Goal: Transaction & Acquisition: Purchase product/service

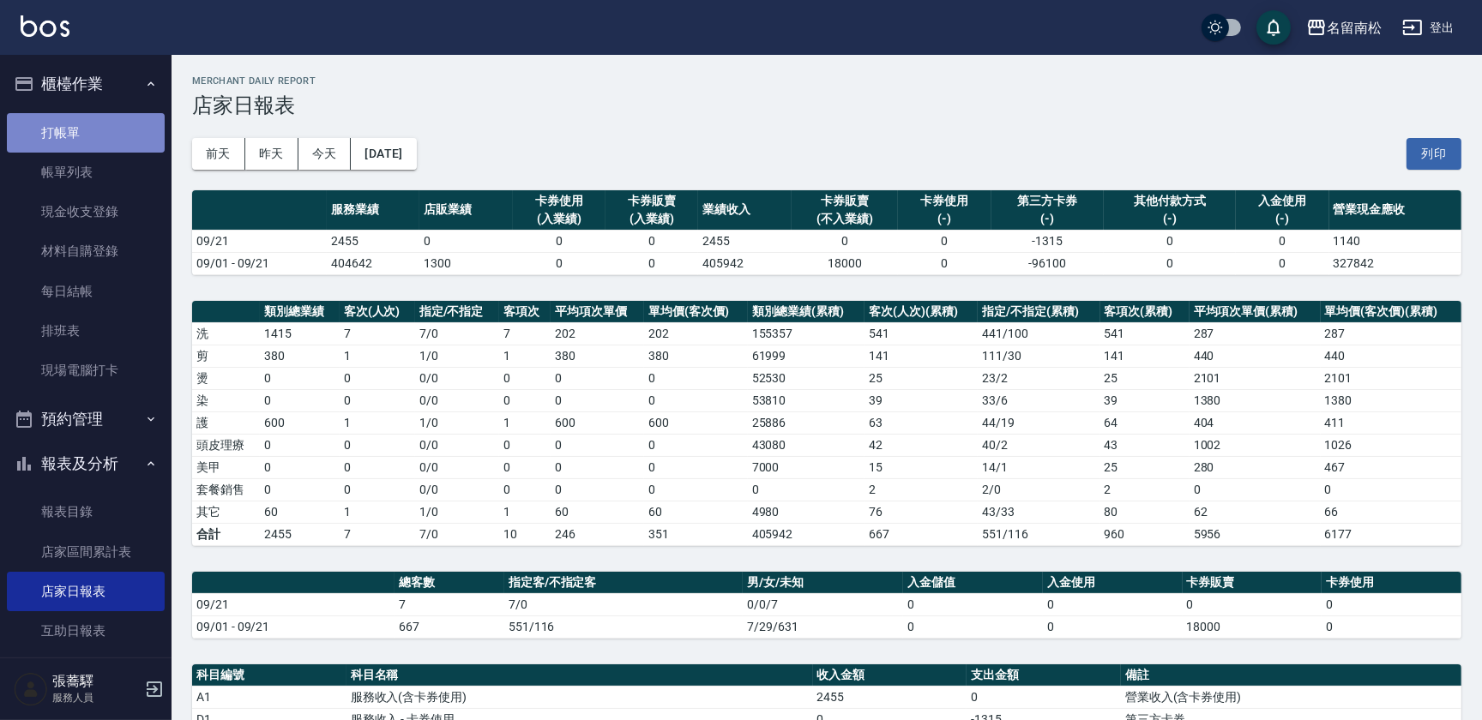
click at [92, 136] on link "打帳單" at bounding box center [86, 132] width 158 height 39
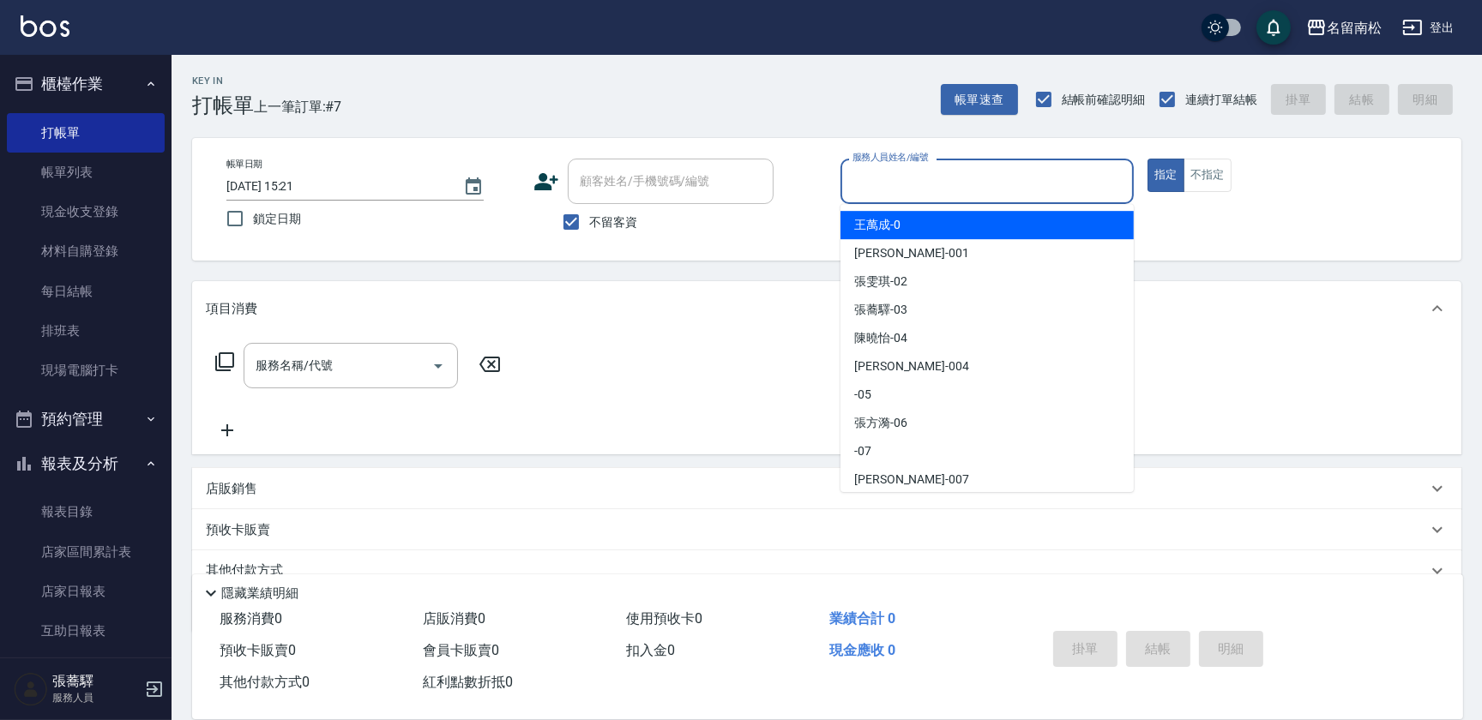
click at [930, 192] on input "服務人員姓名/編號" at bounding box center [987, 181] width 278 height 30
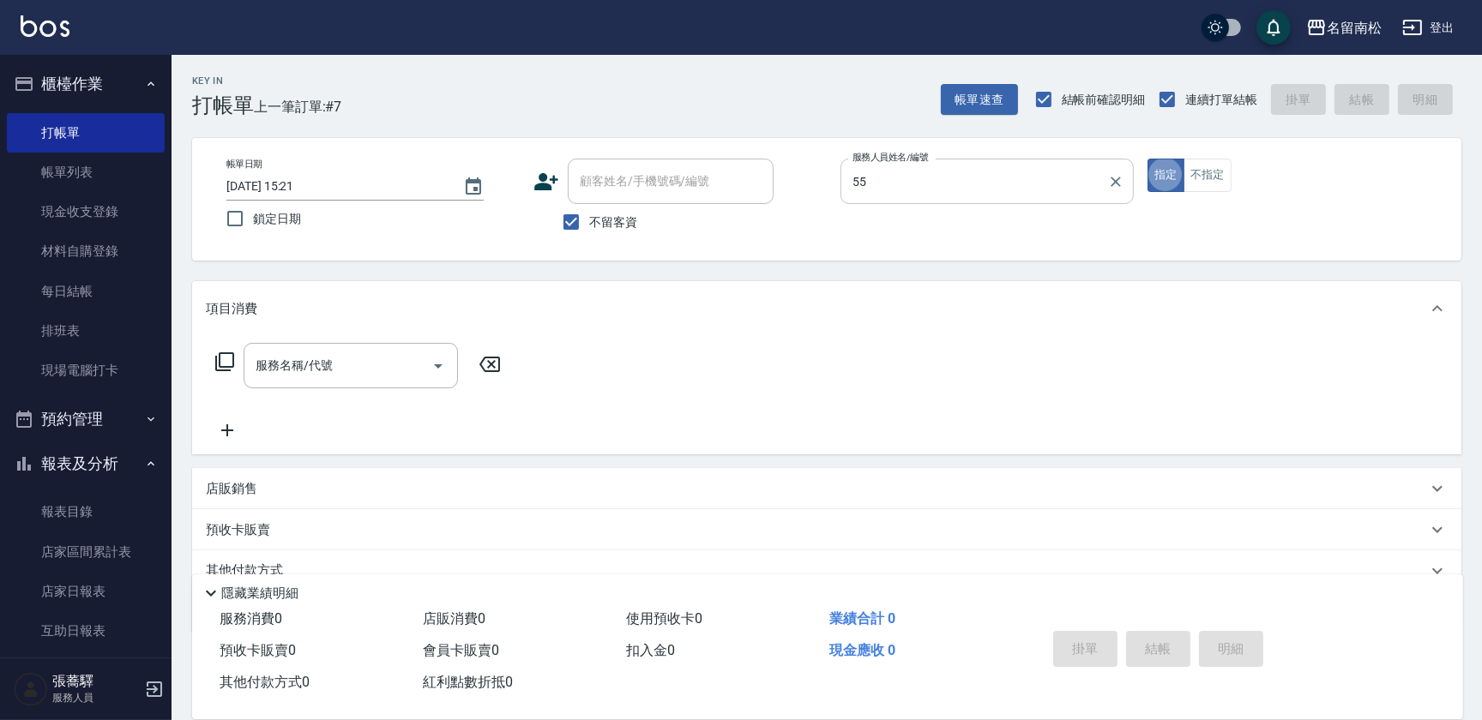
type input "[PERSON_NAME]-55"
type button "true"
click at [222, 360] on icon at bounding box center [224, 362] width 21 height 21
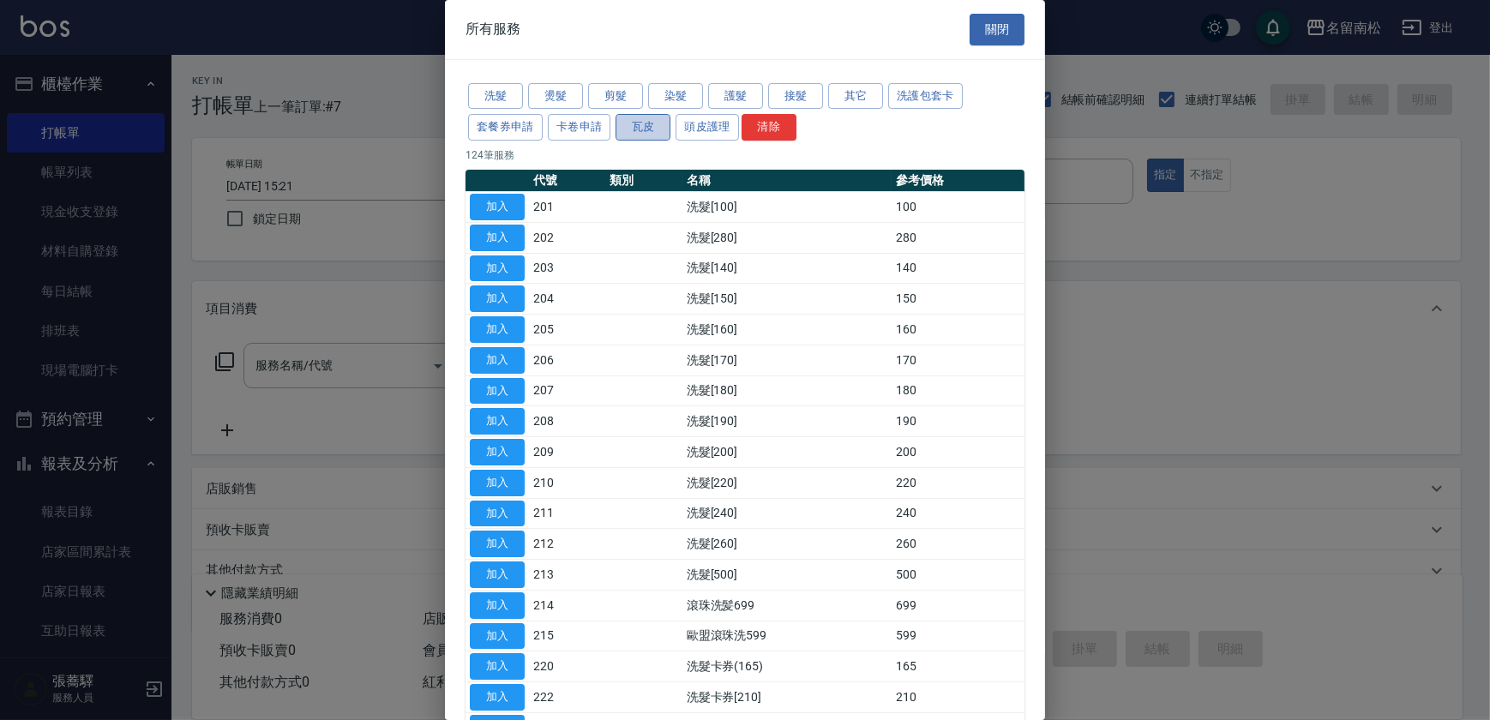
click at [641, 129] on button "瓦皮" at bounding box center [643, 127] width 55 height 27
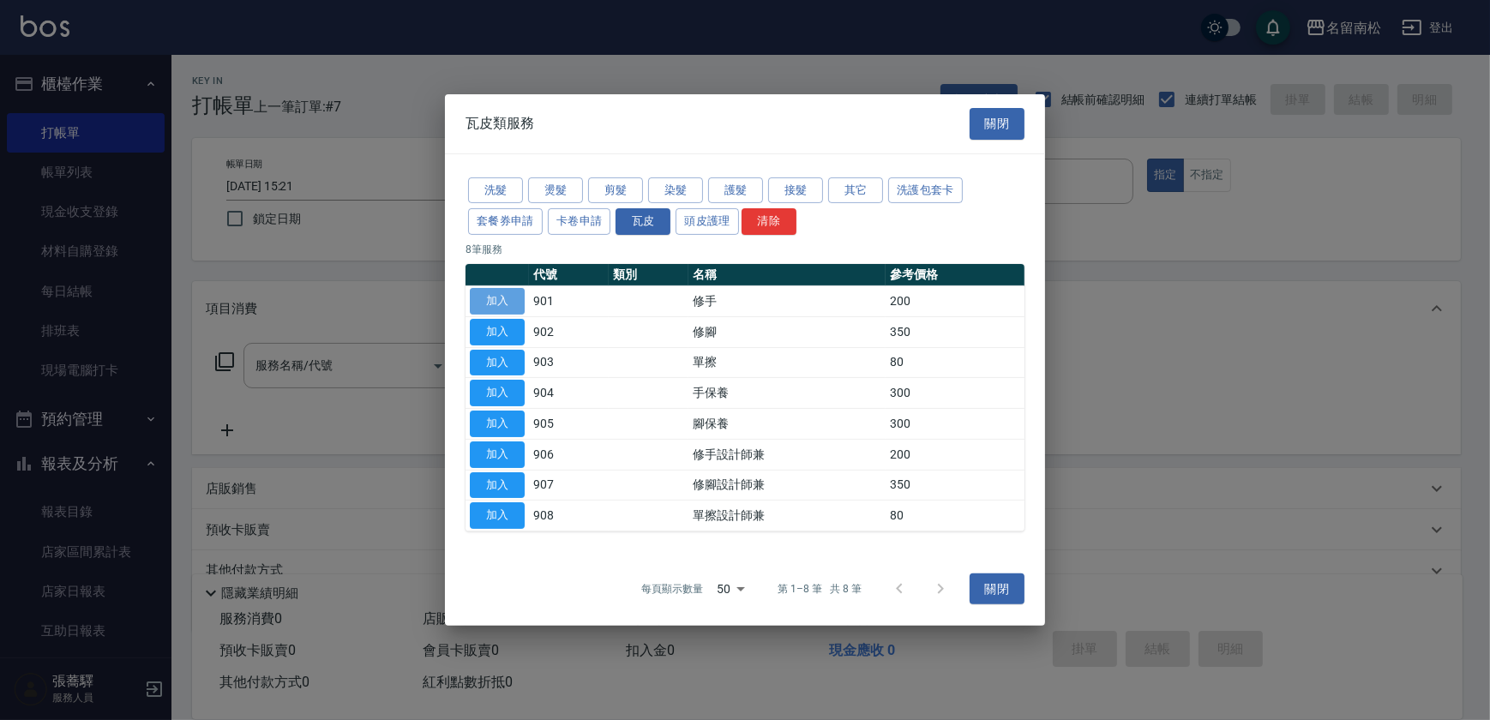
click at [509, 301] on button "加入" at bounding box center [497, 301] width 55 height 27
type input "修手(901)"
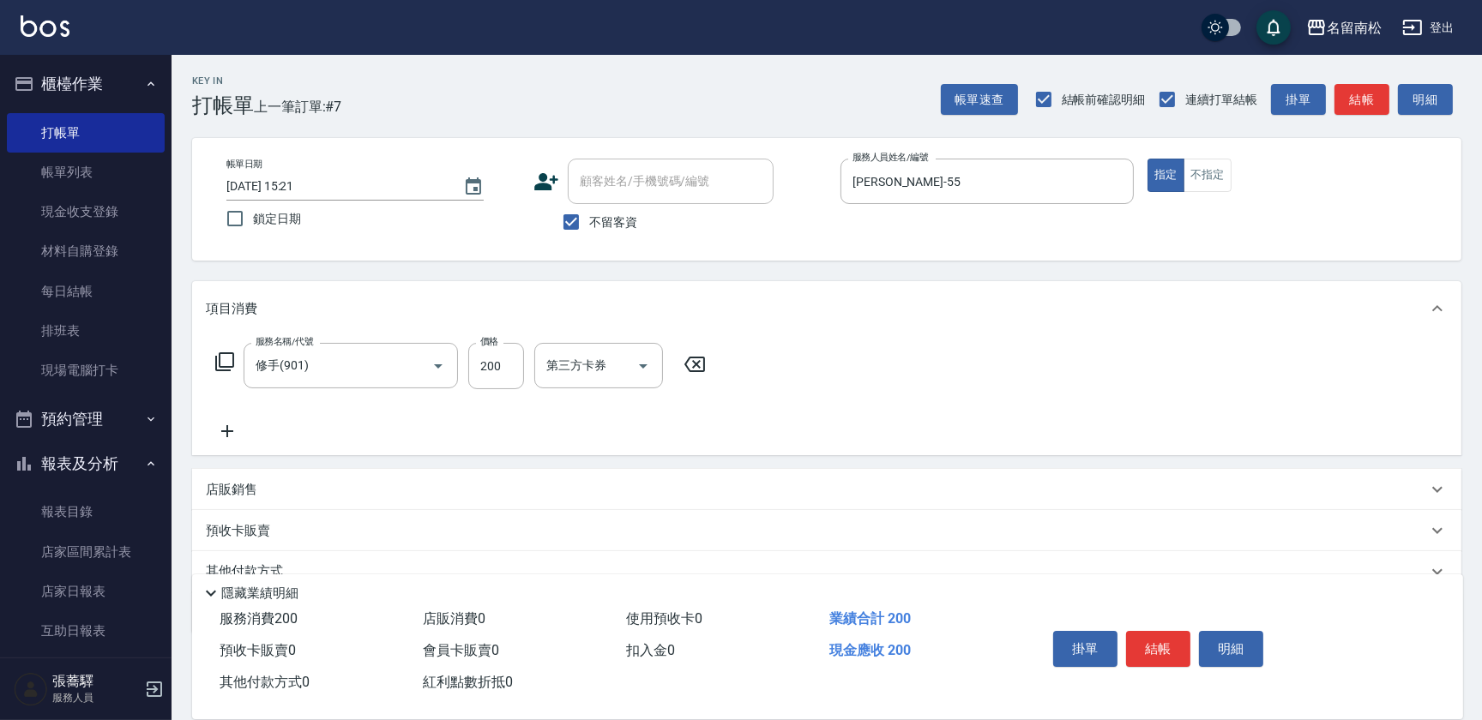
click at [220, 360] on icon at bounding box center [224, 362] width 21 height 21
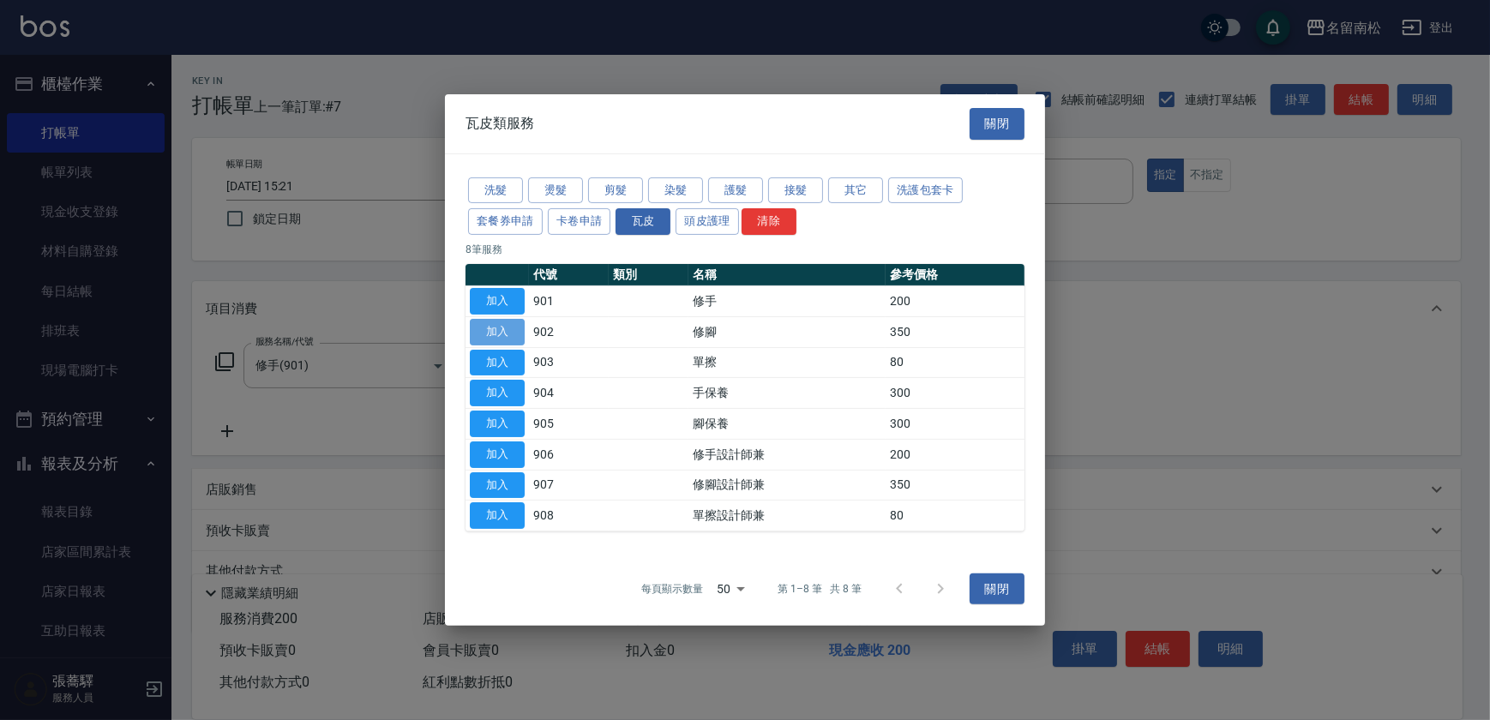
click at [507, 334] on button "加入" at bounding box center [497, 332] width 55 height 27
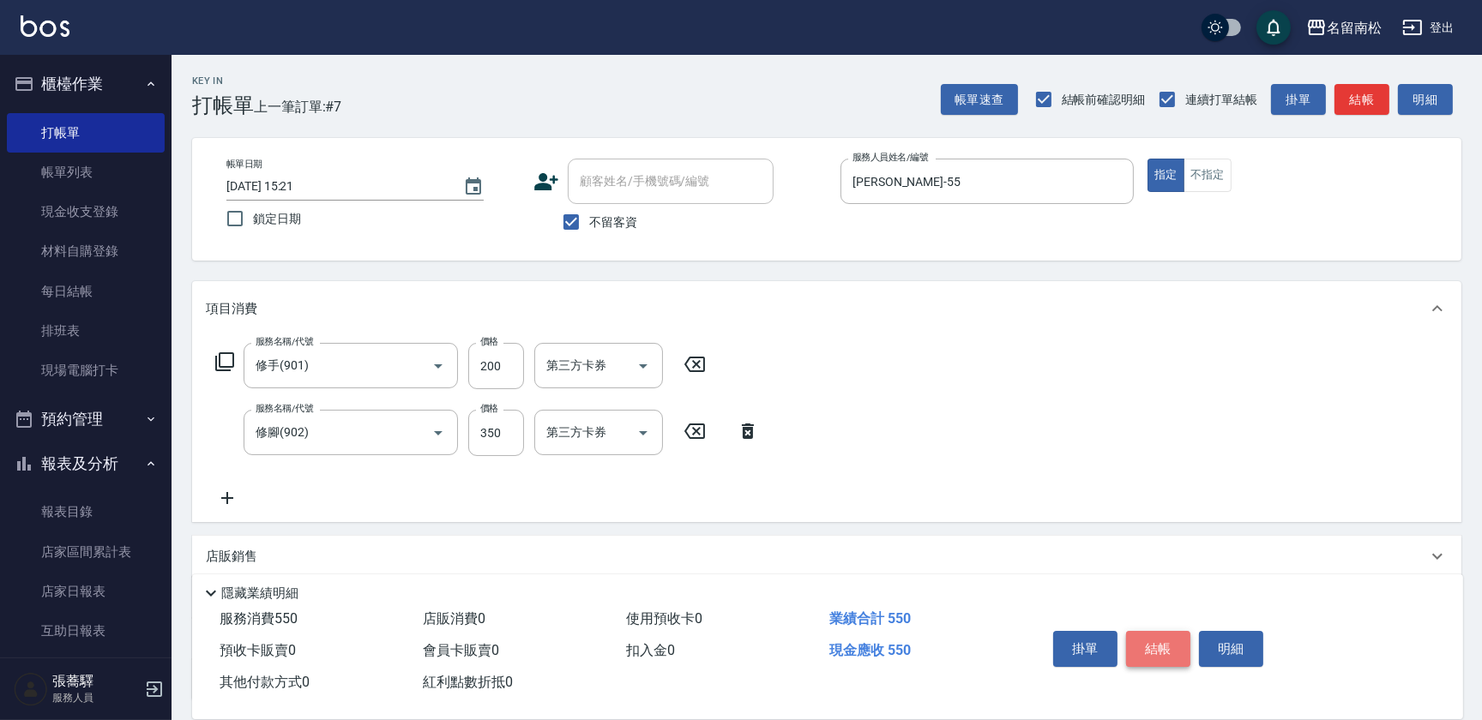
click at [1165, 642] on button "結帳" at bounding box center [1158, 649] width 64 height 36
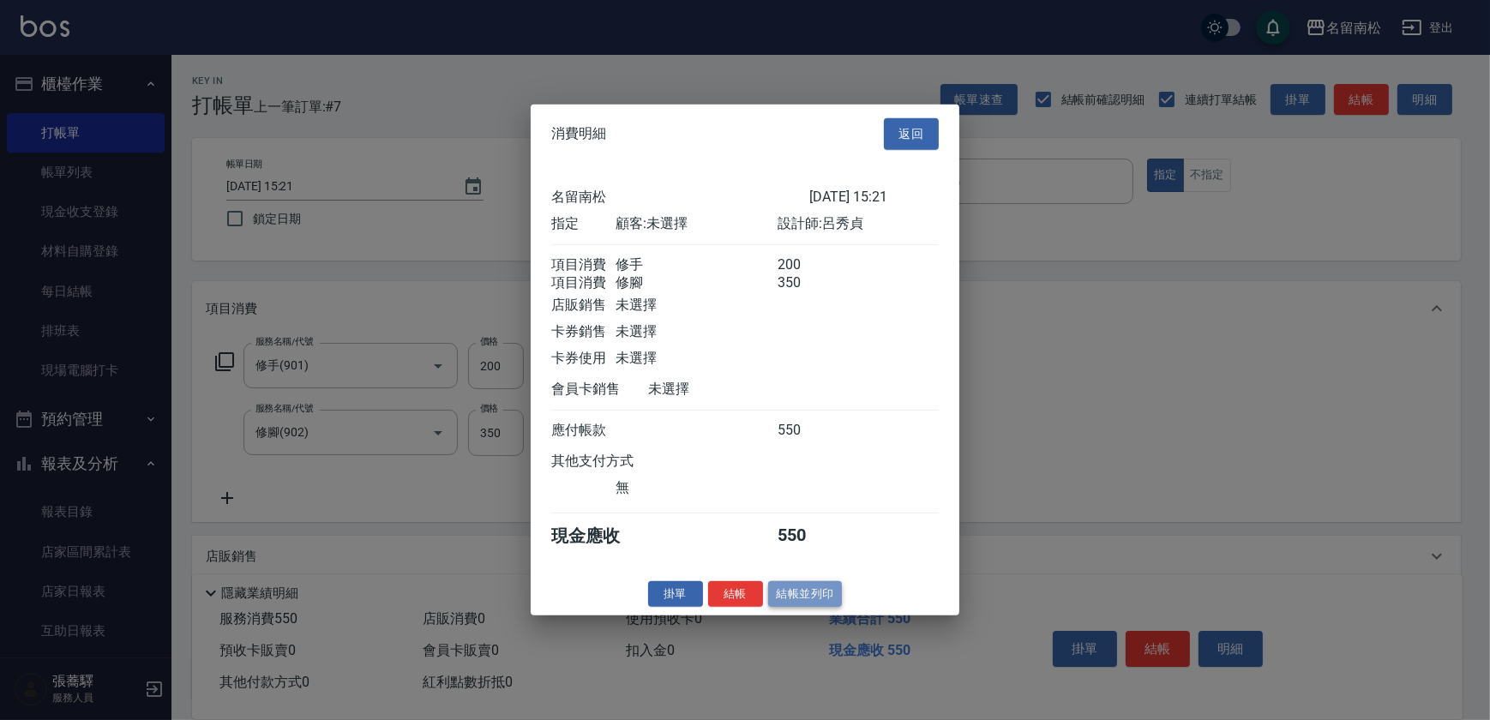
click at [806, 603] on button "結帳並列印" at bounding box center [805, 593] width 75 height 27
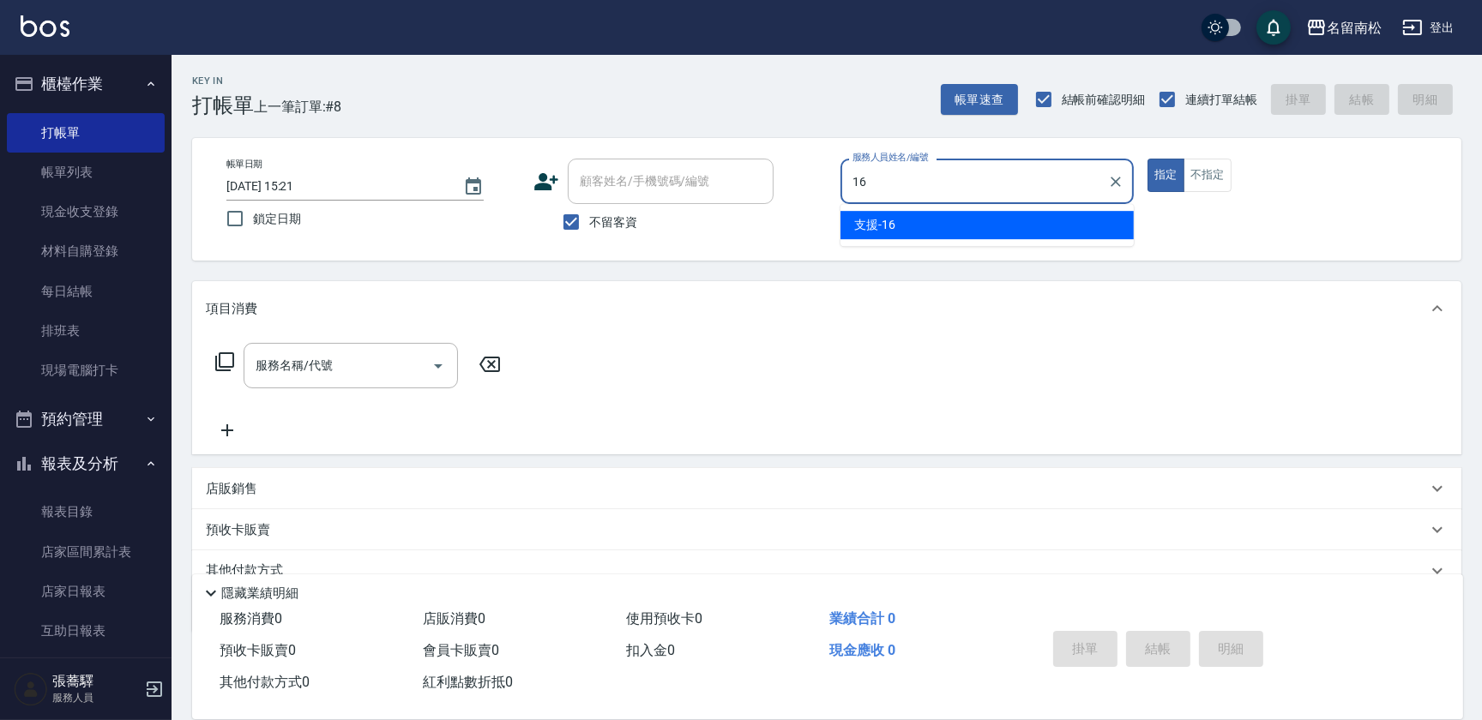
type input "支援-16"
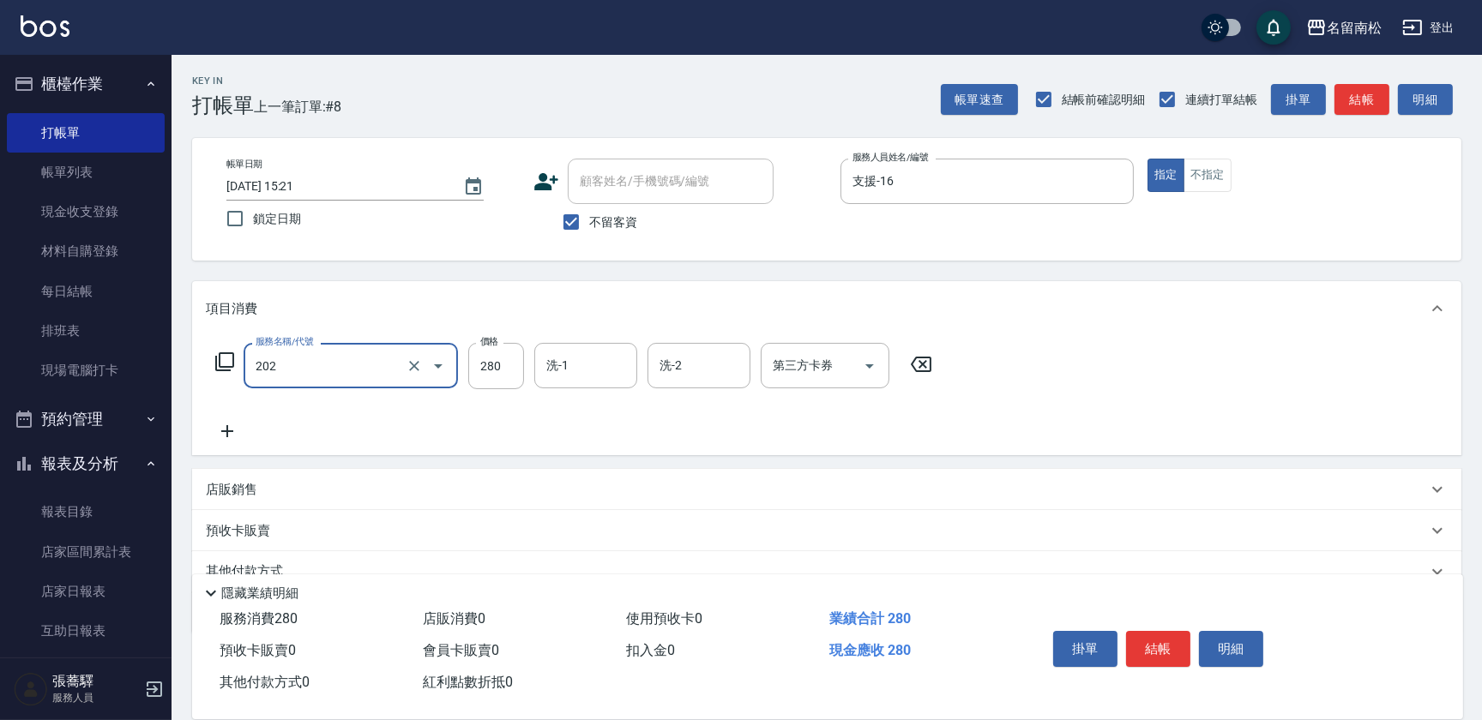
type input "洗髮[280](202)"
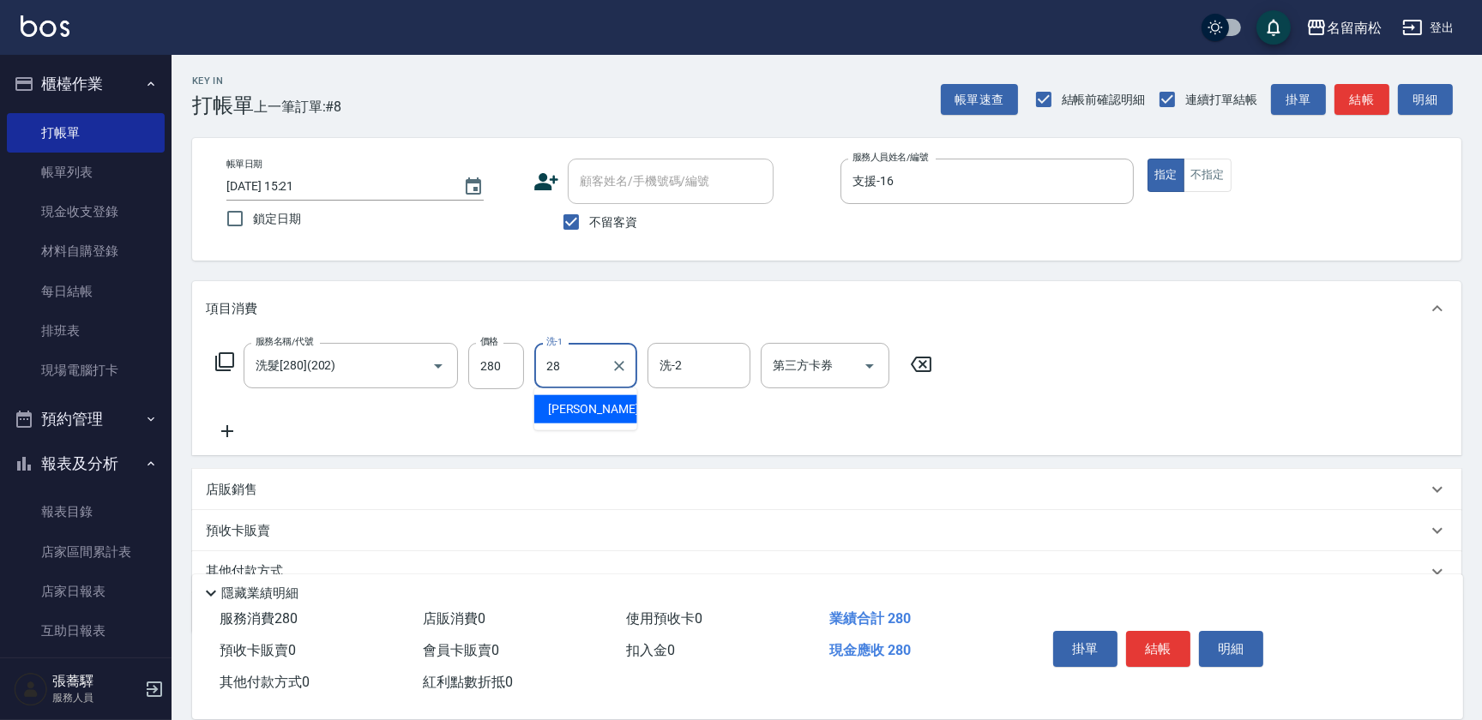
type input "[PERSON_NAME]-28"
click at [1149, 650] on button "結帳" at bounding box center [1158, 649] width 64 height 36
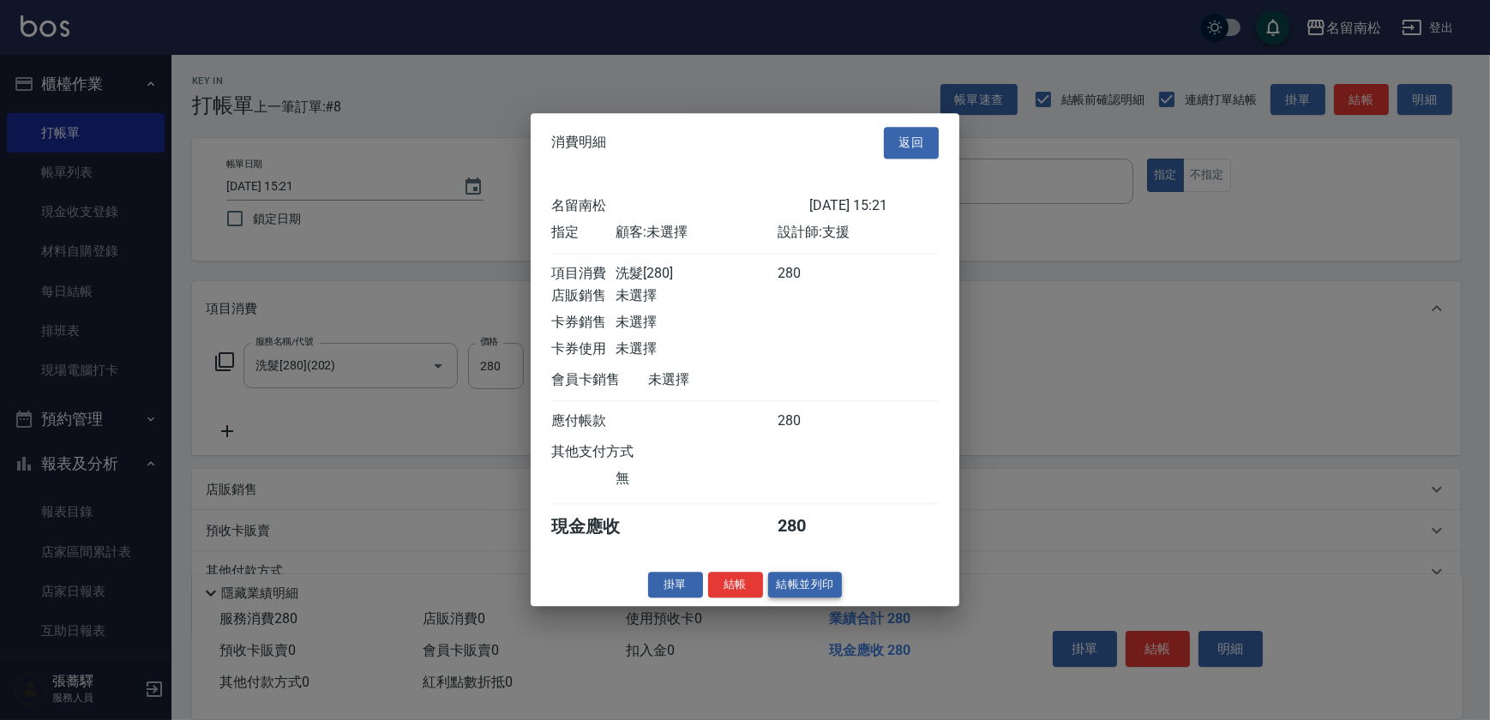
click at [803, 586] on button "結帳並列印" at bounding box center [805, 585] width 75 height 27
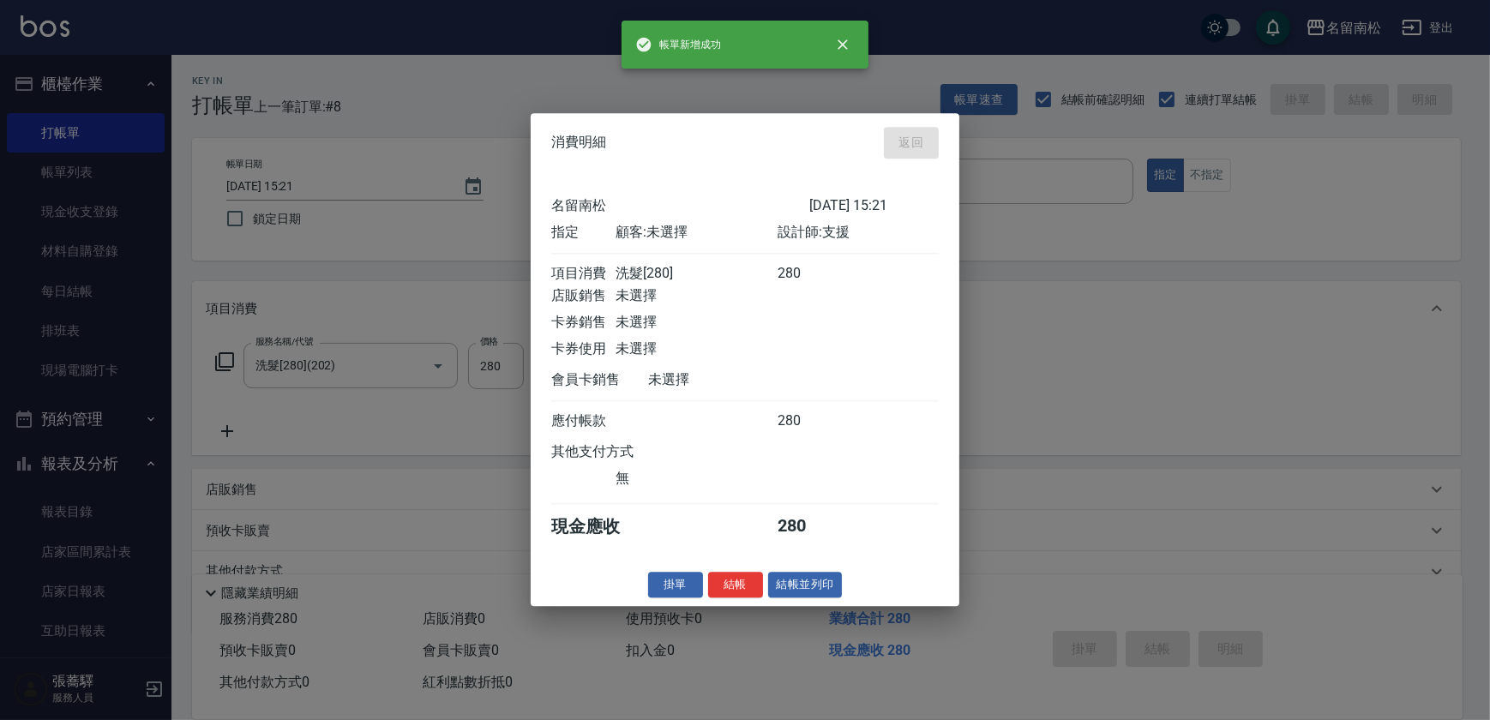
type input "[DATE] 15:41"
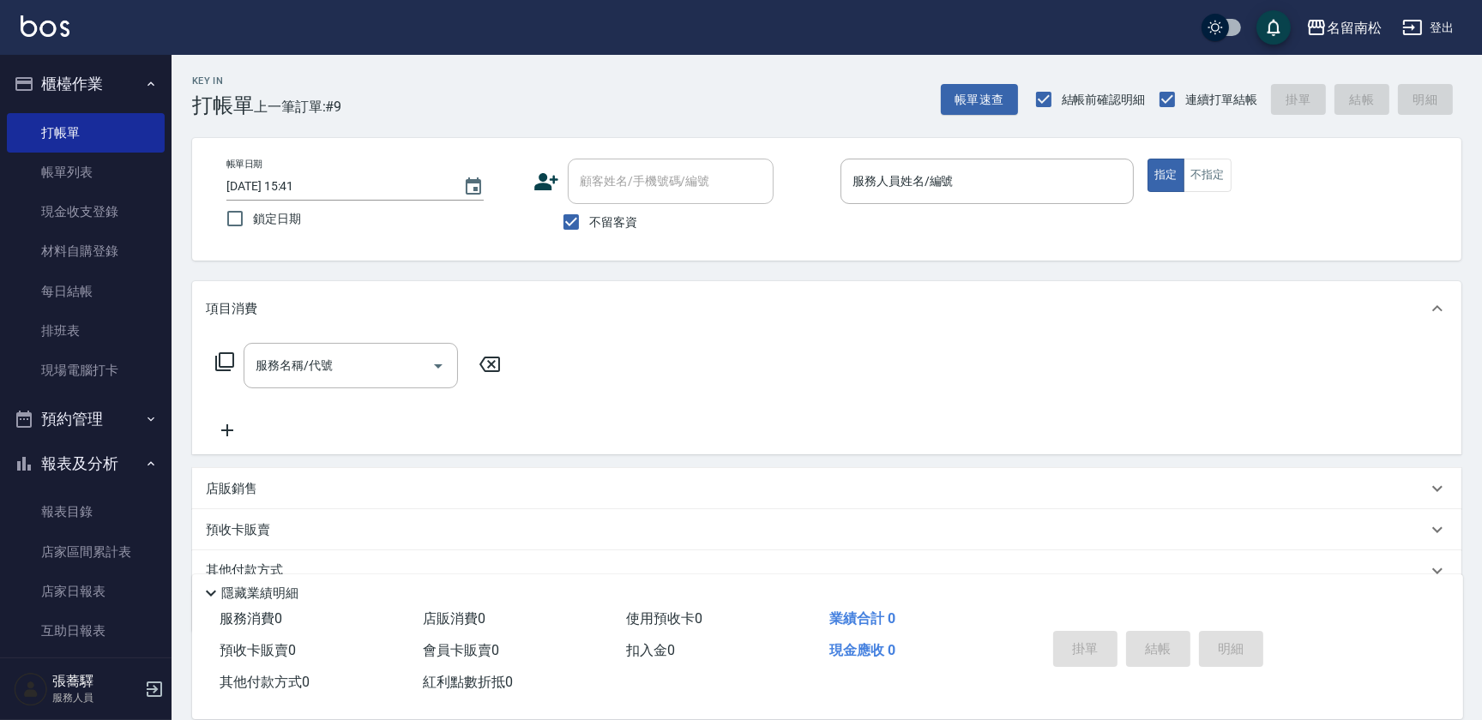
click at [921, 188] on div "服務人員姓名/編號 服務人員姓名/編號" at bounding box center [986, 181] width 293 height 45
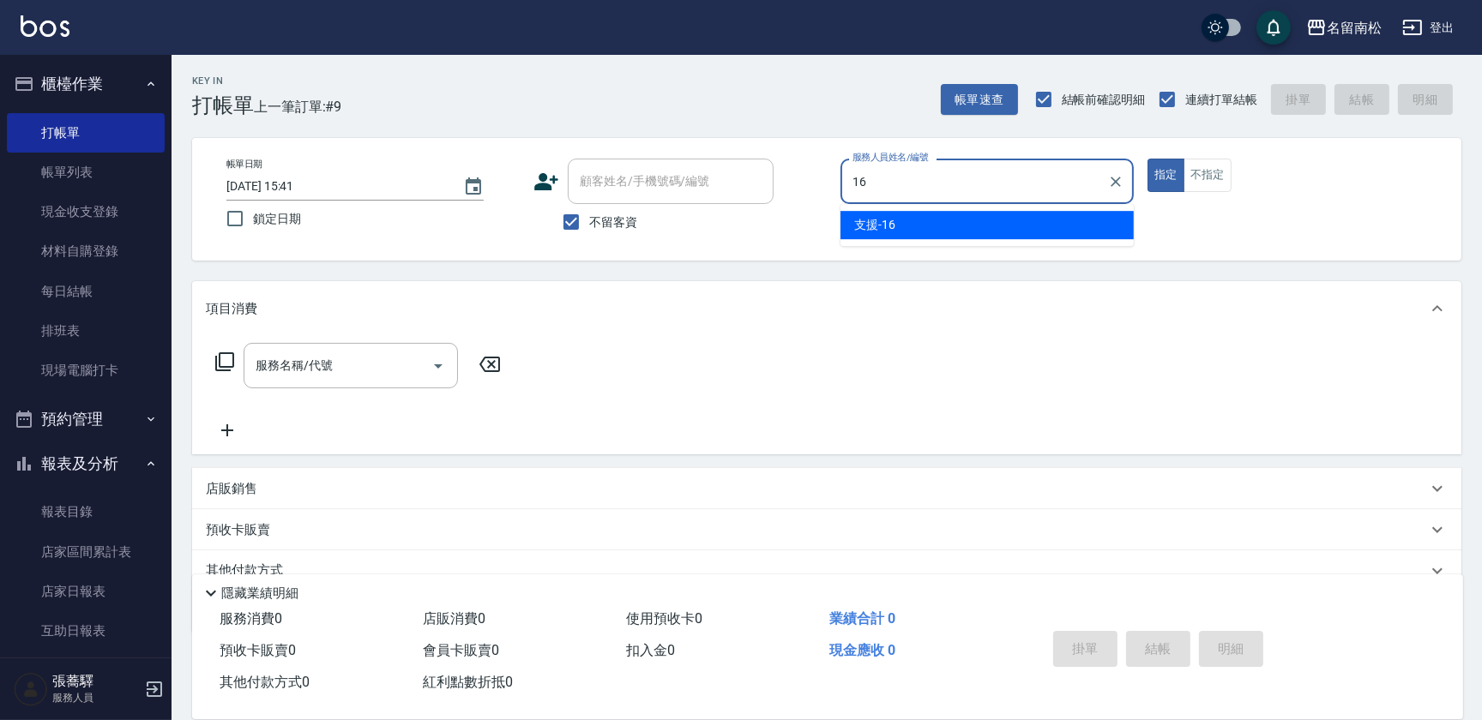
type input "支援-16"
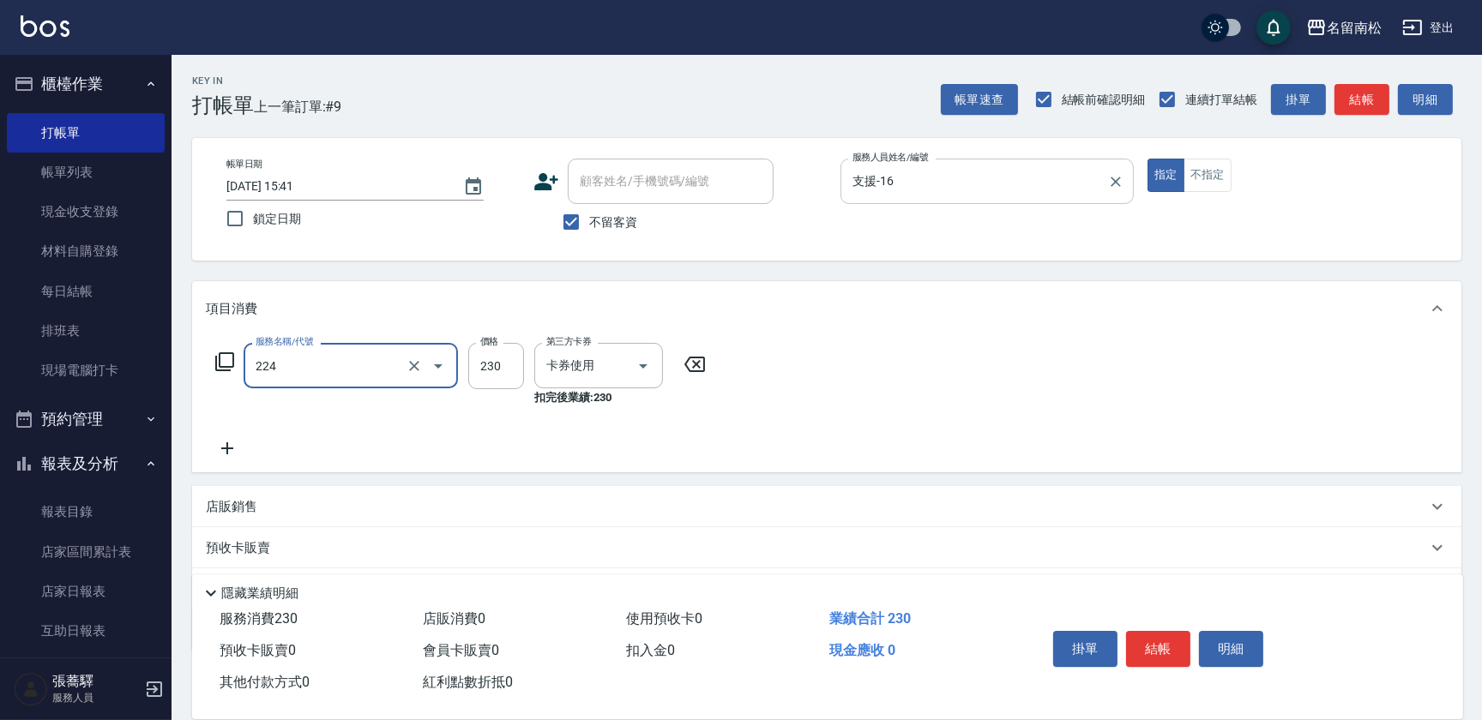
type input "洗髮(卡)230(224)"
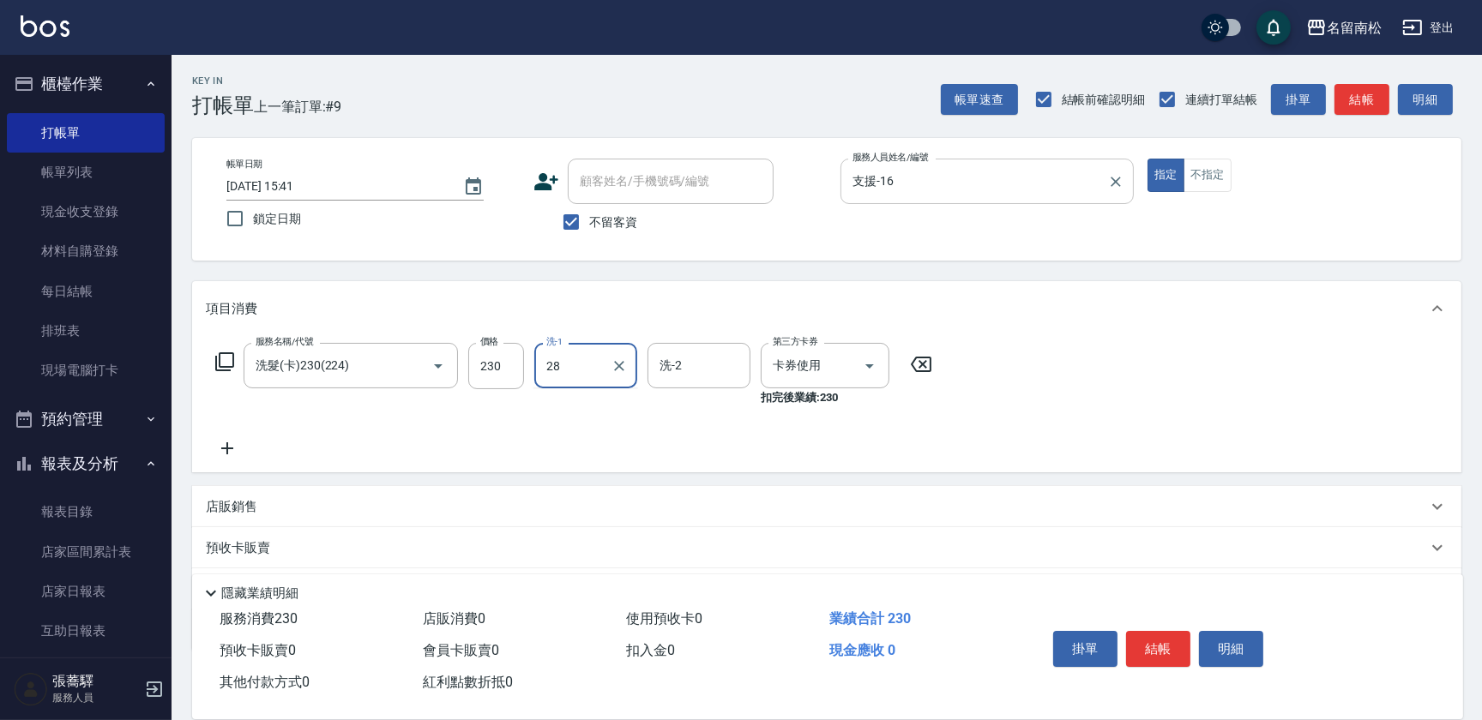
type input "[PERSON_NAME]-28"
click at [610, 369] on icon "Clear" at bounding box center [618, 366] width 17 height 17
type input "[PERSON_NAME]-03"
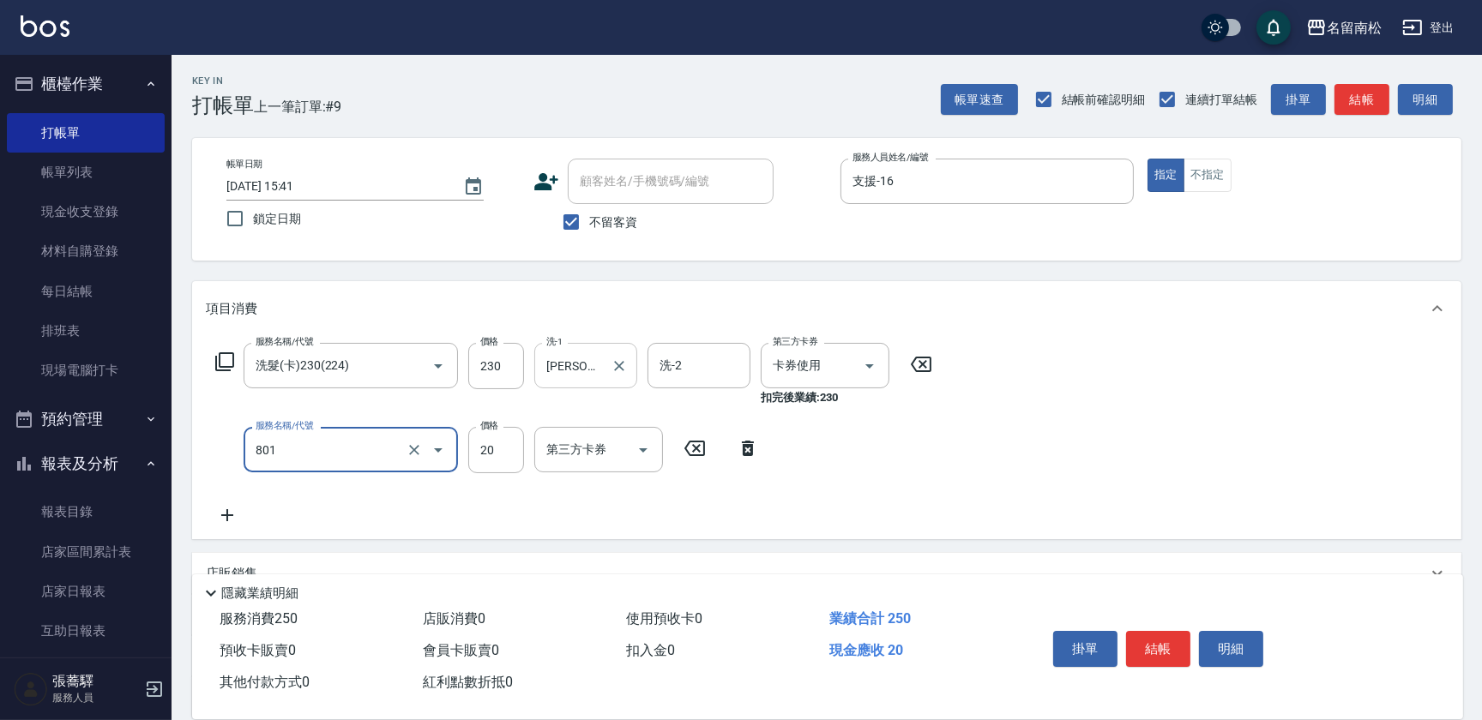
type input "潤絲(801)"
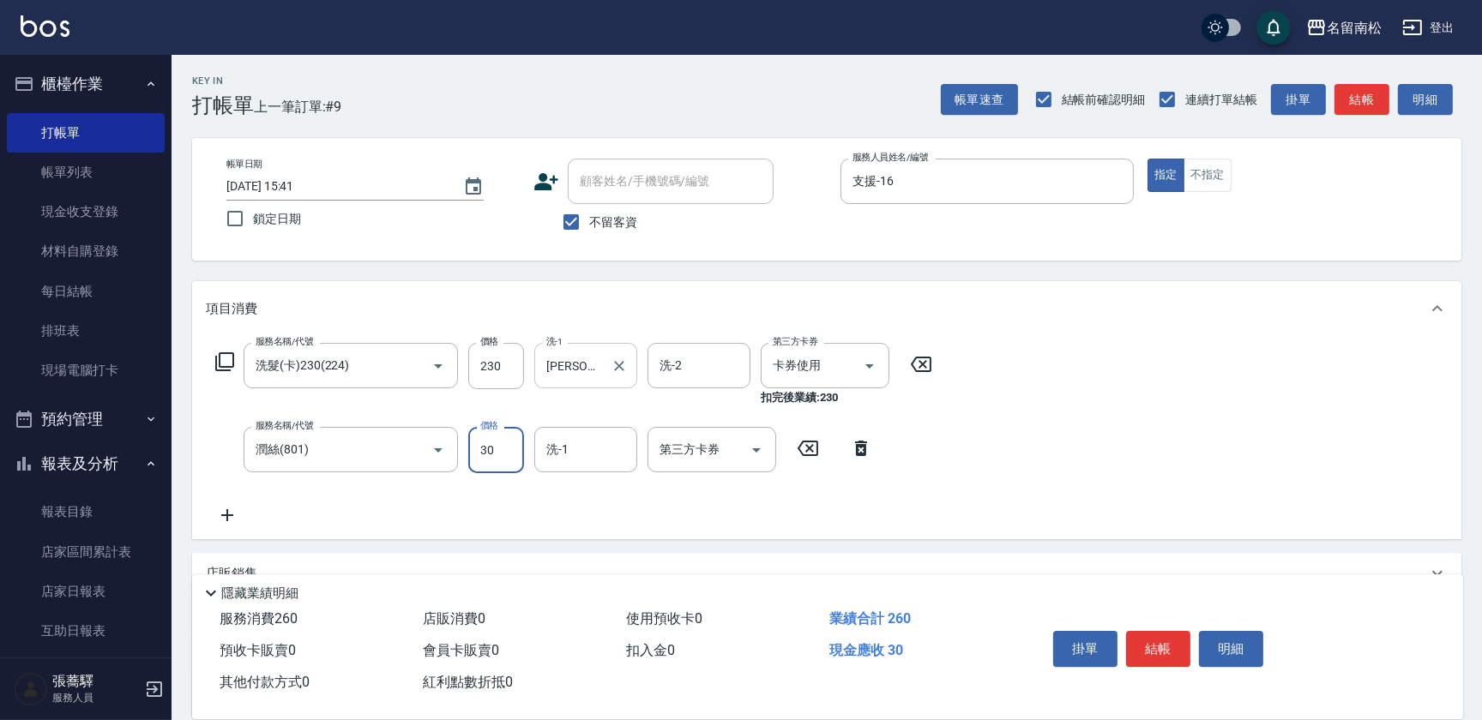
type input "30"
type input "[PERSON_NAME]-28"
click at [625, 449] on icon "Clear" at bounding box center [618, 450] width 17 height 17
type input "[PERSON_NAME]-03"
click at [1152, 647] on button "結帳" at bounding box center [1158, 649] width 64 height 36
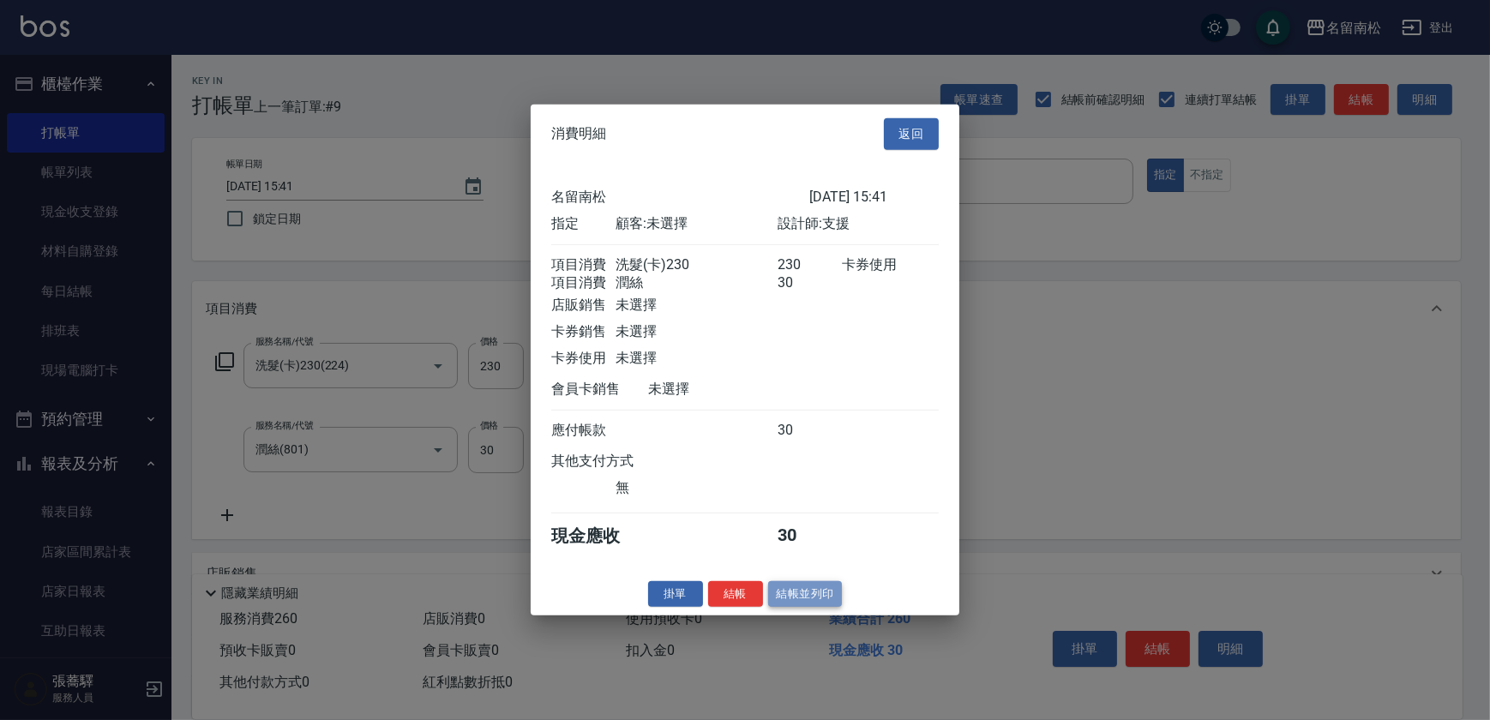
click at [803, 603] on button "結帳並列印" at bounding box center [805, 593] width 75 height 27
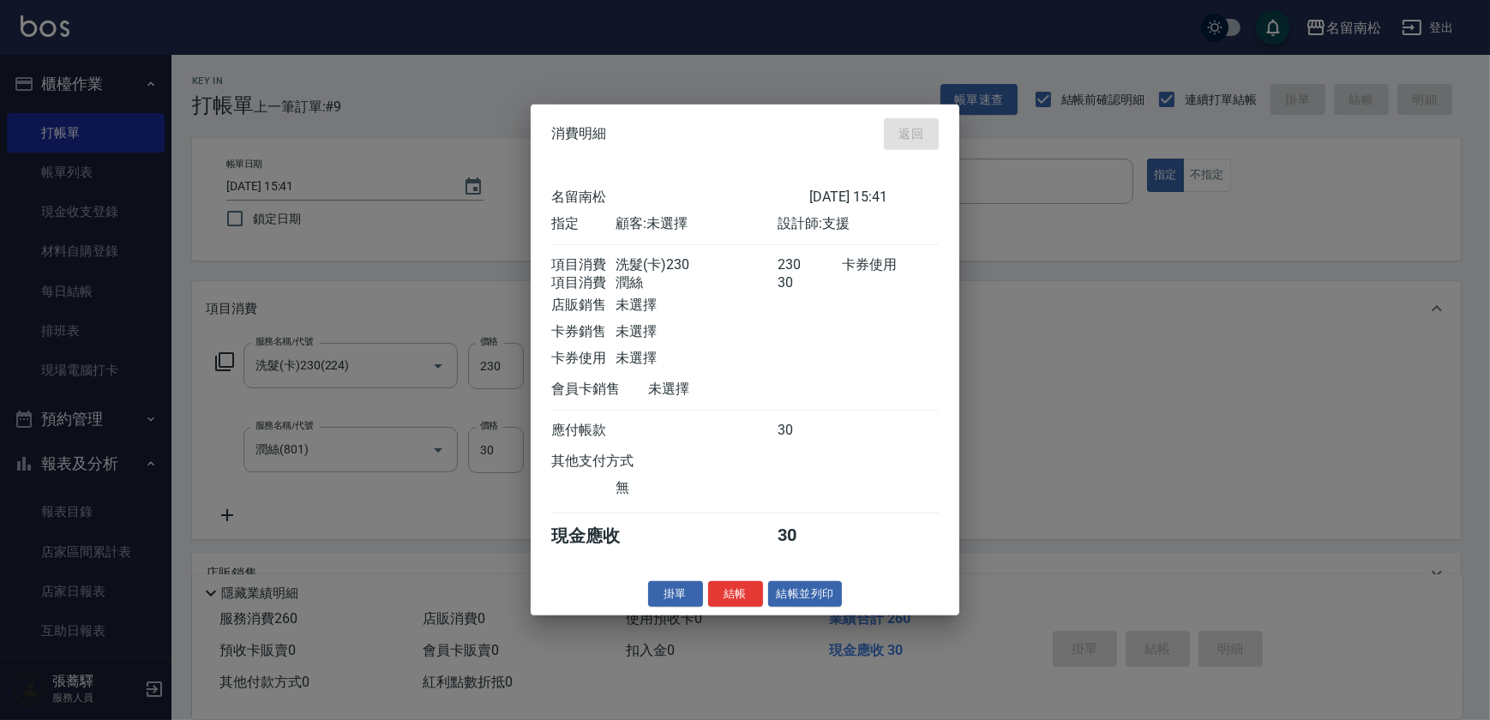
type input "[DATE] 15:42"
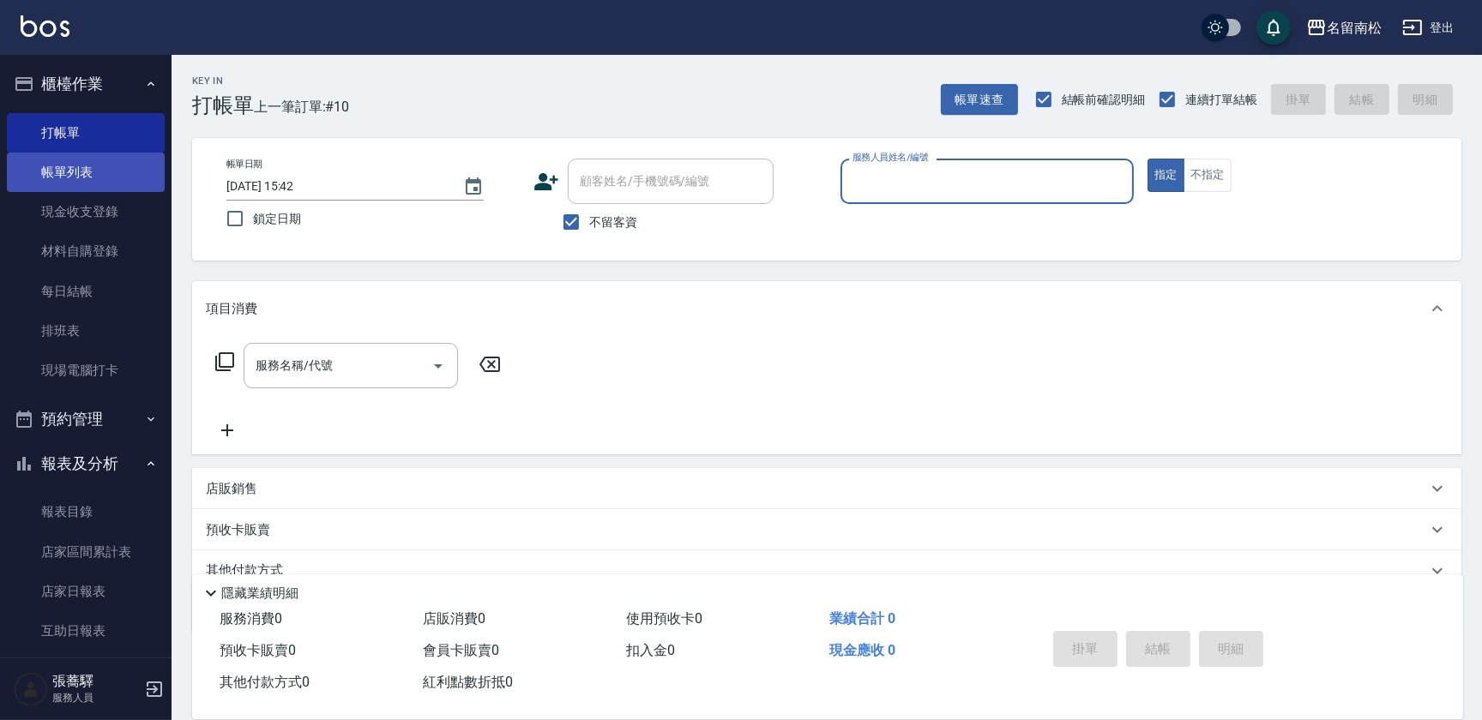
click at [71, 165] on link "帳單列表" at bounding box center [86, 172] width 158 height 39
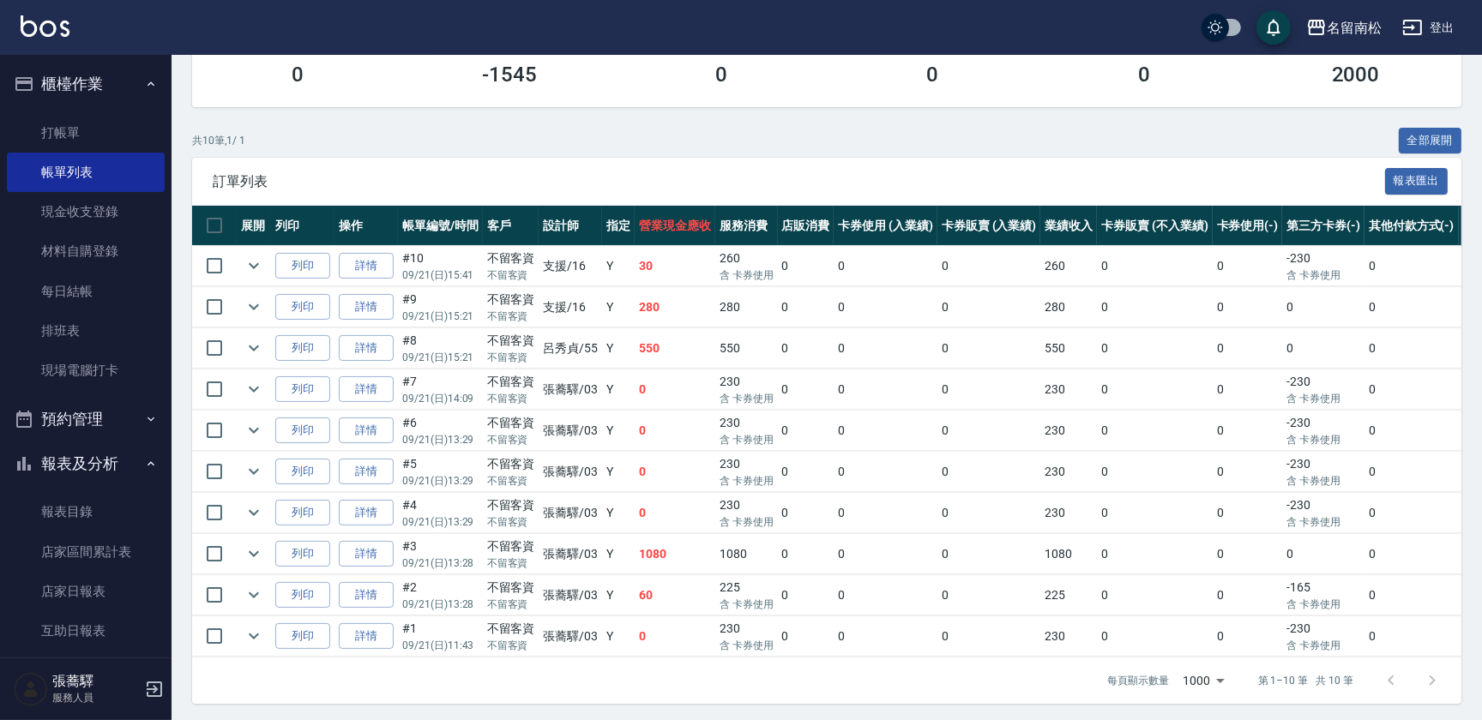
scroll to position [283, 0]
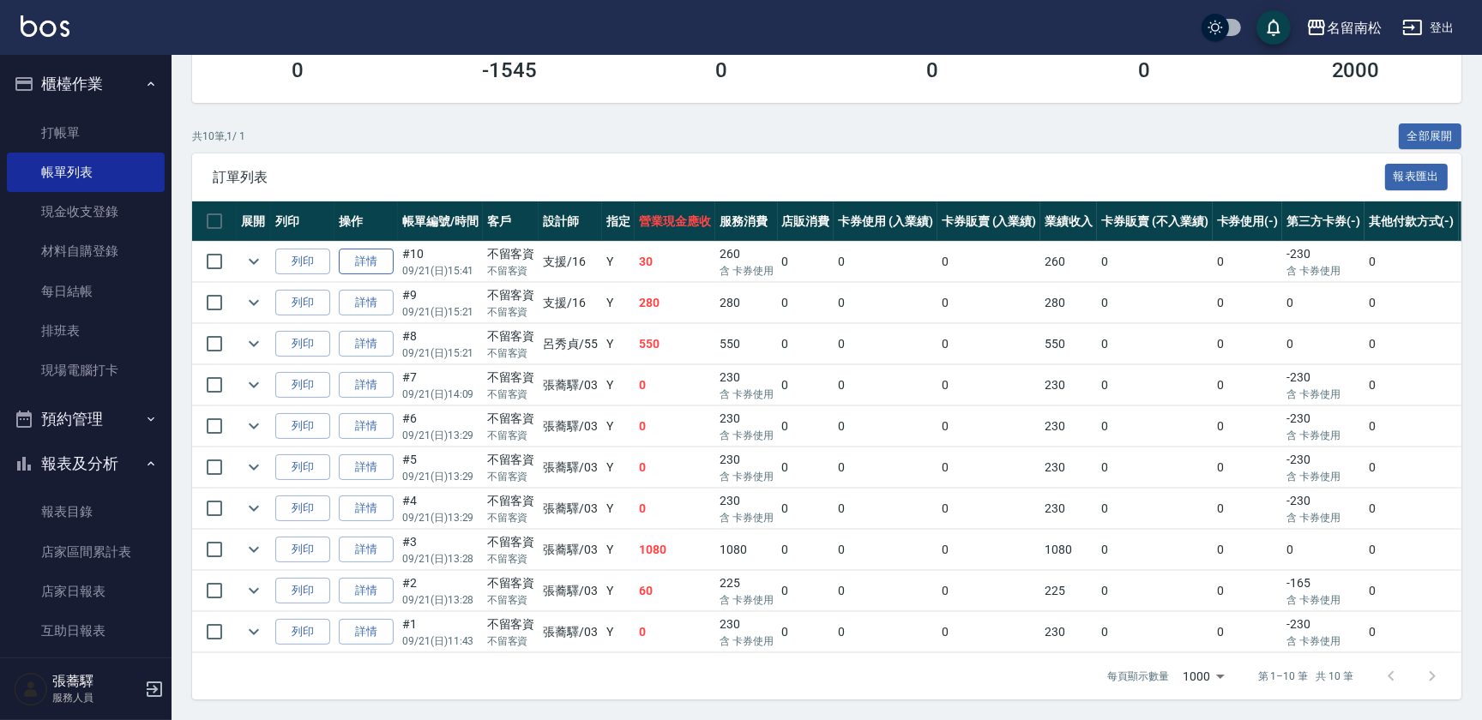
click at [376, 249] on link "詳情" at bounding box center [366, 262] width 55 height 27
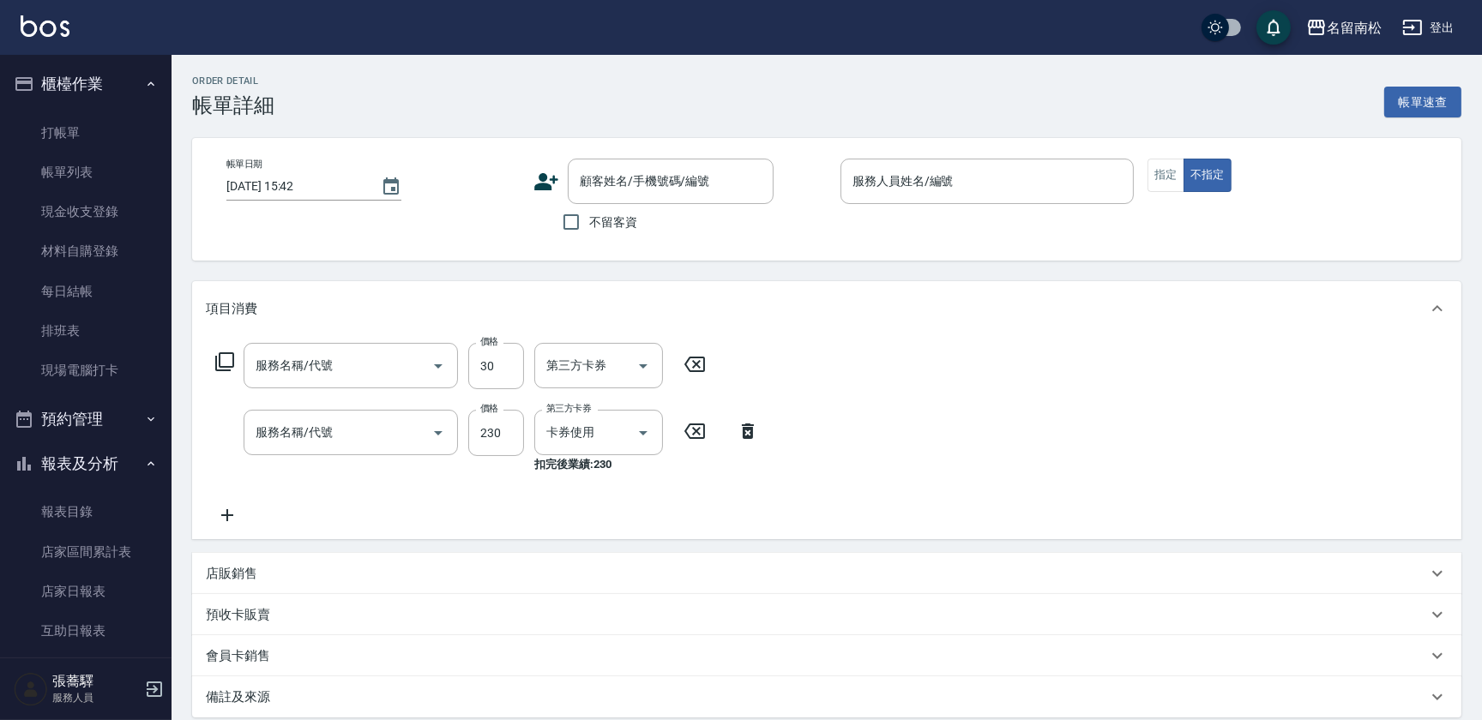
type input "[DATE] 15:41"
checkbox input "true"
type input "支援-16"
type input "潤絲(801)"
type input "洗髮(卡)230(224)"
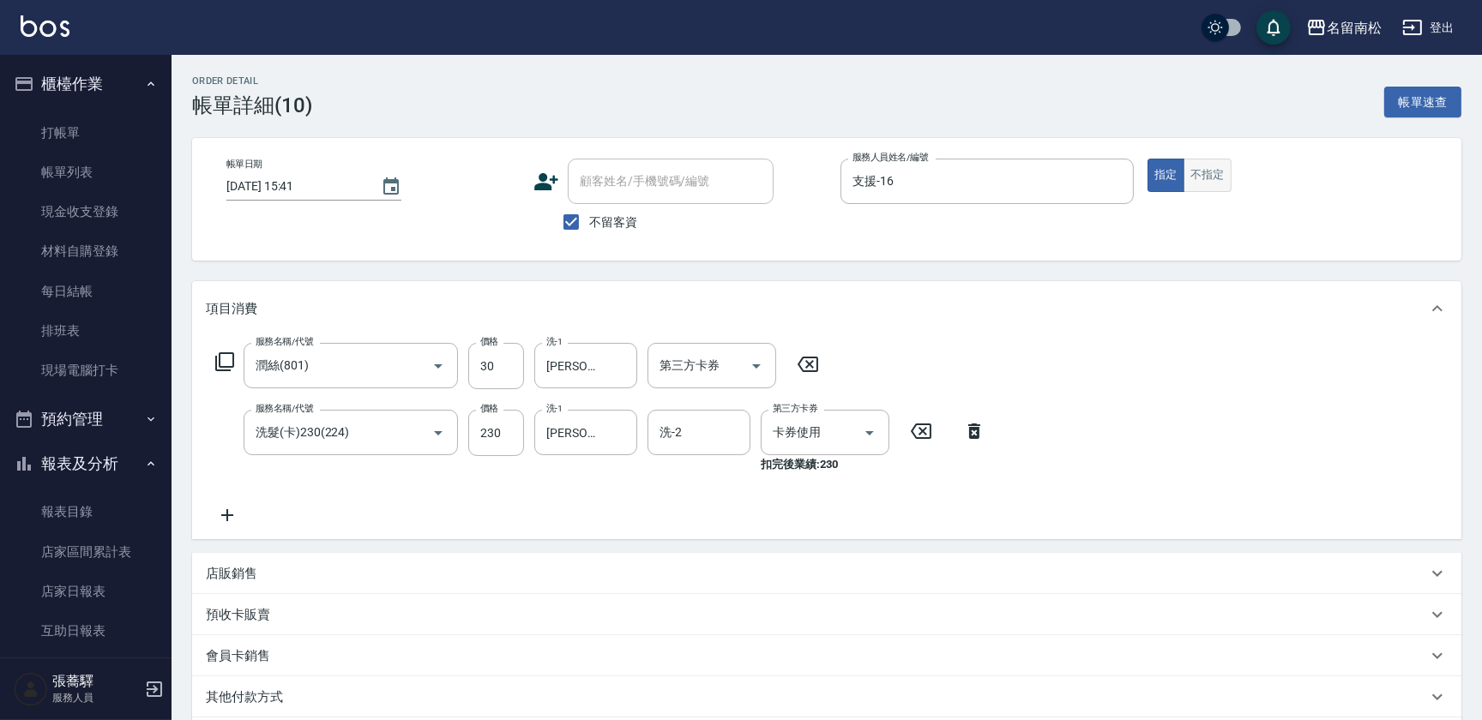
click at [1211, 180] on button "不指定" at bounding box center [1207, 175] width 48 height 33
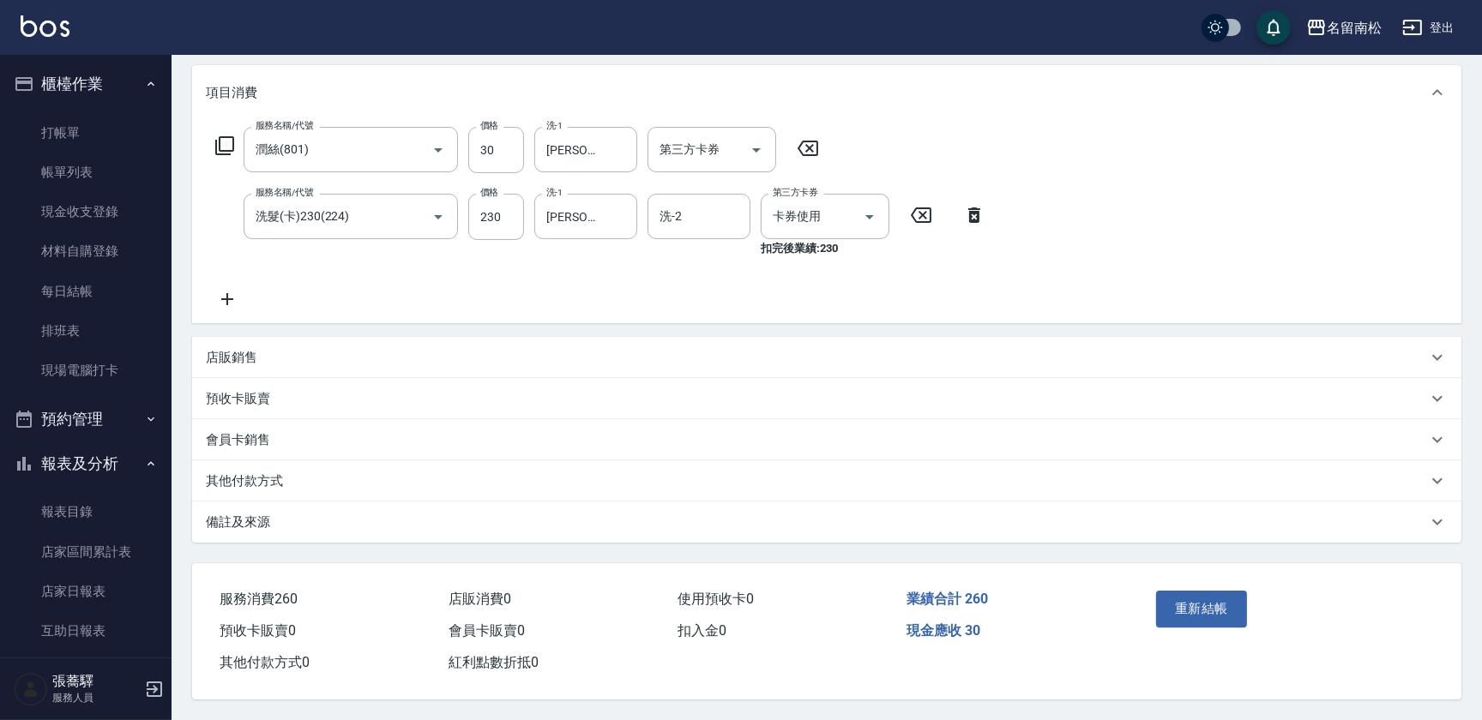
scroll to position [220, 0]
click at [1209, 601] on button "重新結帳" at bounding box center [1201, 609] width 91 height 36
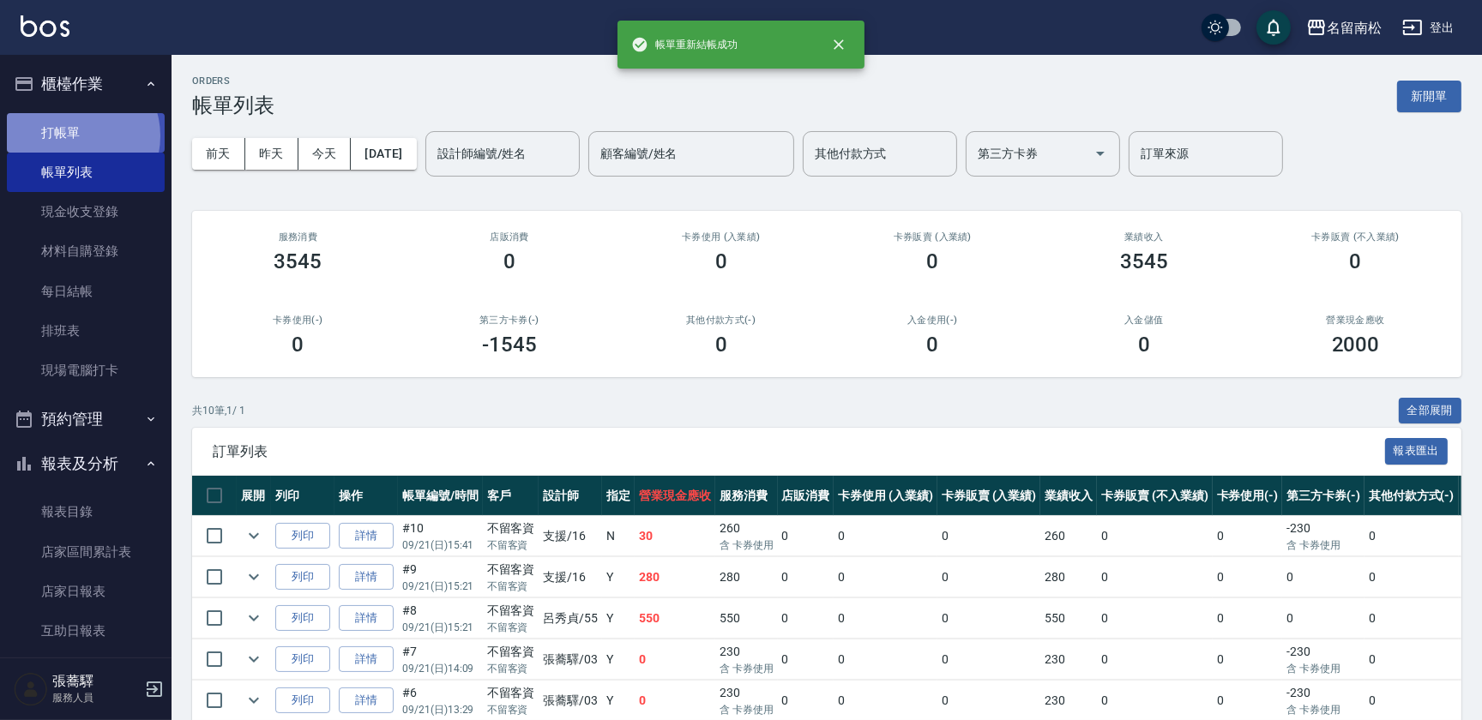
click at [77, 135] on link "打帳單" at bounding box center [86, 132] width 158 height 39
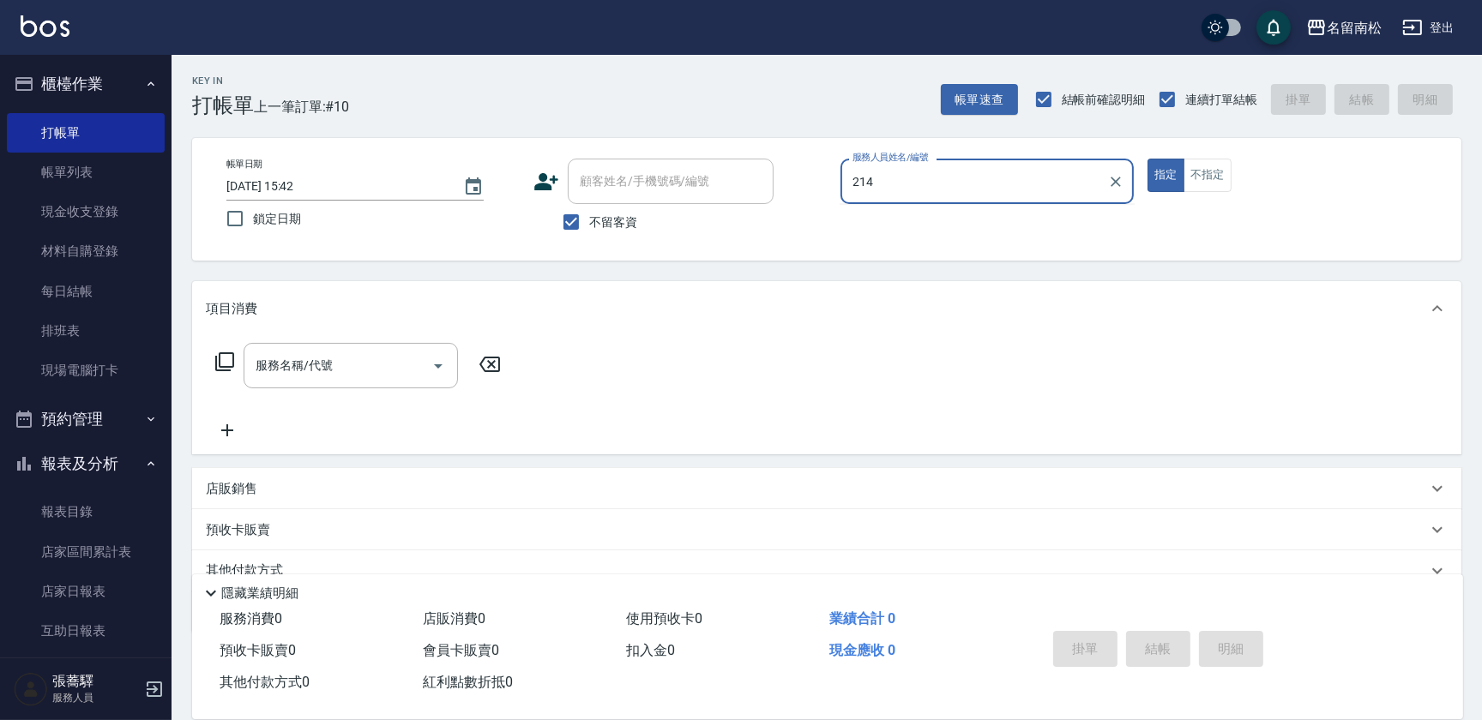
type input "214"
click at [1147, 159] on button "指定" at bounding box center [1165, 175] width 37 height 33
type button "true"
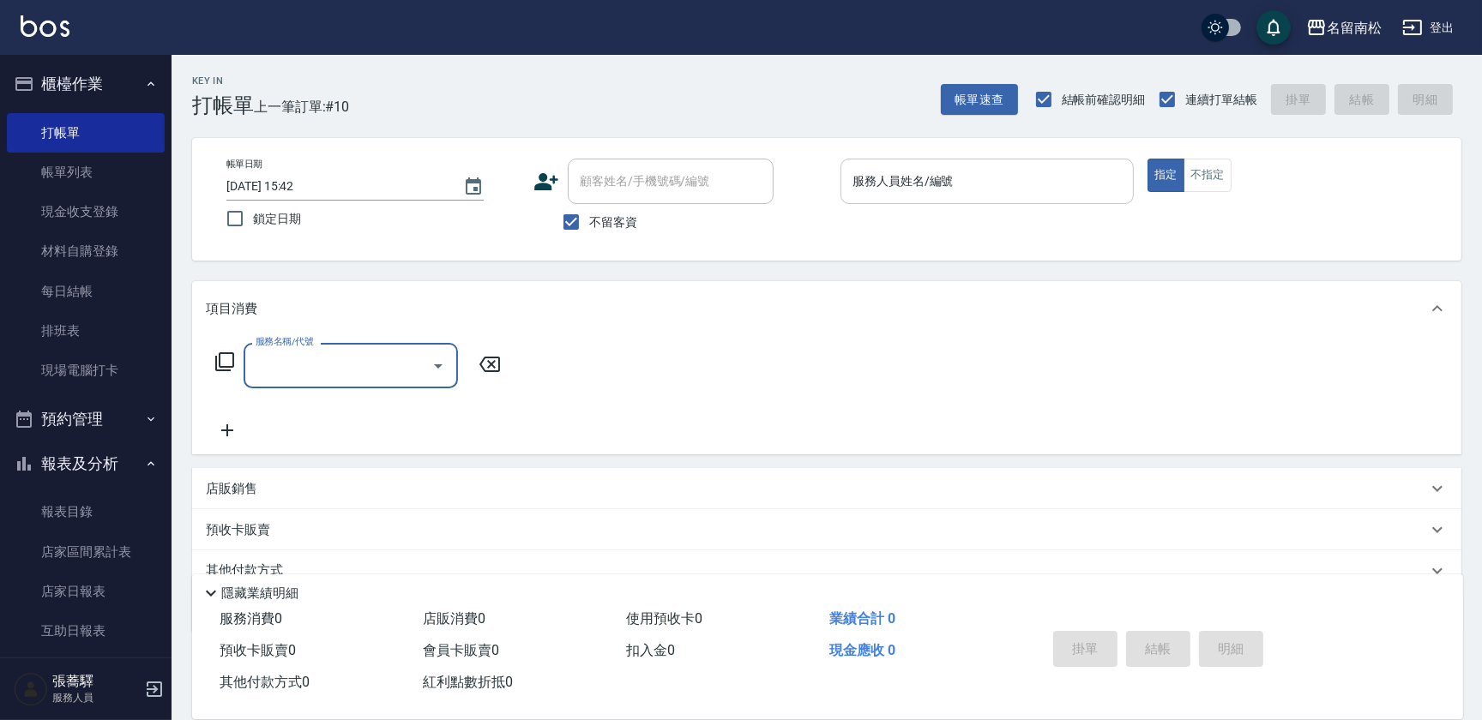
click at [1075, 171] on input "服務人員姓名/編號" at bounding box center [987, 181] width 278 height 30
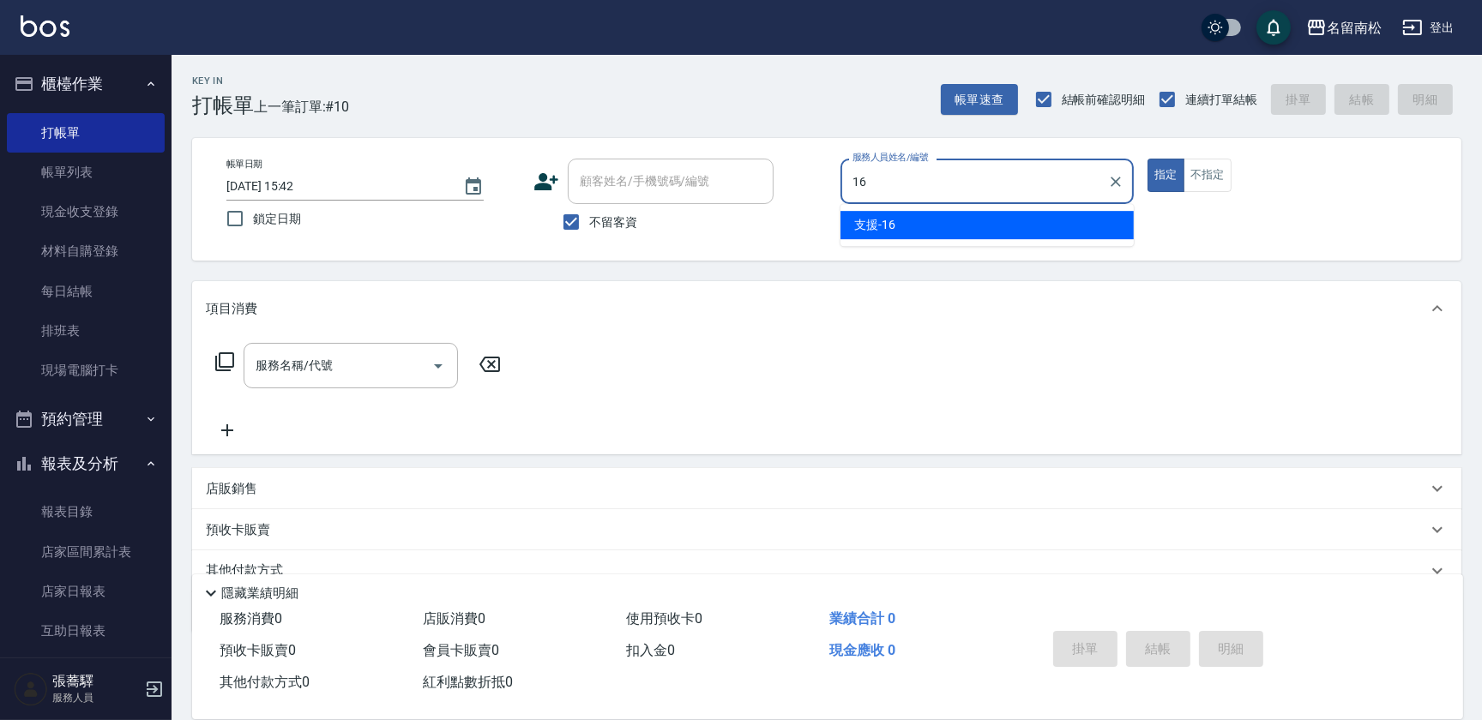
type input "支援-16"
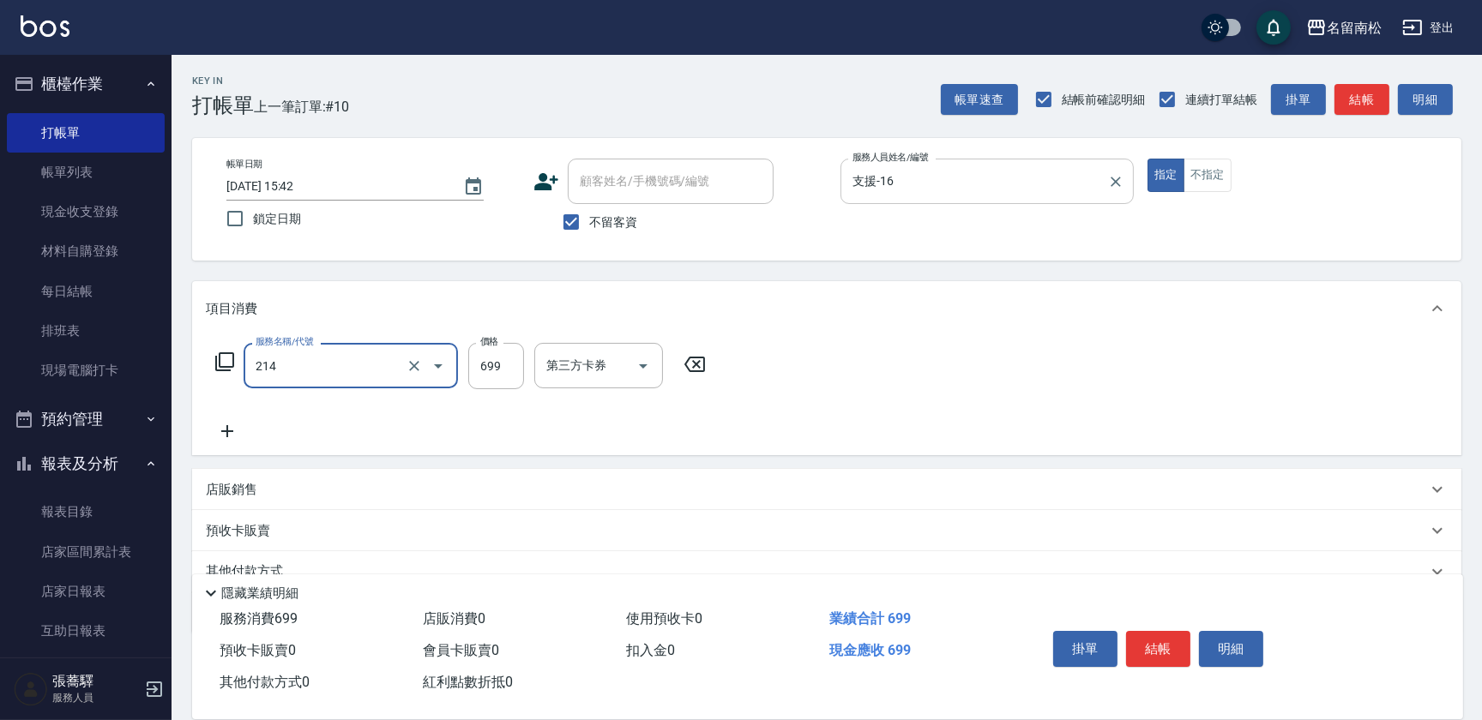
type input "滾珠洗髪699(214)"
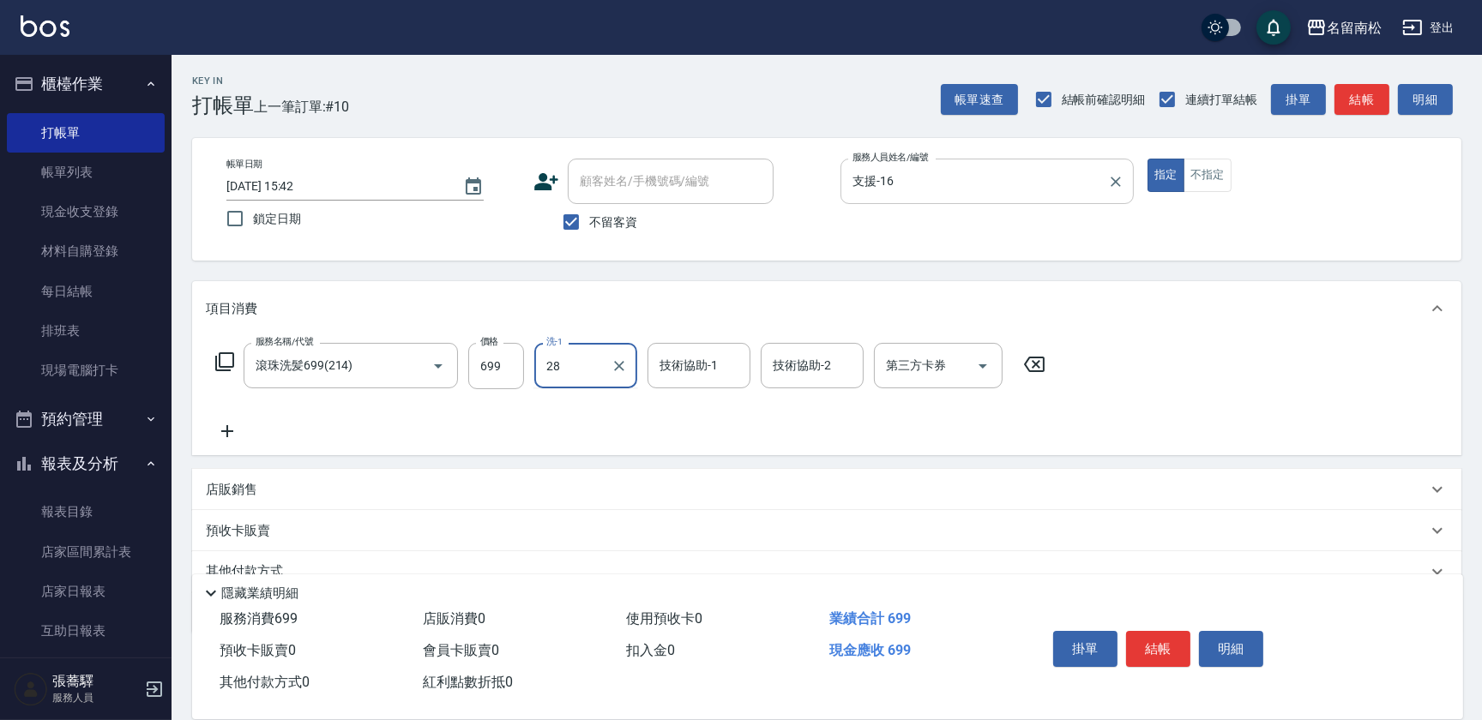
type input "[PERSON_NAME]-28"
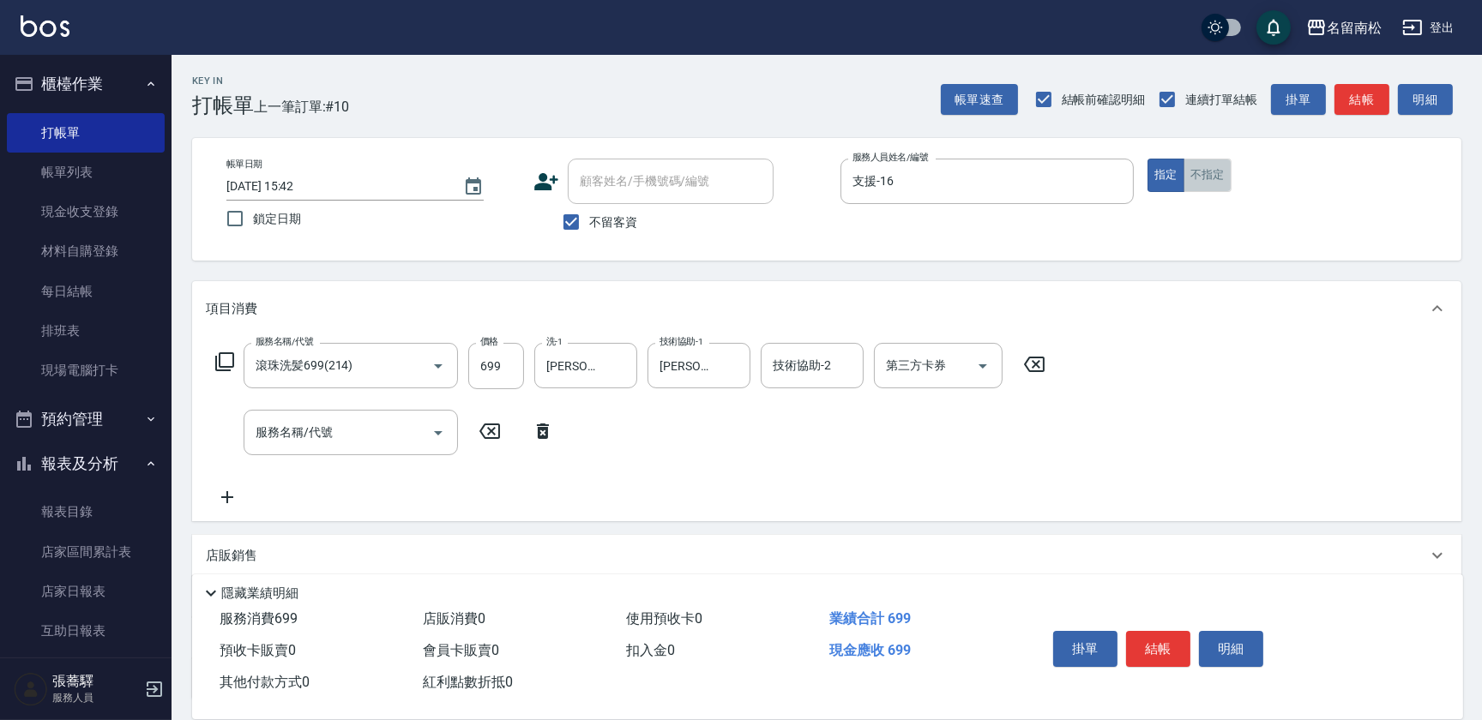
click at [1224, 180] on button "不指定" at bounding box center [1207, 175] width 48 height 33
click at [1162, 181] on button "指定" at bounding box center [1165, 175] width 37 height 33
click at [1157, 634] on button "結帳" at bounding box center [1158, 649] width 64 height 36
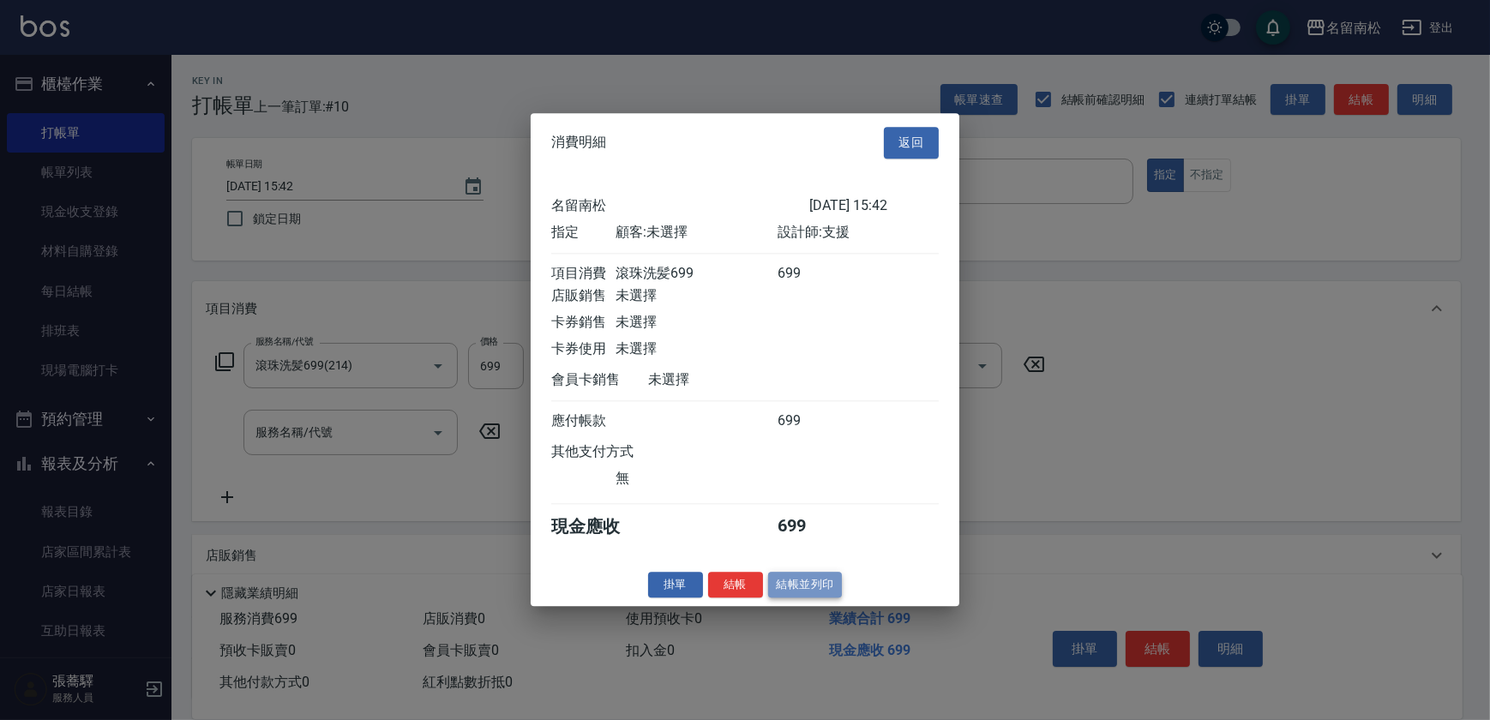
click at [781, 587] on button "結帳並列印" at bounding box center [805, 585] width 75 height 27
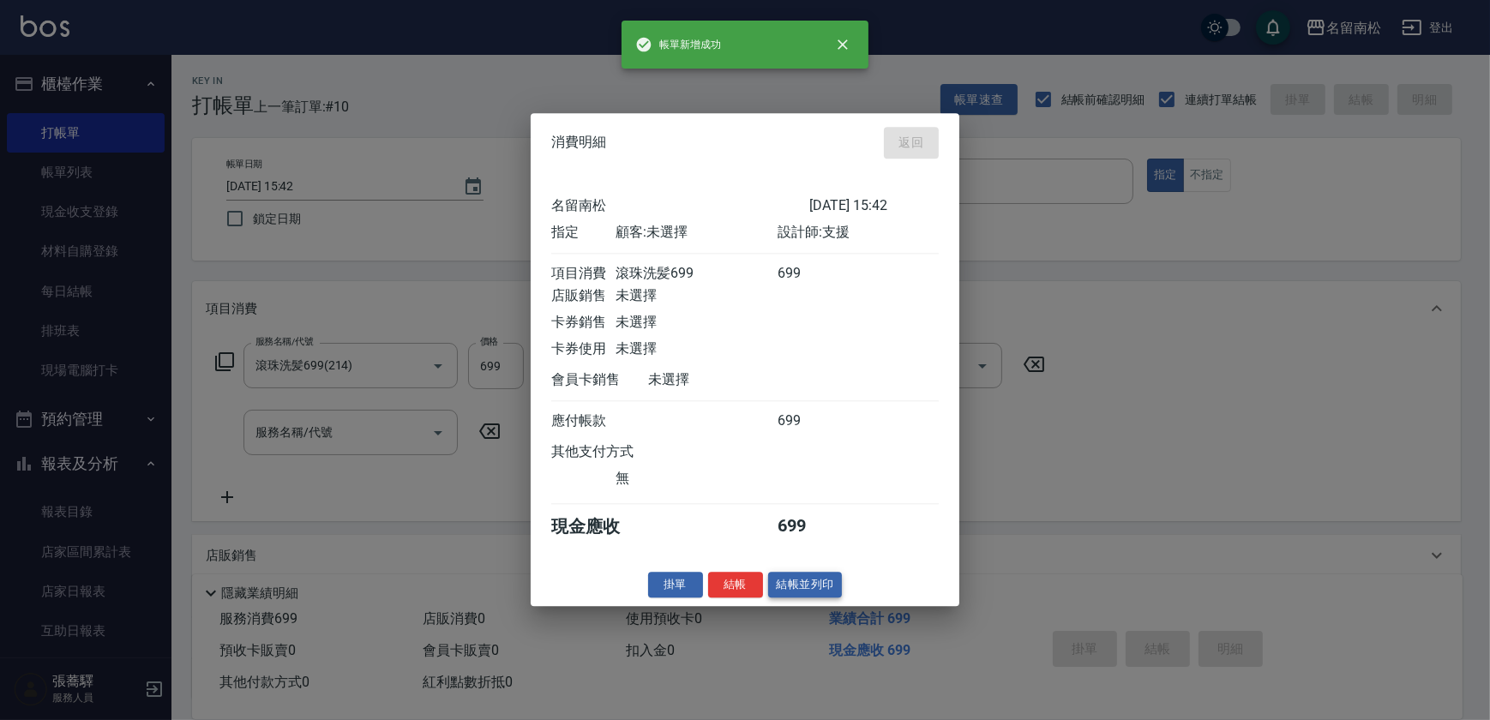
type input "[DATE] 15:46"
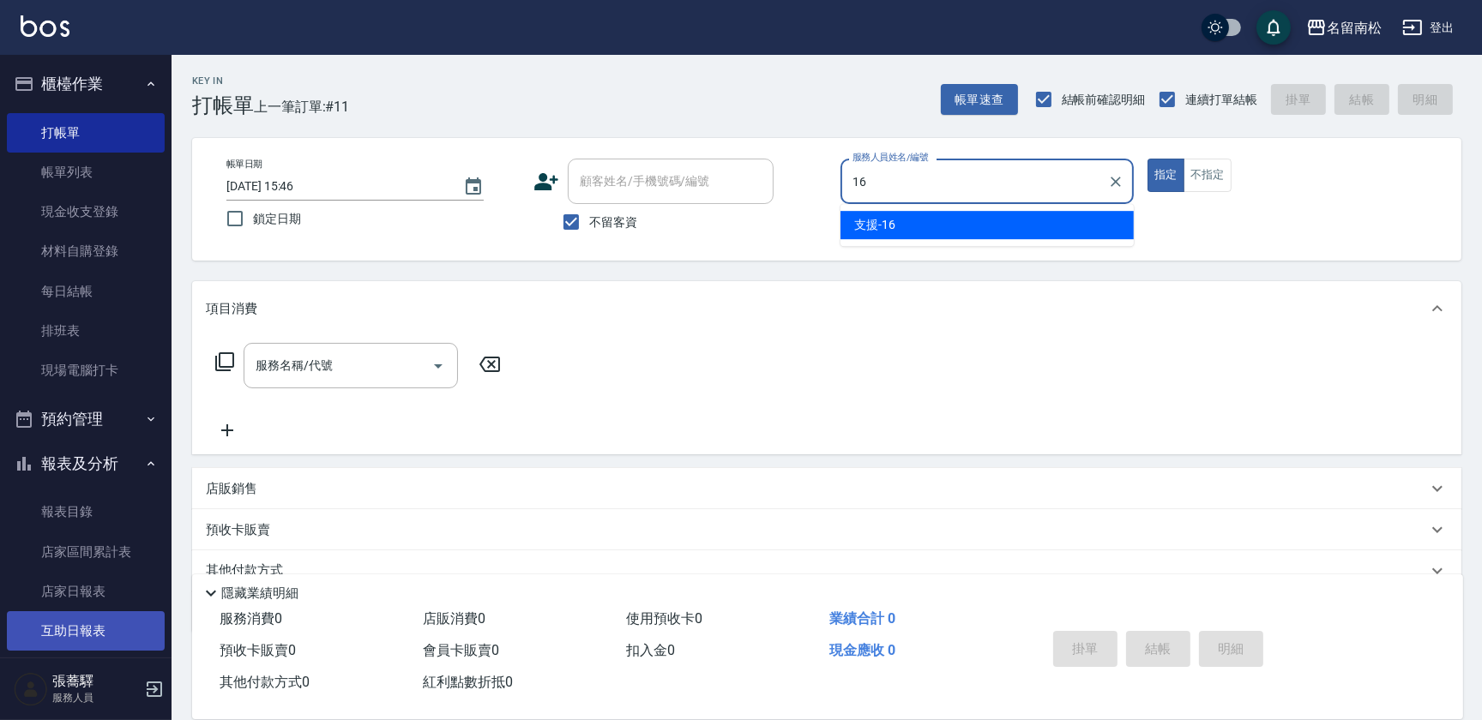
type input "支援-16"
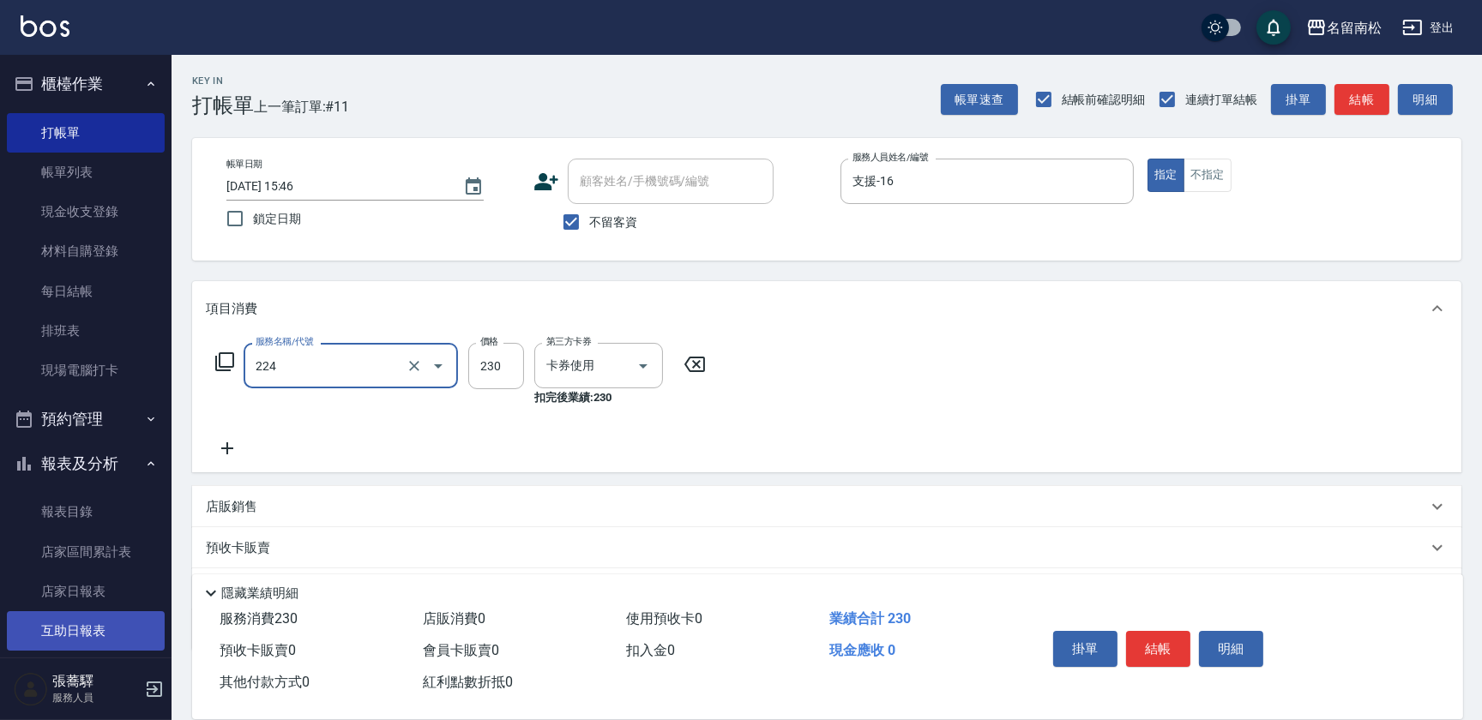
type input "洗髮(卡)230(224)"
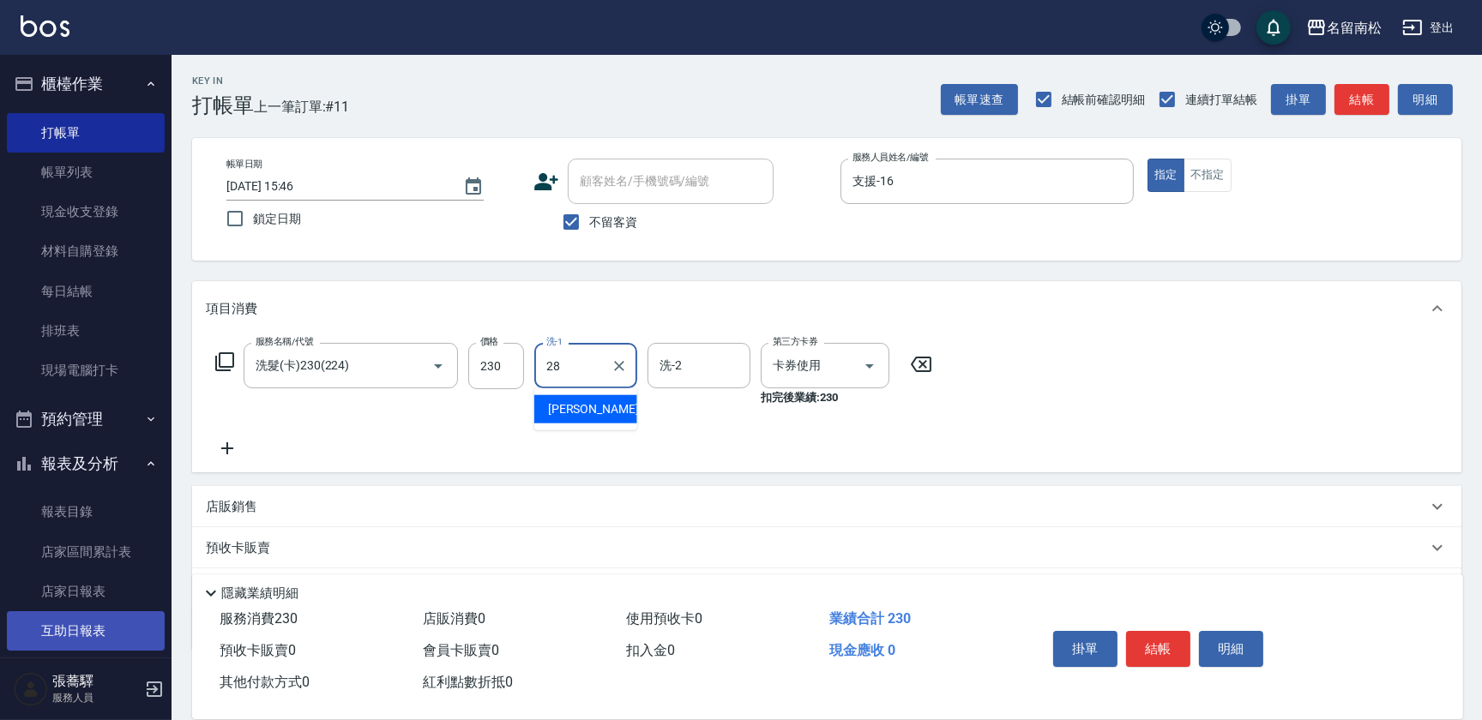
type input "[PERSON_NAME]-28"
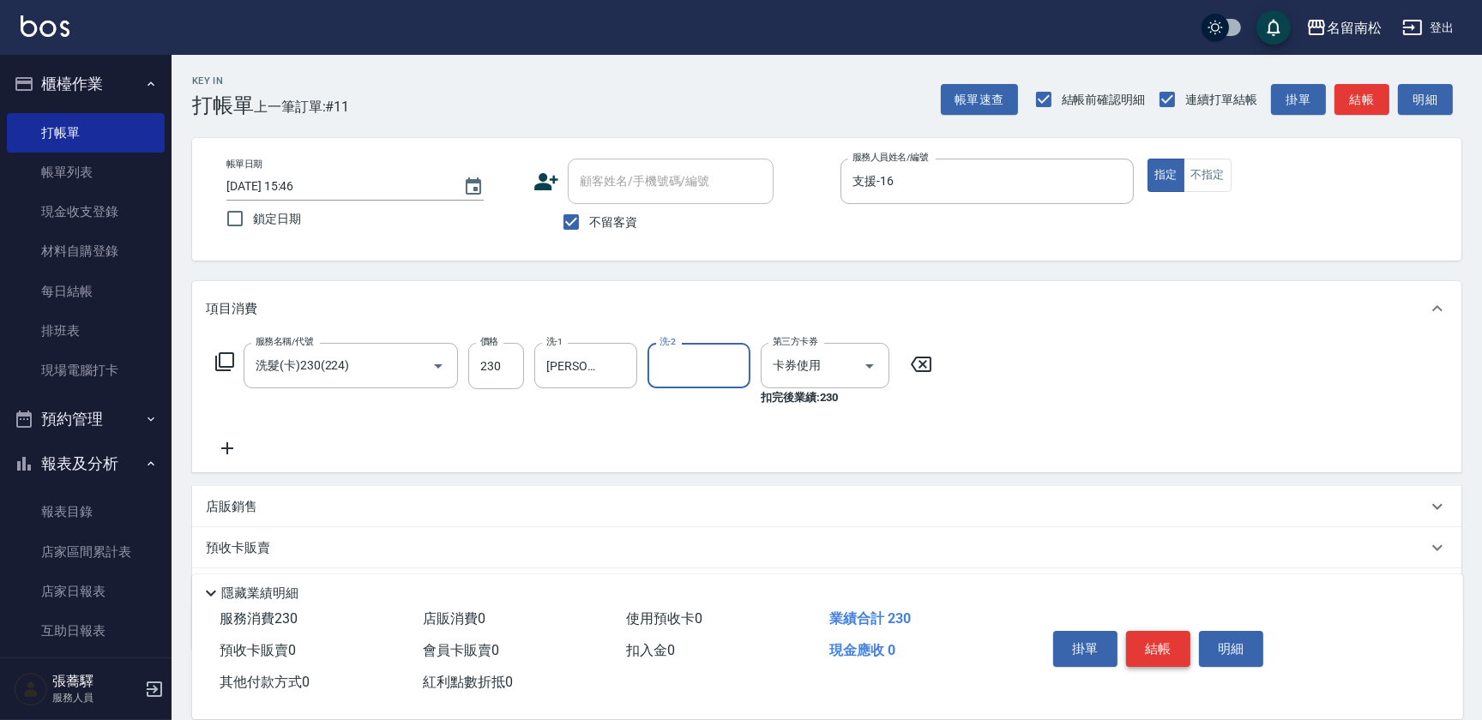
click at [1166, 631] on button "結帳" at bounding box center [1158, 649] width 64 height 36
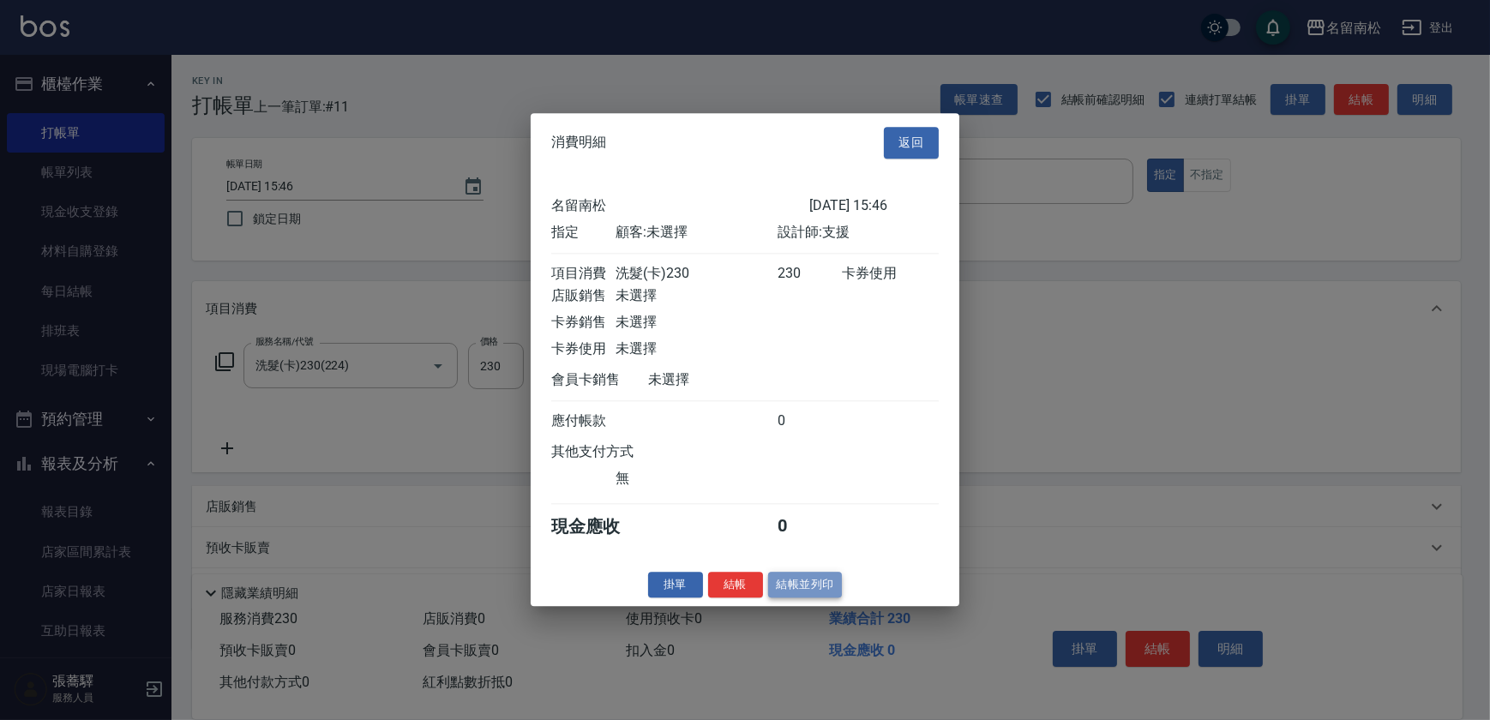
click at [786, 592] on button "結帳並列印" at bounding box center [805, 585] width 75 height 27
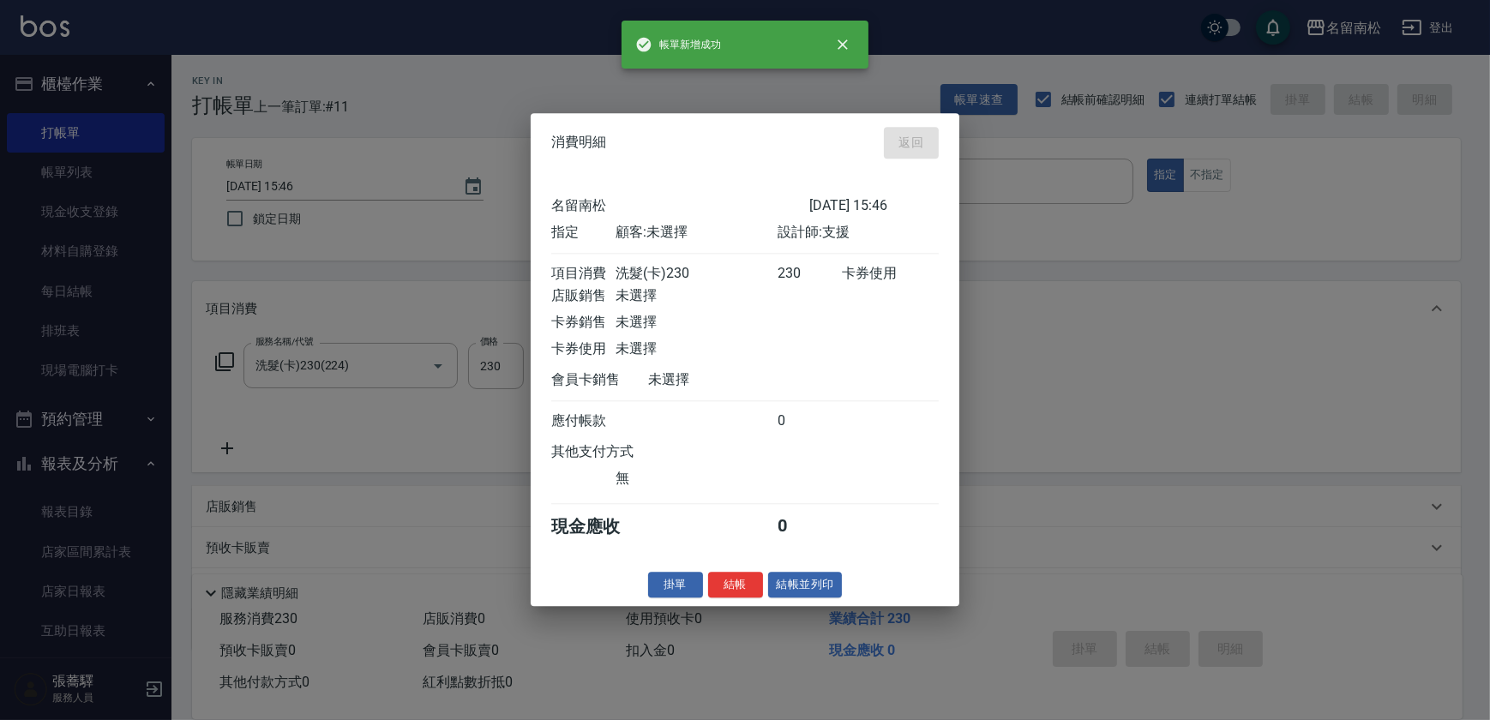
type input "[DATE] 15:47"
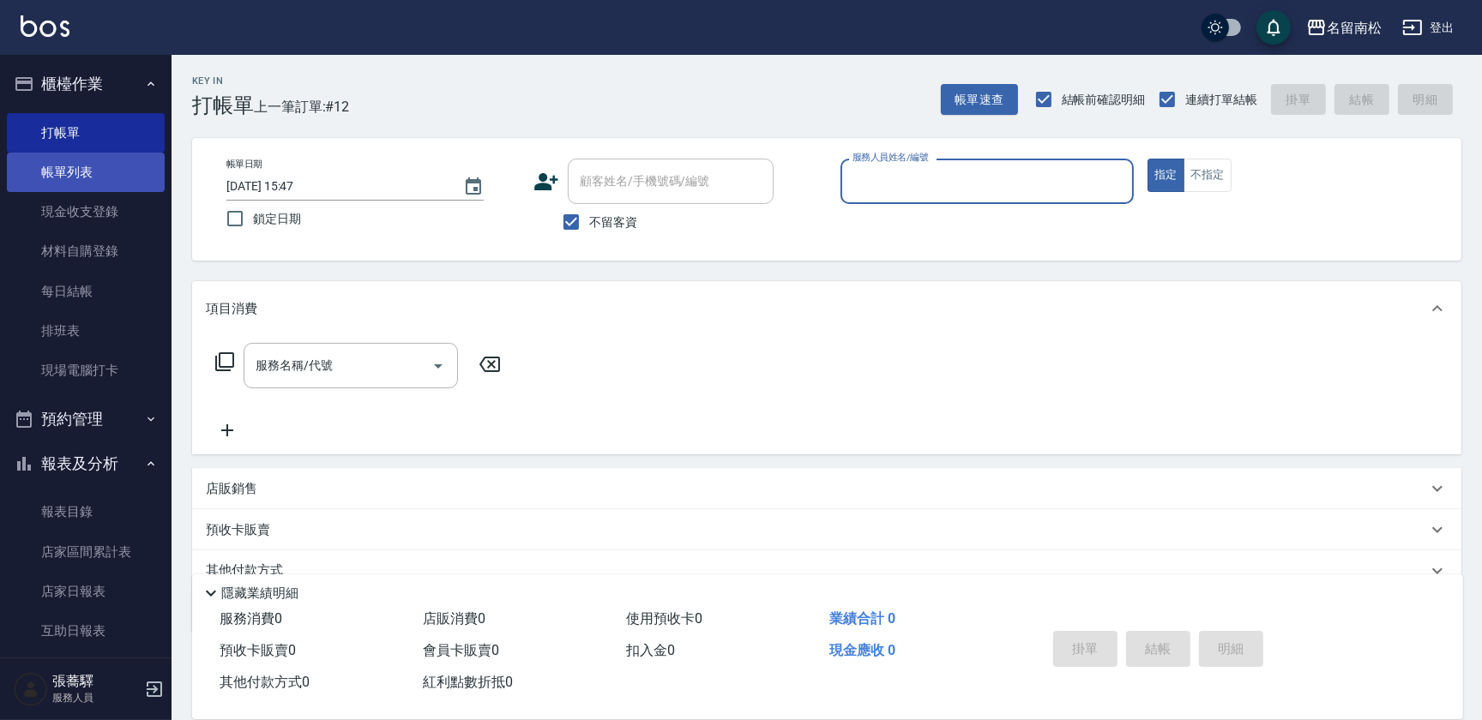
click at [136, 159] on link "帳單列表" at bounding box center [86, 172] width 158 height 39
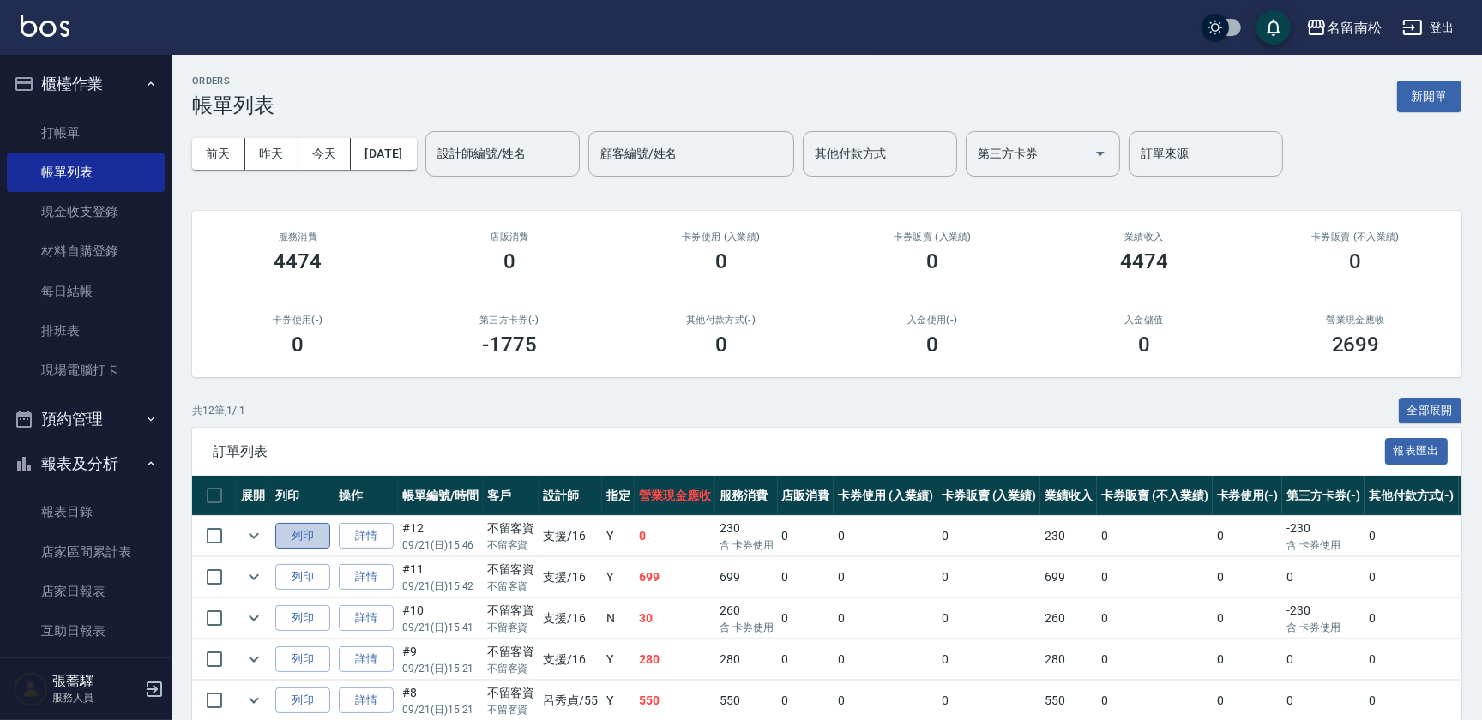
click at [309, 529] on button "列印" at bounding box center [302, 536] width 55 height 27
click at [70, 128] on link "打帳單" at bounding box center [86, 132] width 158 height 39
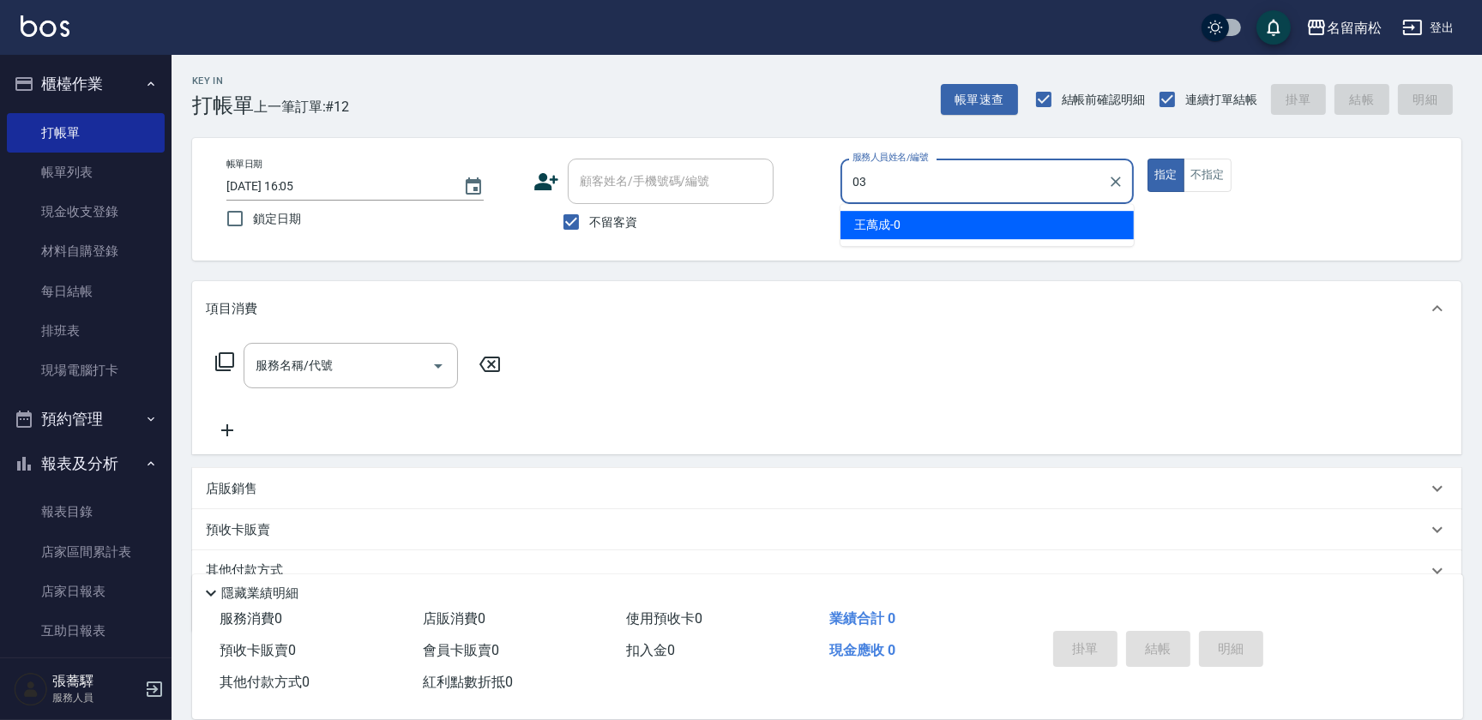
type input "[PERSON_NAME]-03"
type button "true"
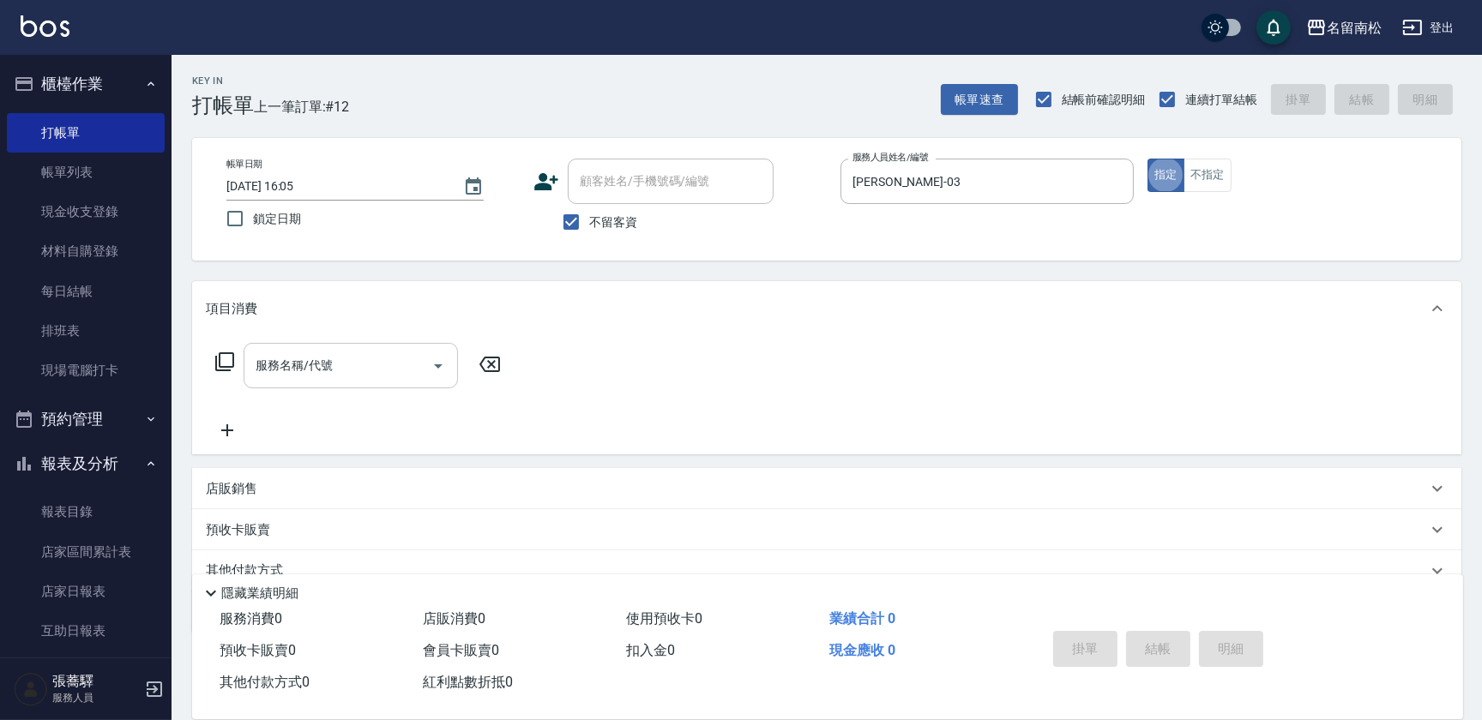
click at [331, 374] on input "服務名稱/代號" at bounding box center [337, 366] width 173 height 30
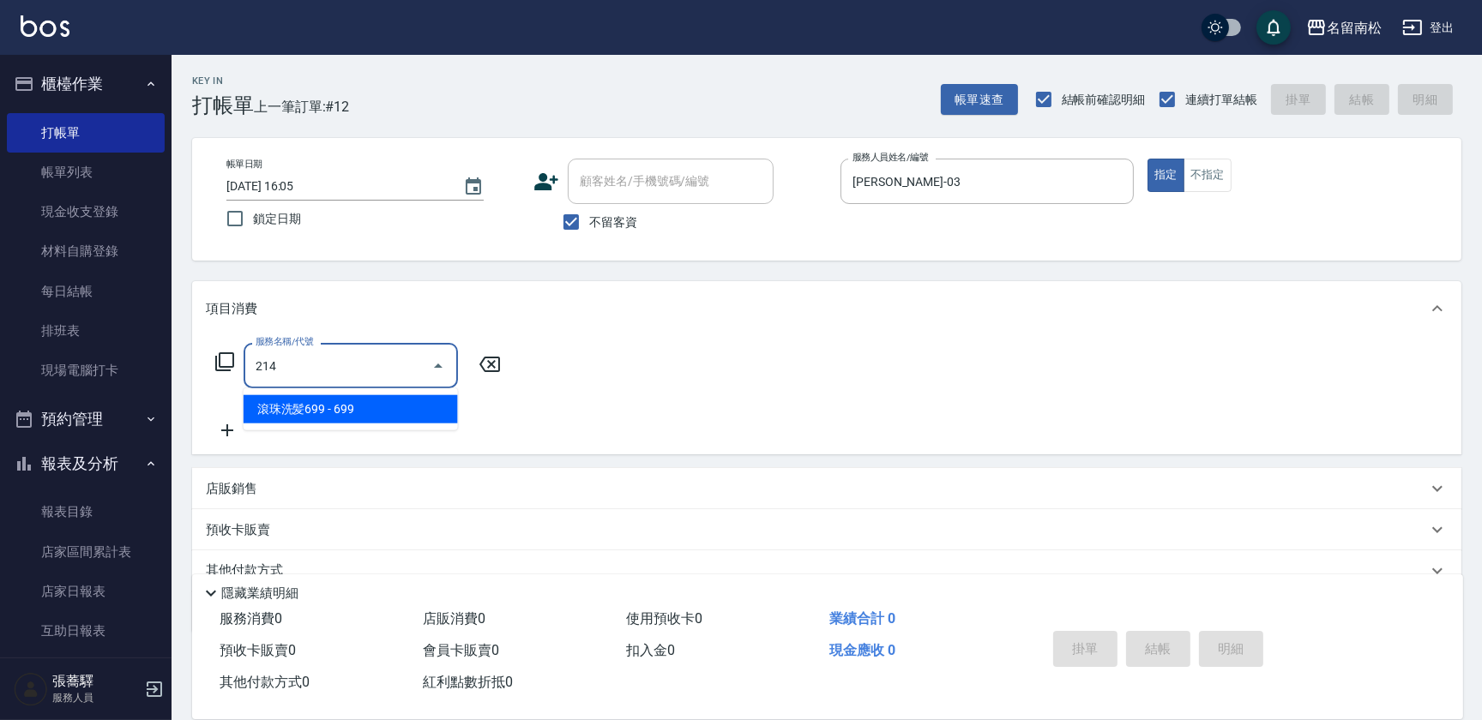
type input "滾珠洗髪699(214)"
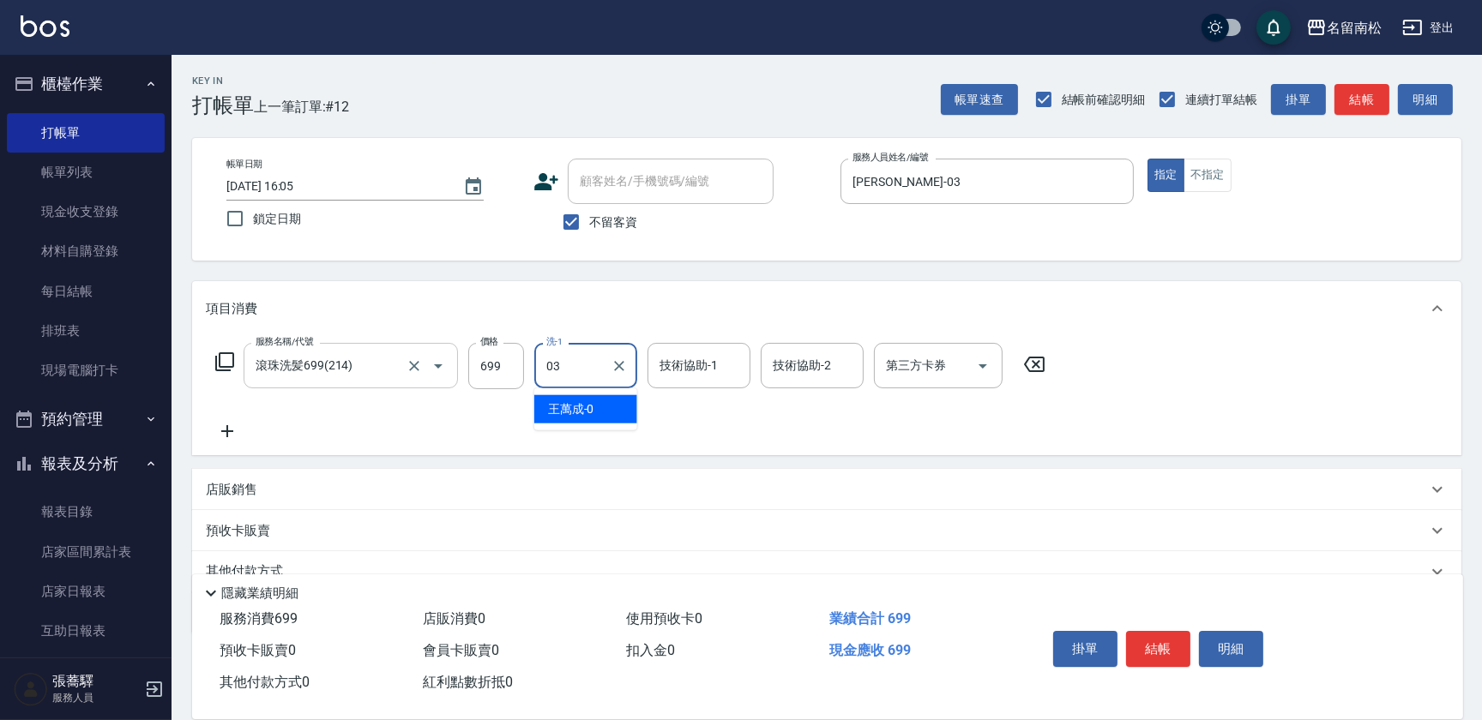
type input "[PERSON_NAME]-03"
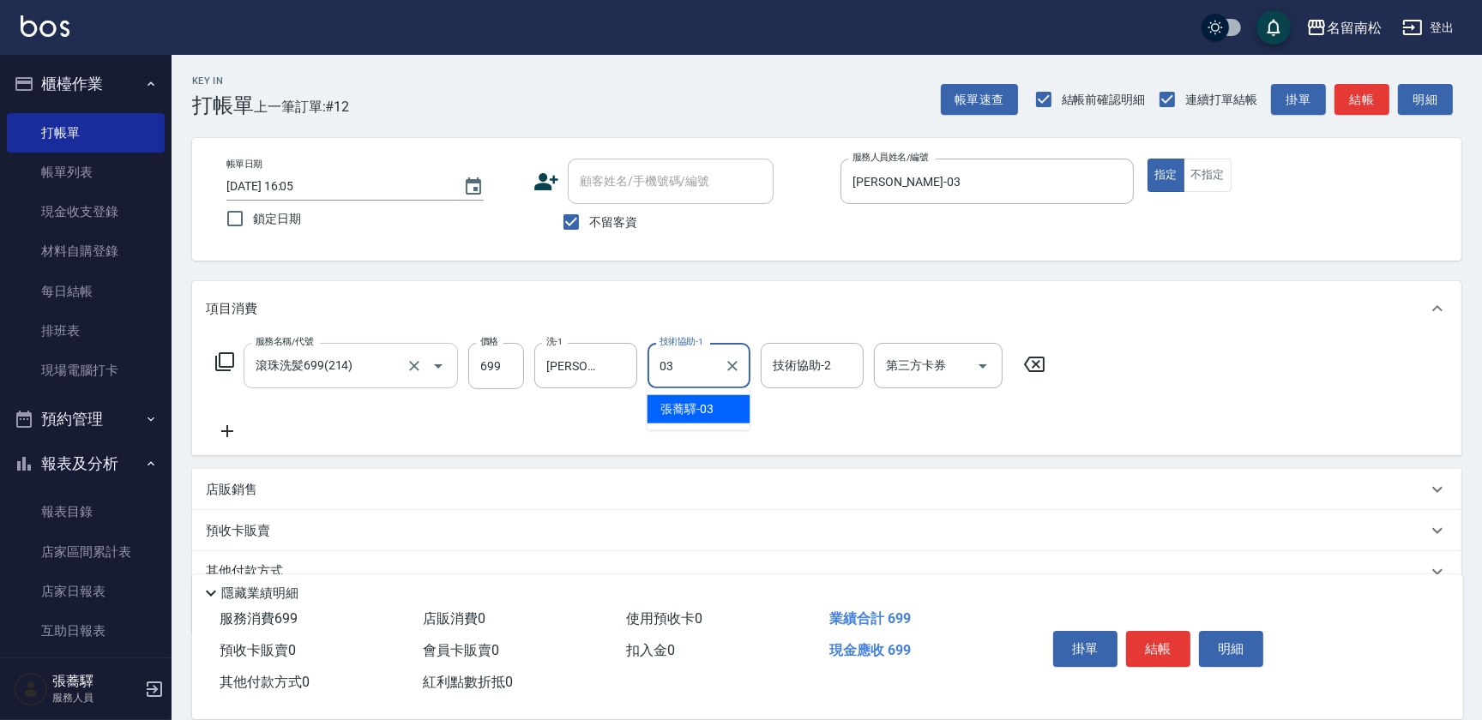
type input "[PERSON_NAME]-03"
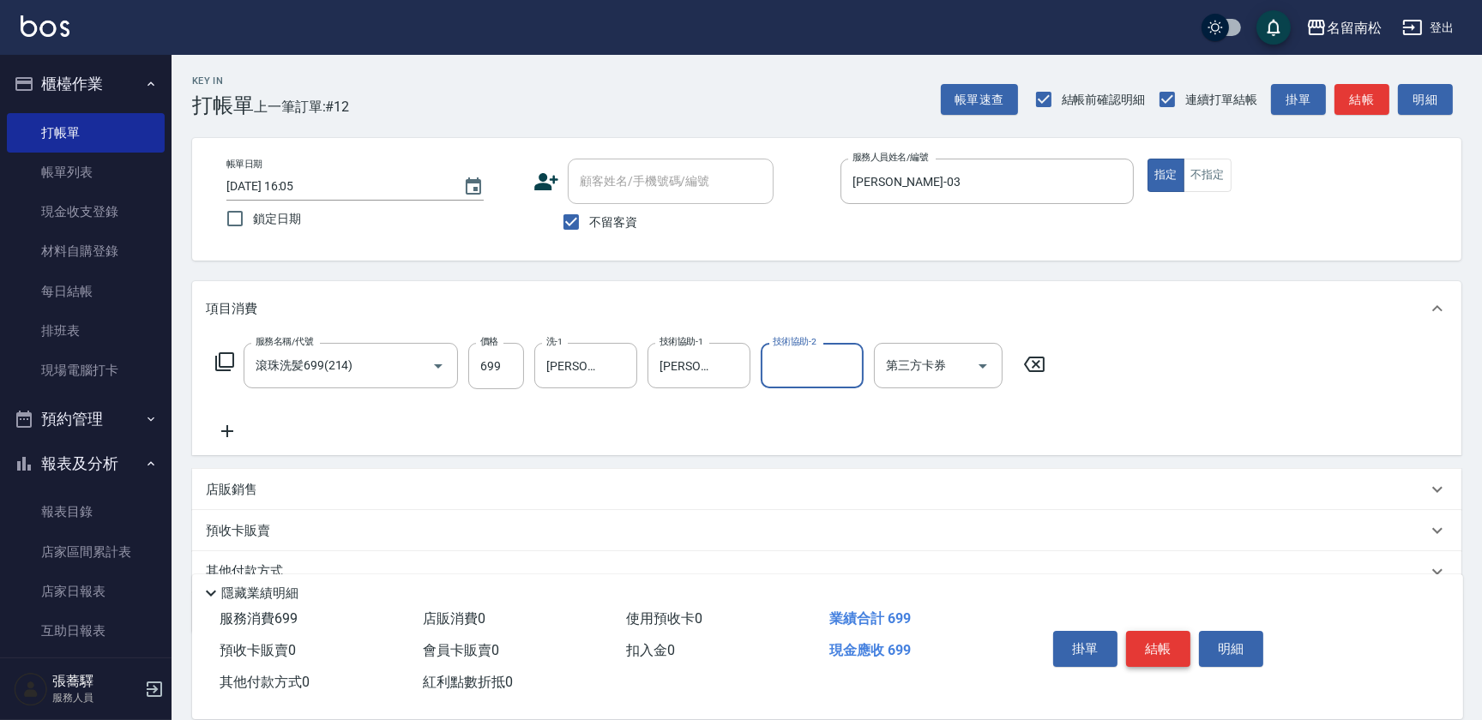
click at [1180, 651] on button "結帳" at bounding box center [1158, 649] width 64 height 36
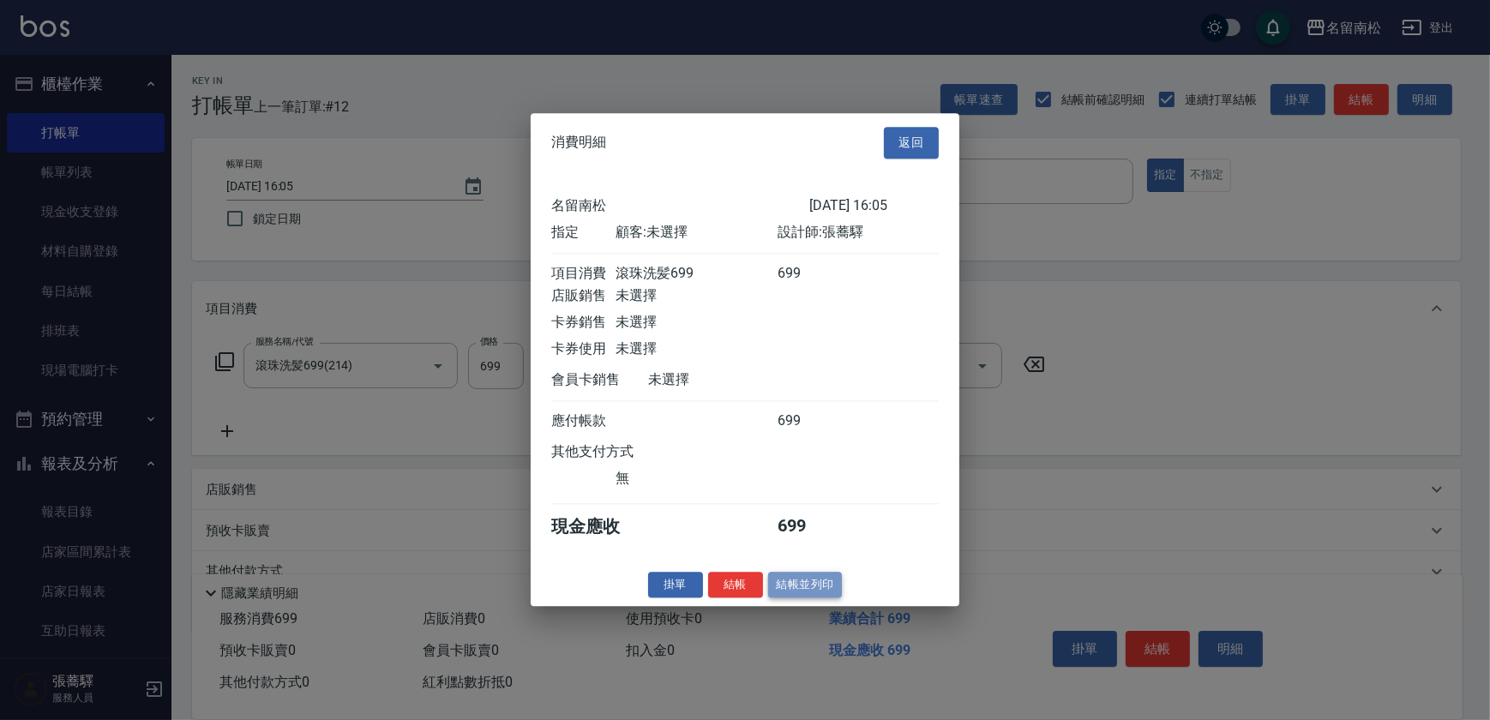
click at [817, 592] on button "結帳並列印" at bounding box center [805, 585] width 75 height 27
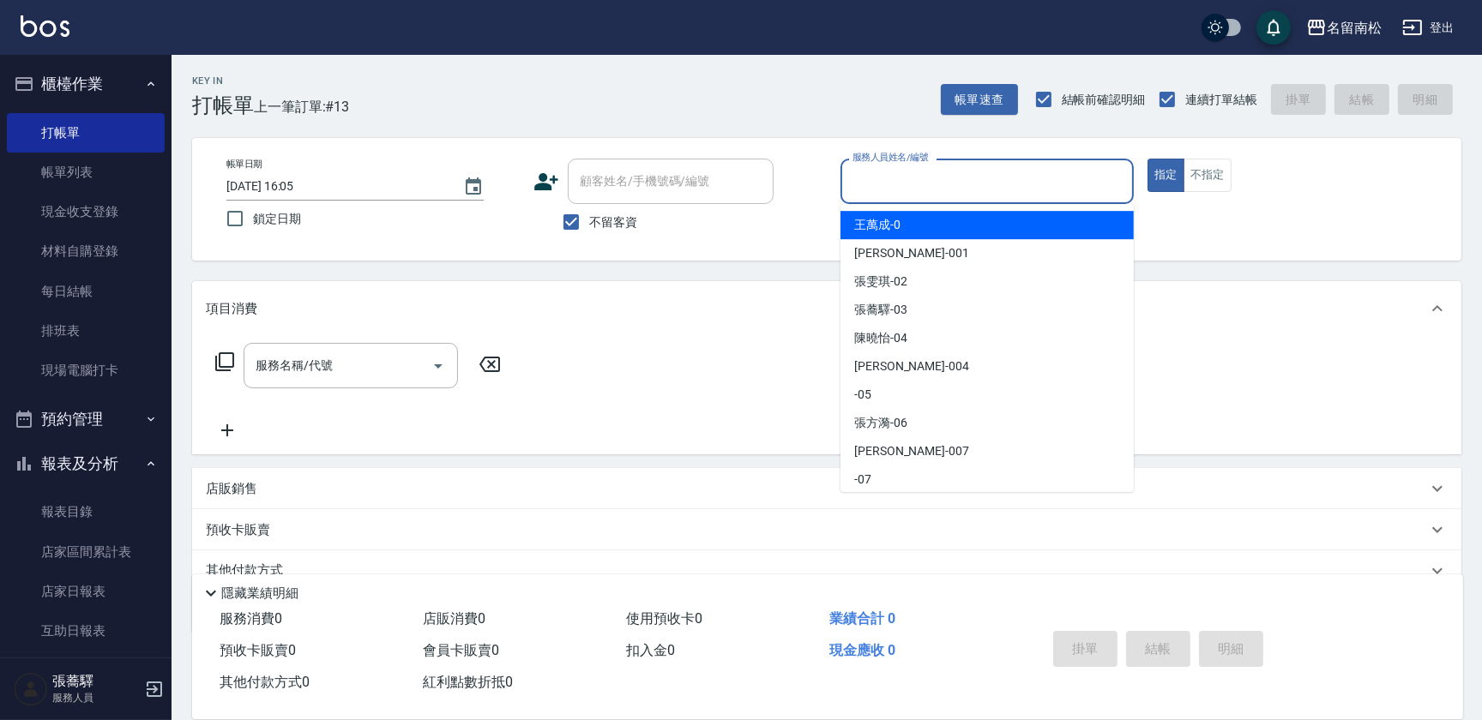
click at [1037, 192] on input "服務人員姓名/編號" at bounding box center [987, 181] width 278 height 30
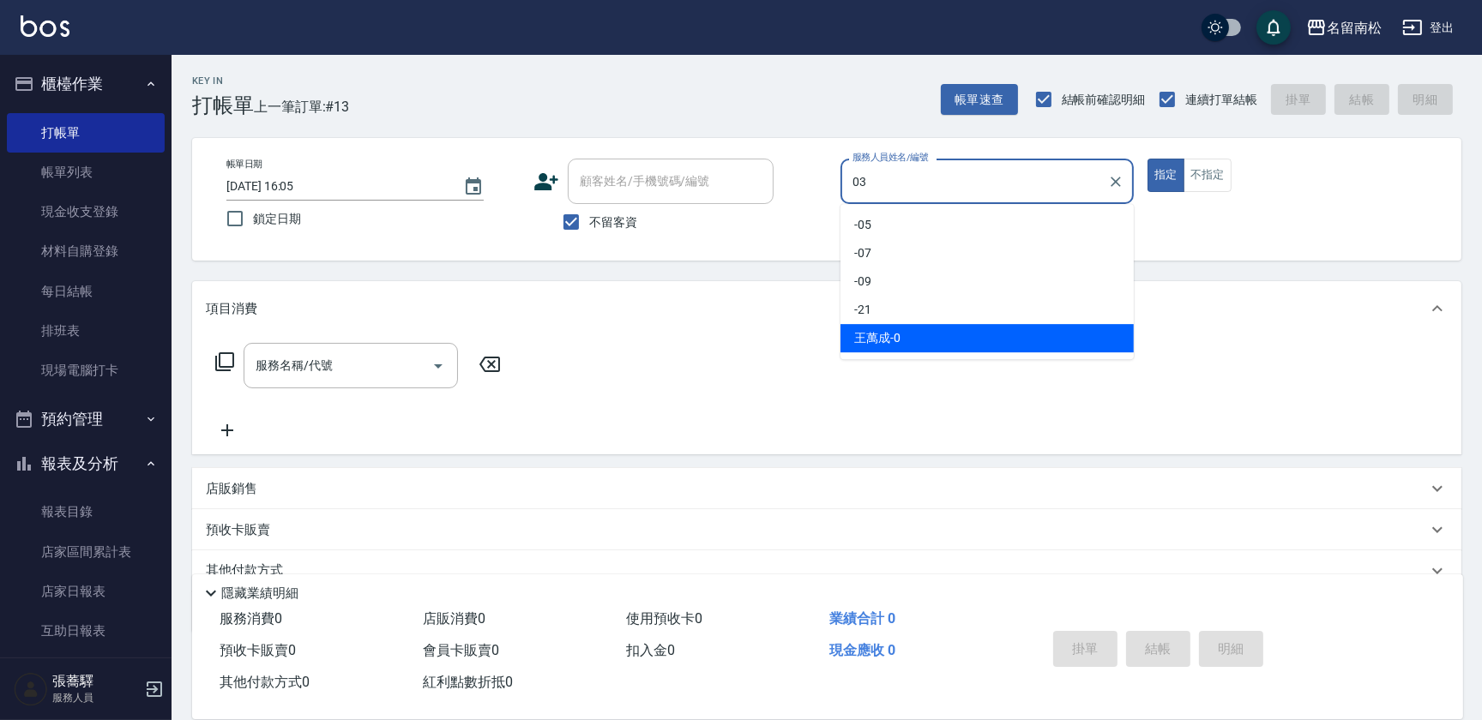
type input "[PERSON_NAME]-03"
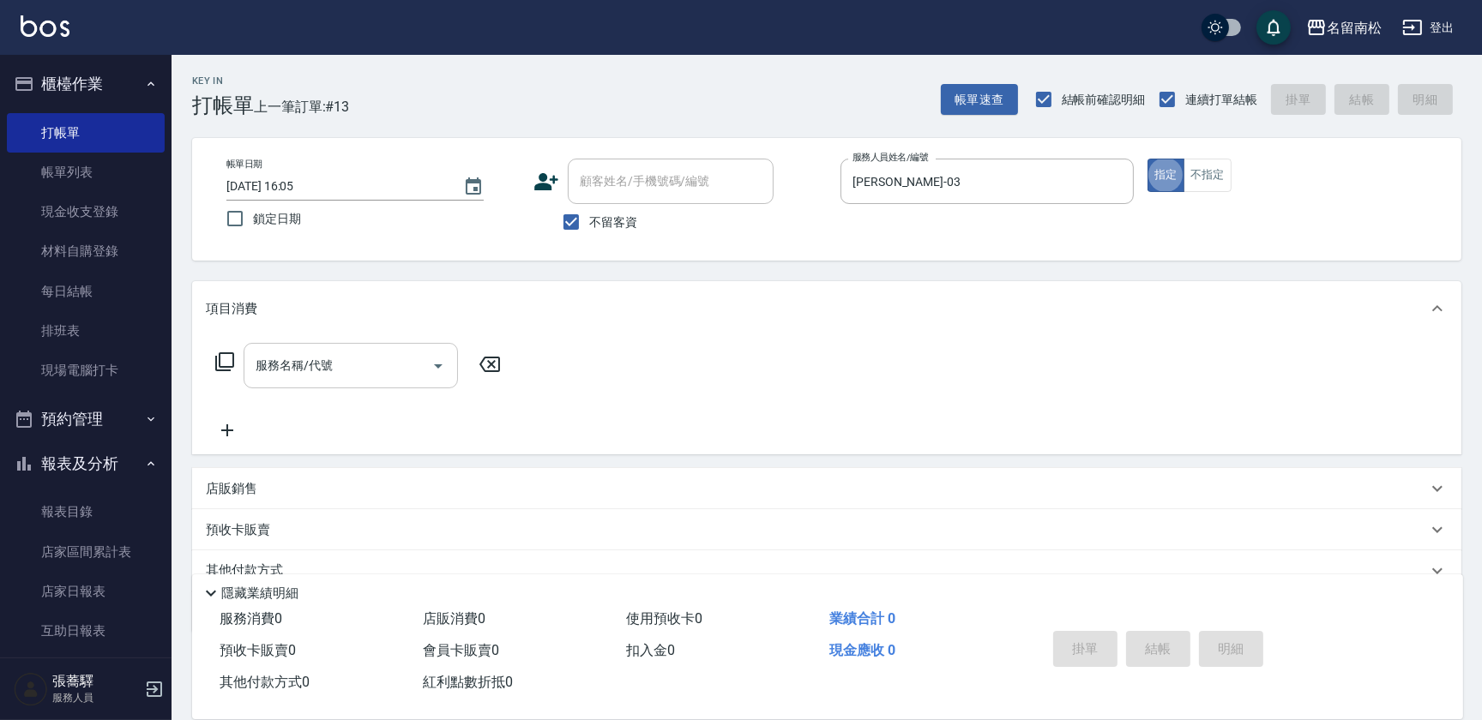
click at [319, 360] on input "服務名稱/代號" at bounding box center [337, 366] width 173 height 30
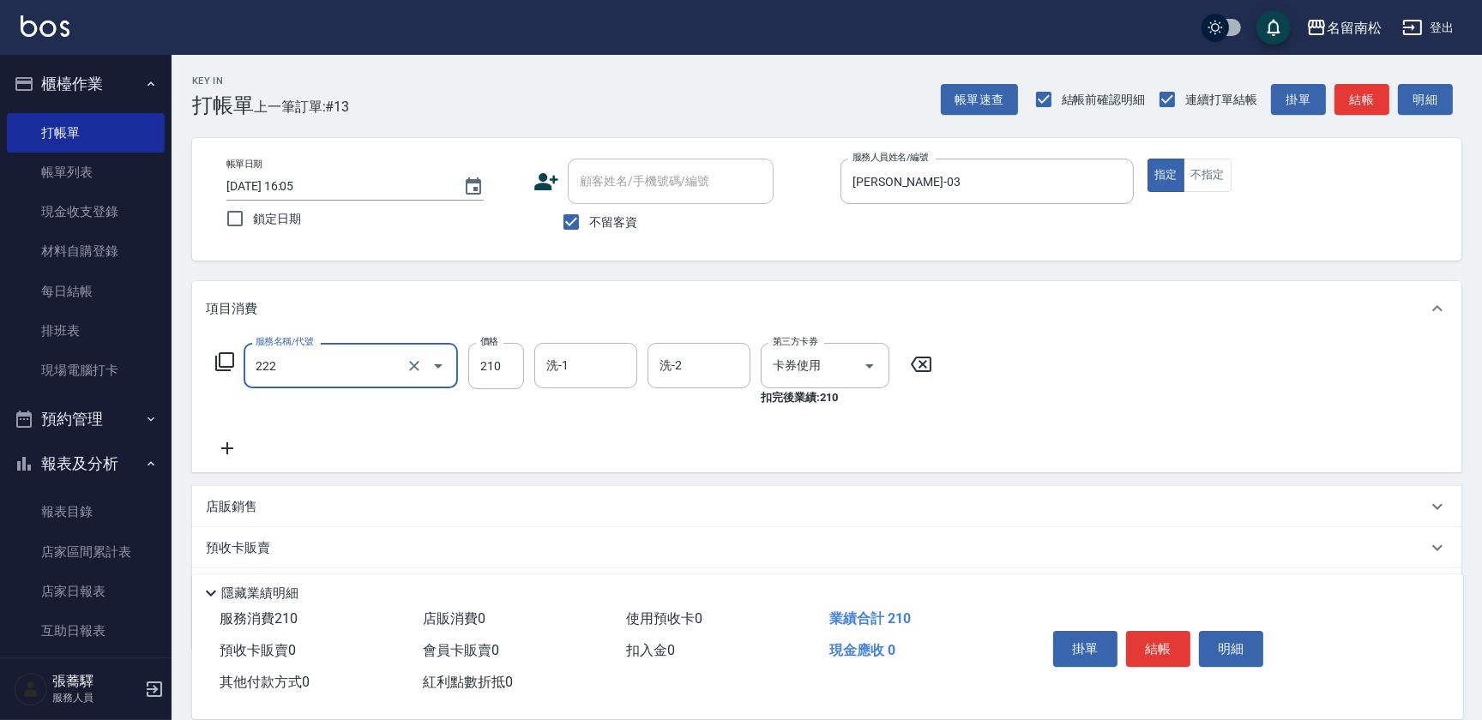
type input "洗髮卡券[210](222)"
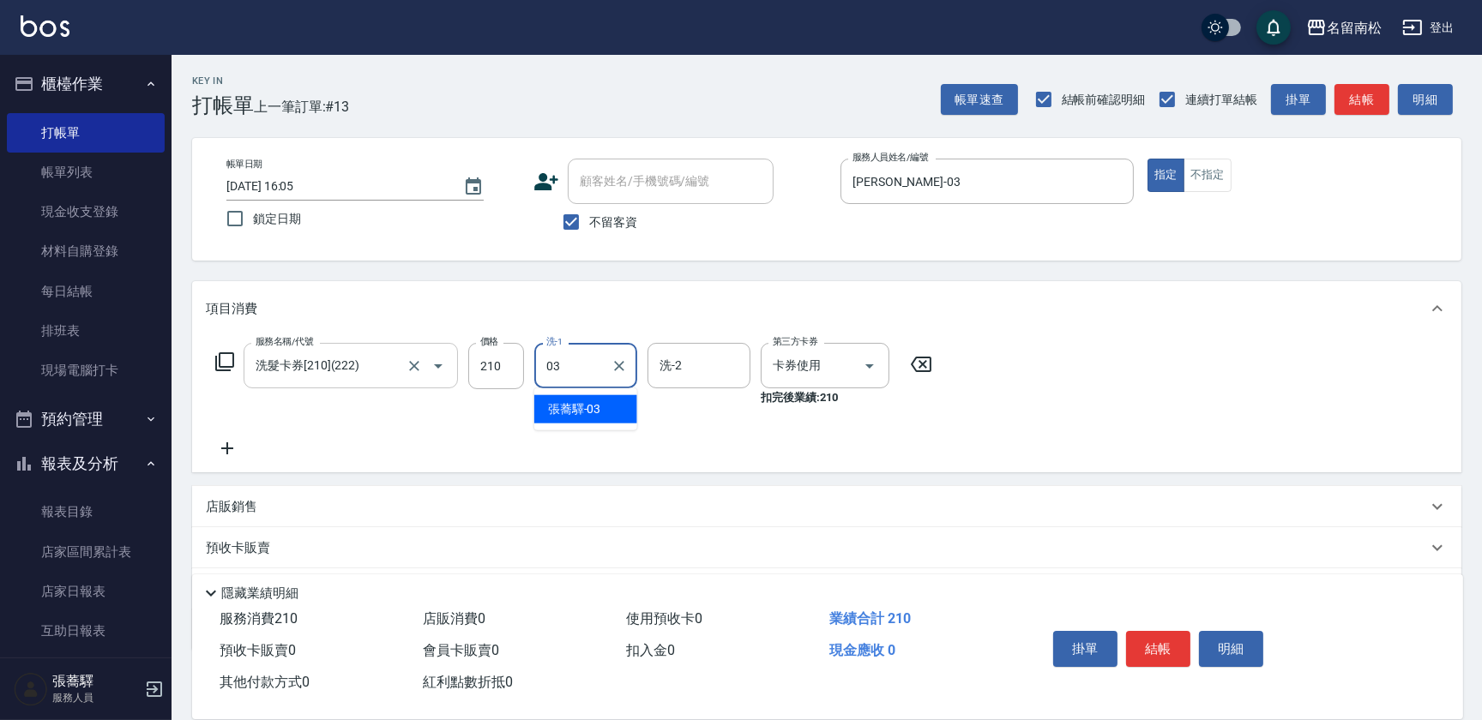
type input "[PERSON_NAME]-03"
click at [1141, 634] on button "結帳" at bounding box center [1158, 649] width 64 height 36
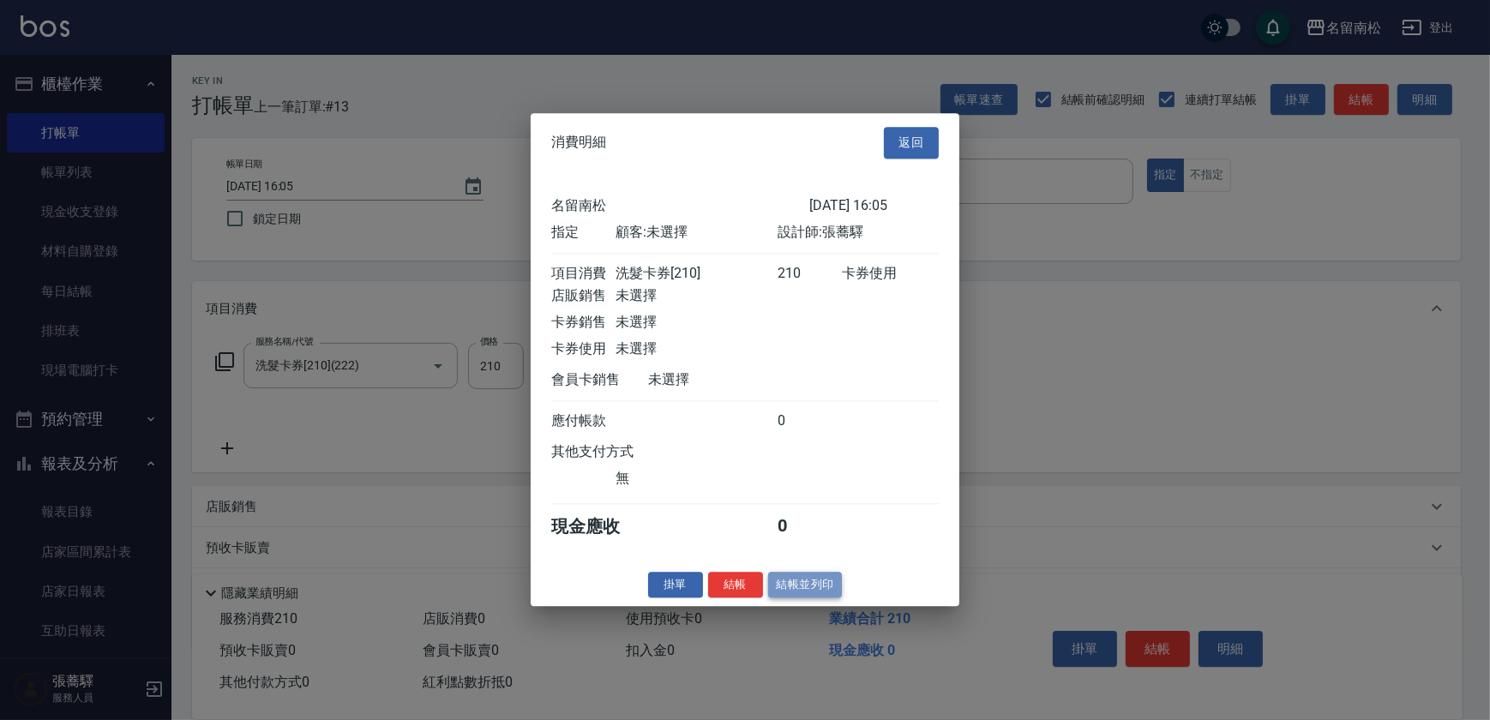
click at [803, 594] on button "結帳並列印" at bounding box center [805, 585] width 75 height 27
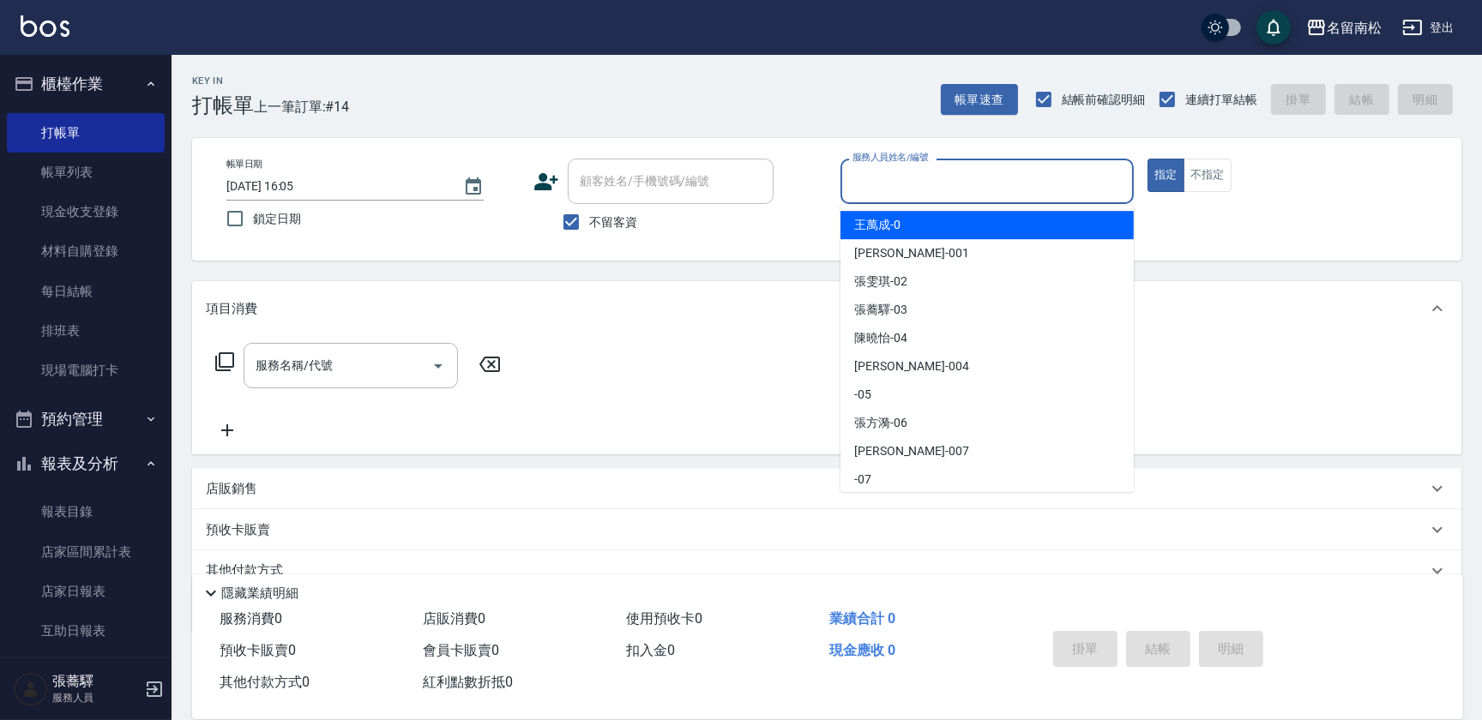
click at [1036, 185] on input "服務人員姓名/編號" at bounding box center [987, 181] width 278 height 30
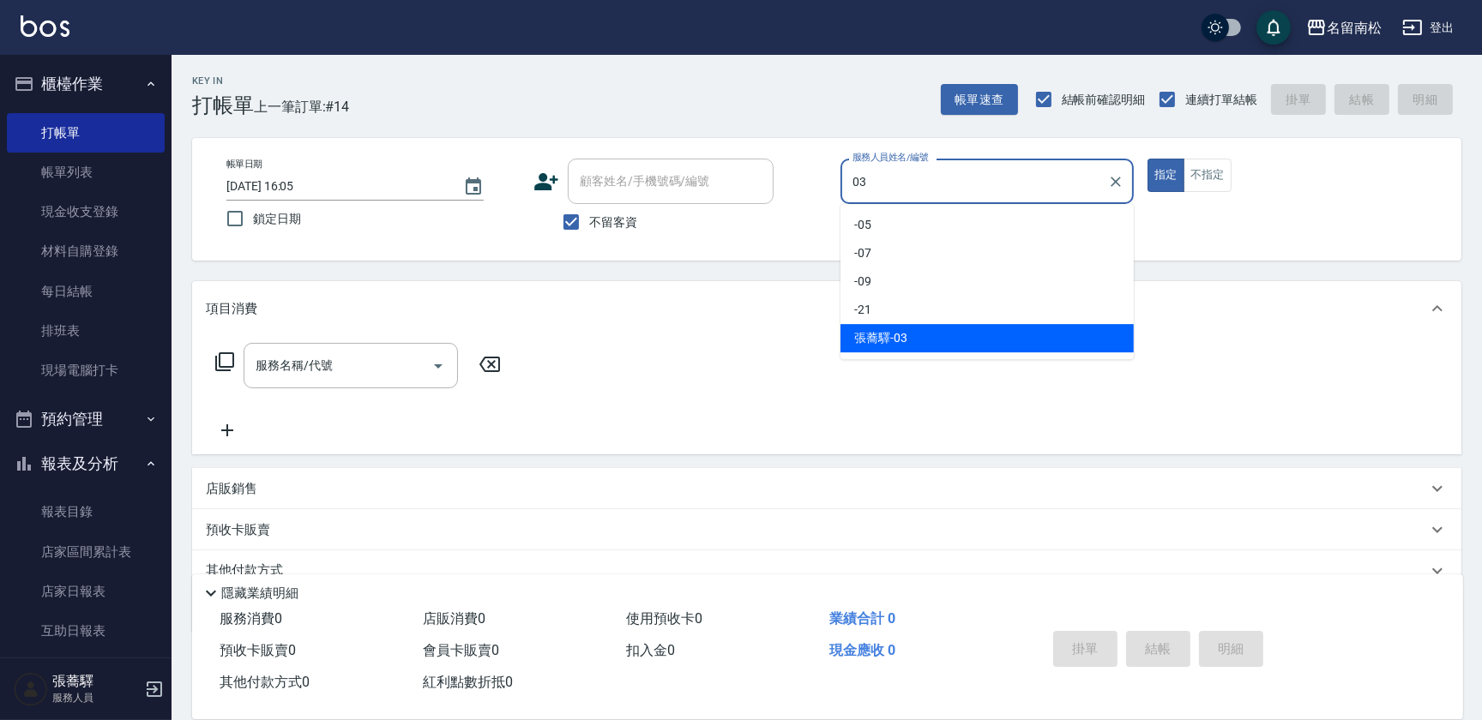
type input "[PERSON_NAME]-03"
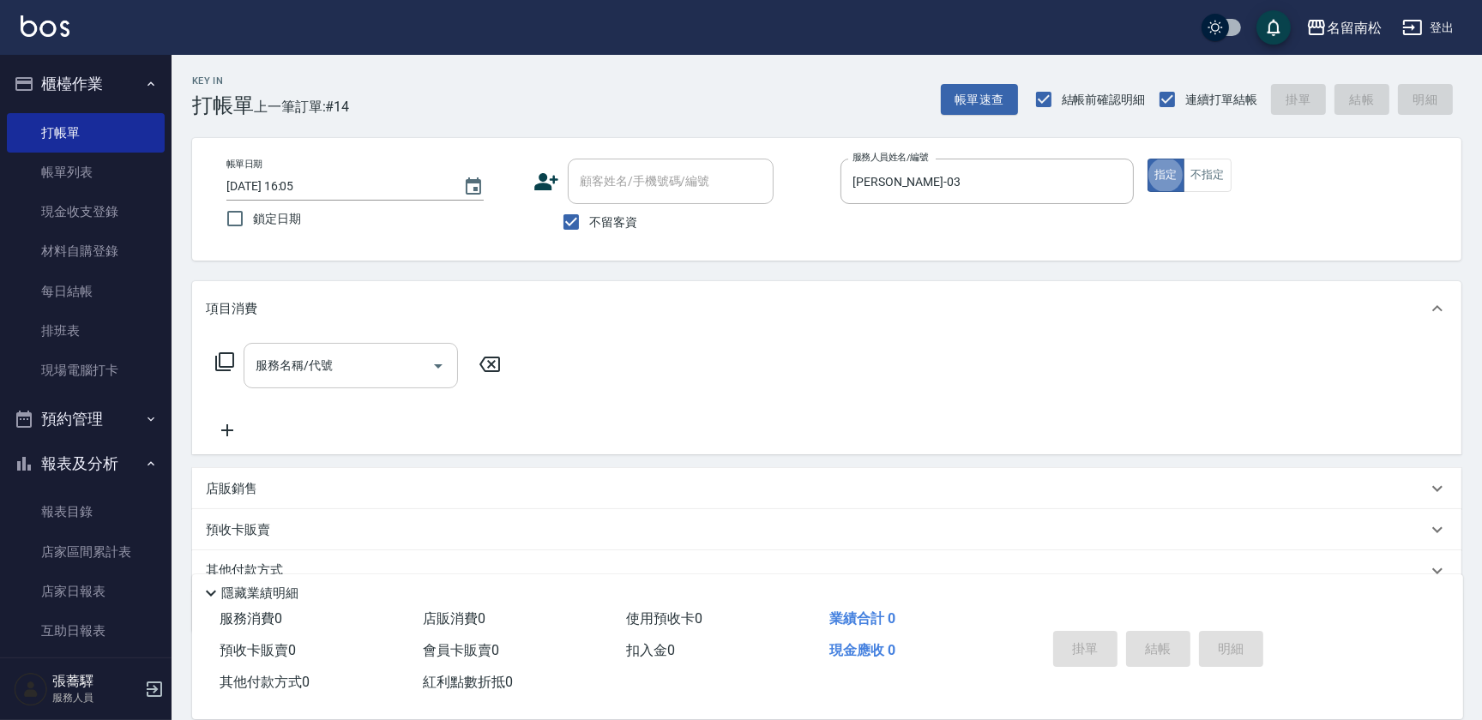
click at [345, 369] on input "服務名稱/代號" at bounding box center [337, 366] width 173 height 30
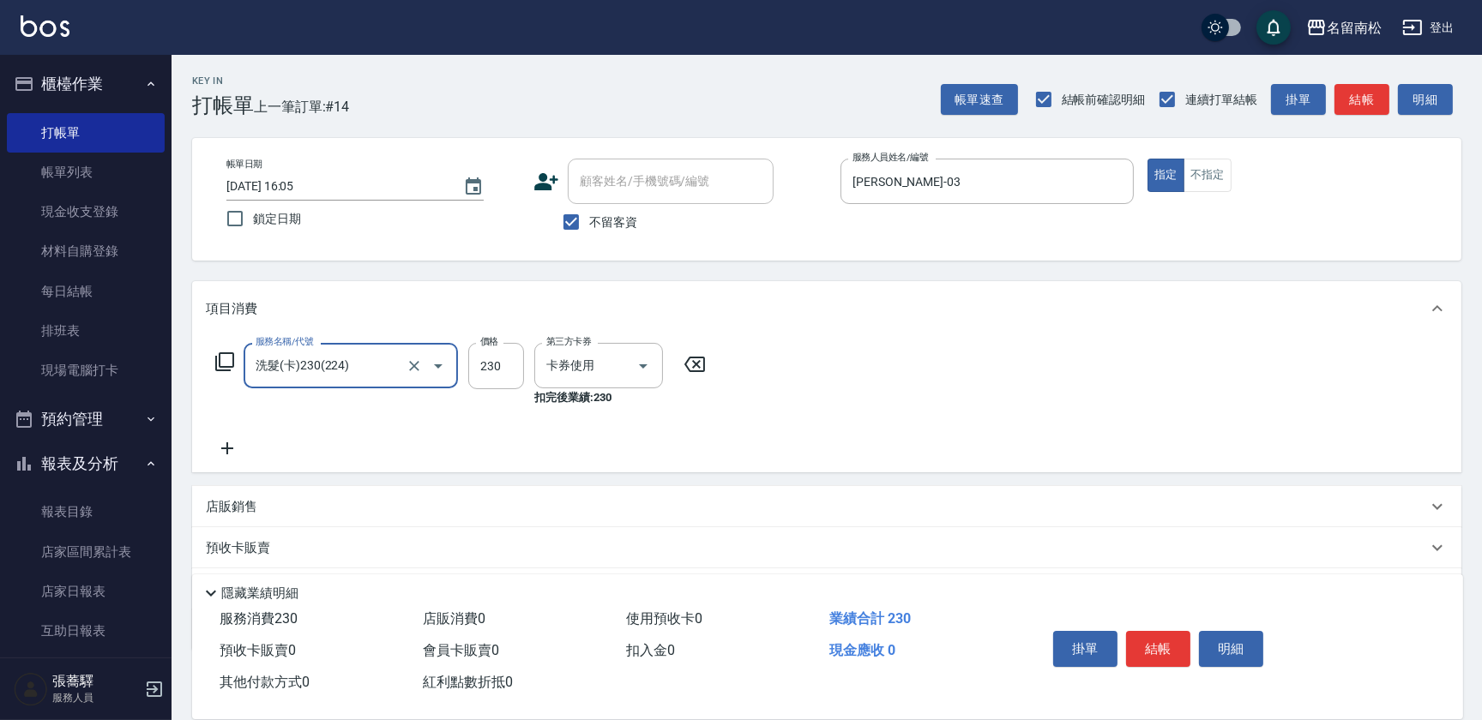
type input "洗髮(卡)230(224)"
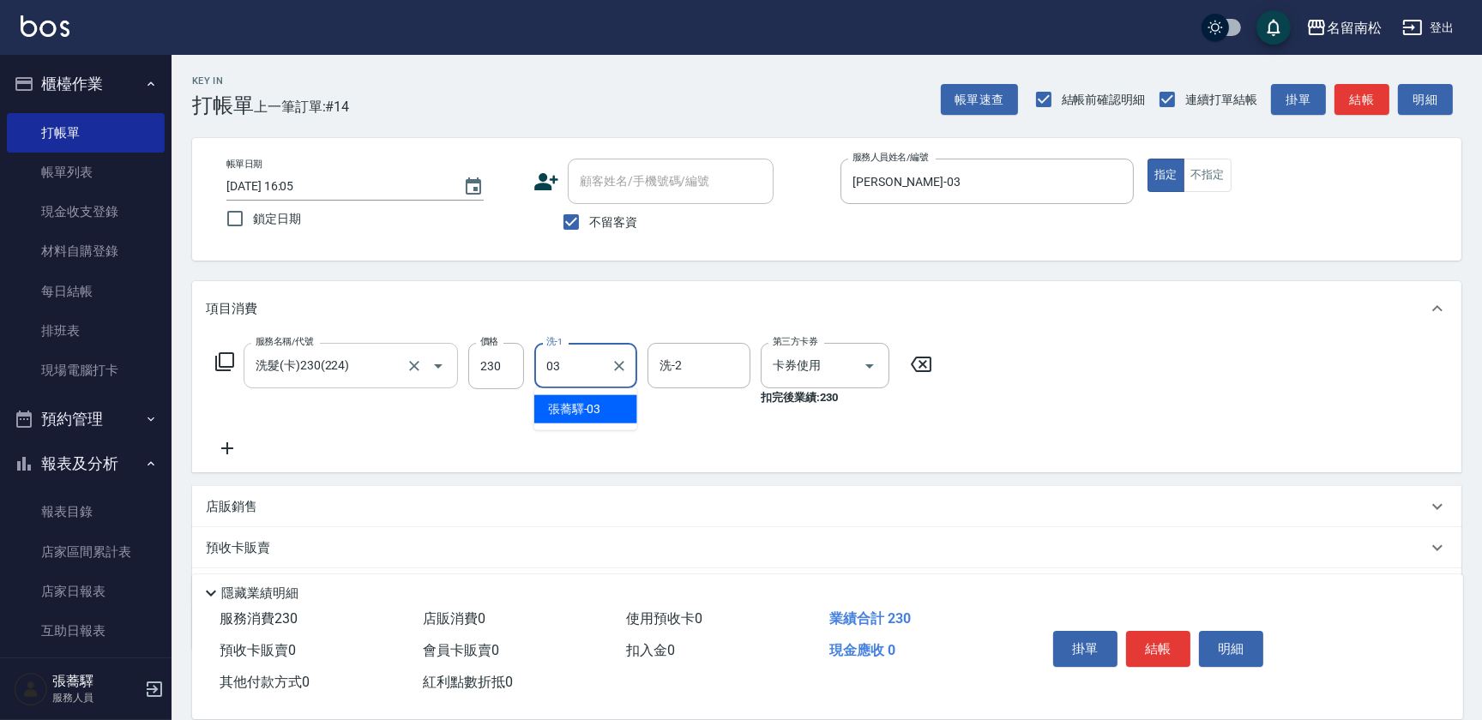
type input "[PERSON_NAME]-03"
click at [1147, 658] on button "結帳" at bounding box center [1158, 649] width 64 height 36
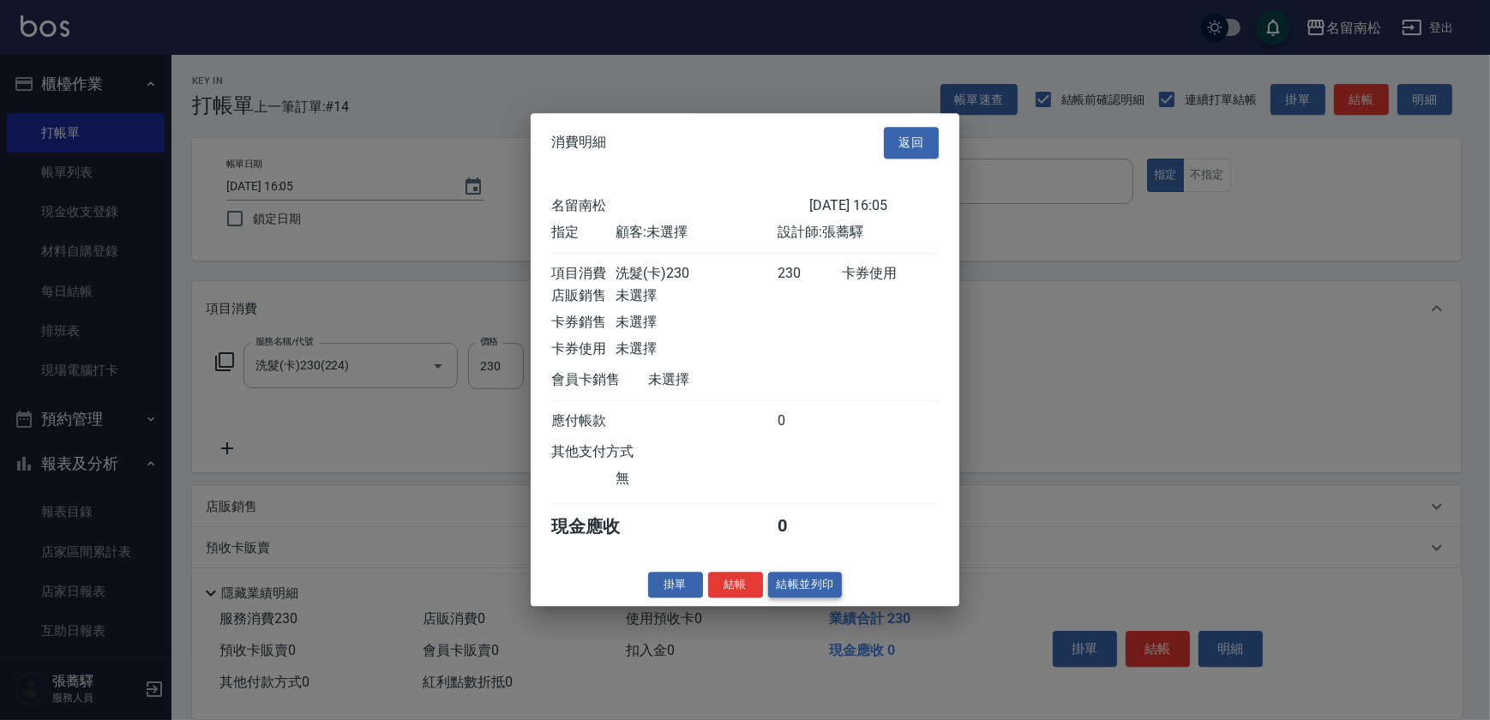
click at [822, 596] on button "結帳並列印" at bounding box center [805, 585] width 75 height 27
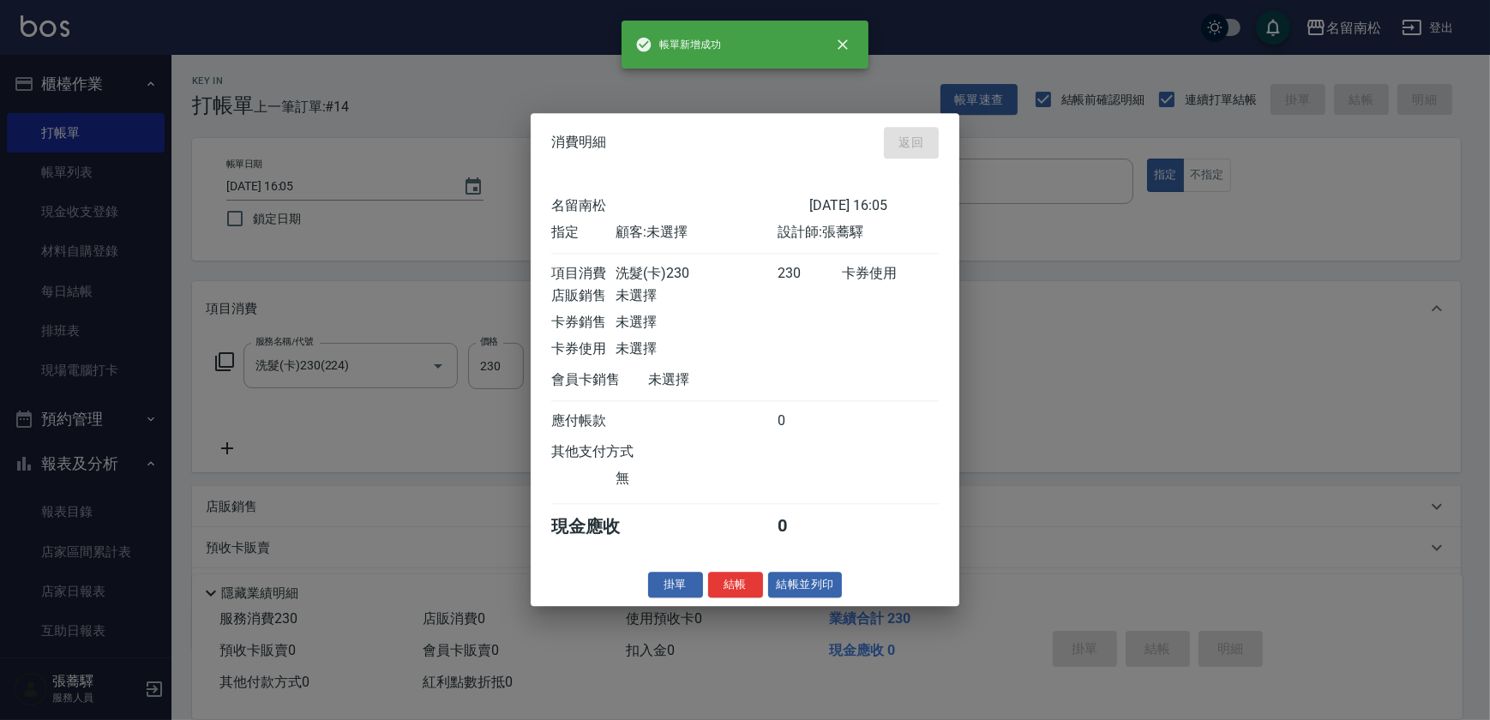
type input "[DATE] 16:06"
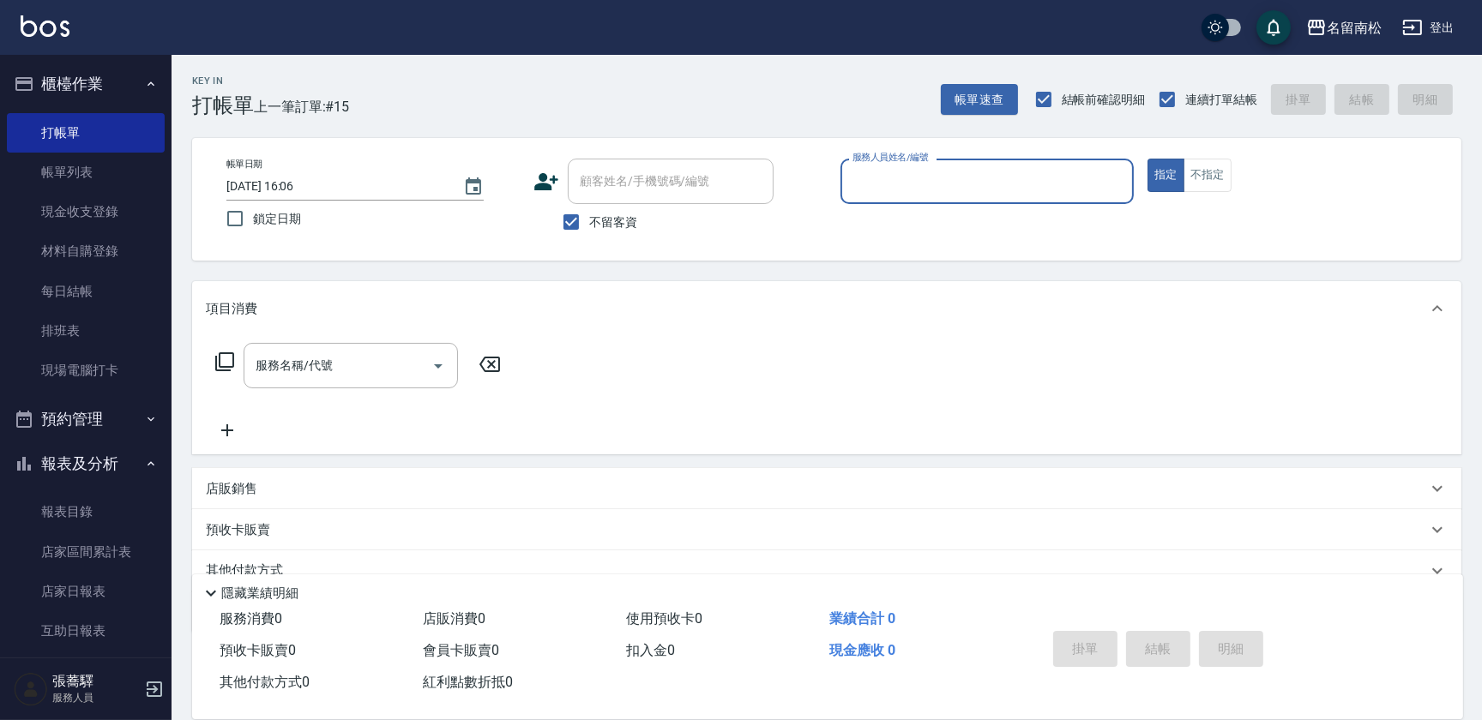
scroll to position [135, 0]
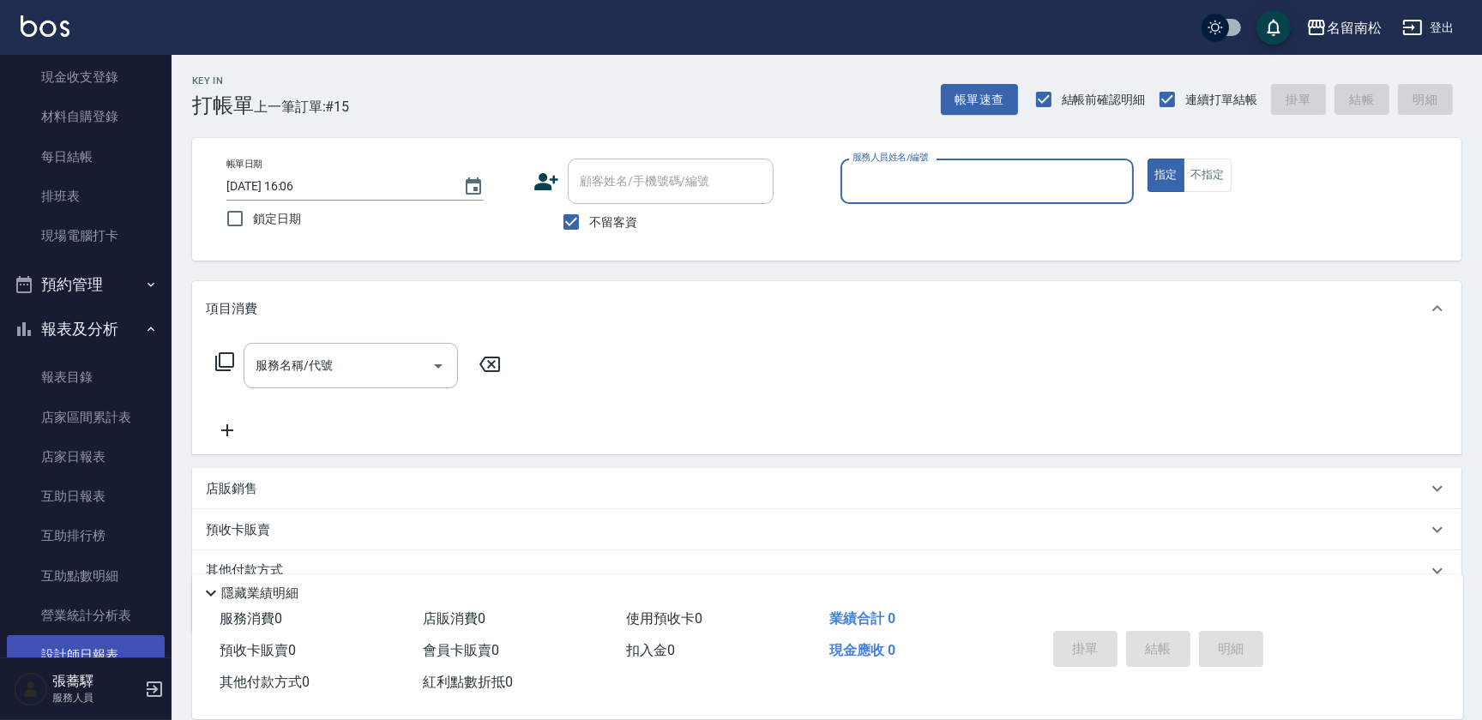
click at [99, 654] on link "設計師日報表" at bounding box center [86, 654] width 158 height 39
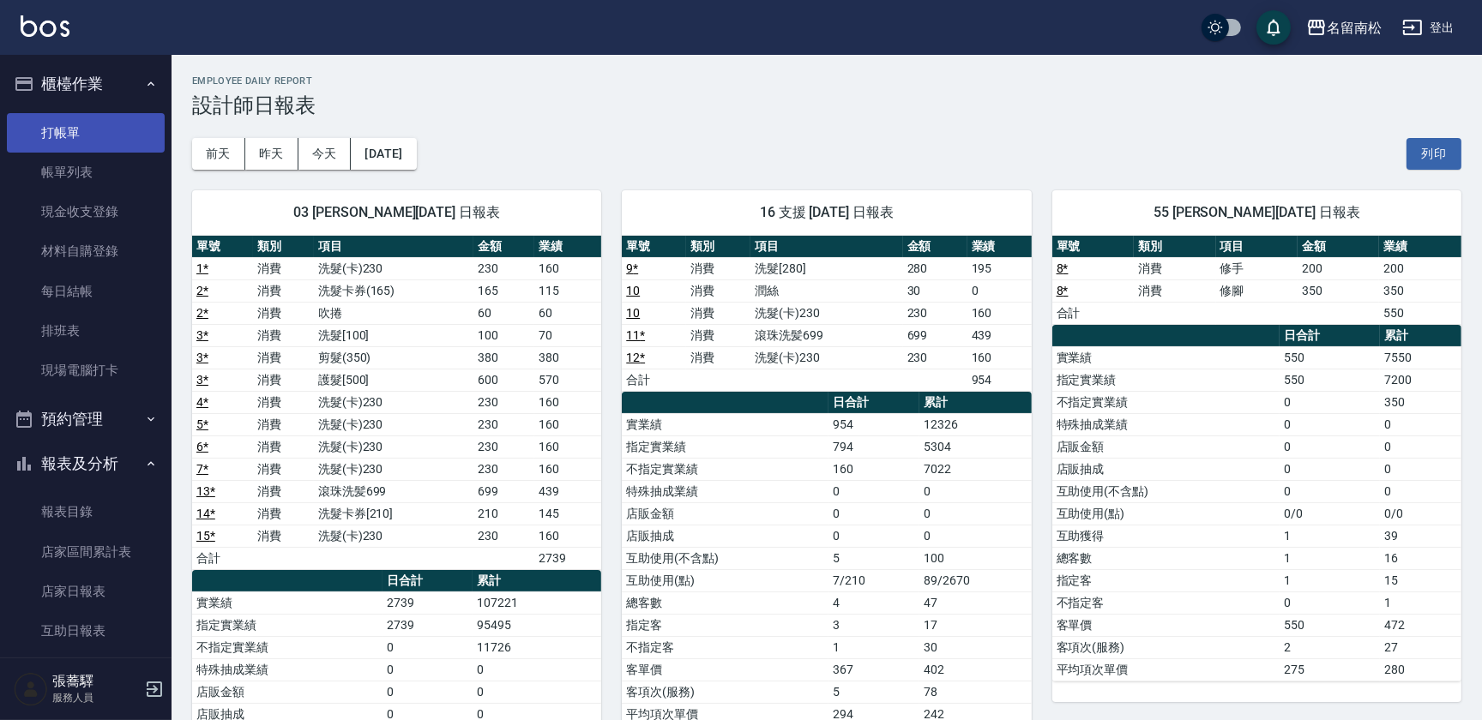
click at [102, 137] on link "打帳單" at bounding box center [86, 132] width 158 height 39
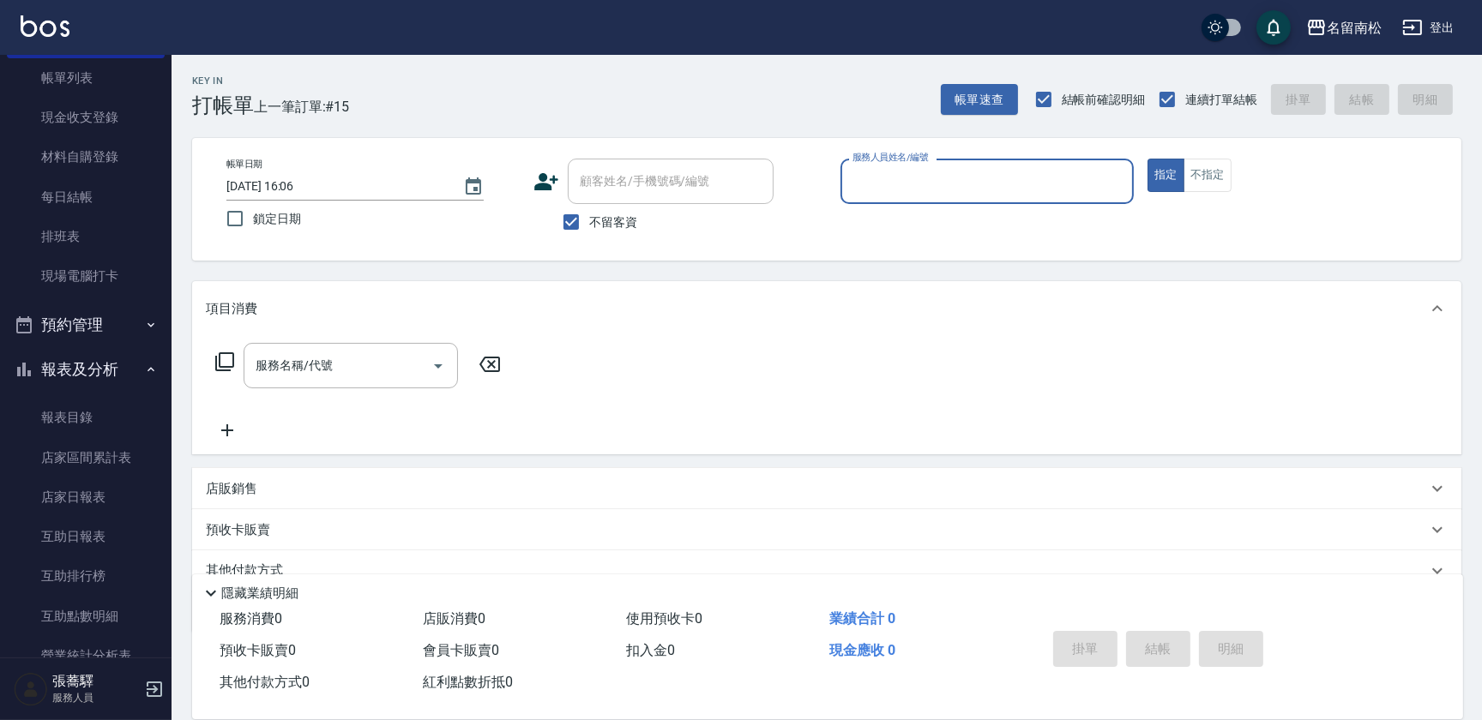
scroll to position [21, 0]
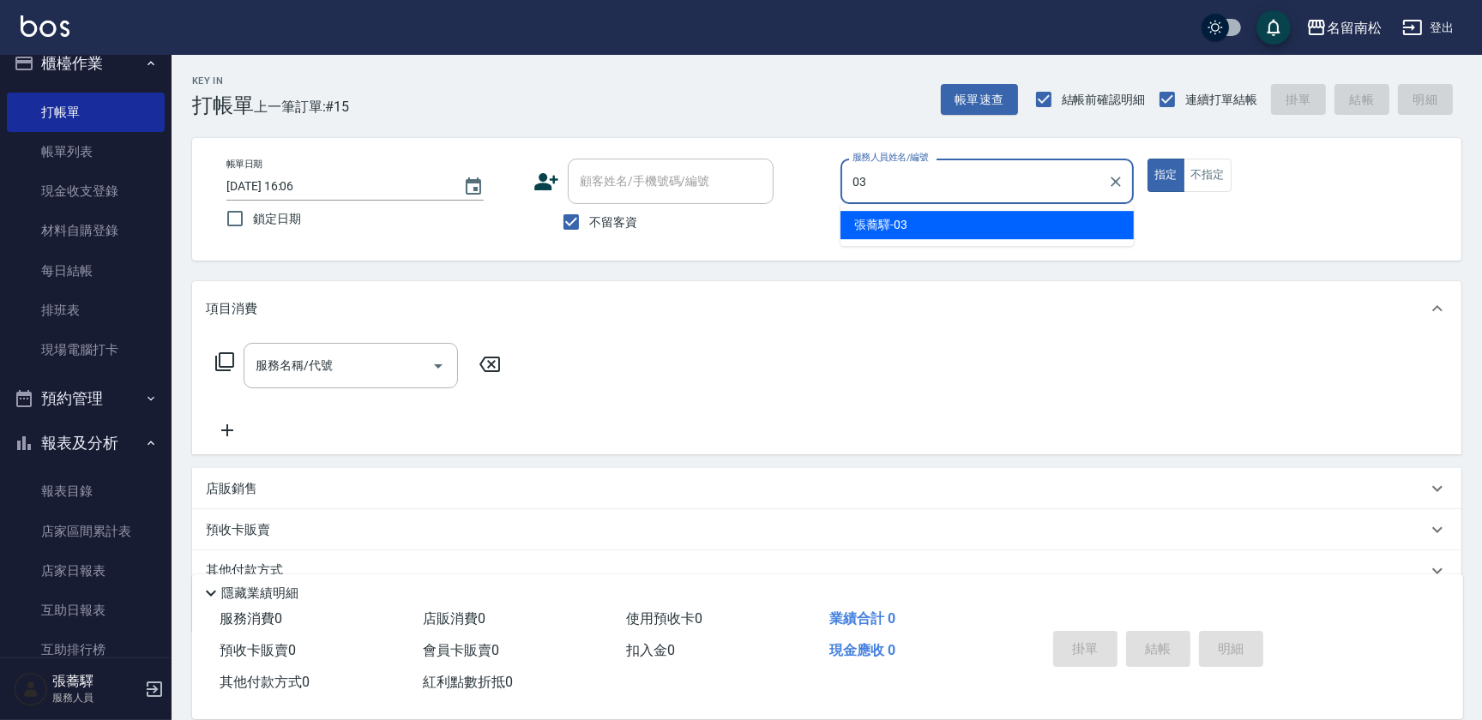
type input "[PERSON_NAME]-03"
type button "true"
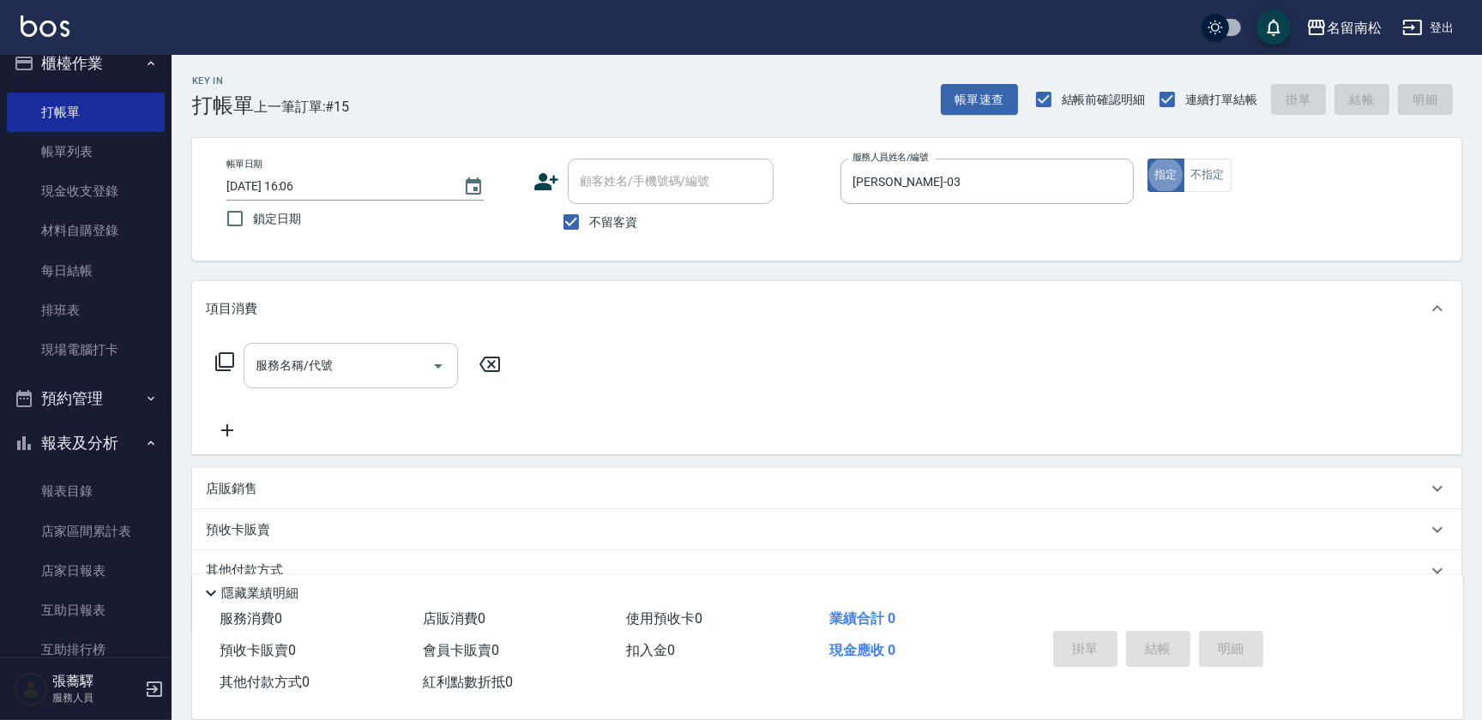
click at [329, 363] on input "服務名稱/代號" at bounding box center [337, 366] width 173 height 30
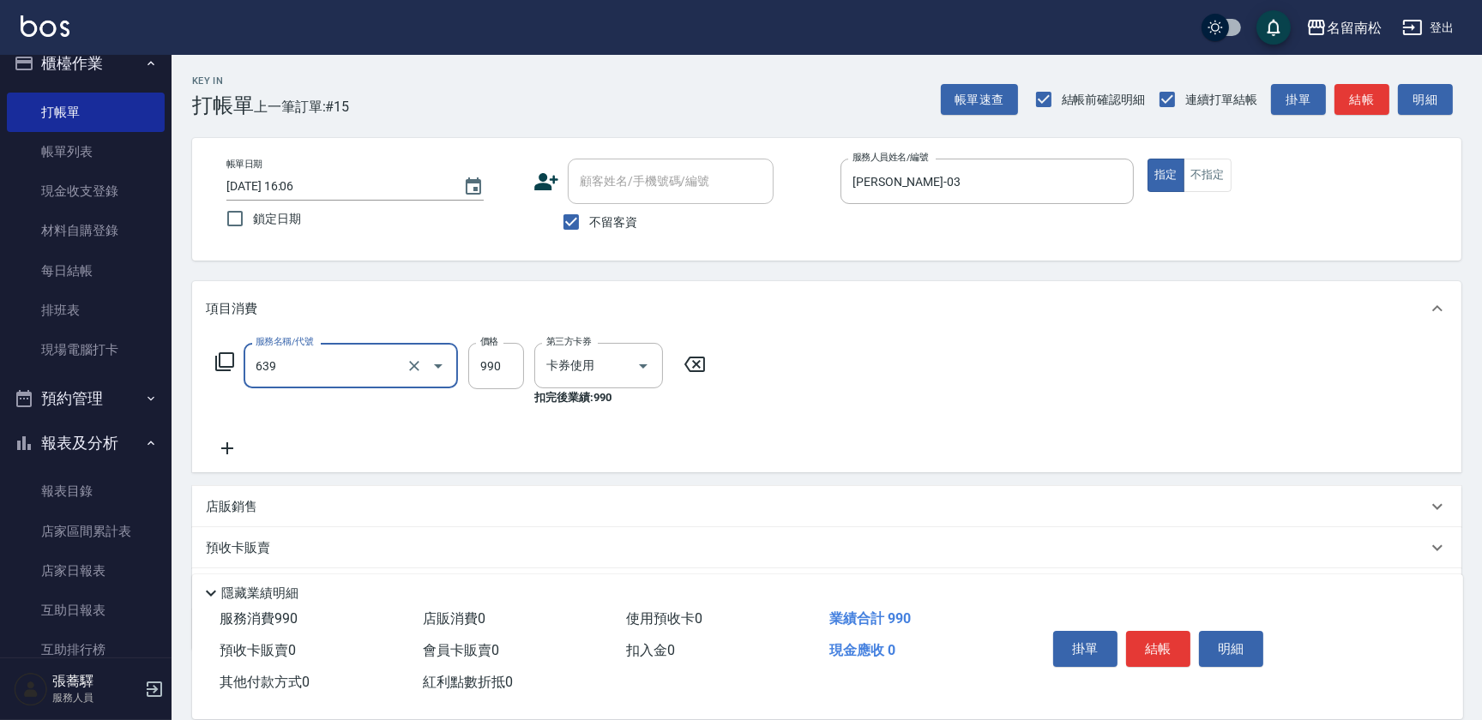
type input "(芙)蘆薈髮膜套卡(自材)(639)"
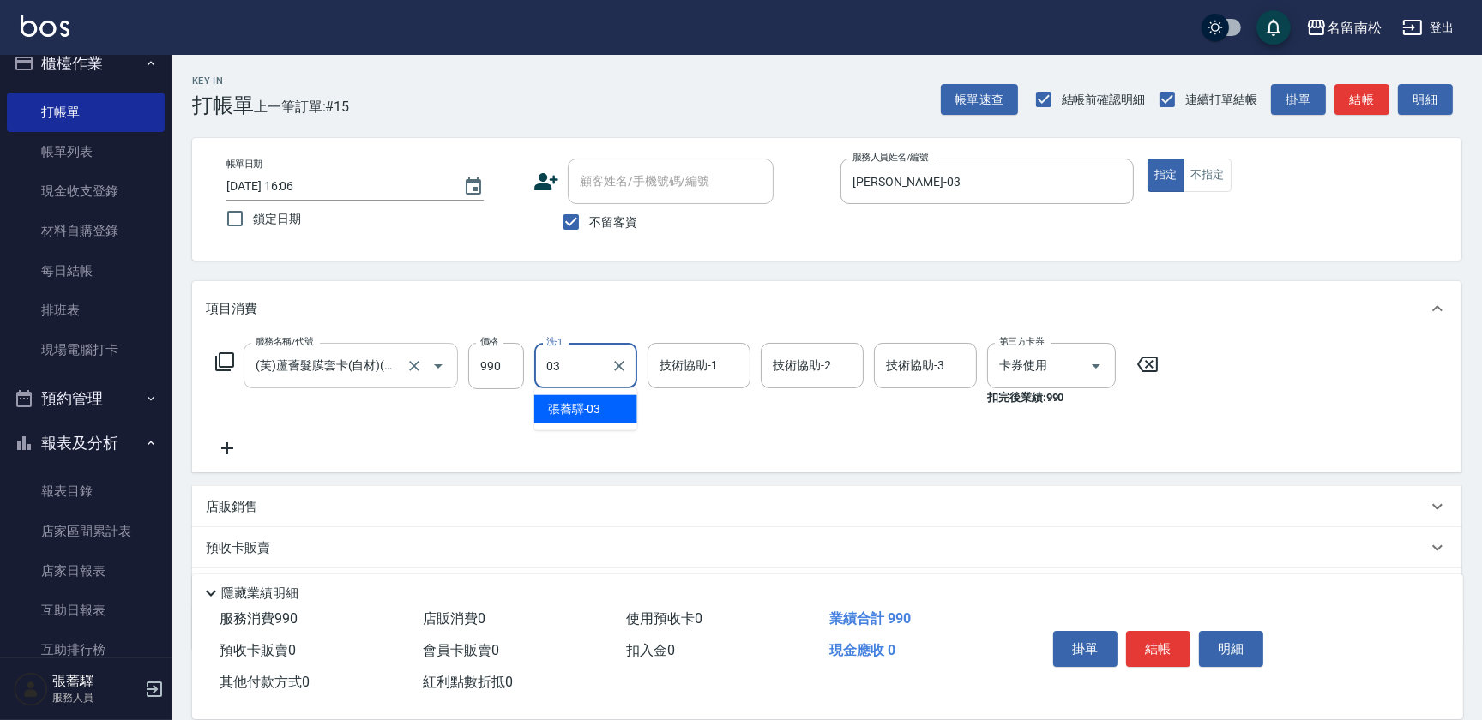
type input "[PERSON_NAME]-03"
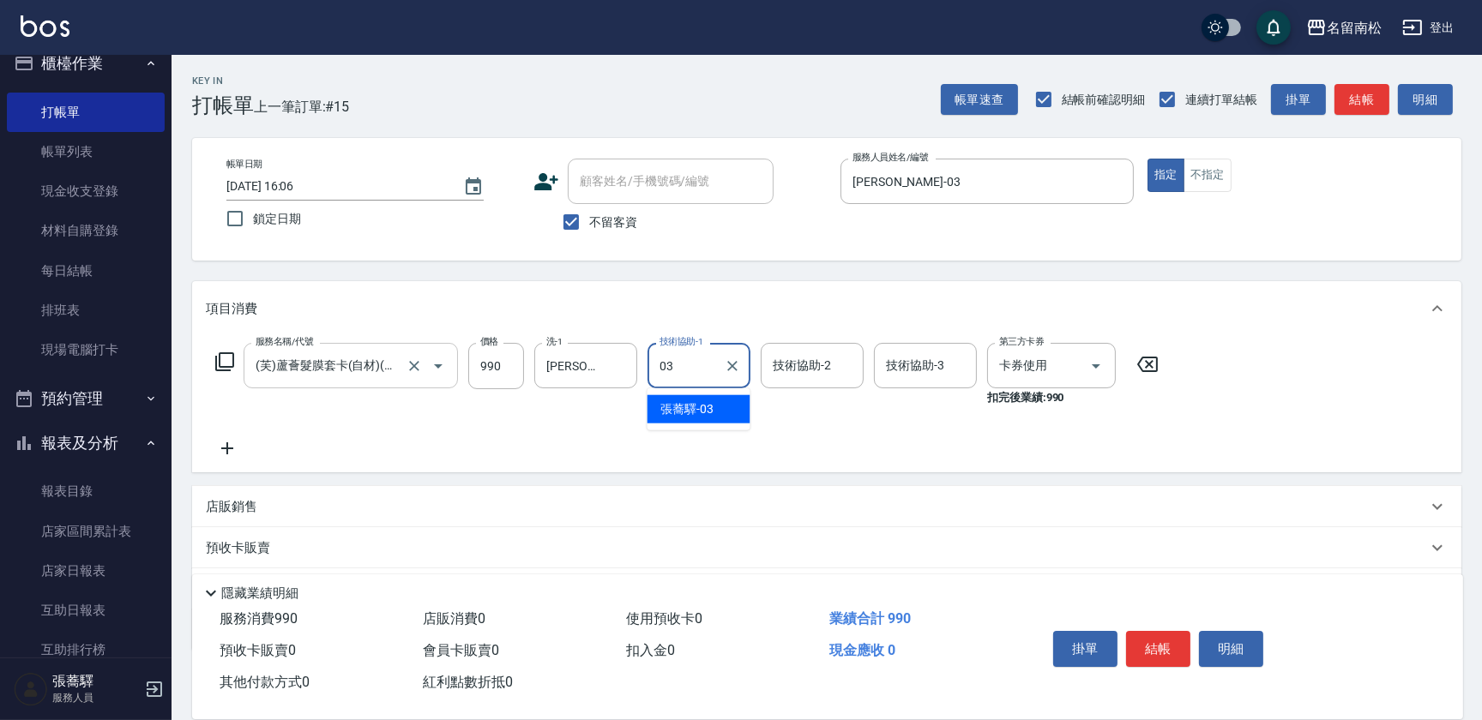
type input "[PERSON_NAME]-03"
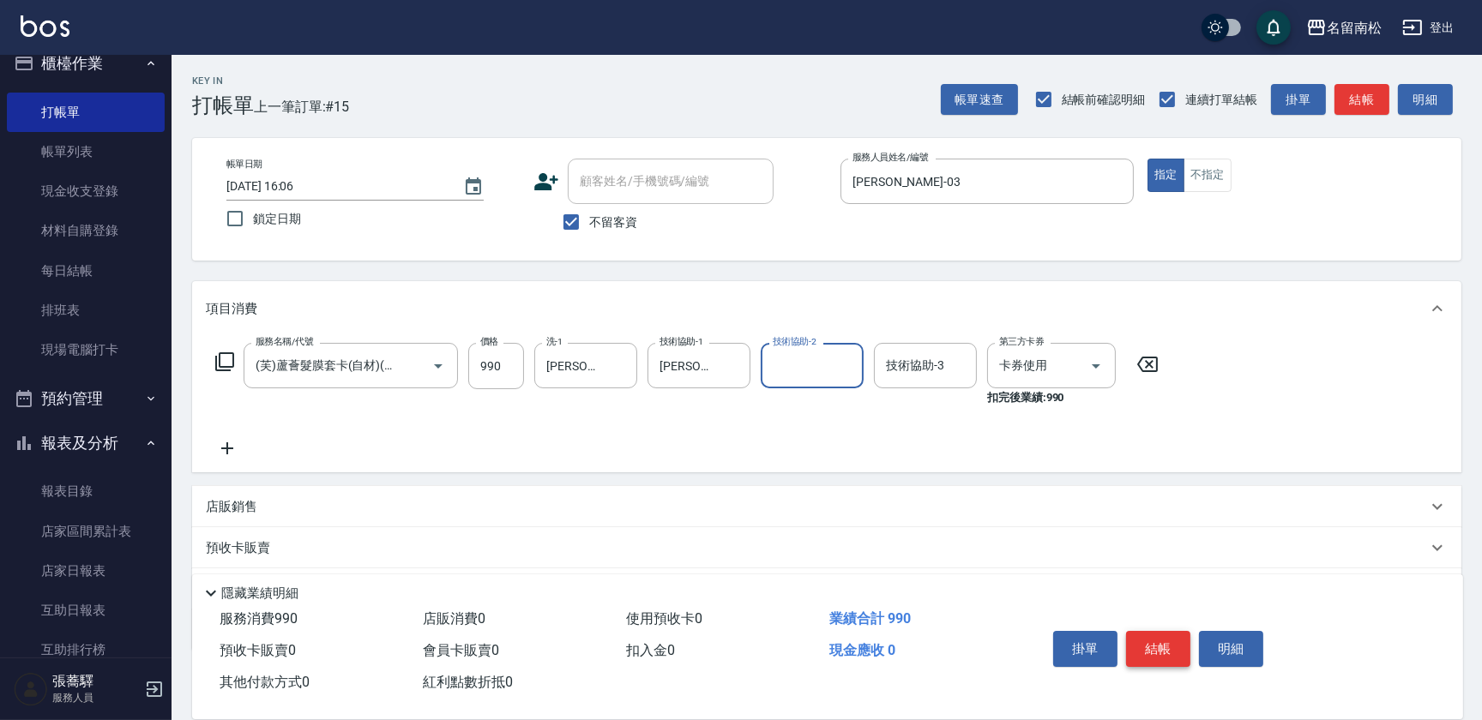
click at [1157, 641] on button "結帳" at bounding box center [1158, 649] width 64 height 36
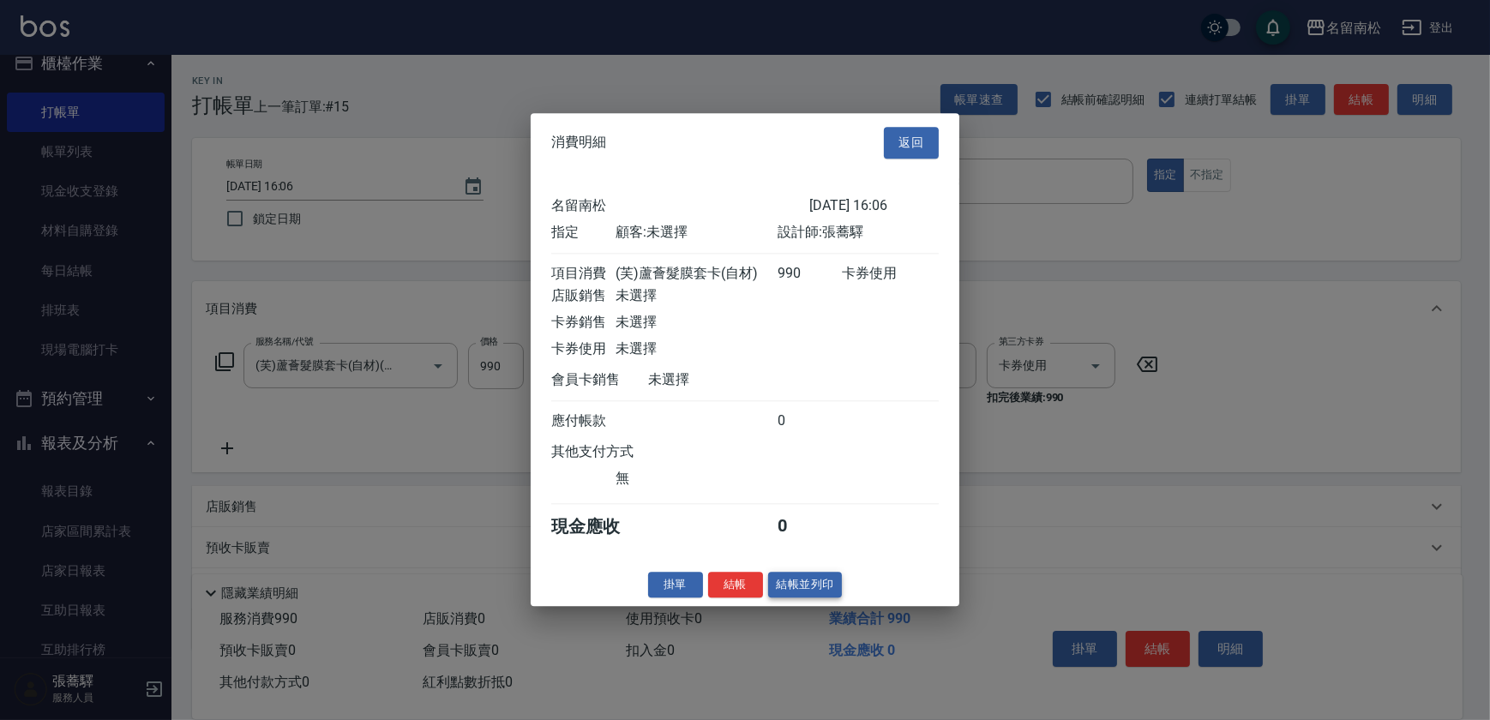
click at [815, 597] on button "結帳並列印" at bounding box center [805, 585] width 75 height 27
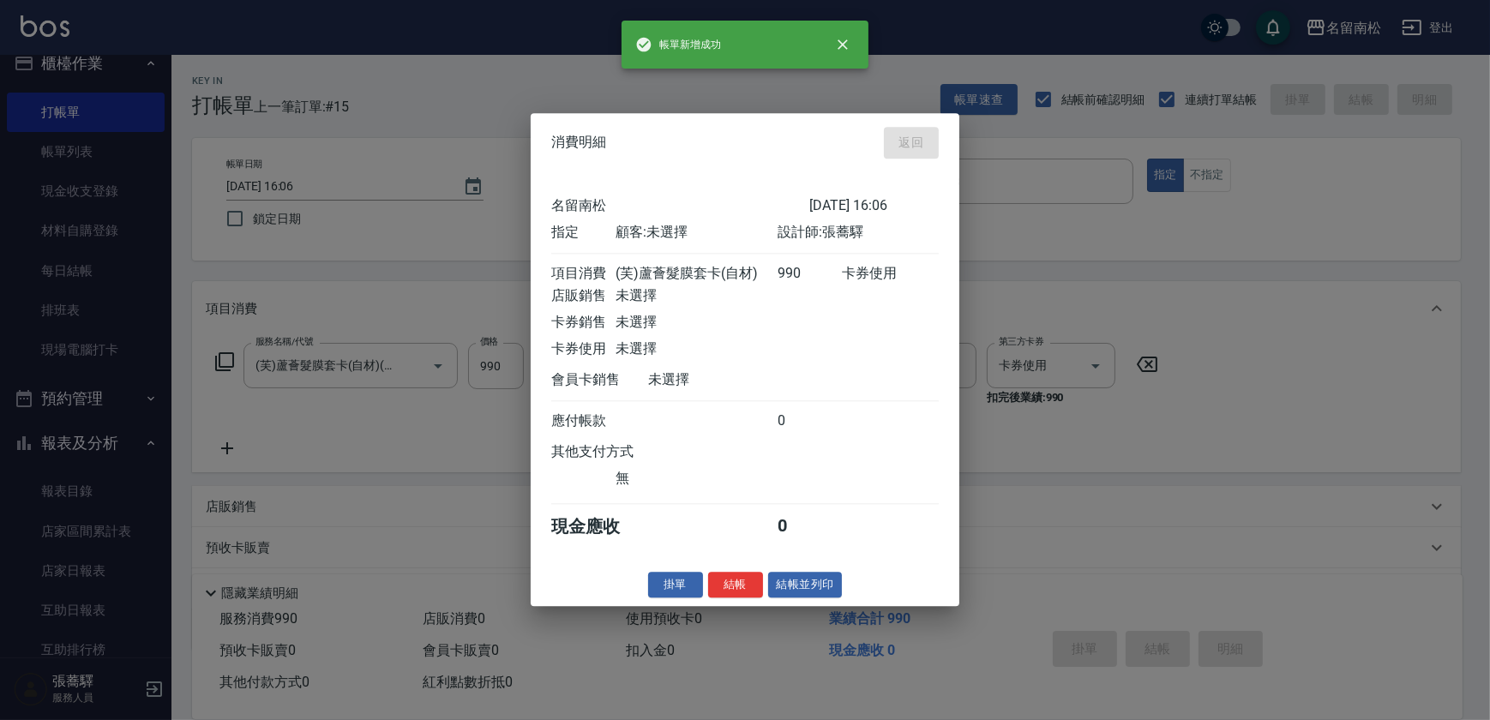
type input "[DATE] 16:24"
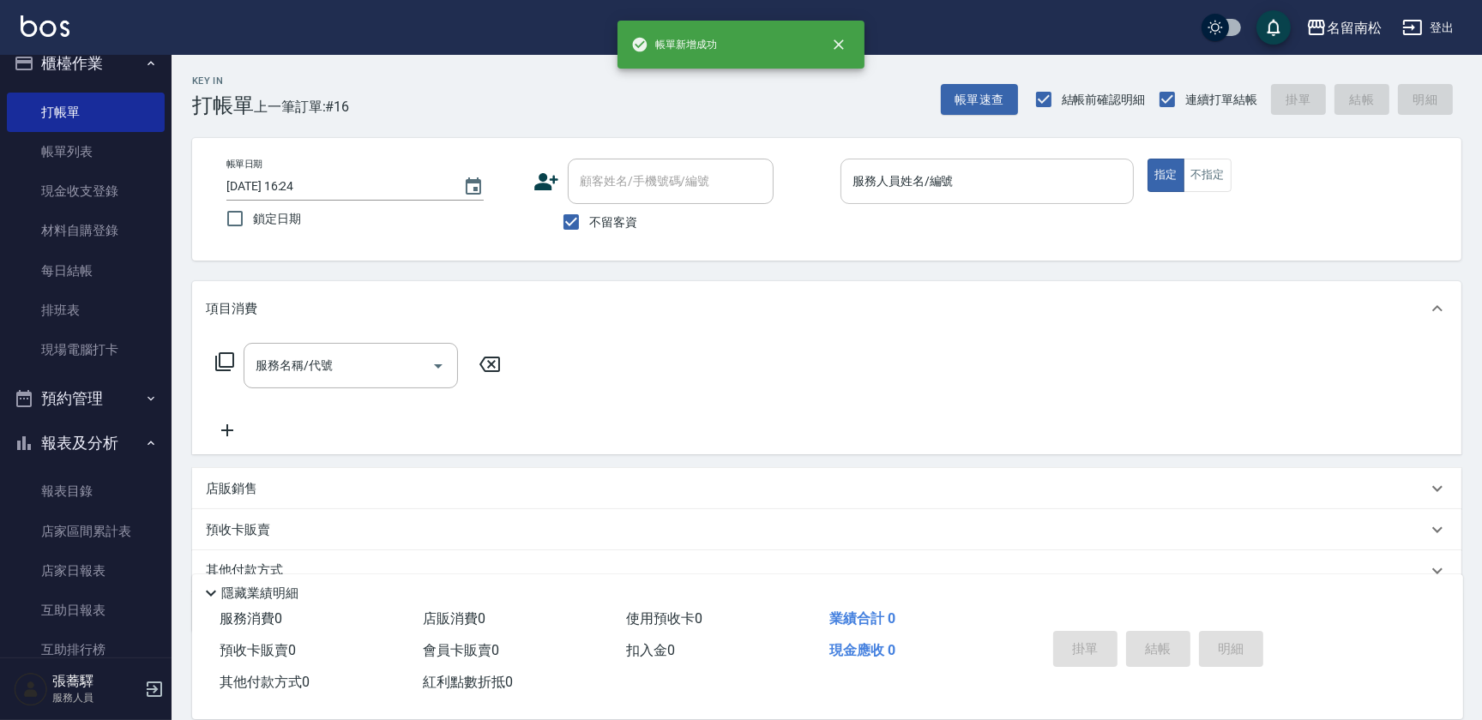
click at [1073, 192] on input "服務人員姓名/編號" at bounding box center [987, 181] width 278 height 30
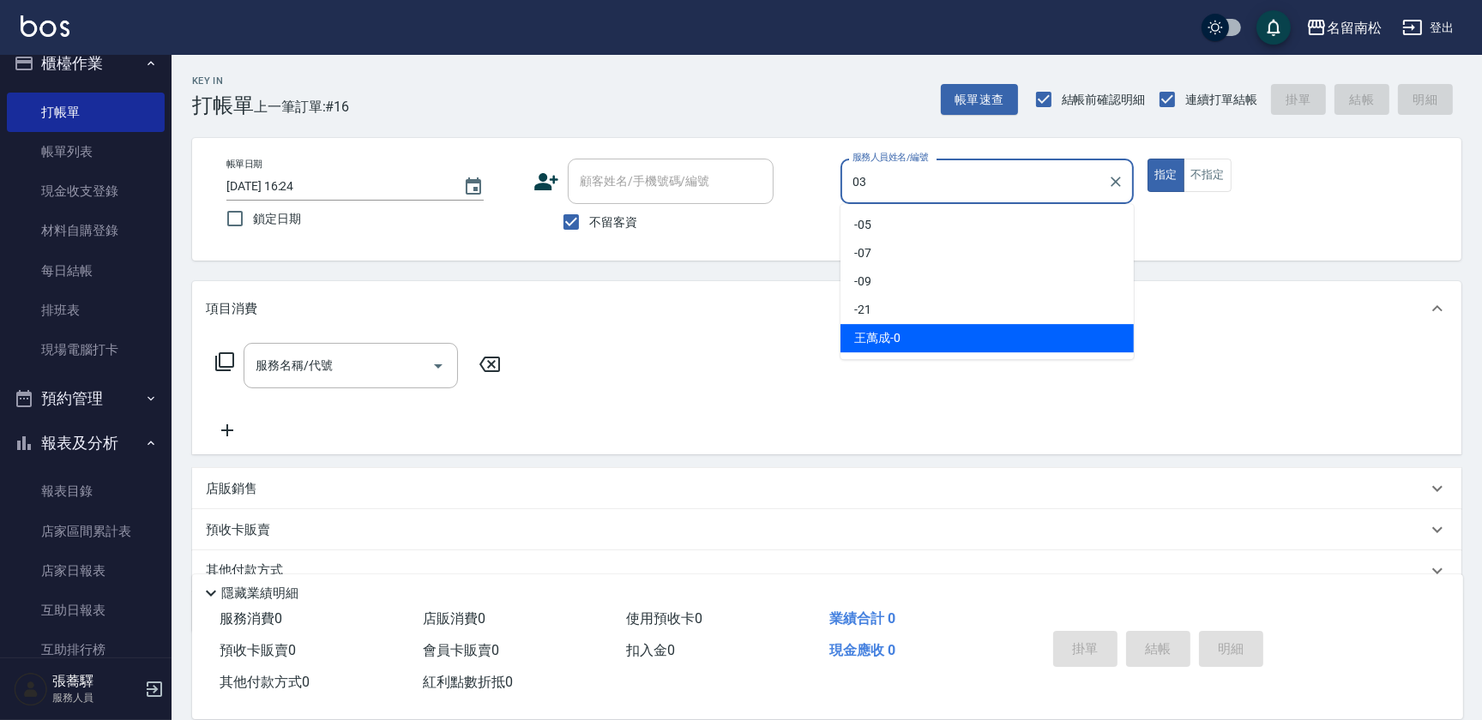
type input "[PERSON_NAME]-03"
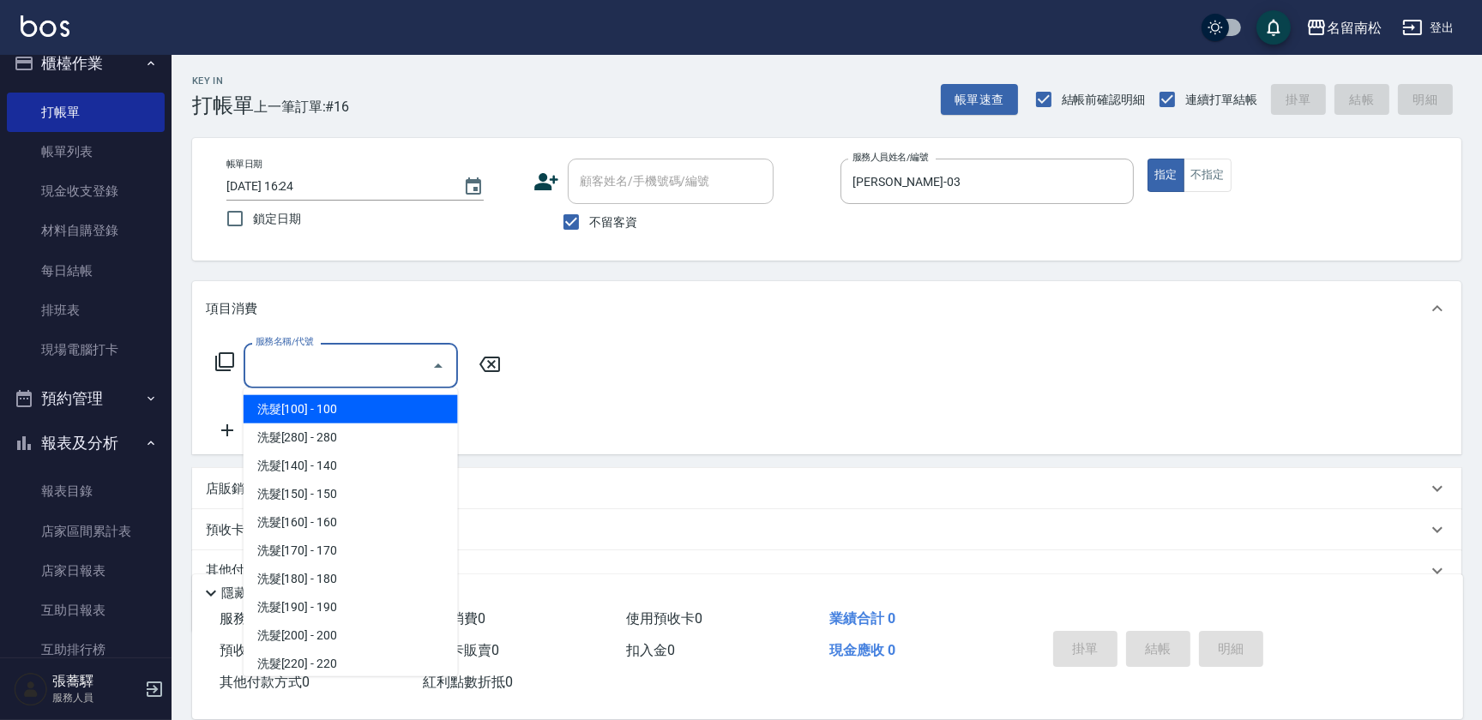
click at [365, 355] on input "服務名稱/代號" at bounding box center [337, 366] width 173 height 30
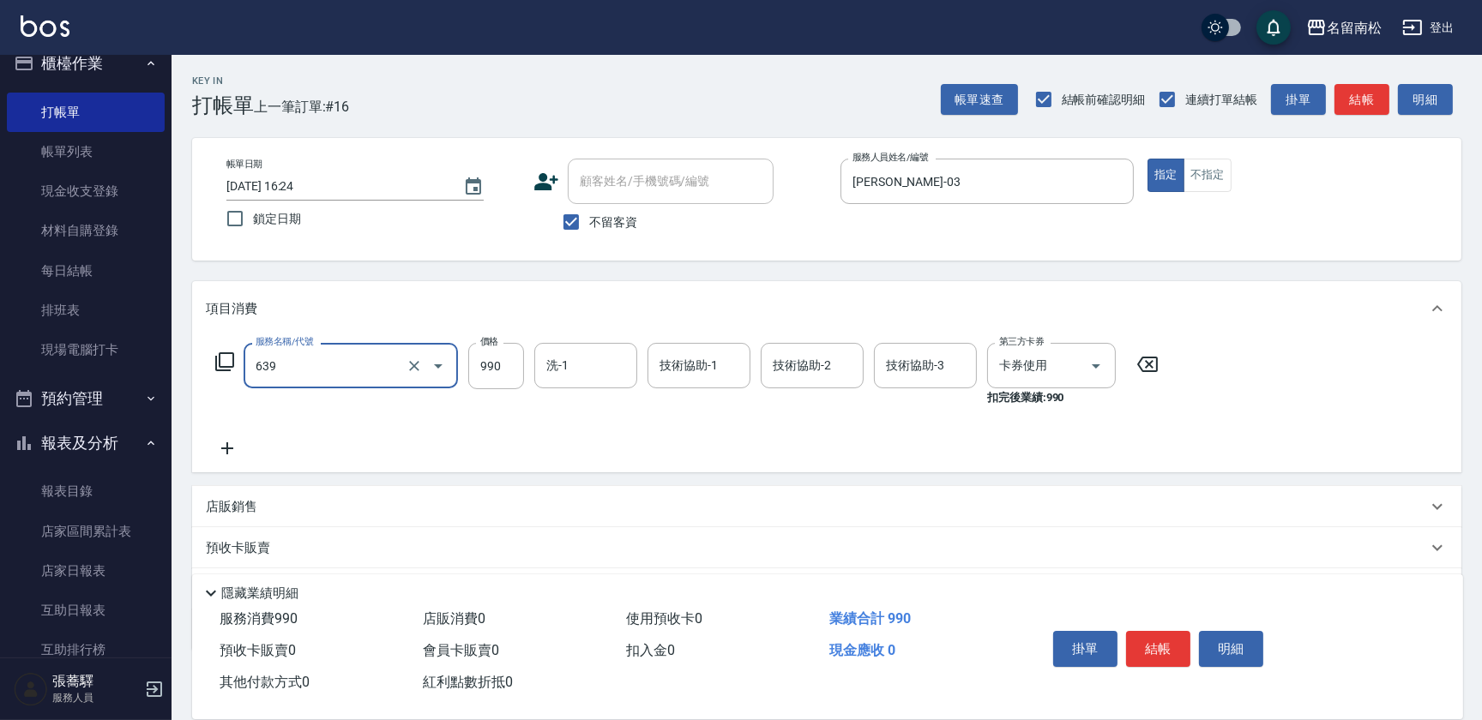
type input "(芙)蘆薈髮膜套卡(自材)(639)"
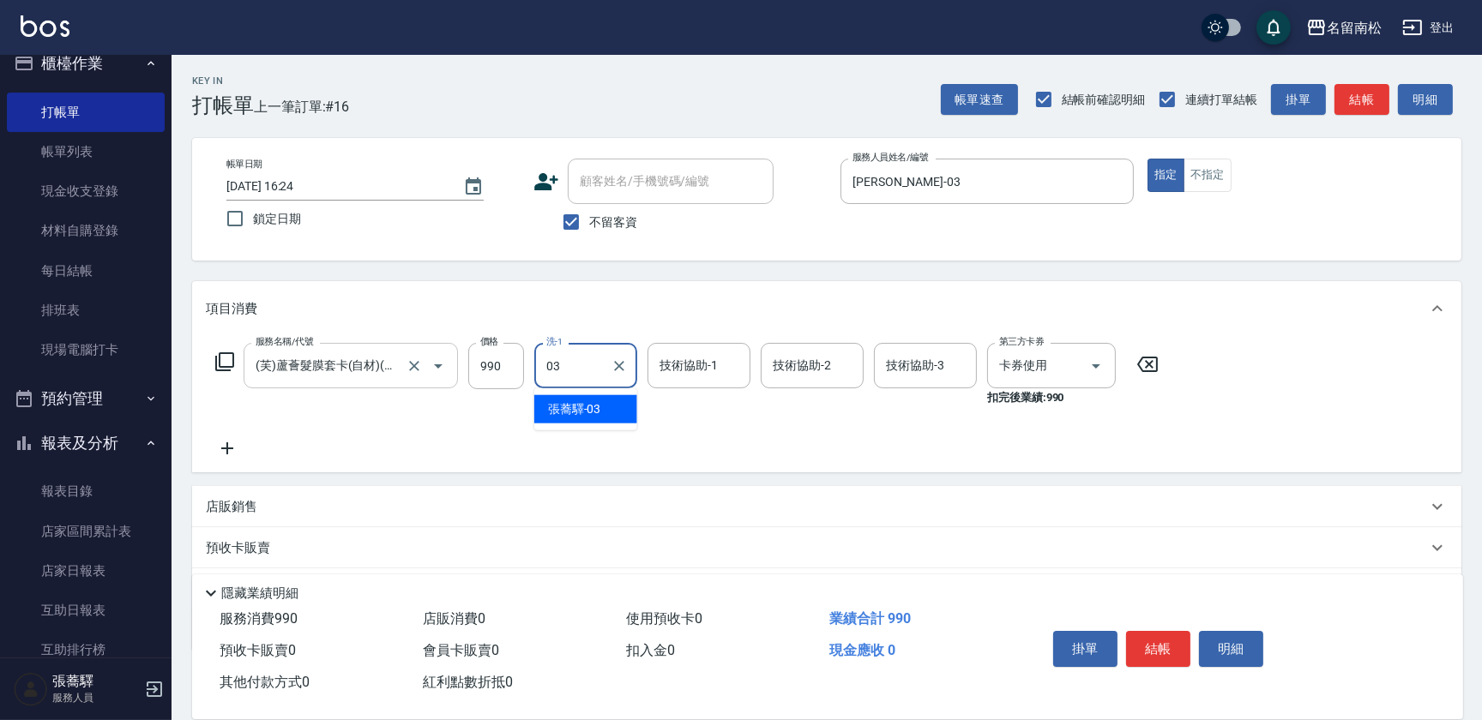
type input "[PERSON_NAME]-03"
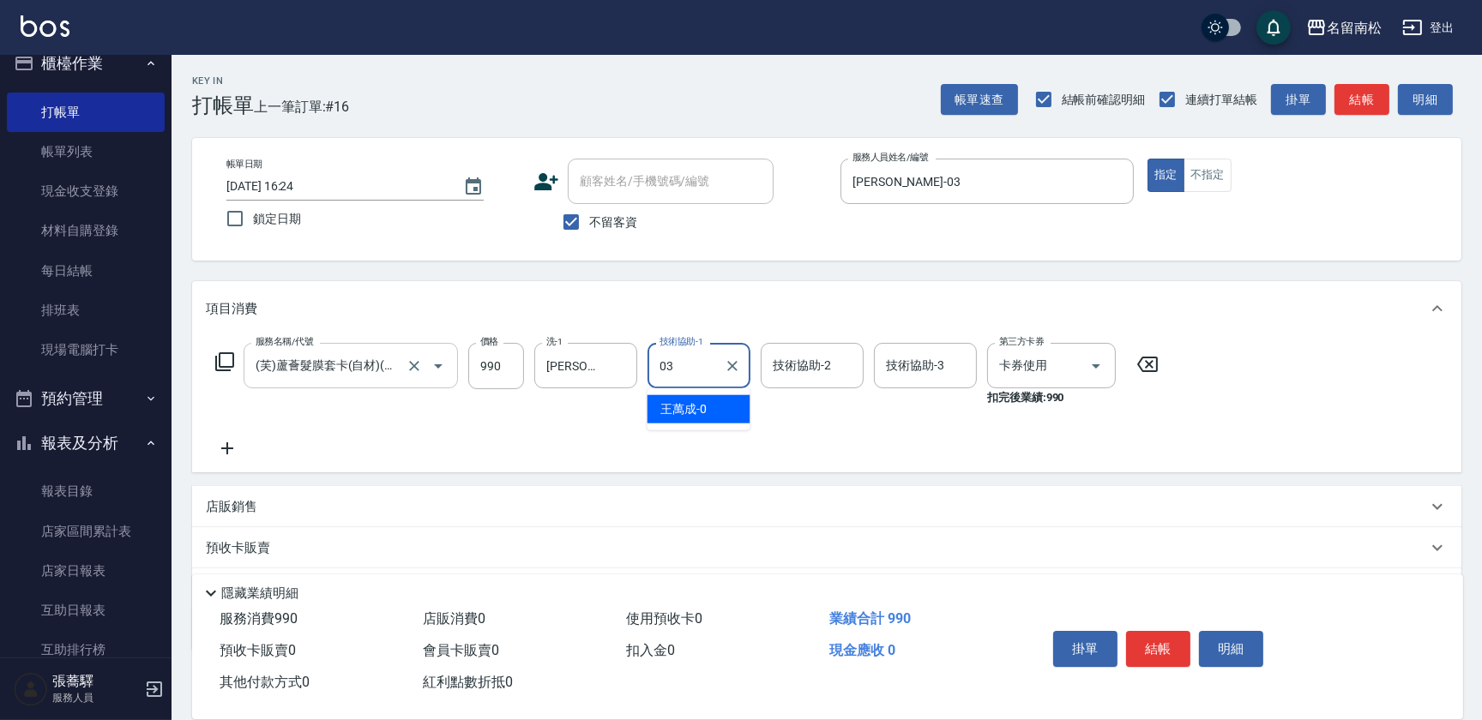
type input "[PERSON_NAME]-03"
click at [1149, 646] on button "結帳" at bounding box center [1158, 649] width 64 height 36
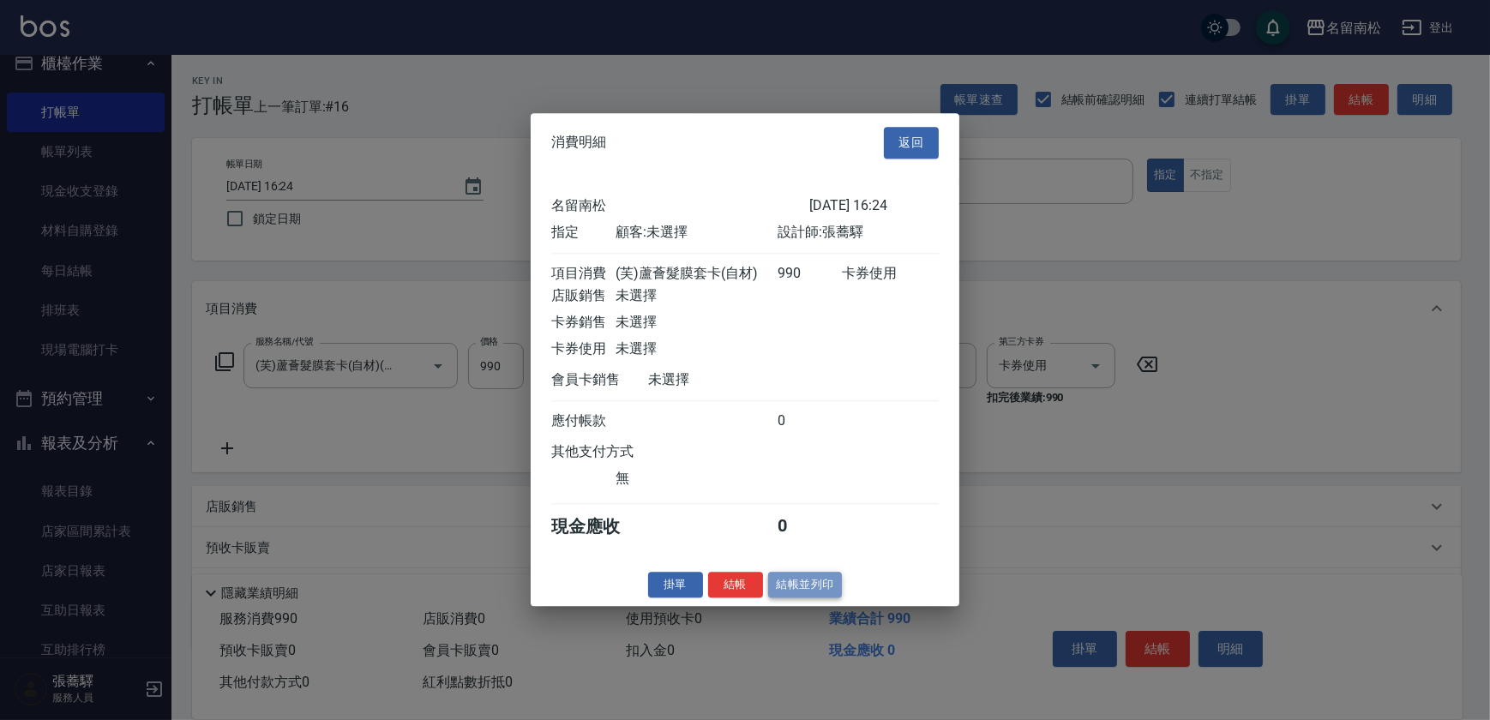
click at [801, 593] on button "結帳並列印" at bounding box center [805, 585] width 75 height 27
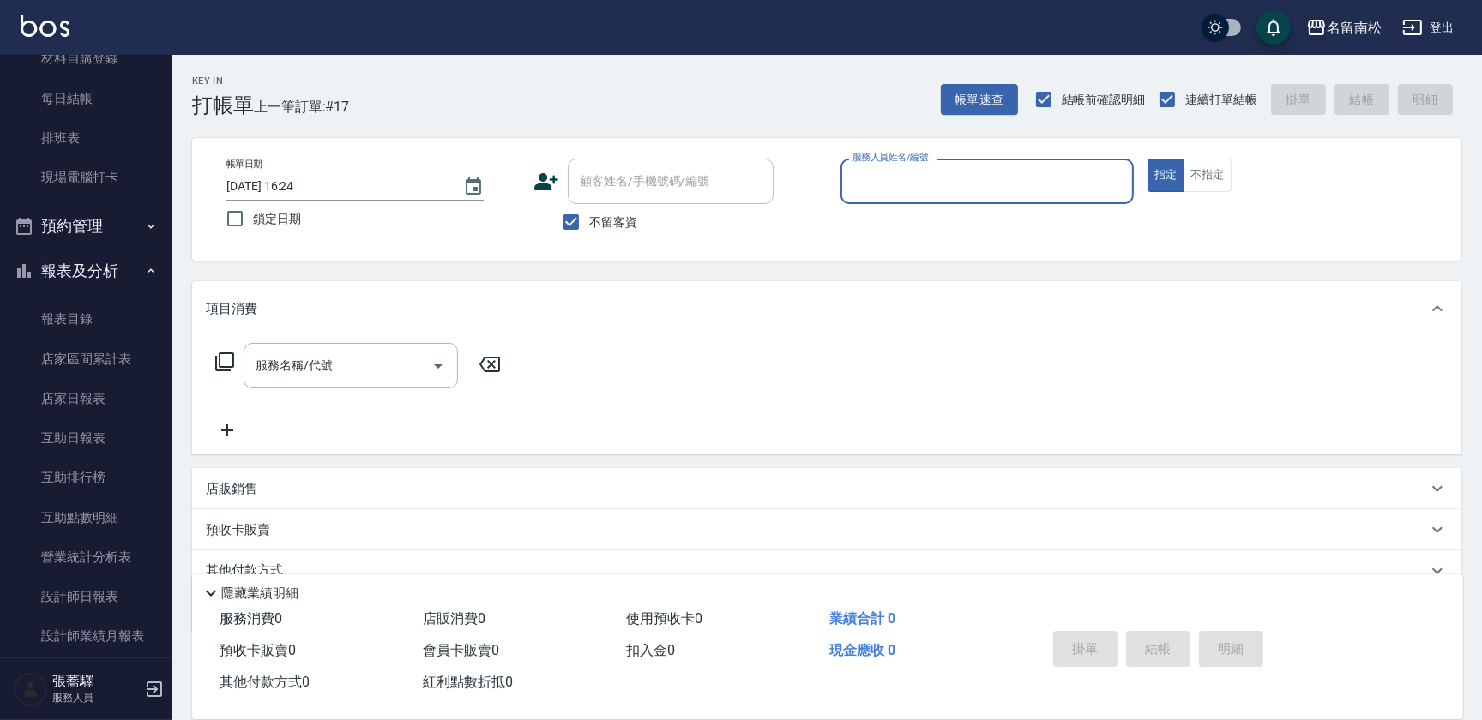
scroll to position [370, 0]
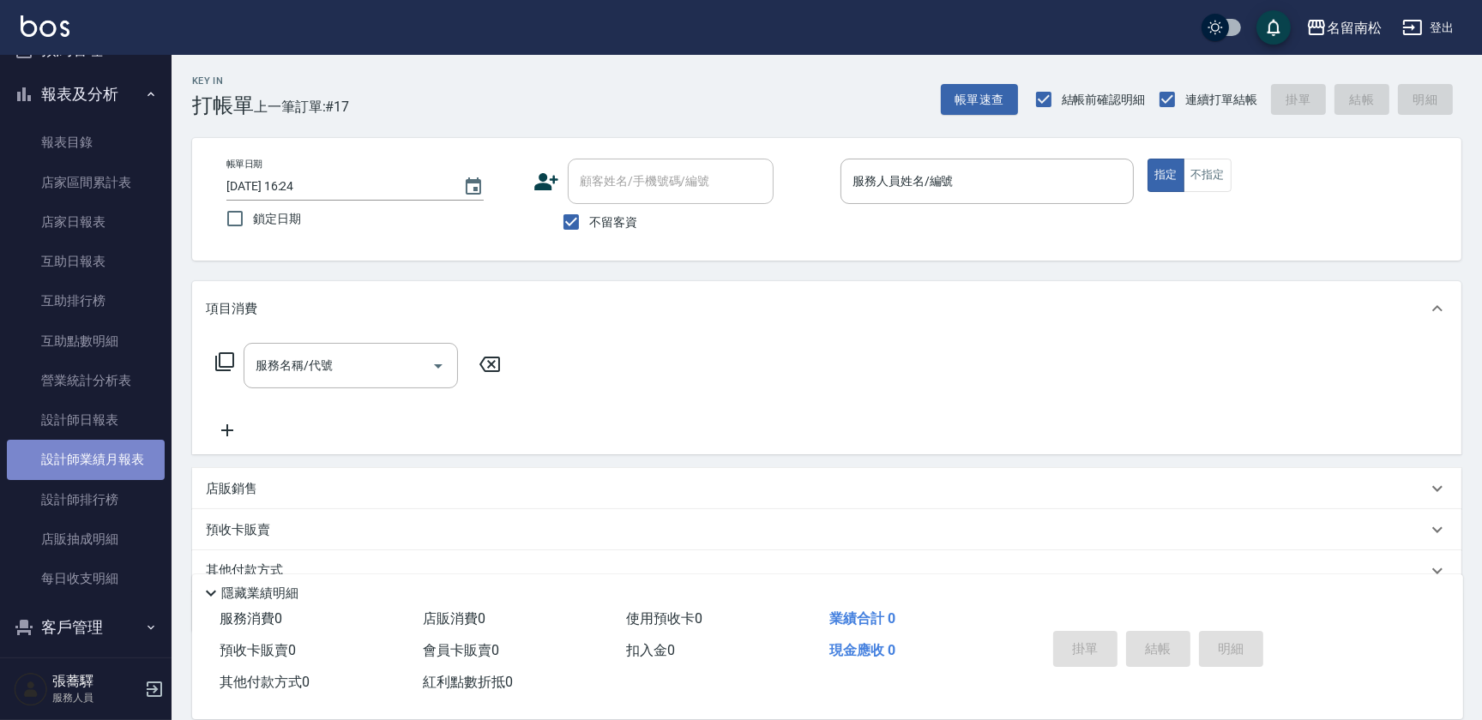
click at [112, 441] on link "設計師業績月報表" at bounding box center [86, 459] width 158 height 39
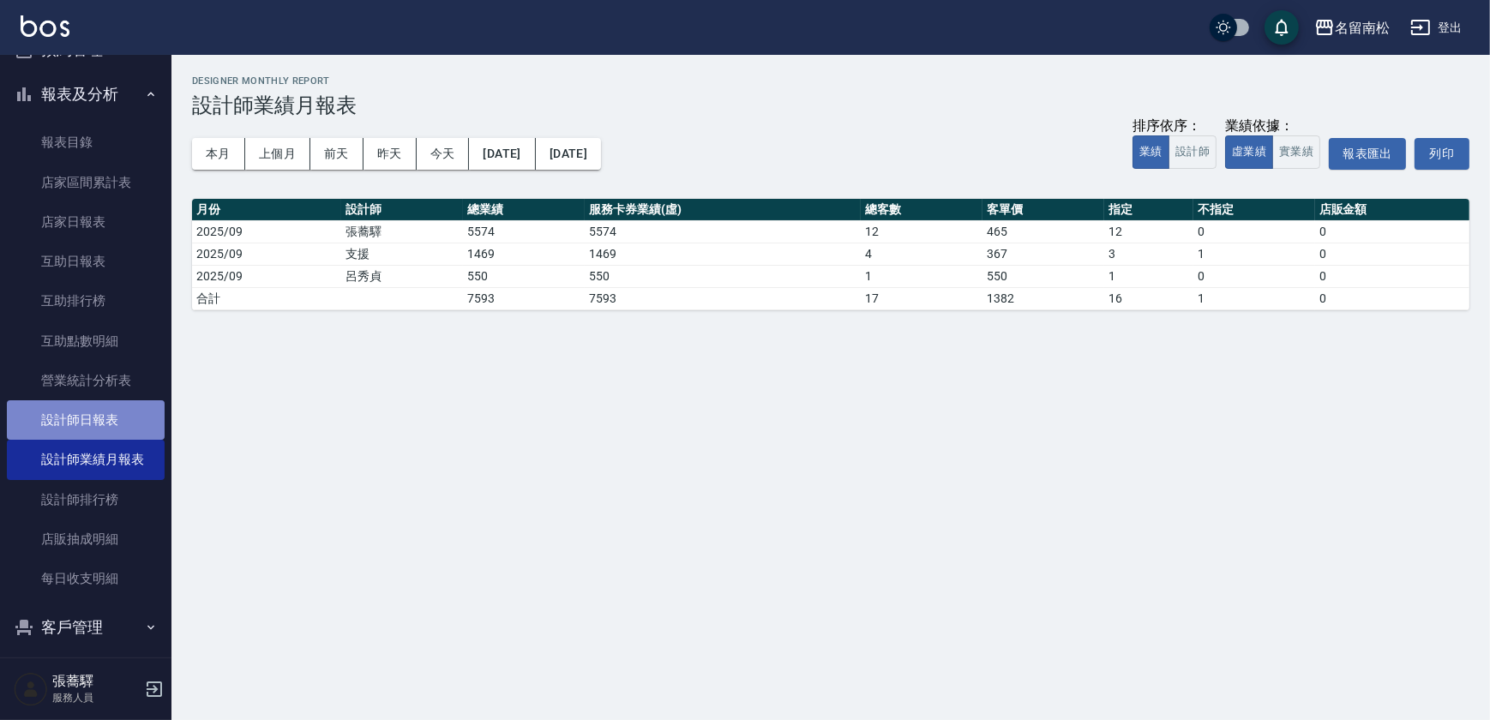
click at [110, 420] on link "設計師日報表" at bounding box center [86, 419] width 158 height 39
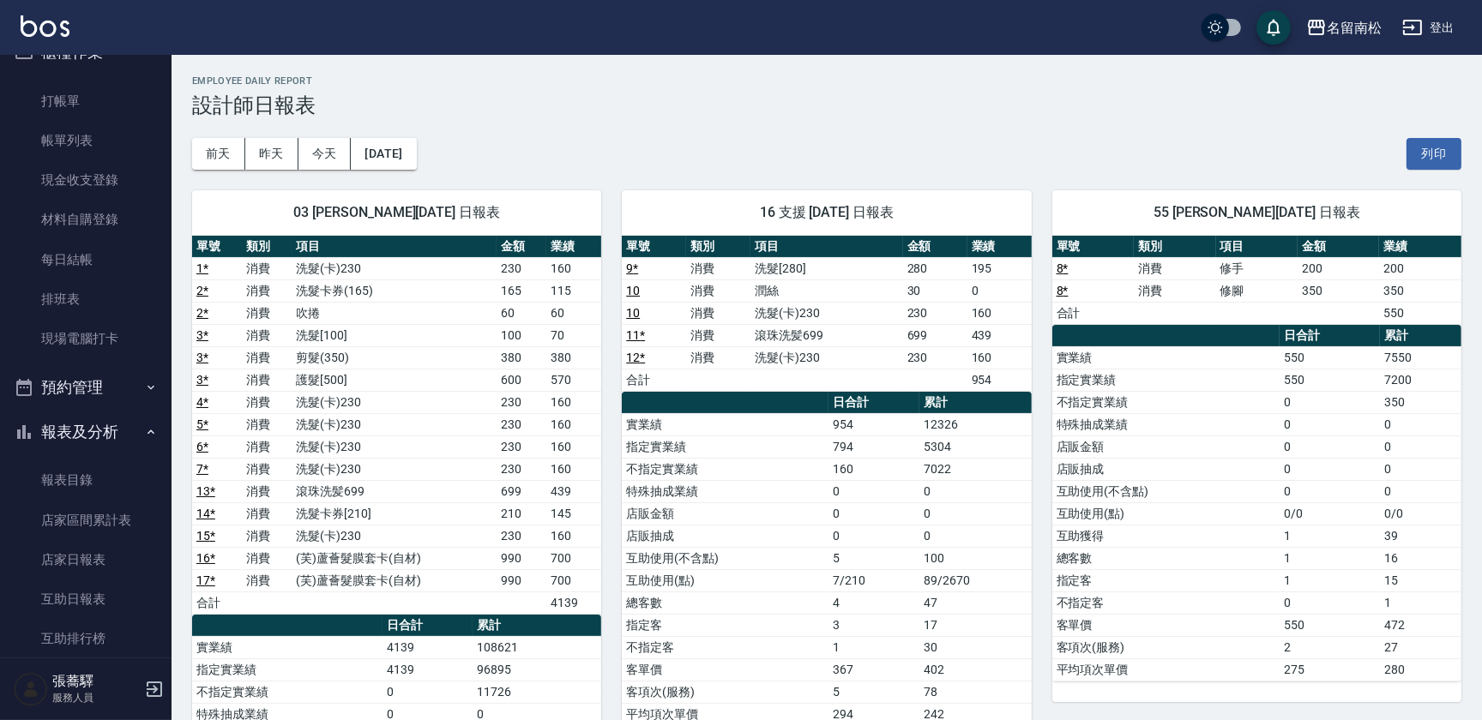
scroll to position [26, 0]
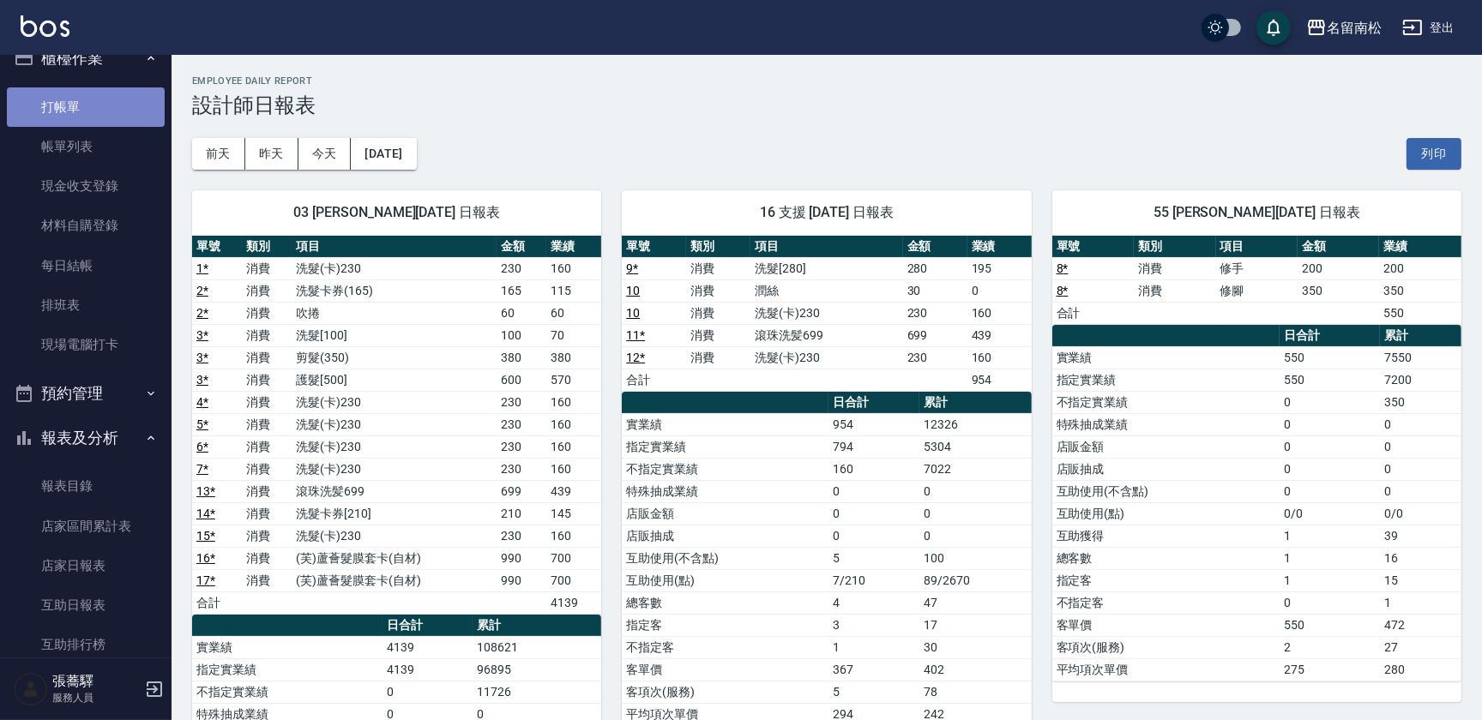
click at [98, 88] on link "打帳單" at bounding box center [86, 106] width 158 height 39
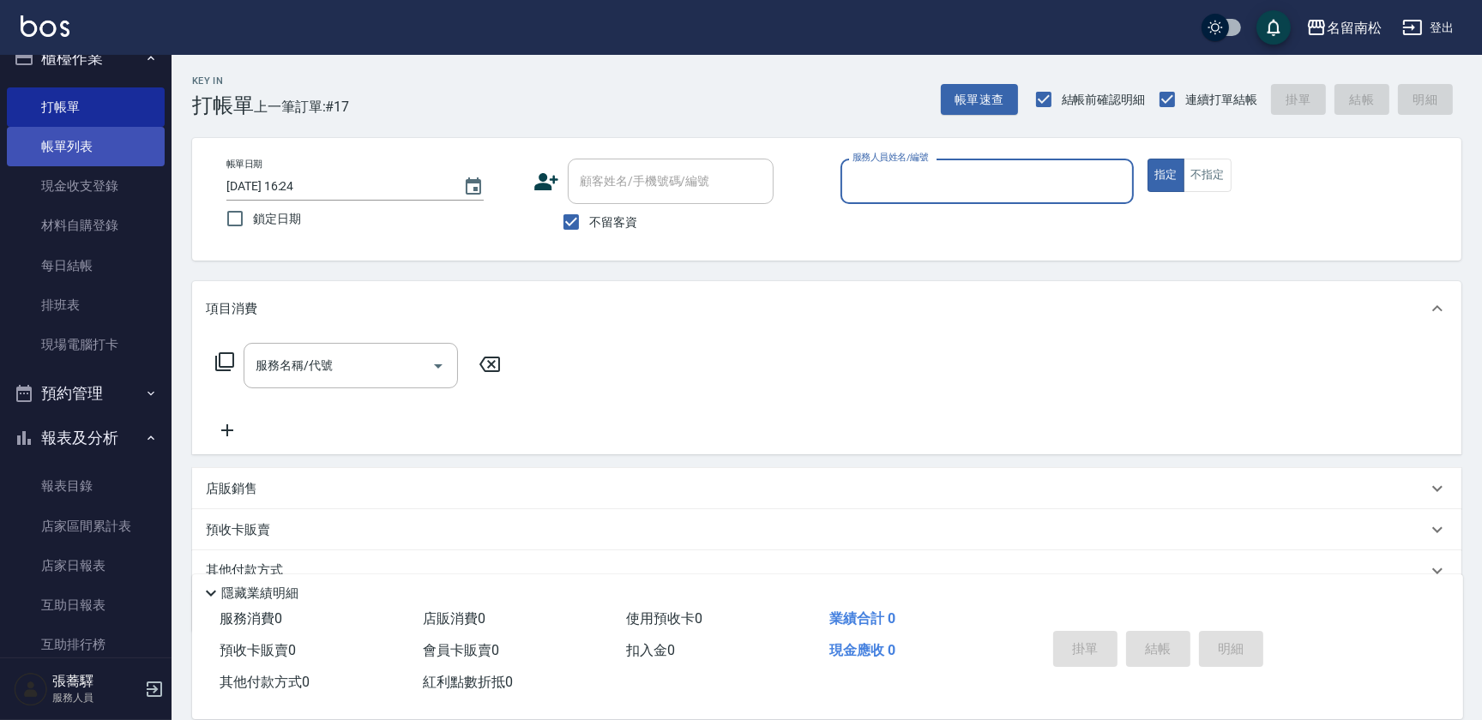
click at [130, 148] on link "帳單列表" at bounding box center [86, 146] width 158 height 39
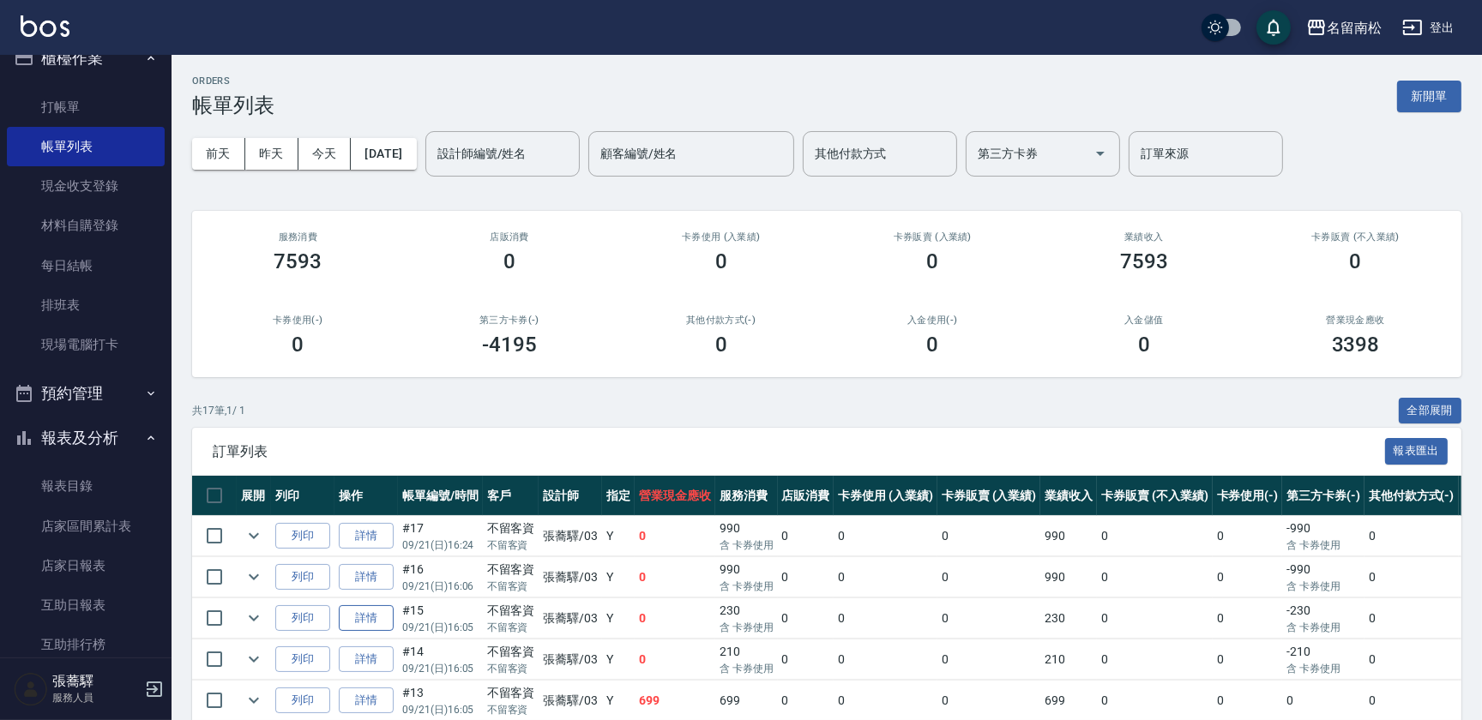
click at [382, 617] on link "詳情" at bounding box center [366, 618] width 55 height 27
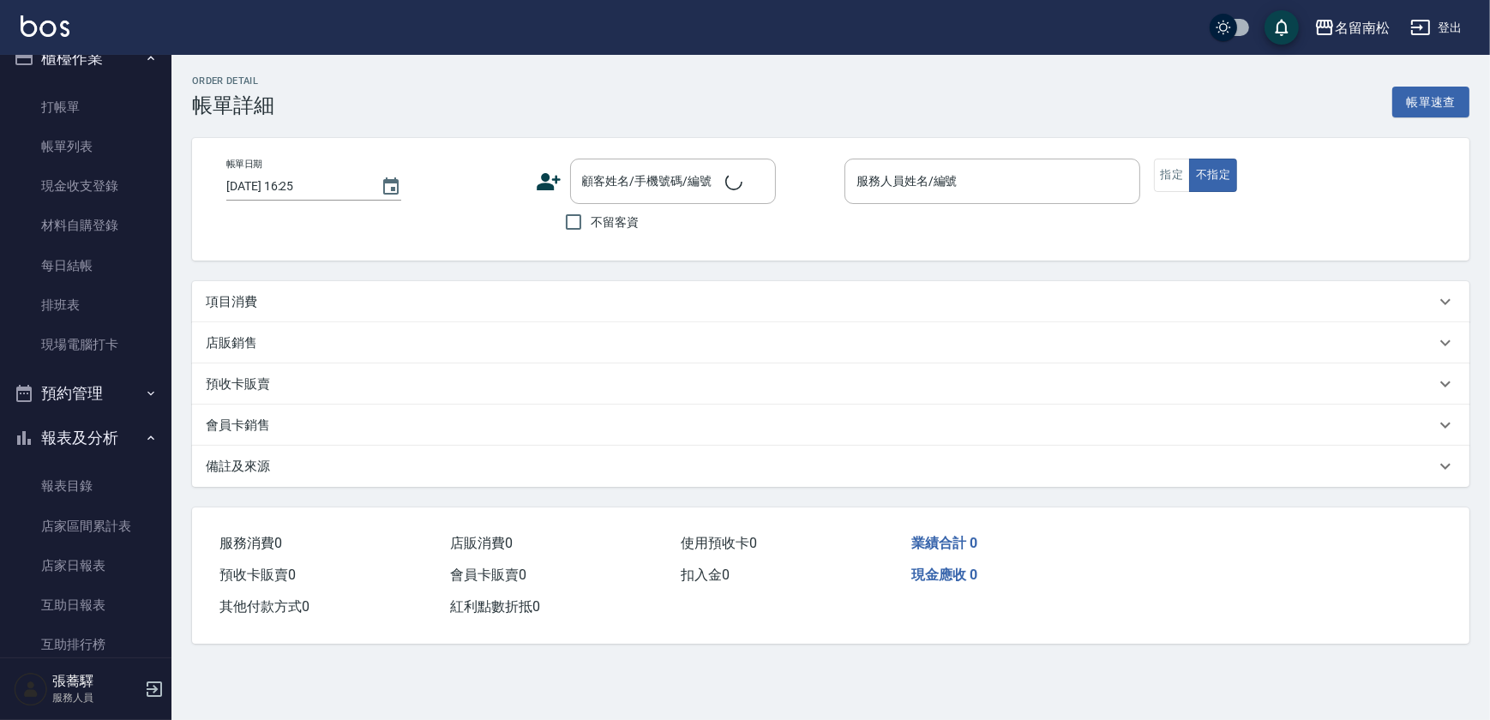
type input "[DATE] 16:05"
checkbox input "true"
type input "[PERSON_NAME]-03"
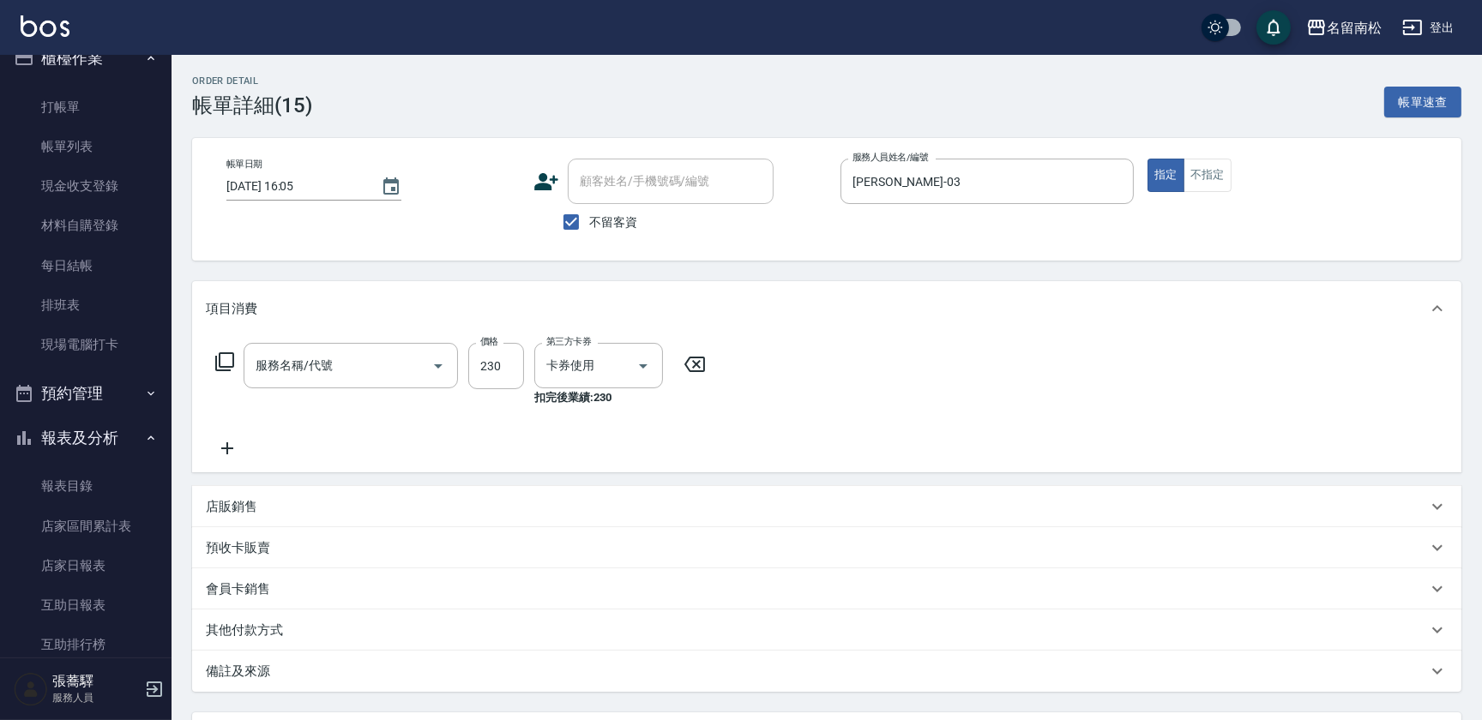
type input "洗髮(卡)230(224)"
click at [619, 364] on icon "Clear" at bounding box center [619, 366] width 10 height 10
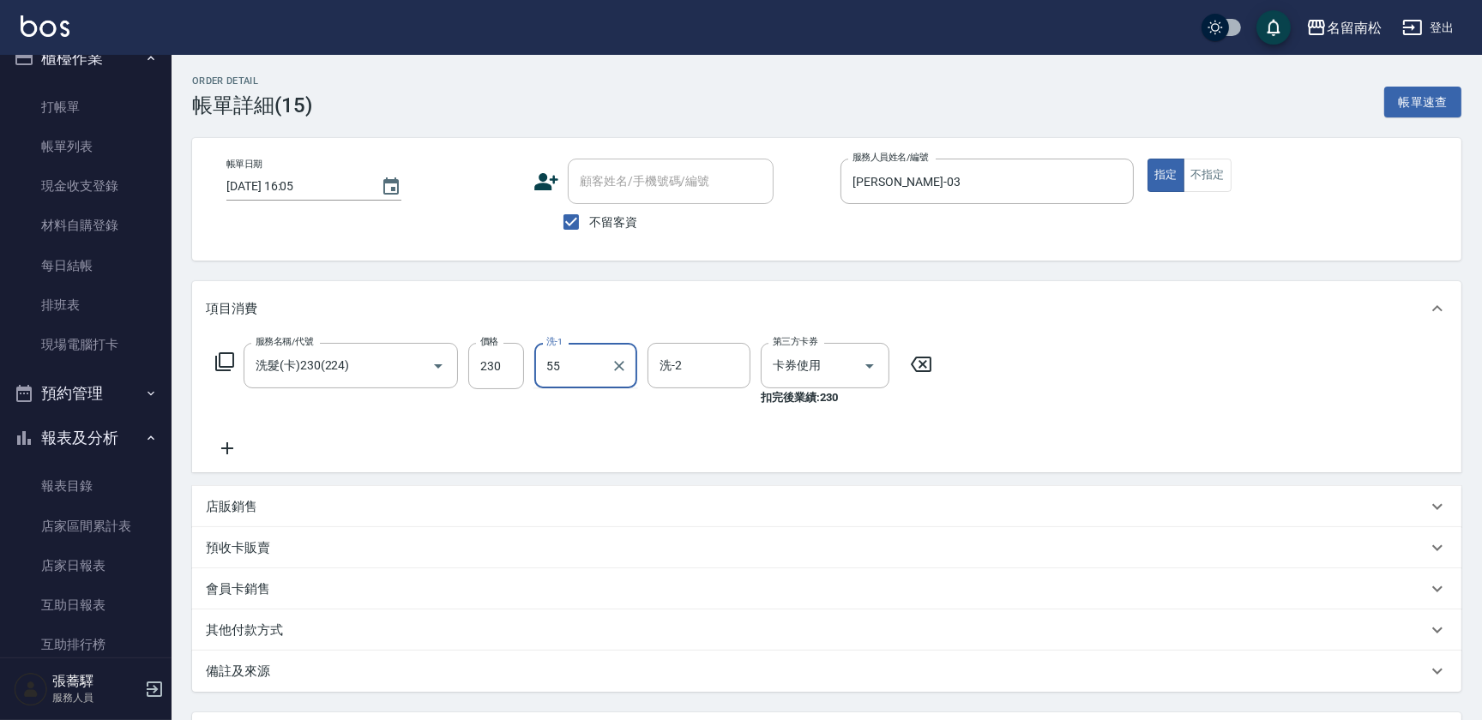
type input "[PERSON_NAME]-55"
click at [234, 452] on icon at bounding box center [227, 448] width 43 height 21
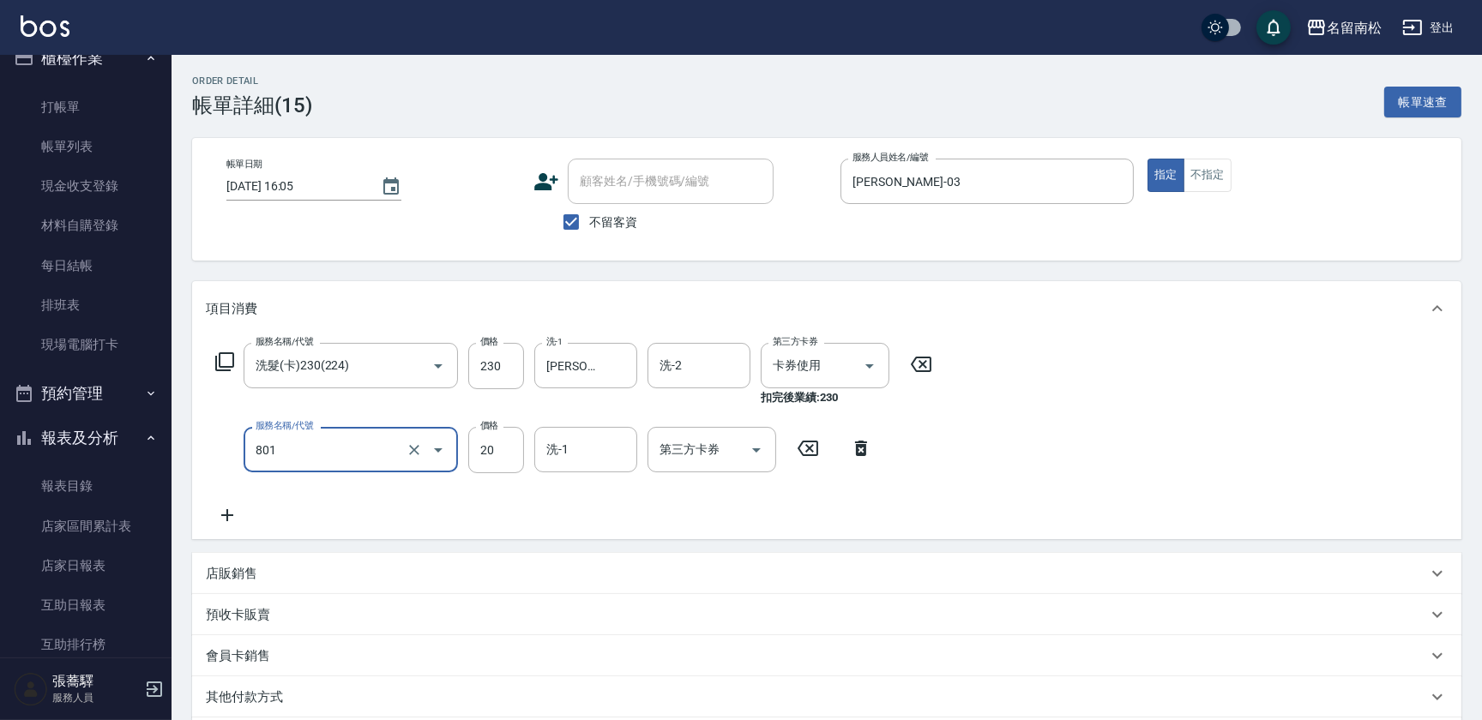
type input "潤絲(801)"
type input "30"
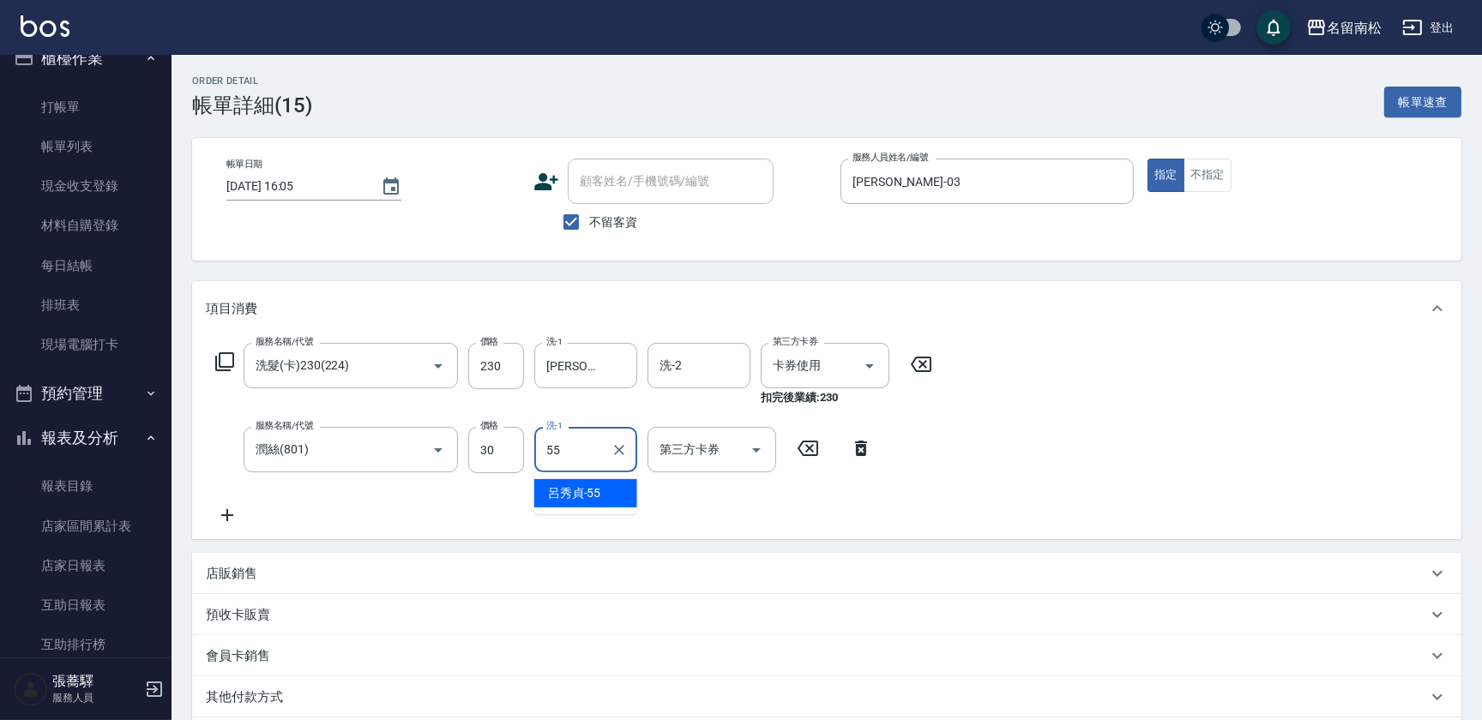
type input "[PERSON_NAME]-55"
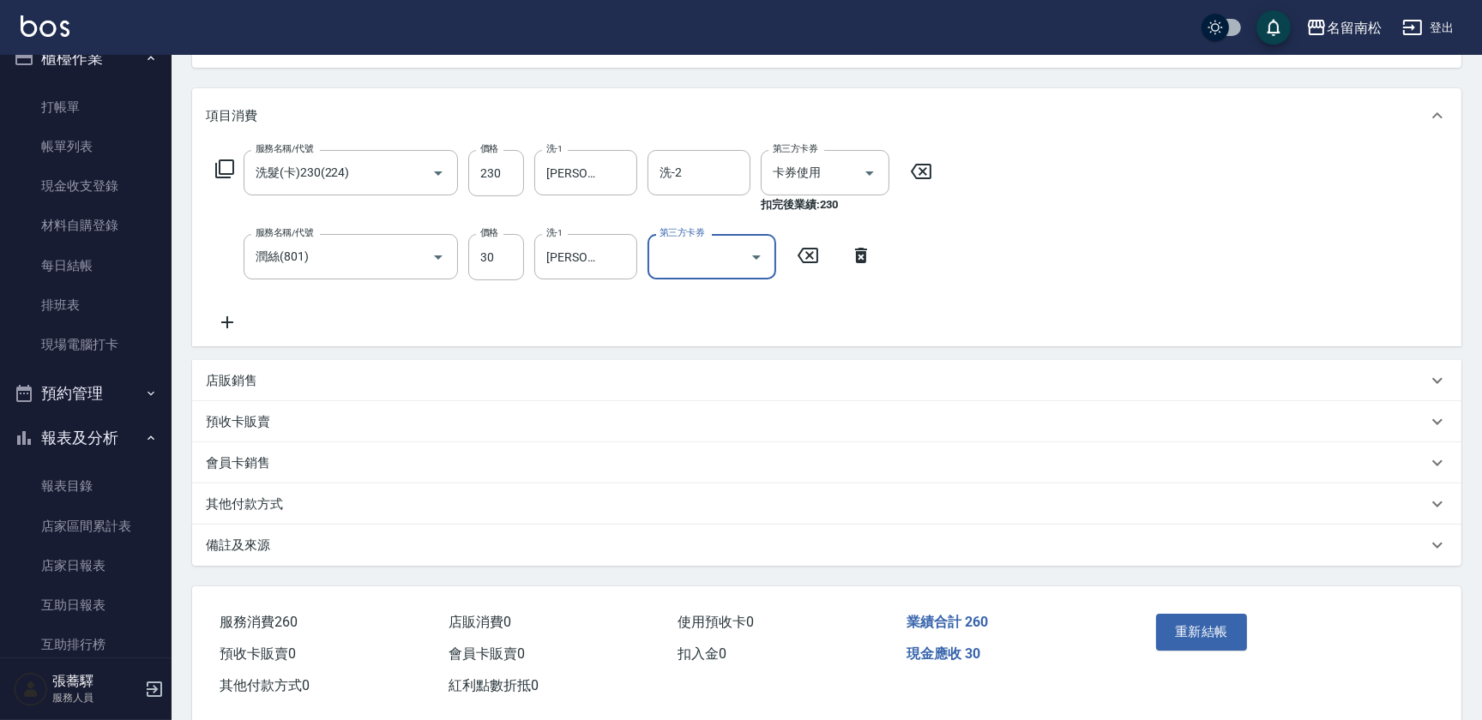
scroll to position [197, 0]
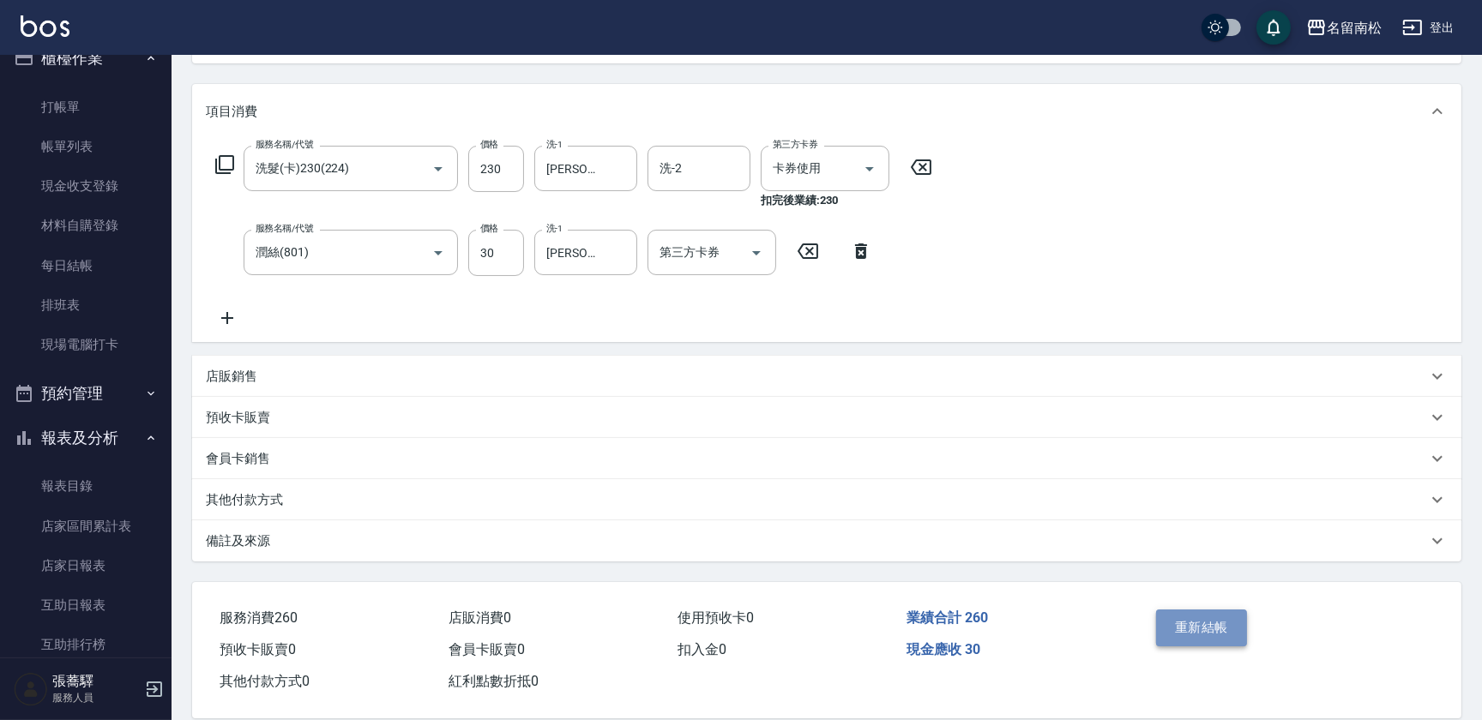
click at [1210, 627] on button "重新結帳" at bounding box center [1201, 628] width 91 height 36
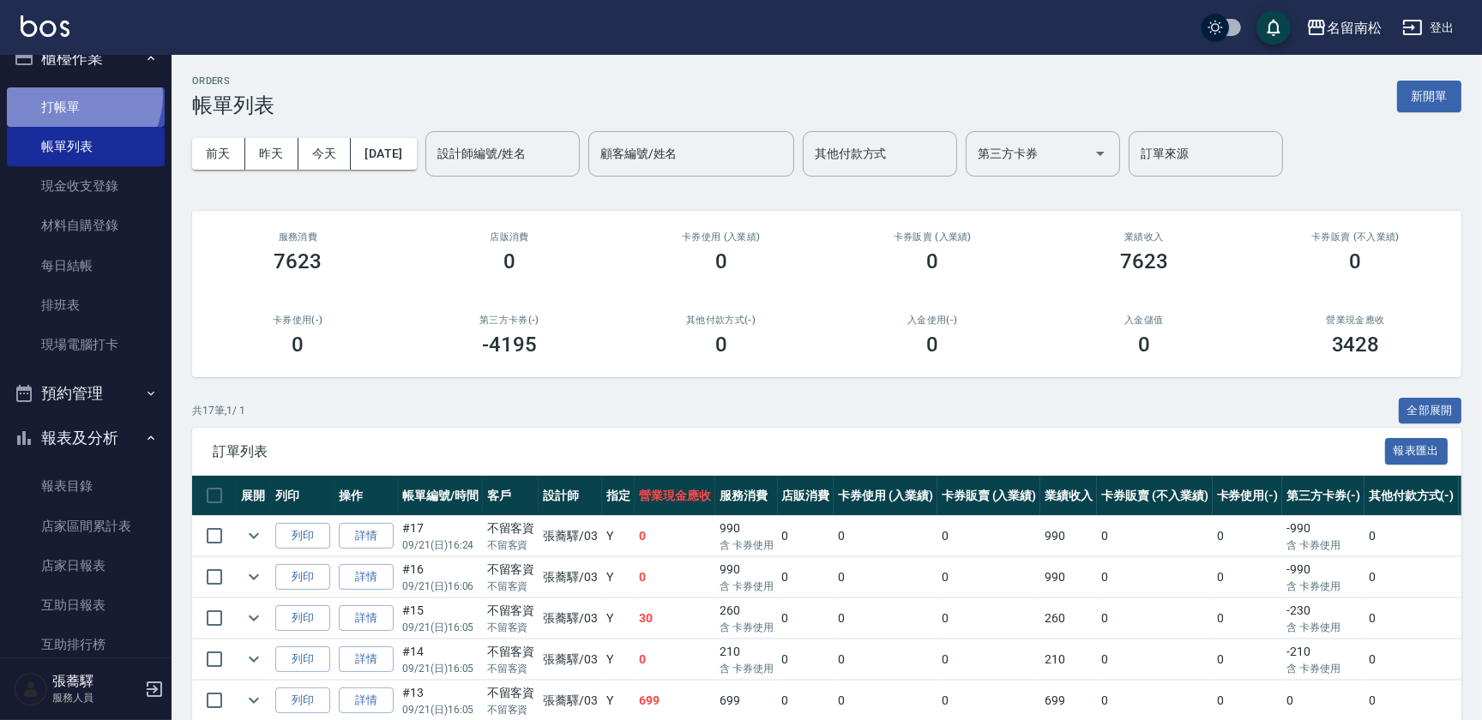
click at [79, 96] on link "打帳單" at bounding box center [86, 106] width 158 height 39
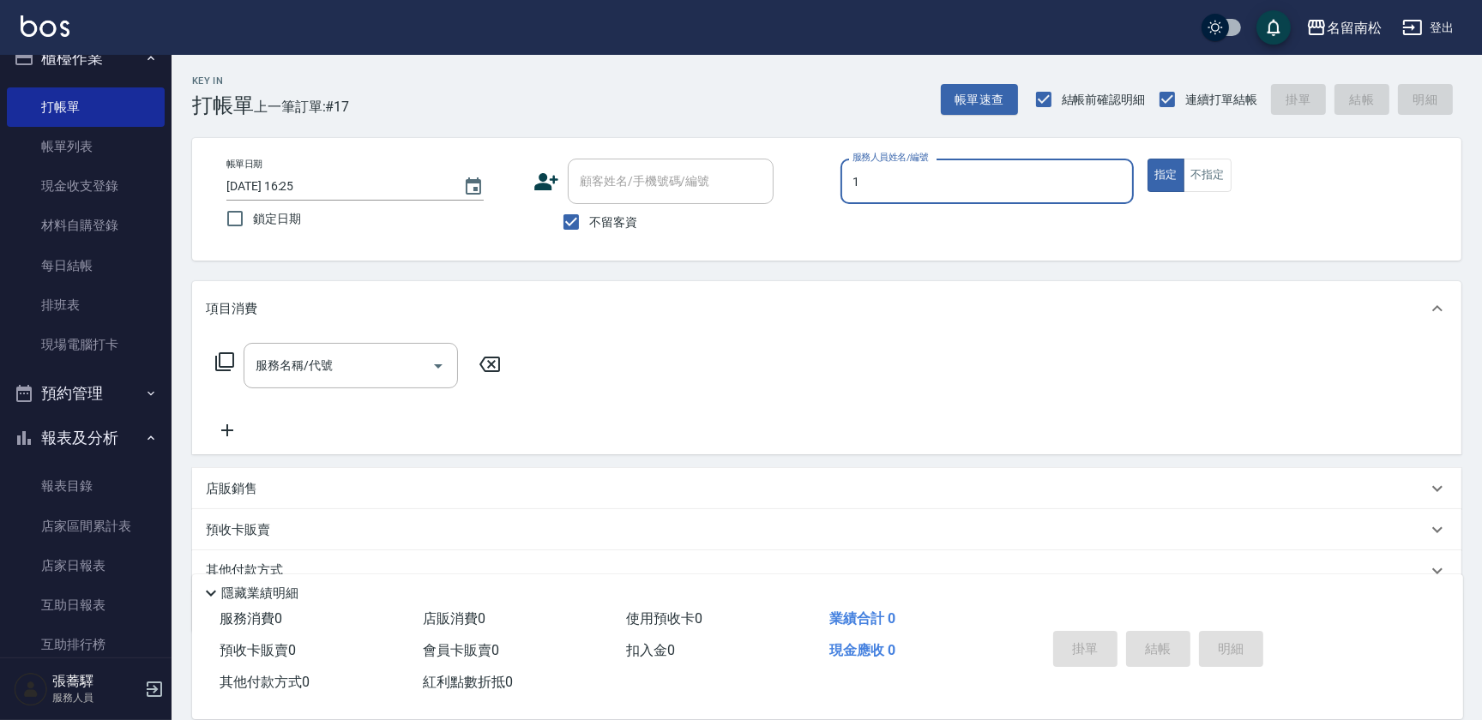
click at [969, 173] on input "1" at bounding box center [987, 181] width 278 height 30
click at [916, 225] on div "[PERSON_NAME]-10" at bounding box center [986, 225] width 293 height 28
type input "賴宥彤-10"
click at [412, 357] on input "服務名稱/代號" at bounding box center [337, 366] width 173 height 30
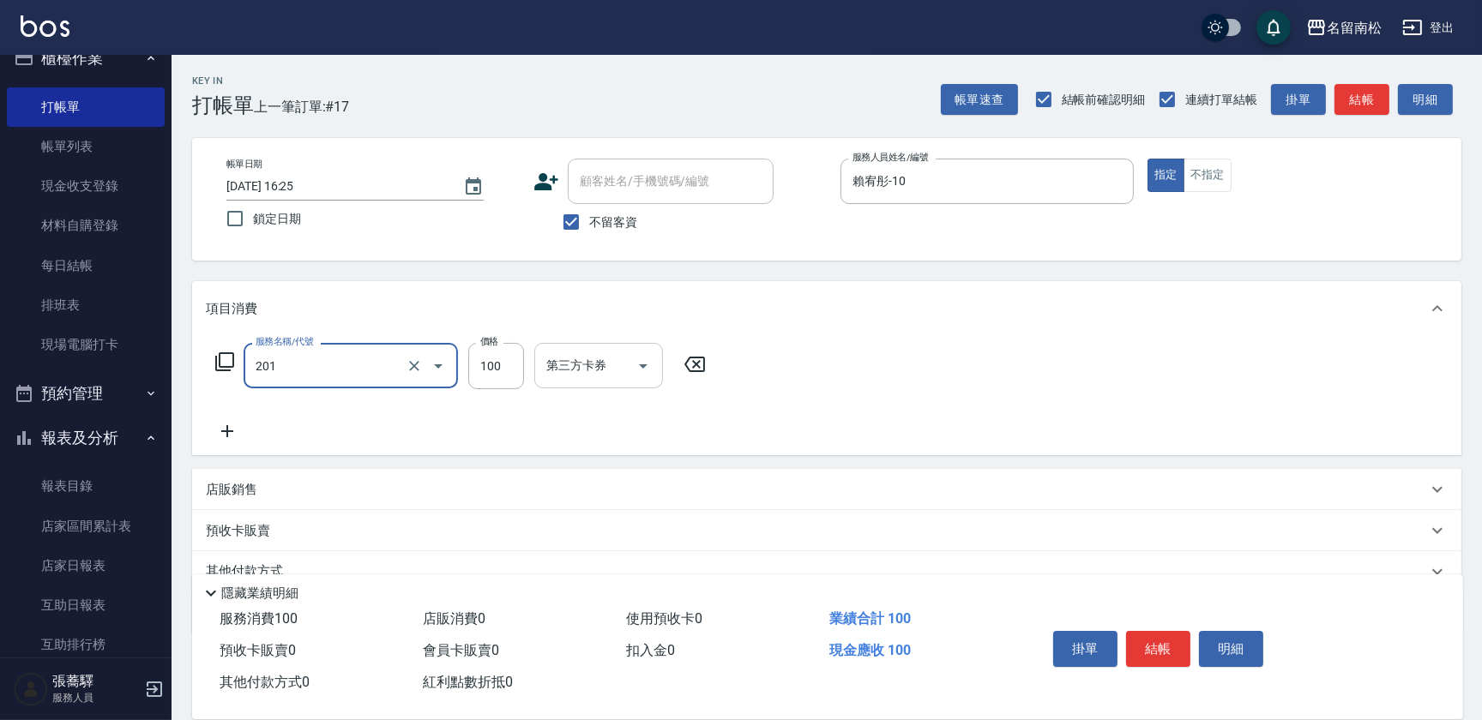
type input "洗髮[100](201)"
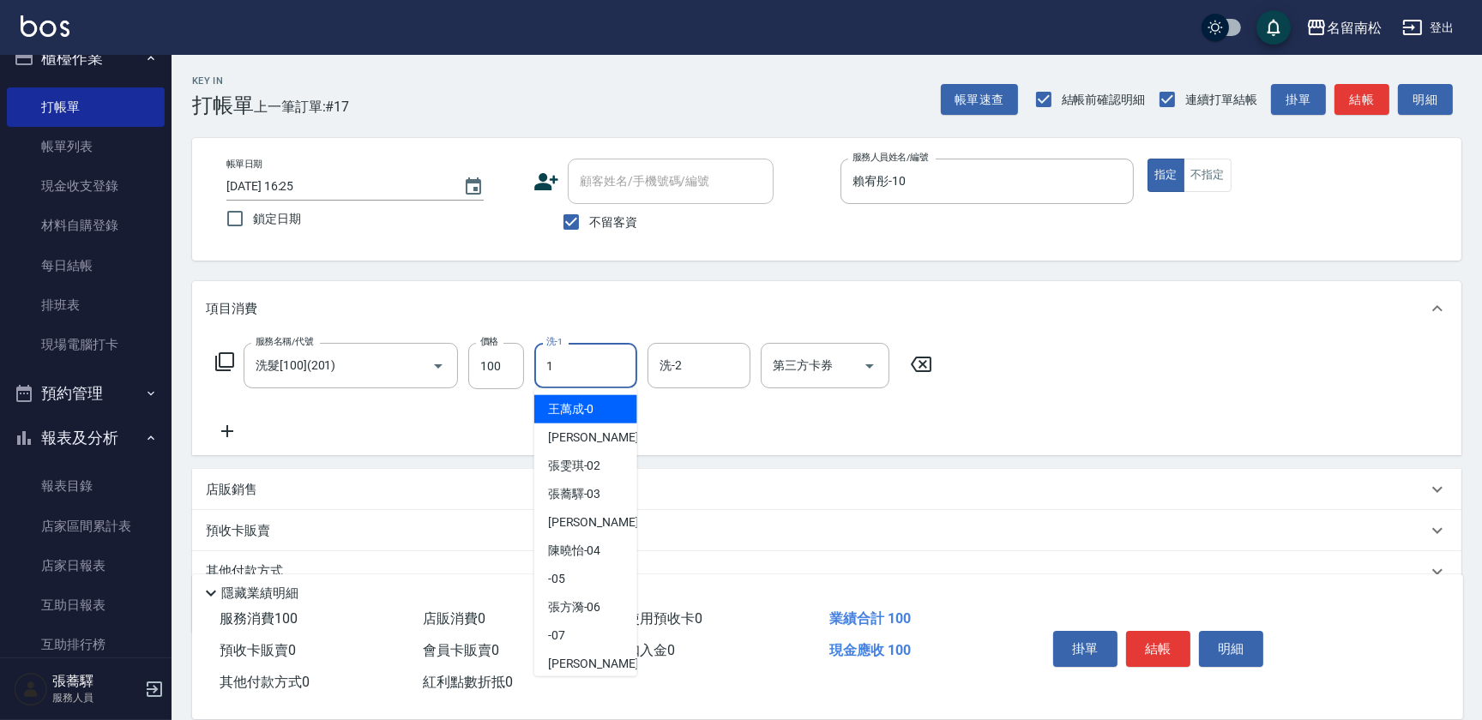
drag, startPoint x: 568, startPoint y: 367, endPoint x: 565, endPoint y: 387, distance: 20.0
click at [569, 366] on input "1" at bounding box center [585, 366] width 87 height 30
click at [569, 407] on span "[PERSON_NAME]-10" at bounding box center [574, 409] width 53 height 18
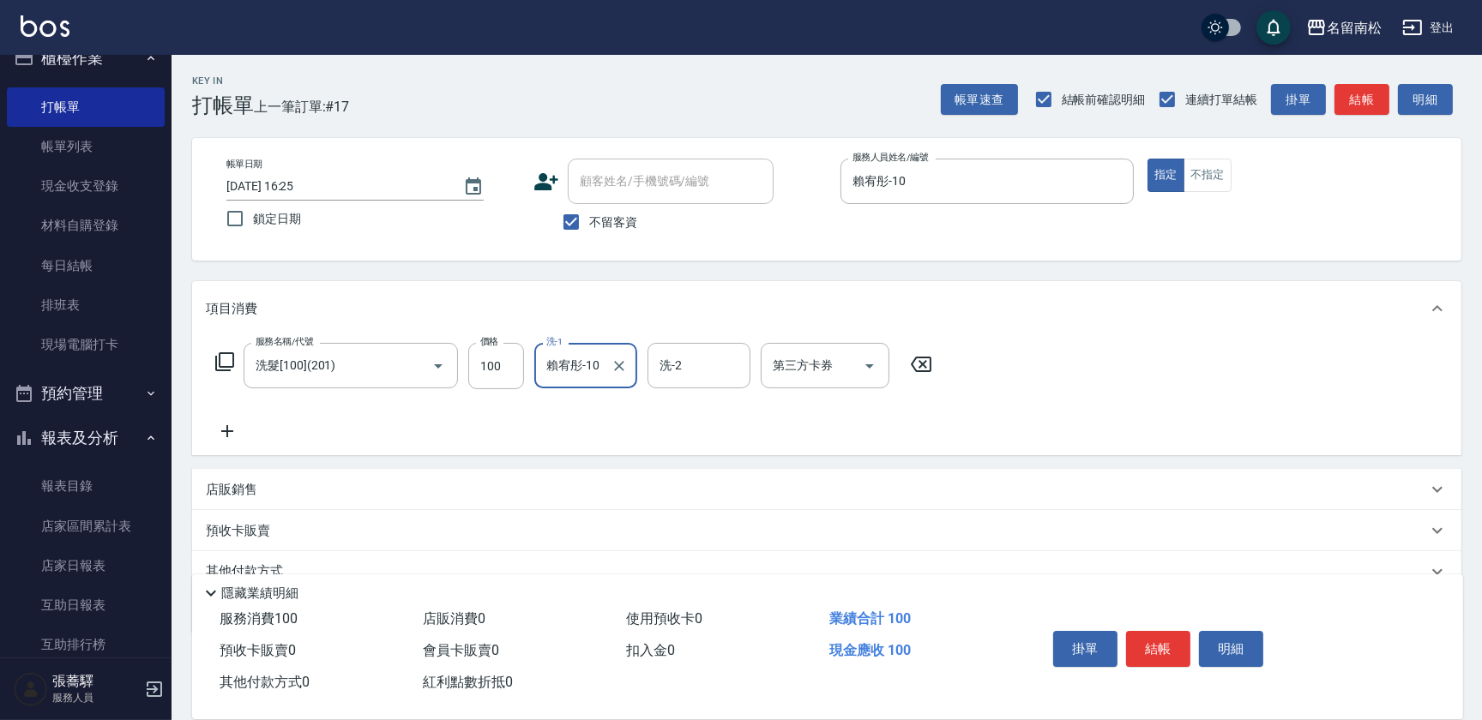
type input "賴宥彤-10"
click at [219, 430] on icon at bounding box center [227, 431] width 43 height 21
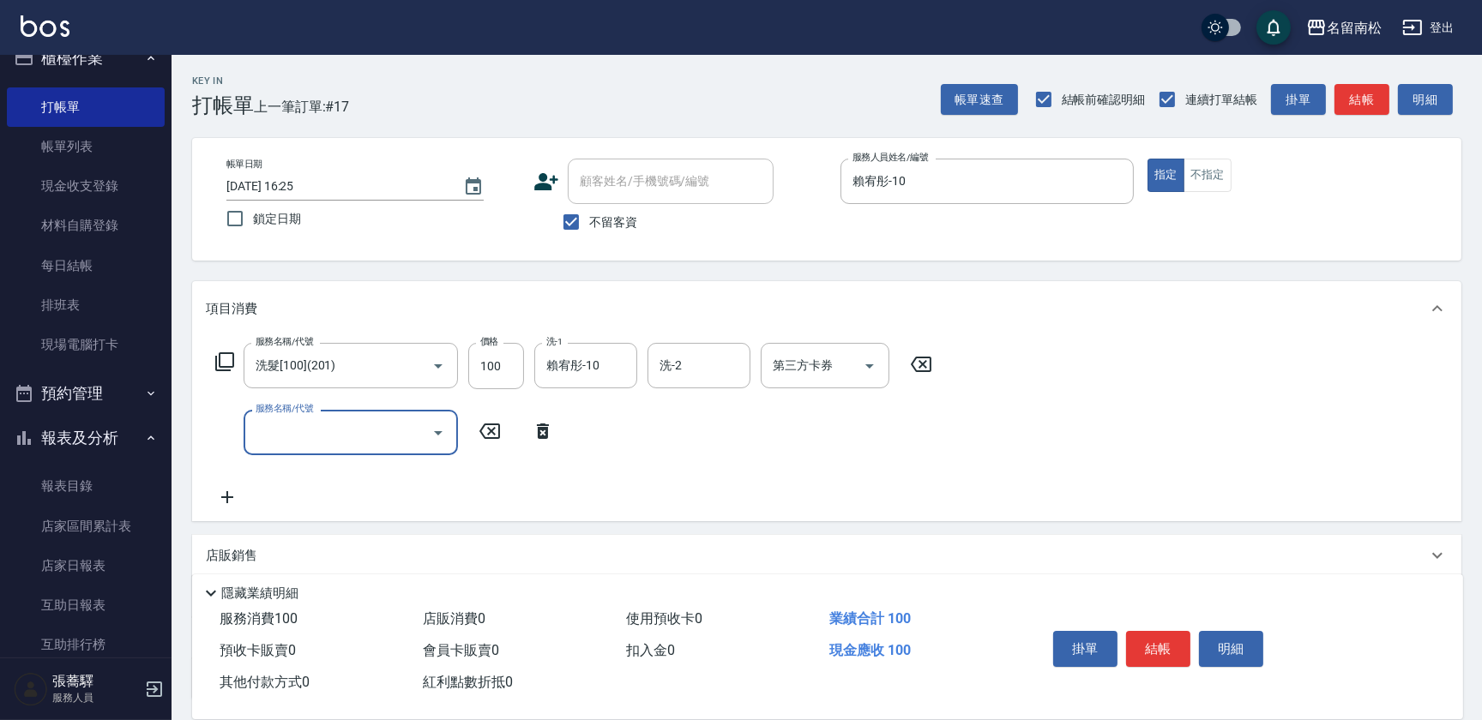
click at [316, 442] on input "服務名稱/代號" at bounding box center [337, 433] width 173 height 30
type input "護髮[800](604)"
click at [501, 420] on input "800" at bounding box center [496, 433] width 56 height 46
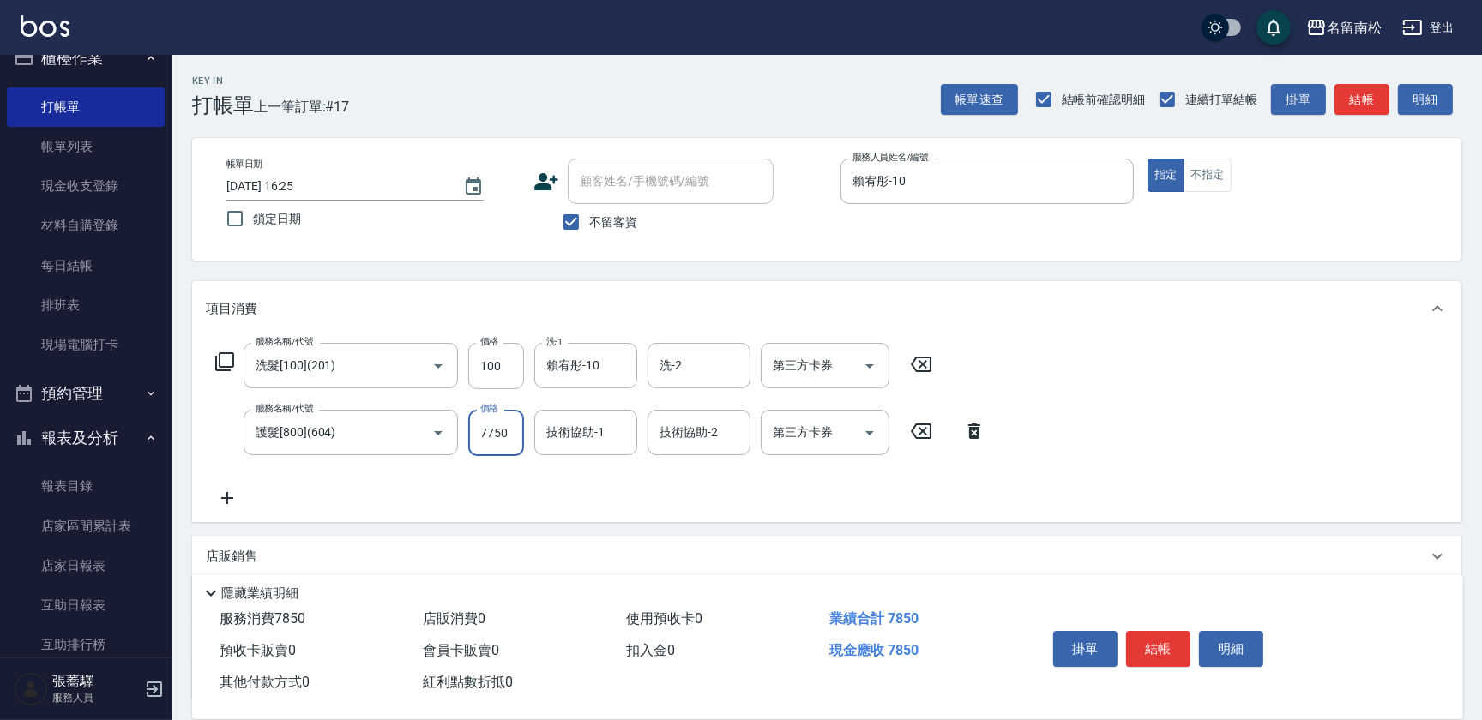
click at [486, 430] on input "7750" at bounding box center [496, 433] width 56 height 46
type input "750"
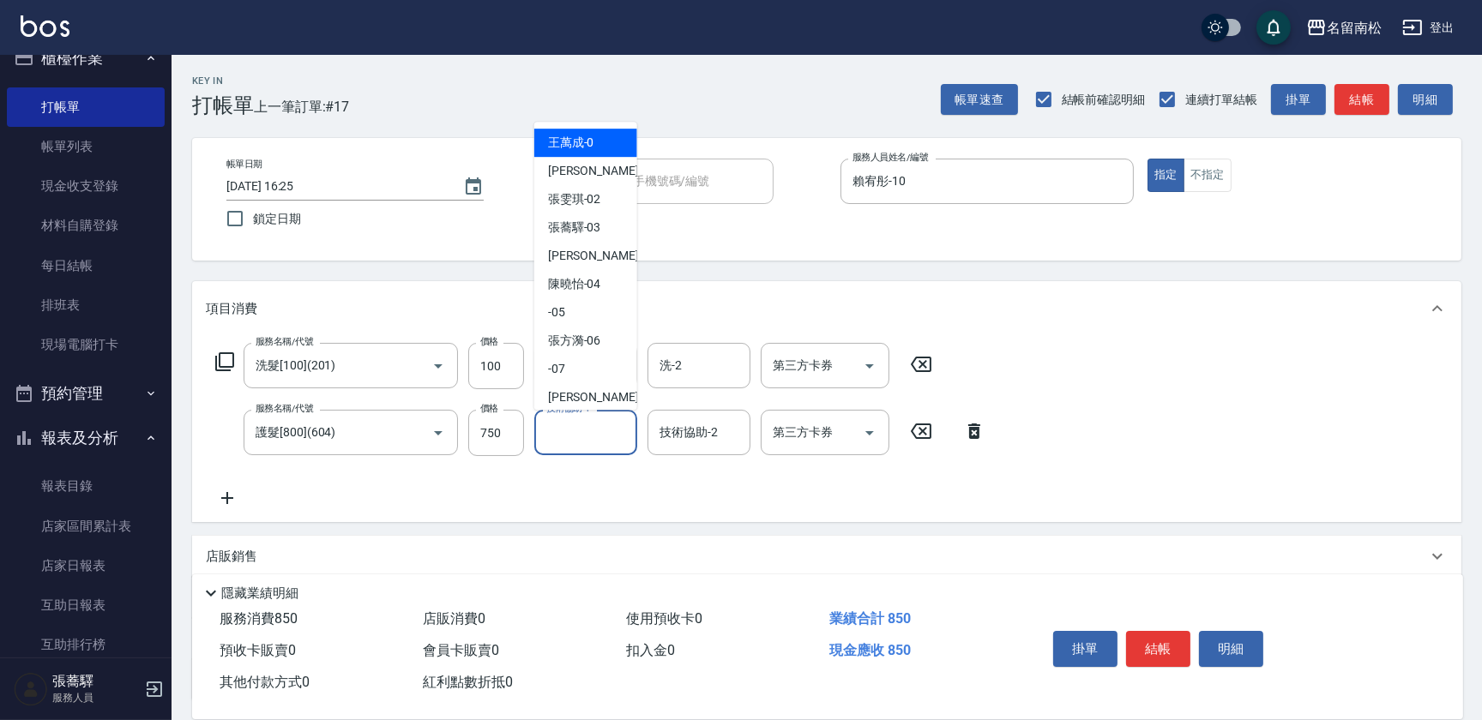
click at [604, 437] on input "技術協助-1" at bounding box center [585, 433] width 87 height 30
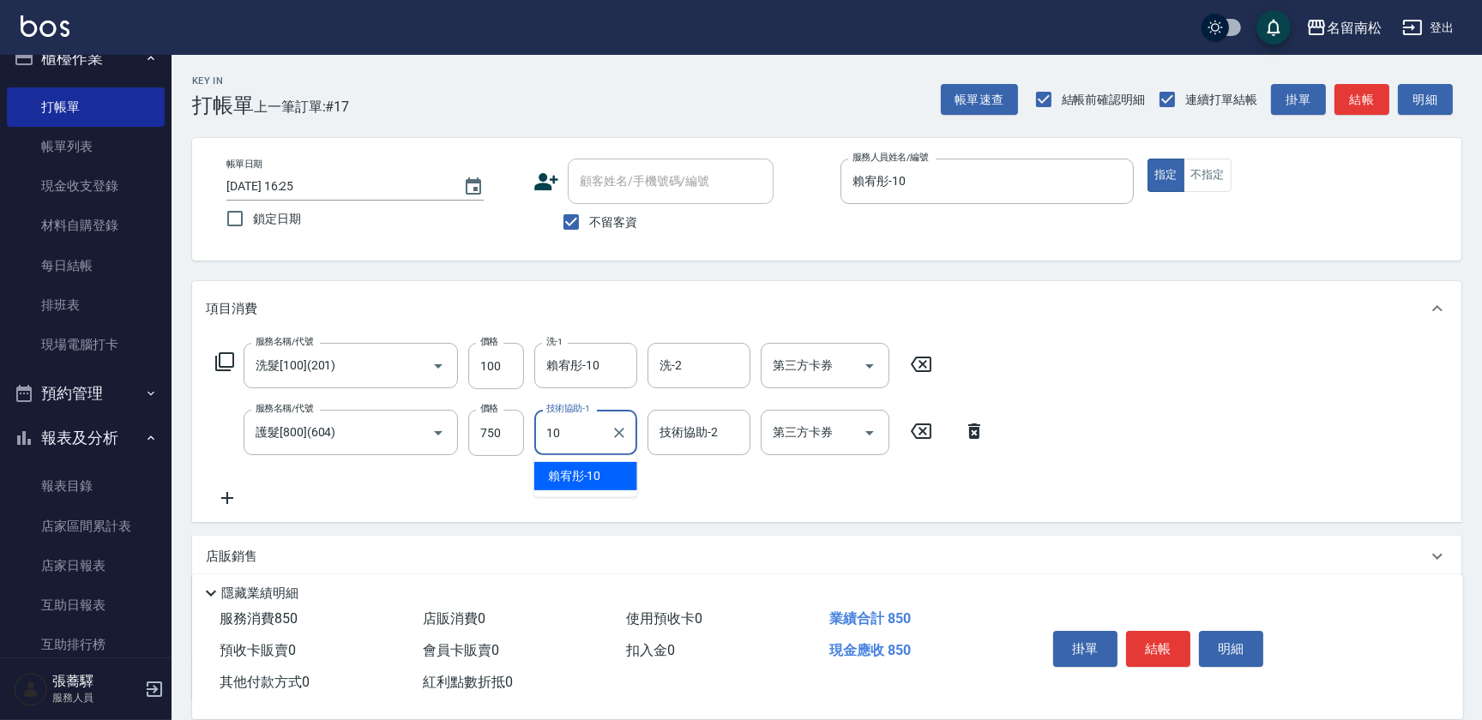
click at [586, 472] on span "[PERSON_NAME]-10" at bounding box center [574, 476] width 53 height 18
type input "賴宥彤-10"
click at [1150, 640] on button "結帳" at bounding box center [1158, 649] width 64 height 36
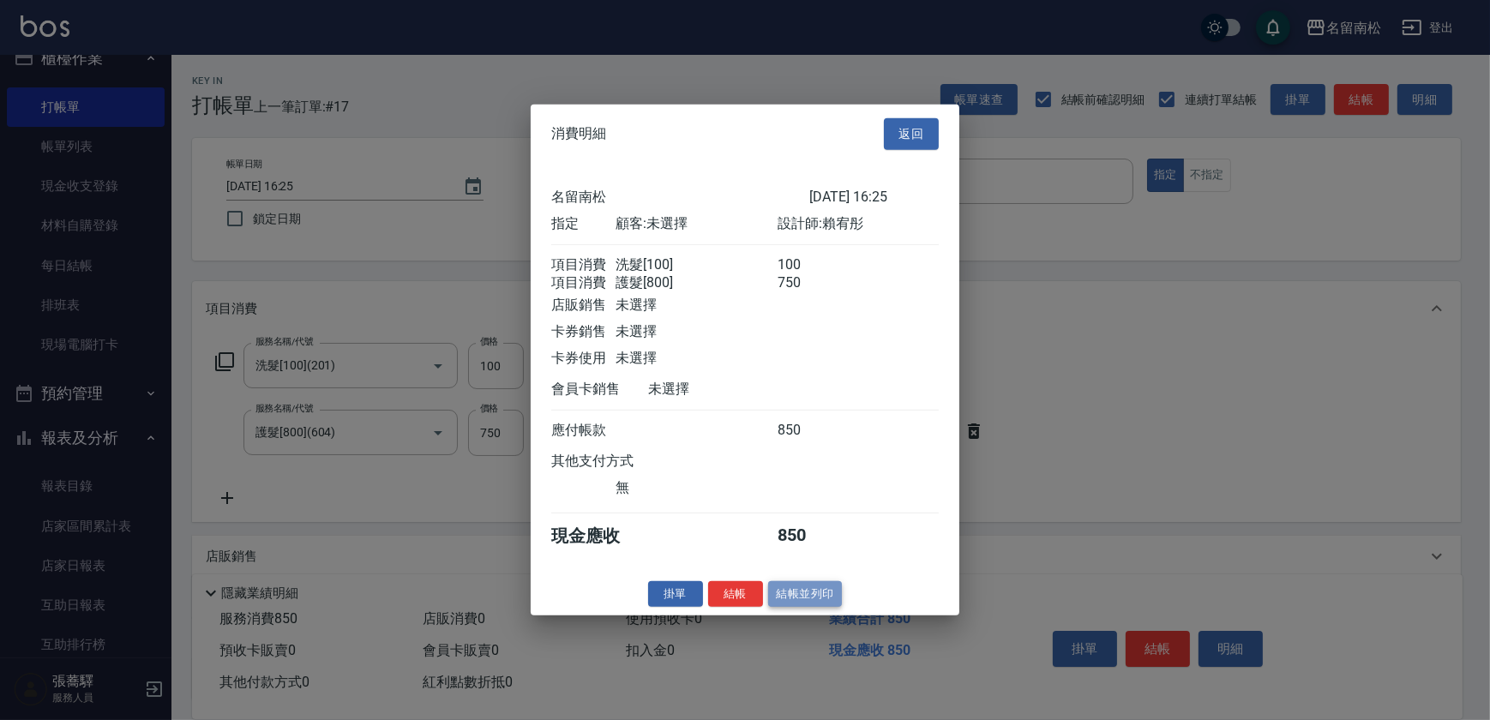
click at [797, 607] on button "結帳並列印" at bounding box center [805, 593] width 75 height 27
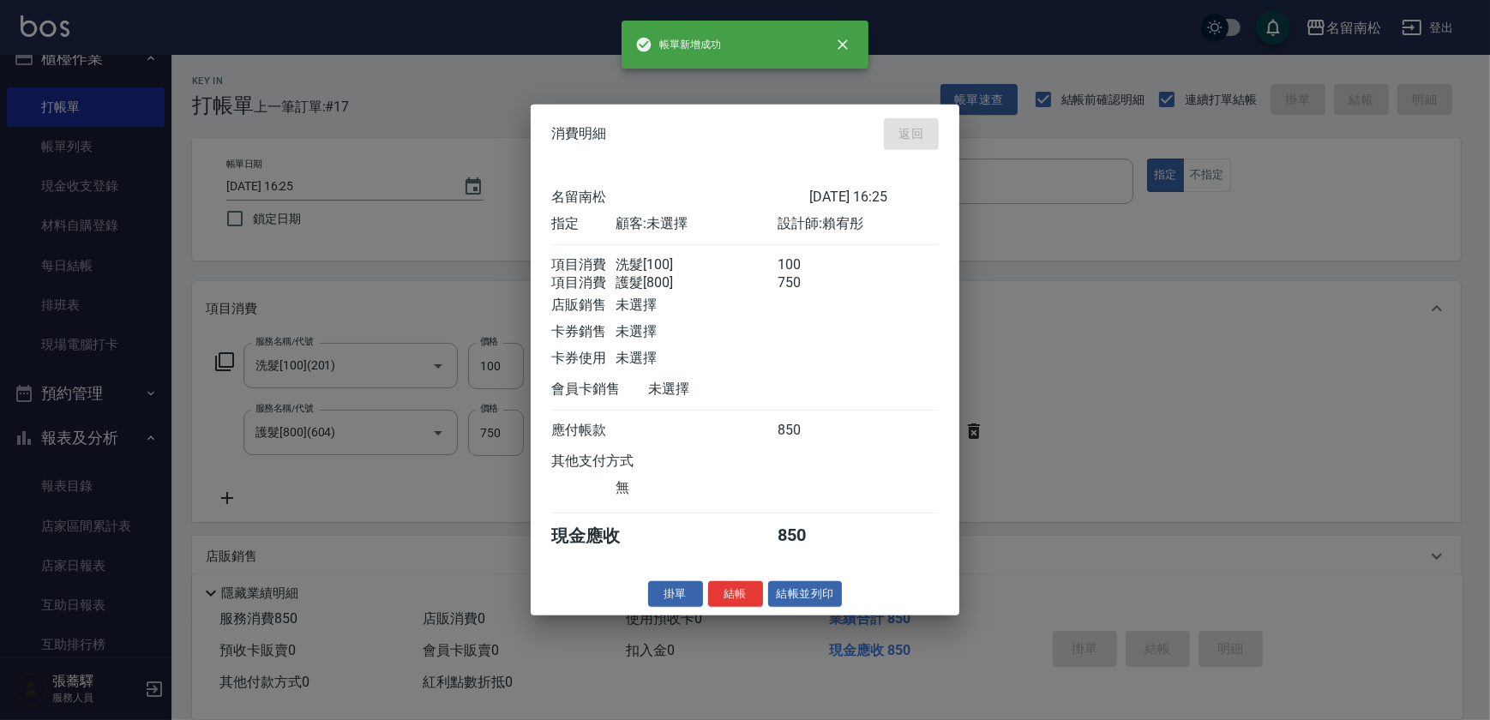
type input "[DATE] 16:44"
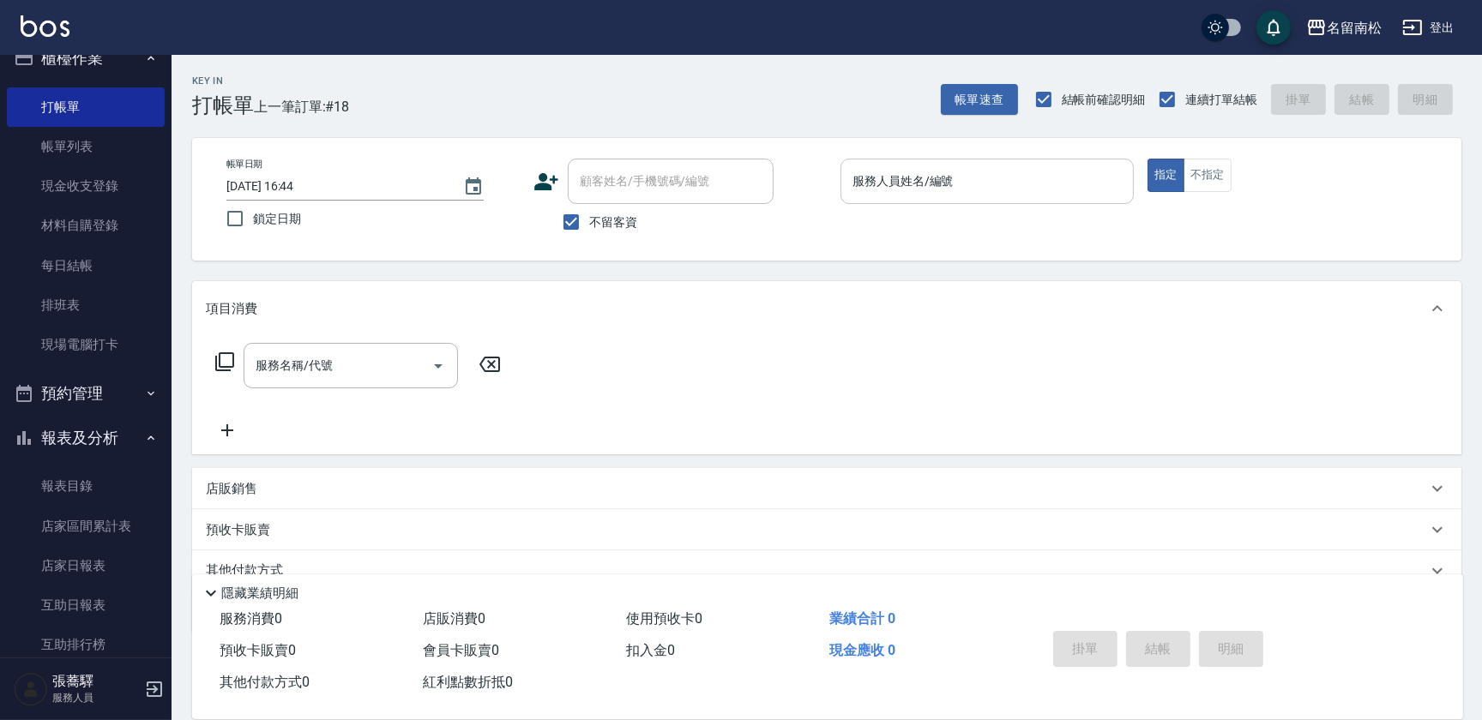
click at [898, 176] on div "服務人員姓名/編號 服務人員姓名/編號" at bounding box center [986, 181] width 293 height 45
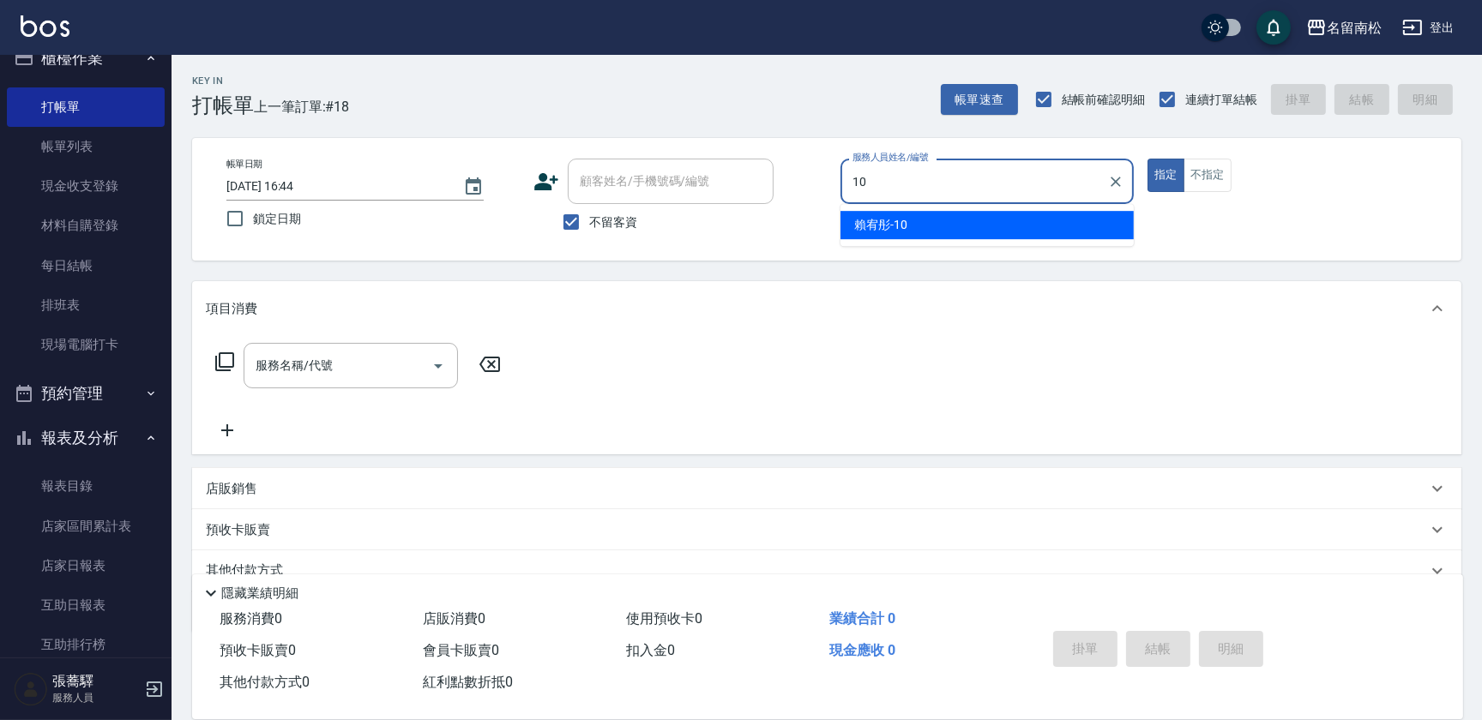
click at [887, 232] on span "[PERSON_NAME]-10" at bounding box center [880, 225] width 53 height 18
type input "賴宥彤-10"
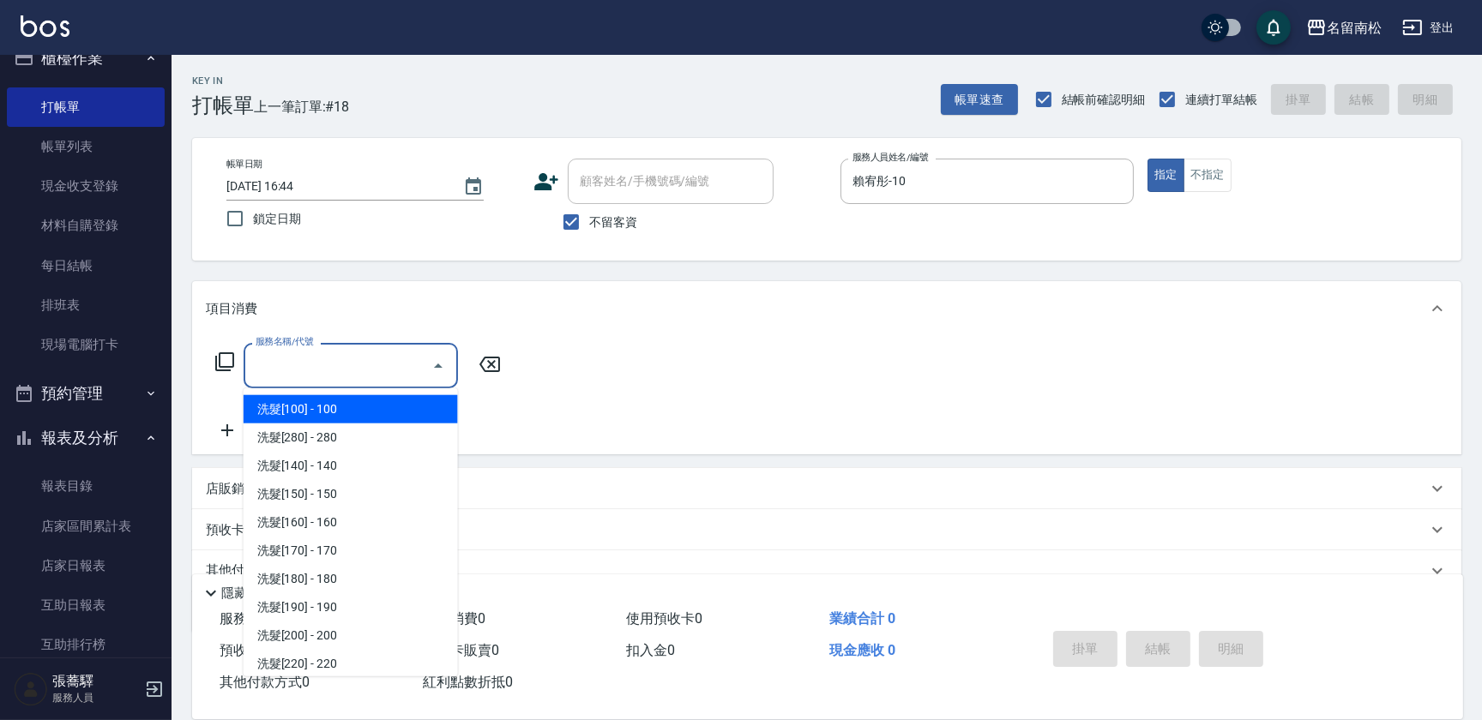
click at [338, 378] on input "服務名稱/代號" at bounding box center [337, 366] width 173 height 30
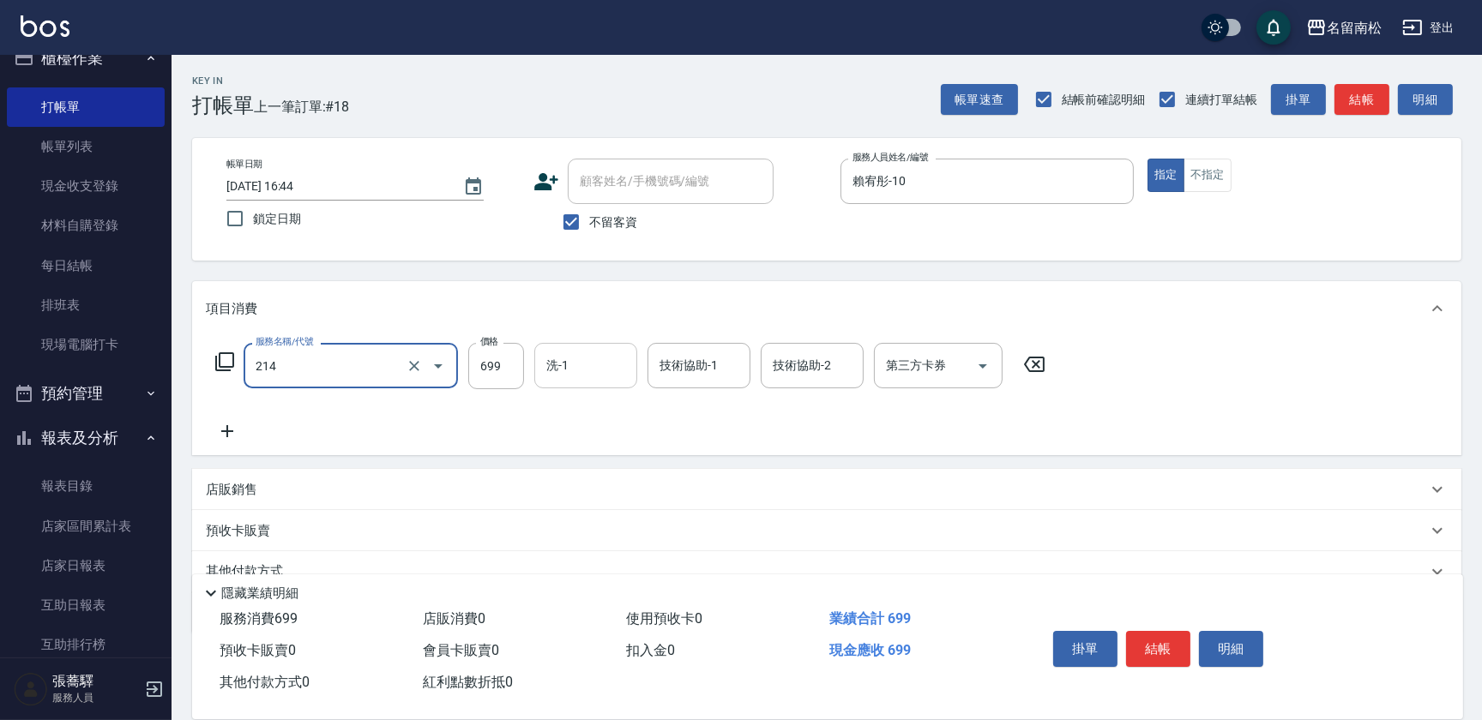
type input "滾珠洗髪699(214)"
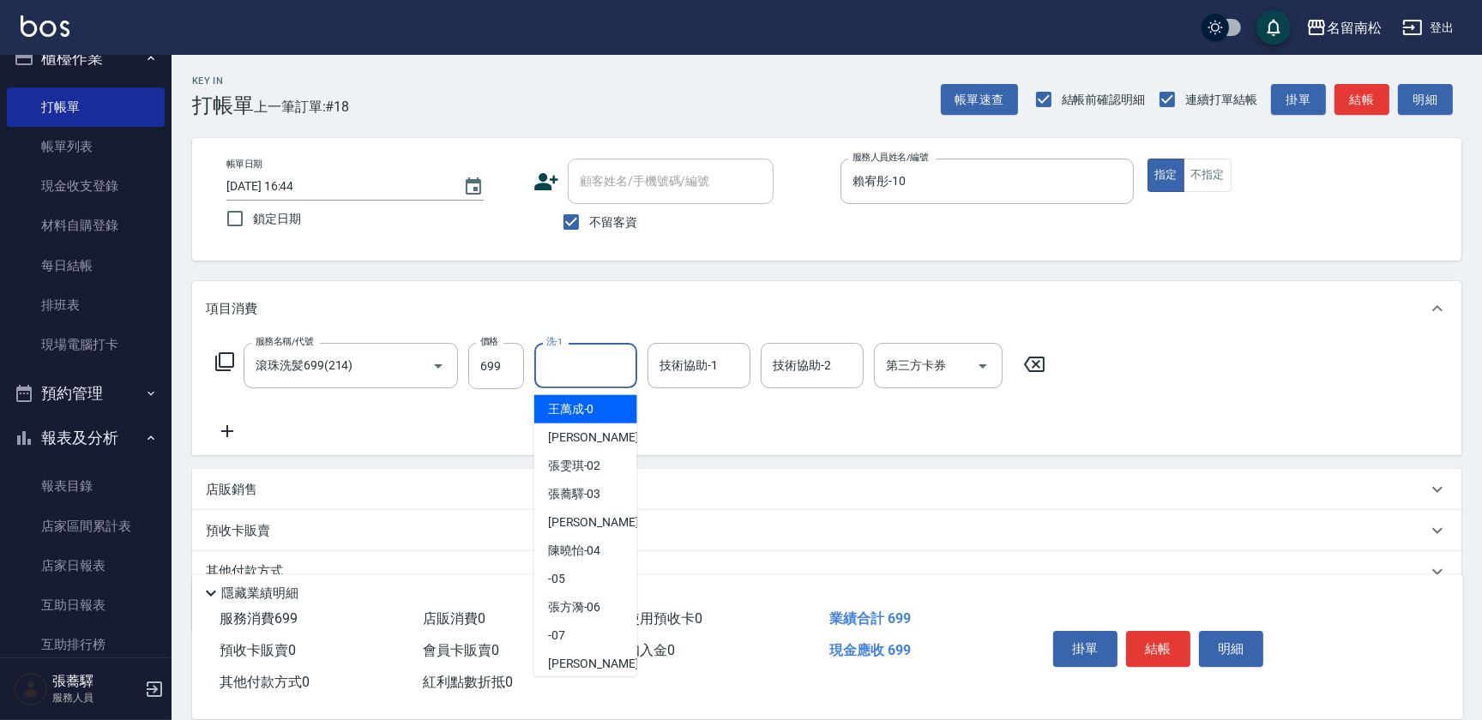
click at [574, 363] on input "洗-1" at bounding box center [585, 366] width 87 height 30
click at [573, 409] on span "[PERSON_NAME]-10" at bounding box center [574, 409] width 53 height 18
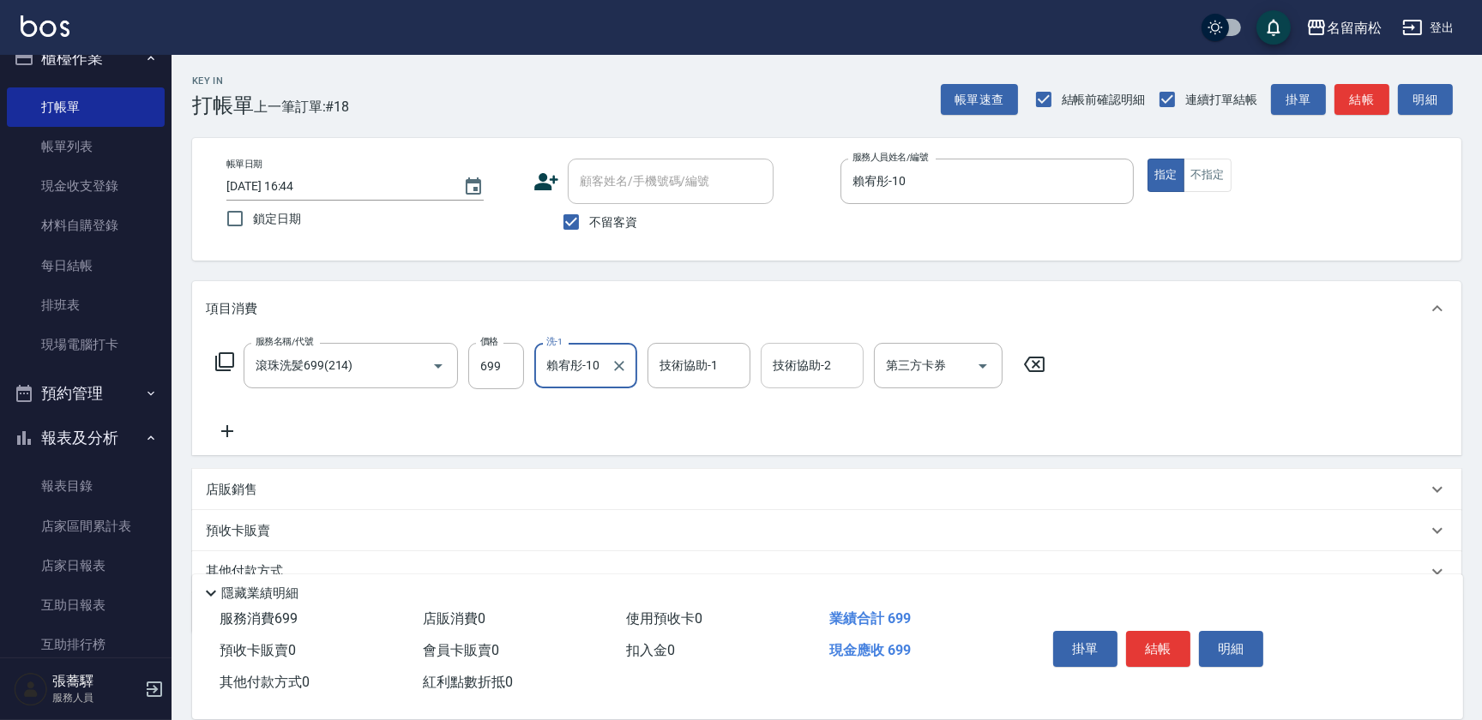
type input "賴宥彤-10"
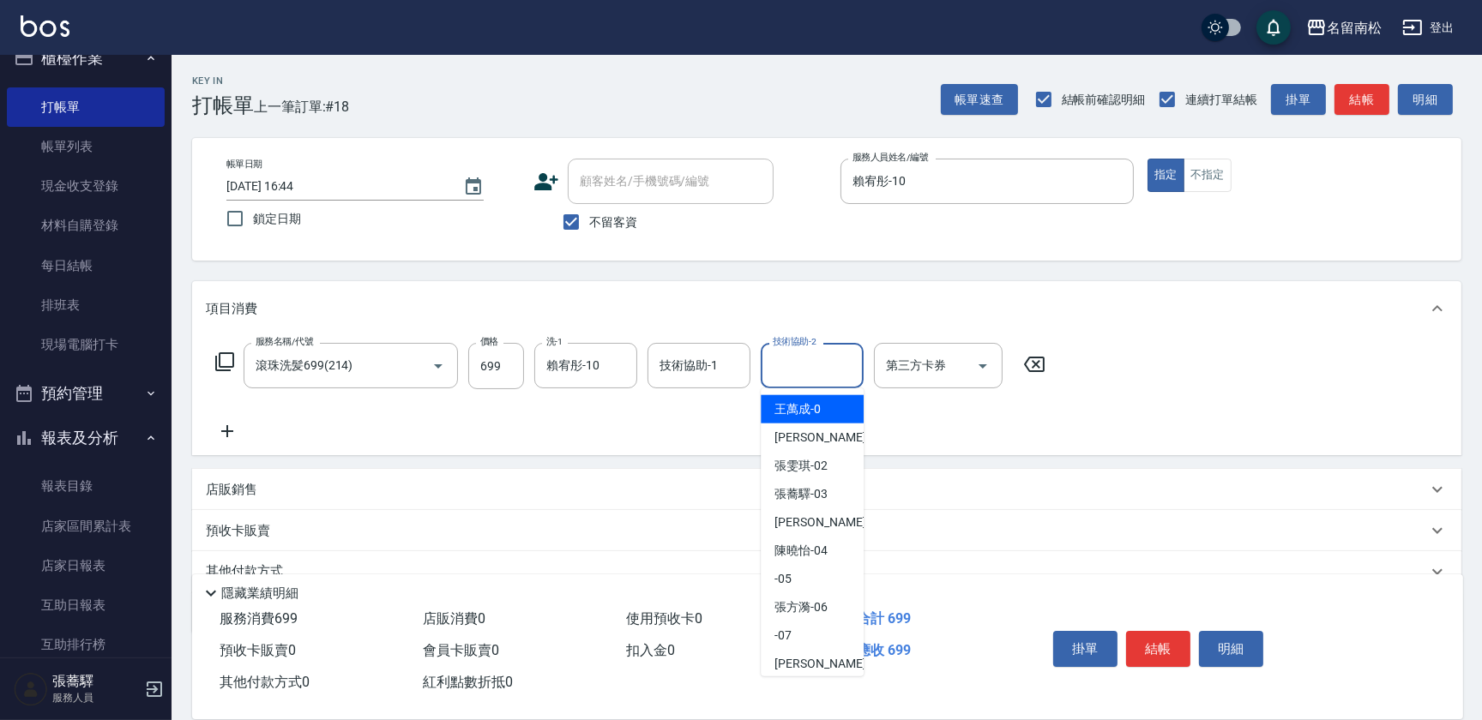
click at [811, 365] on input "技術協助-2" at bounding box center [811, 366] width 87 height 30
click at [799, 408] on span "[PERSON_NAME]-10" at bounding box center [800, 409] width 53 height 18
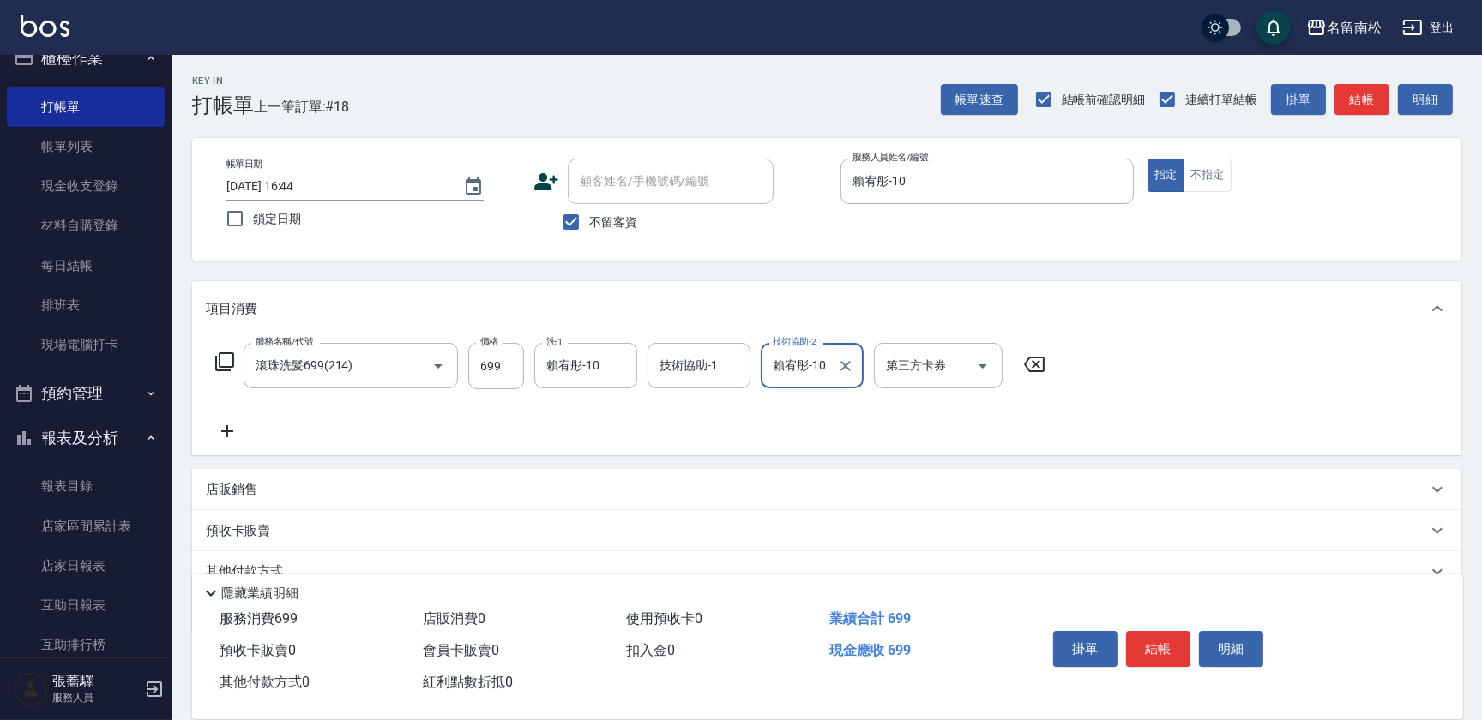
type input "賴宥彤-10"
drag, startPoint x: 228, startPoint y: 420, endPoint x: 266, endPoint y: 418, distance: 37.8
click at [230, 419] on div "服務名稱/代號 滾珠洗髪699(214) 服務名稱/代號 價格 699 價格 洗-1 [PERSON_NAME]-10 洗-1 技術協助-1 技術協助-1 技…" at bounding box center [631, 392] width 850 height 99
click at [232, 430] on icon at bounding box center [227, 431] width 43 height 21
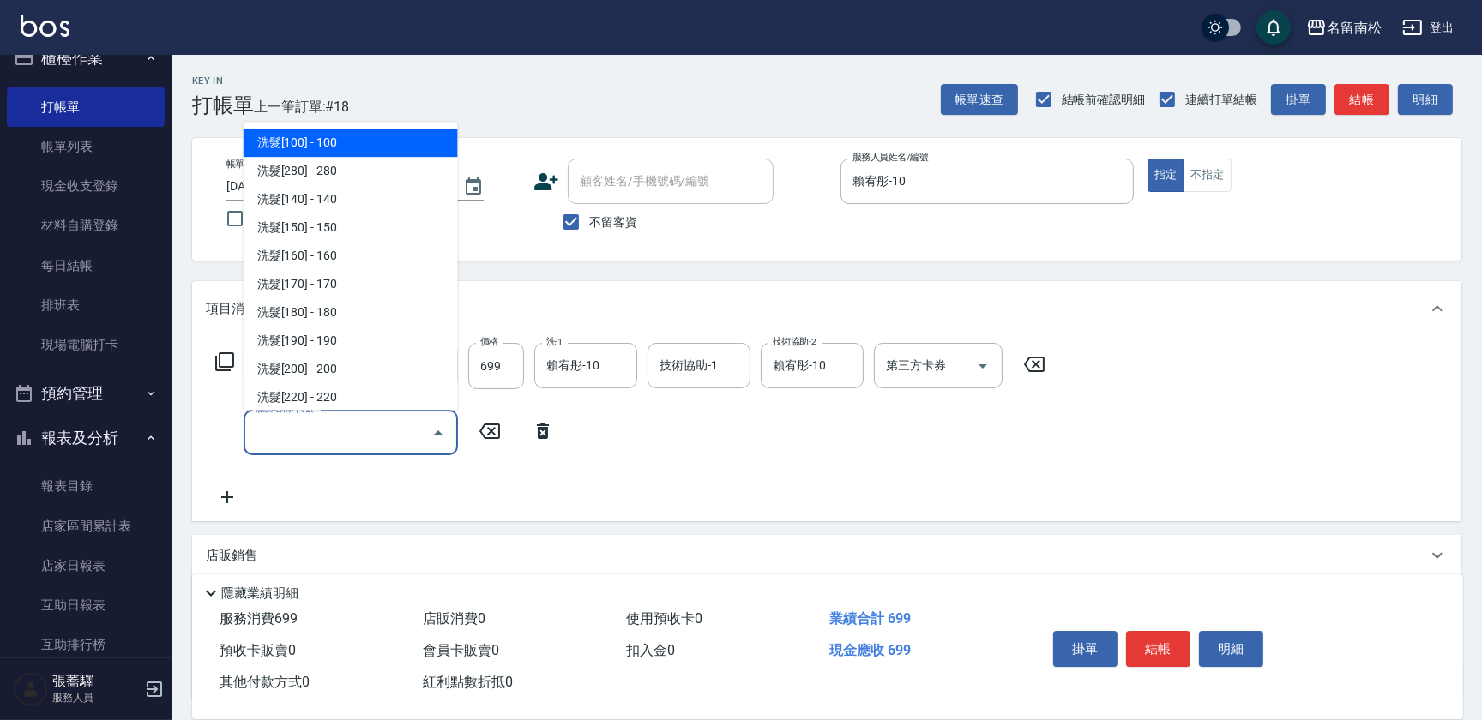
click at [282, 425] on input "服務名稱/代號" at bounding box center [337, 433] width 173 height 30
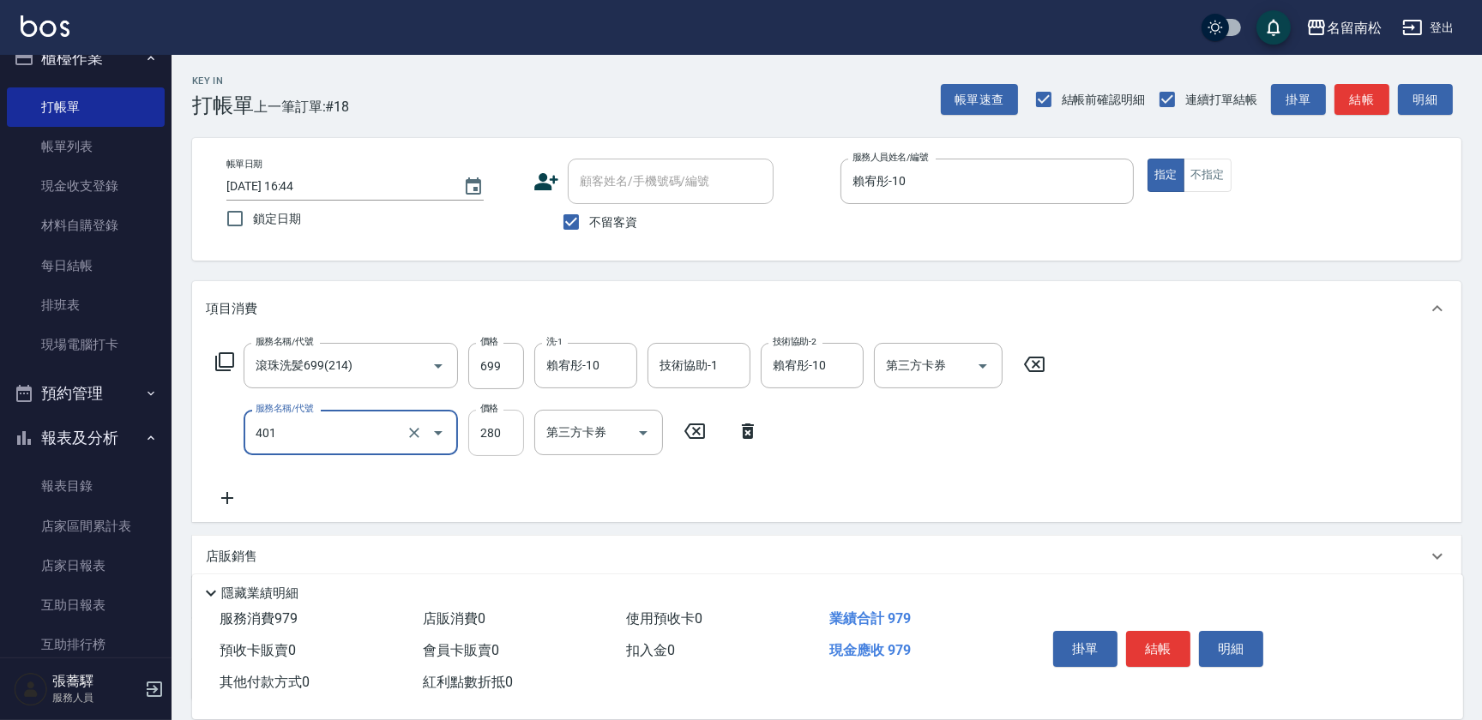
type input "剪髮(280)(401)"
click at [505, 428] on input "280" at bounding box center [496, 433] width 56 height 46
click at [488, 432] on input "3380" at bounding box center [496, 433] width 56 height 46
type input "380"
click at [1156, 643] on button "結帳" at bounding box center [1158, 649] width 64 height 36
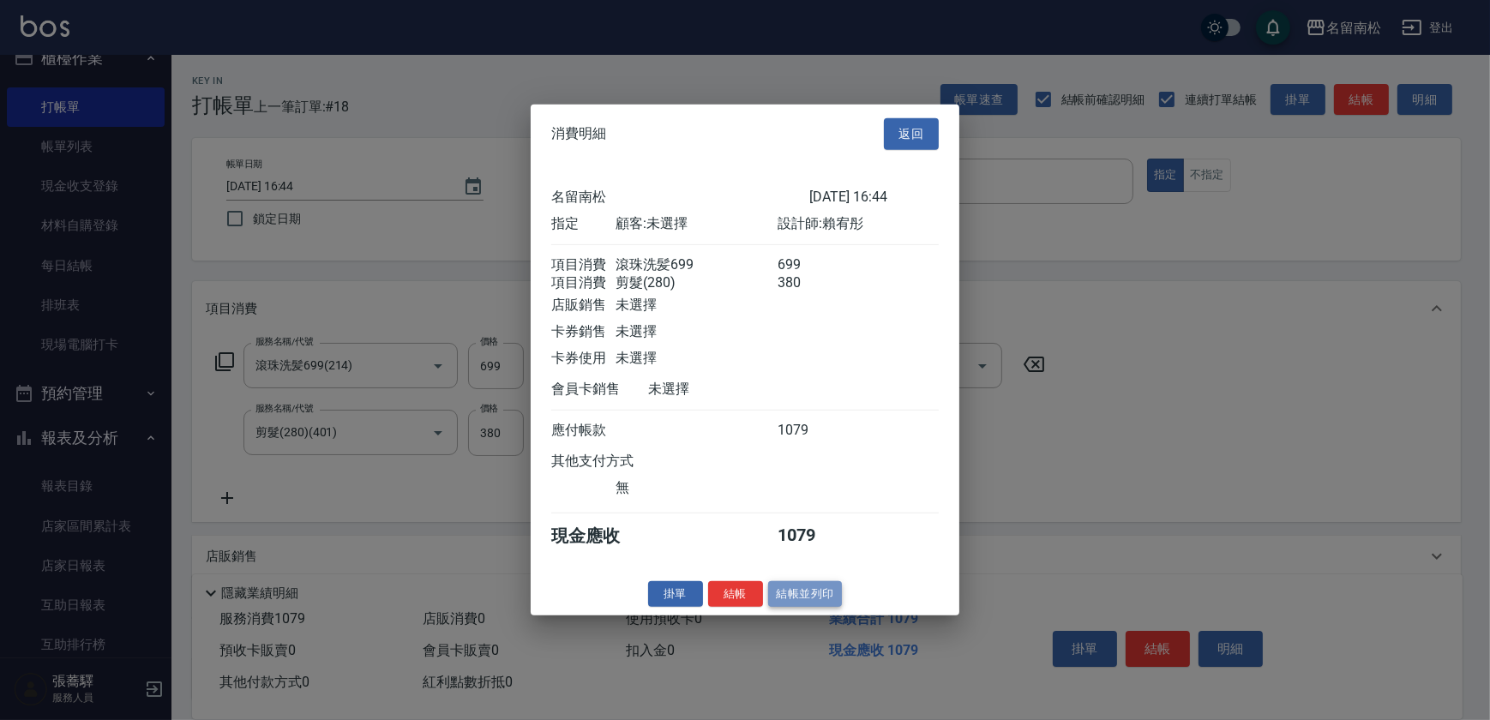
click at [799, 607] on button "結帳並列印" at bounding box center [805, 593] width 75 height 27
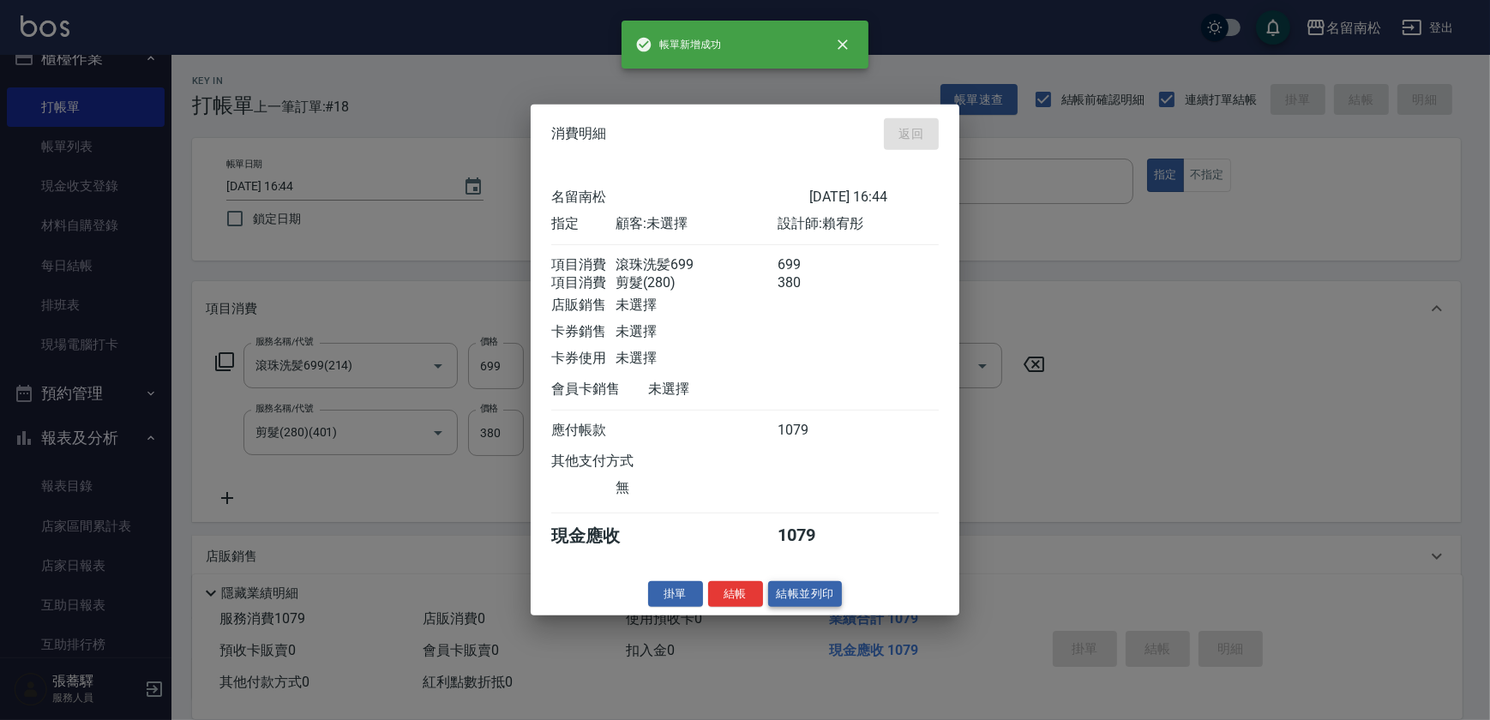
type input "[DATE] 16:45"
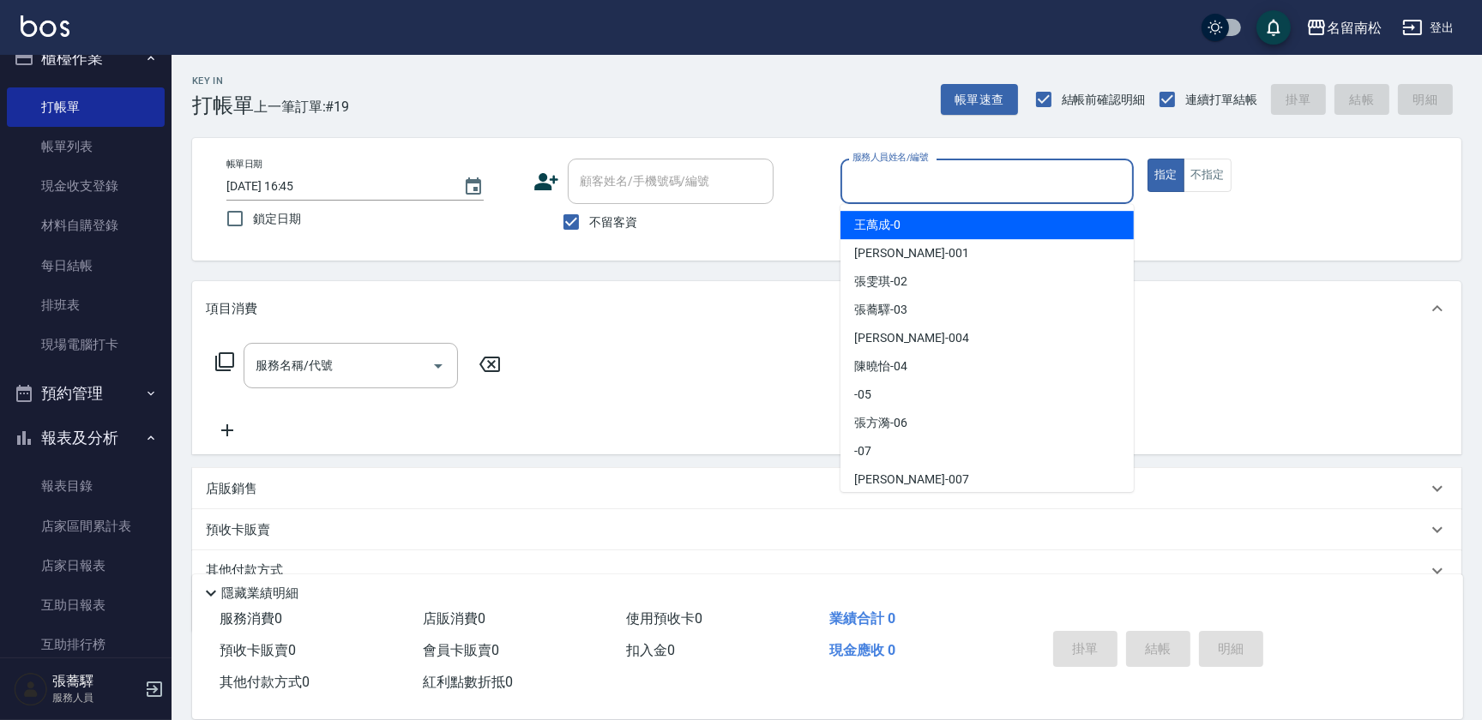
click at [989, 171] on input "服務人員姓名/編號" at bounding box center [987, 181] width 278 height 30
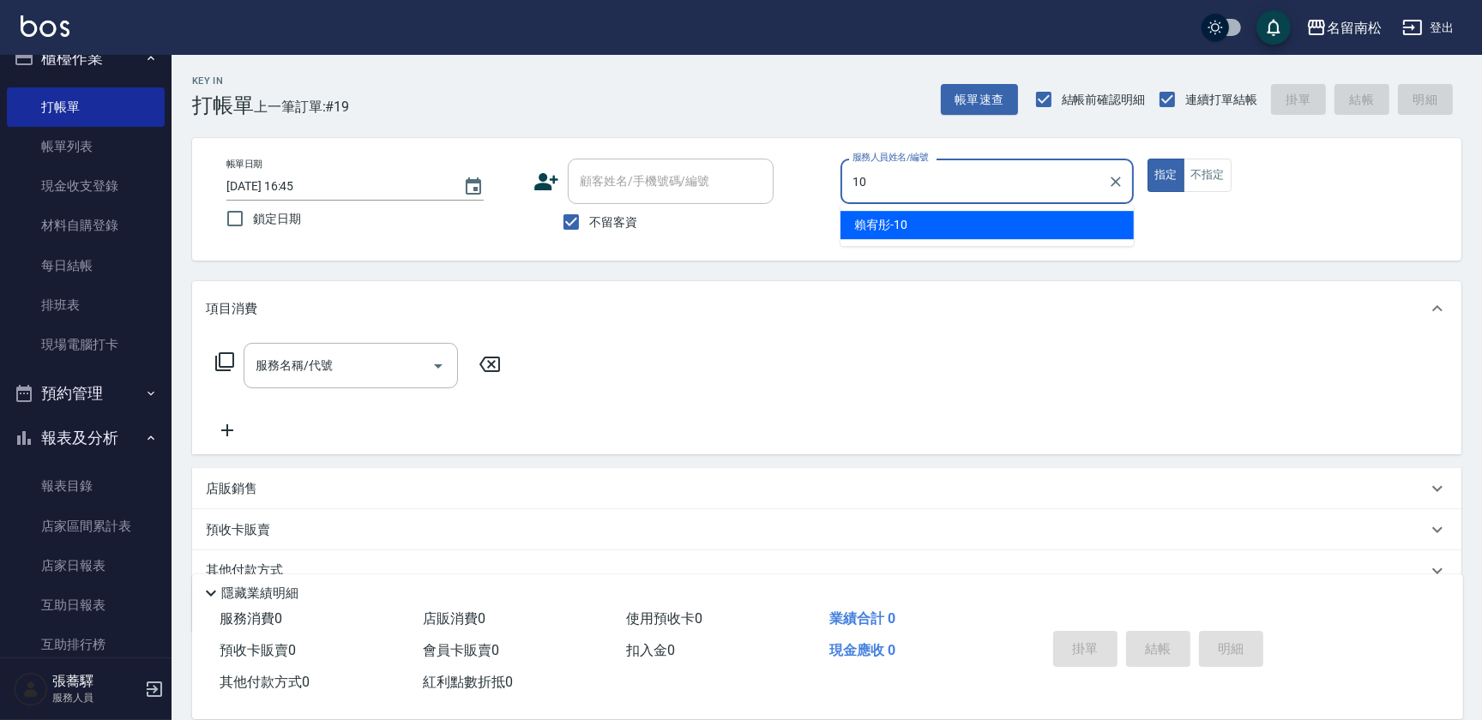
click at [976, 225] on div "[PERSON_NAME]-10" at bounding box center [986, 225] width 293 height 28
type input "賴宥彤-10"
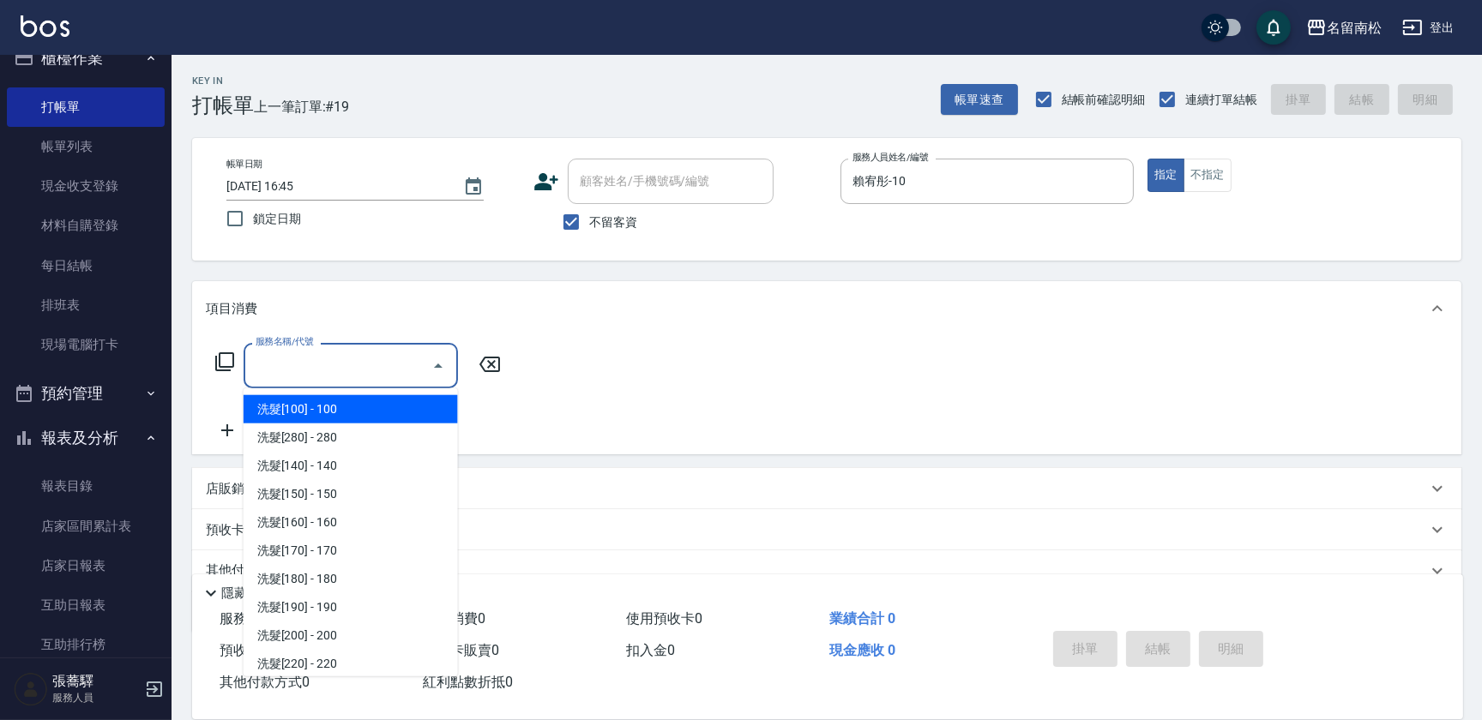
click at [382, 358] on input "服務名稱/代號" at bounding box center [337, 366] width 173 height 30
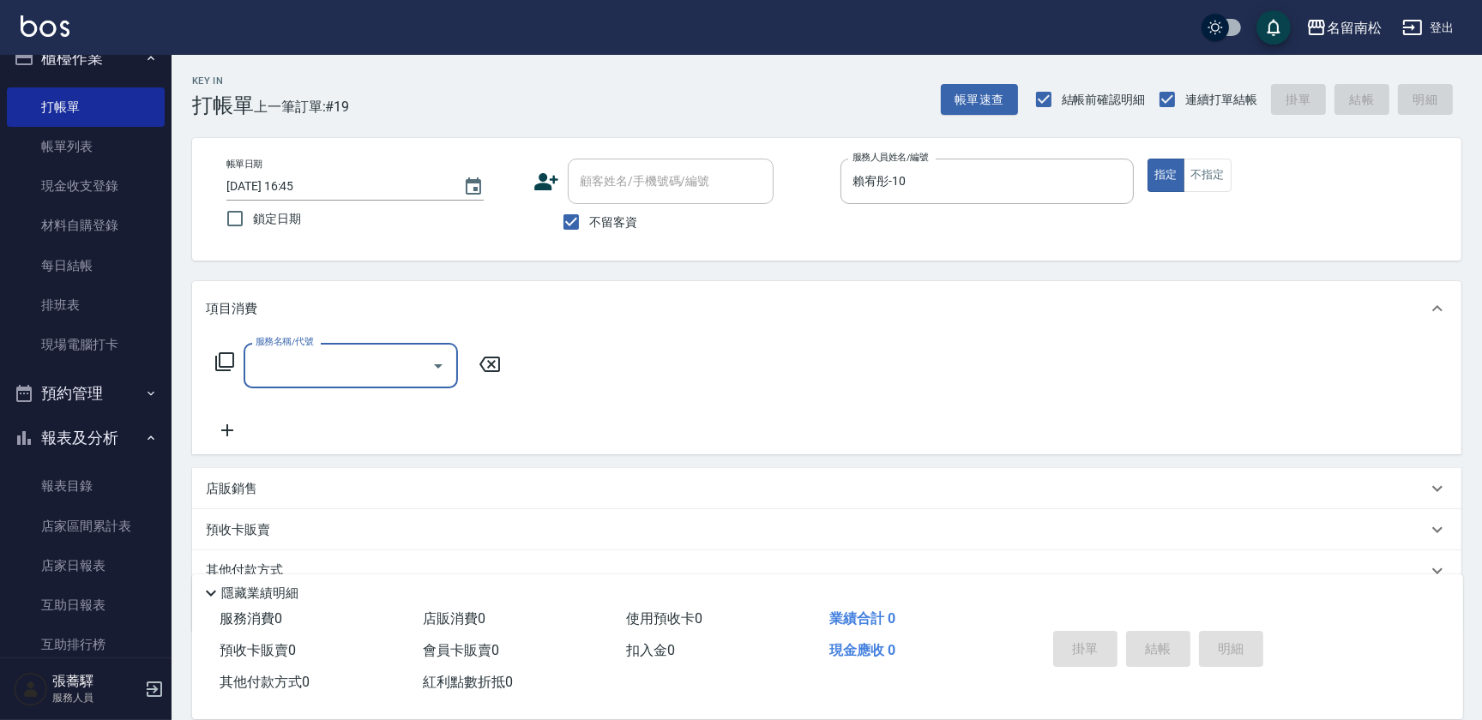
click at [384, 363] on input "服務名稱/代號" at bounding box center [337, 366] width 173 height 30
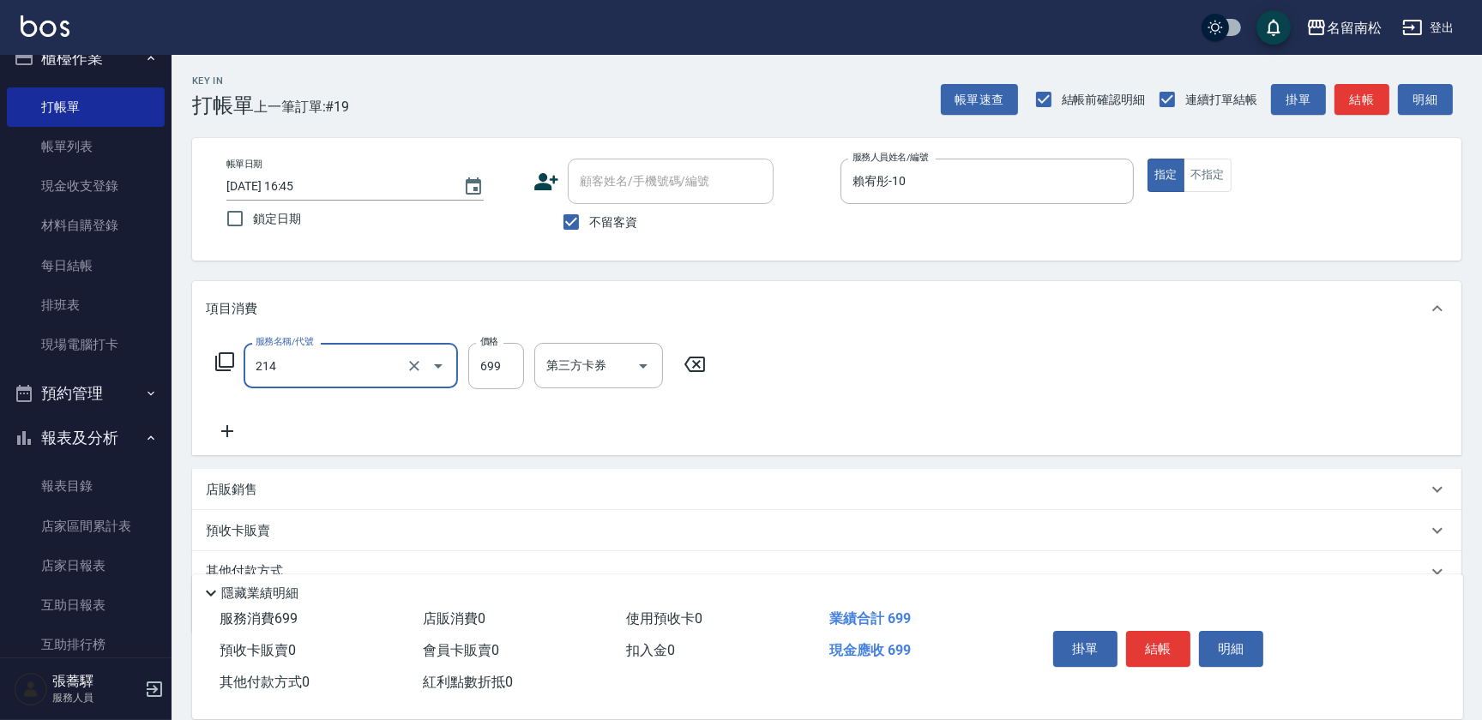
type input "滾珠洗髪699(214)"
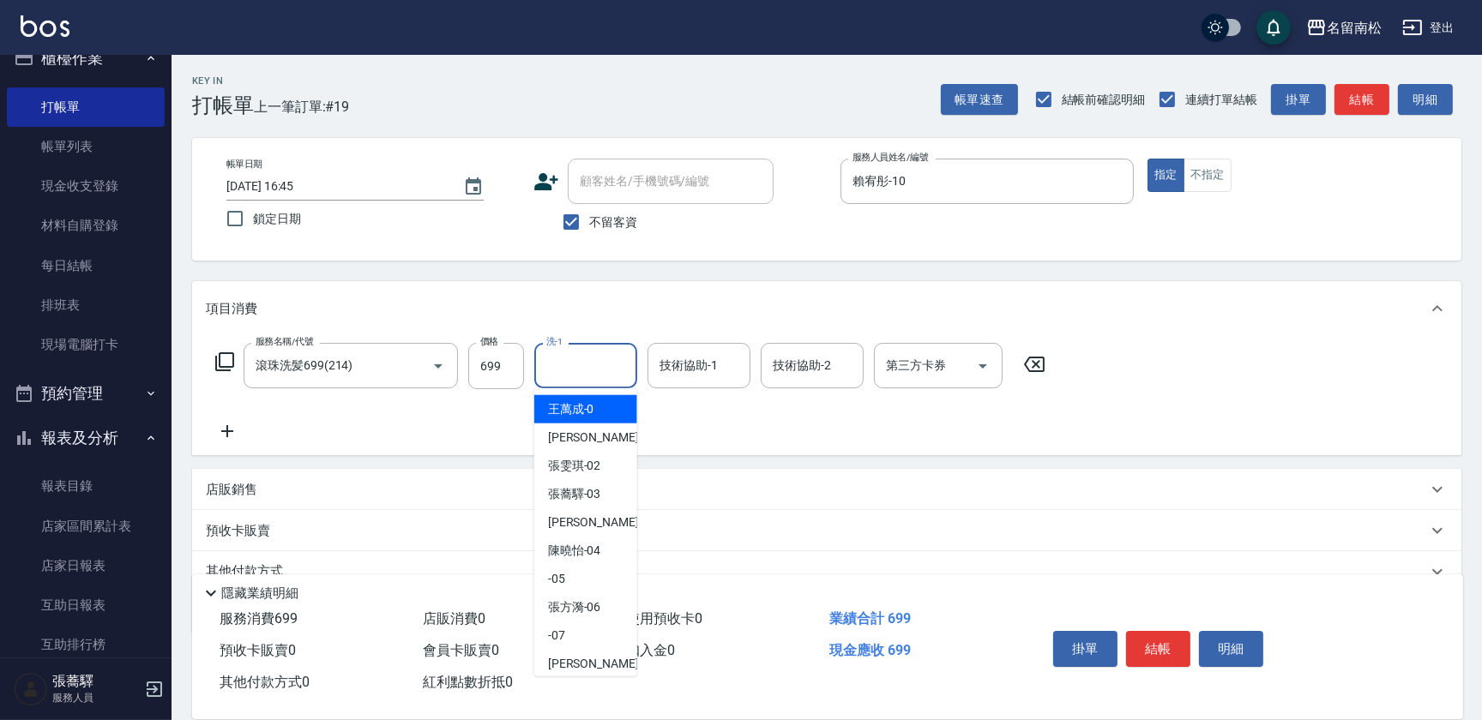
click at [584, 372] on input "洗-1" at bounding box center [585, 366] width 87 height 30
click at [588, 411] on span "[PERSON_NAME]-10" at bounding box center [574, 409] width 53 height 18
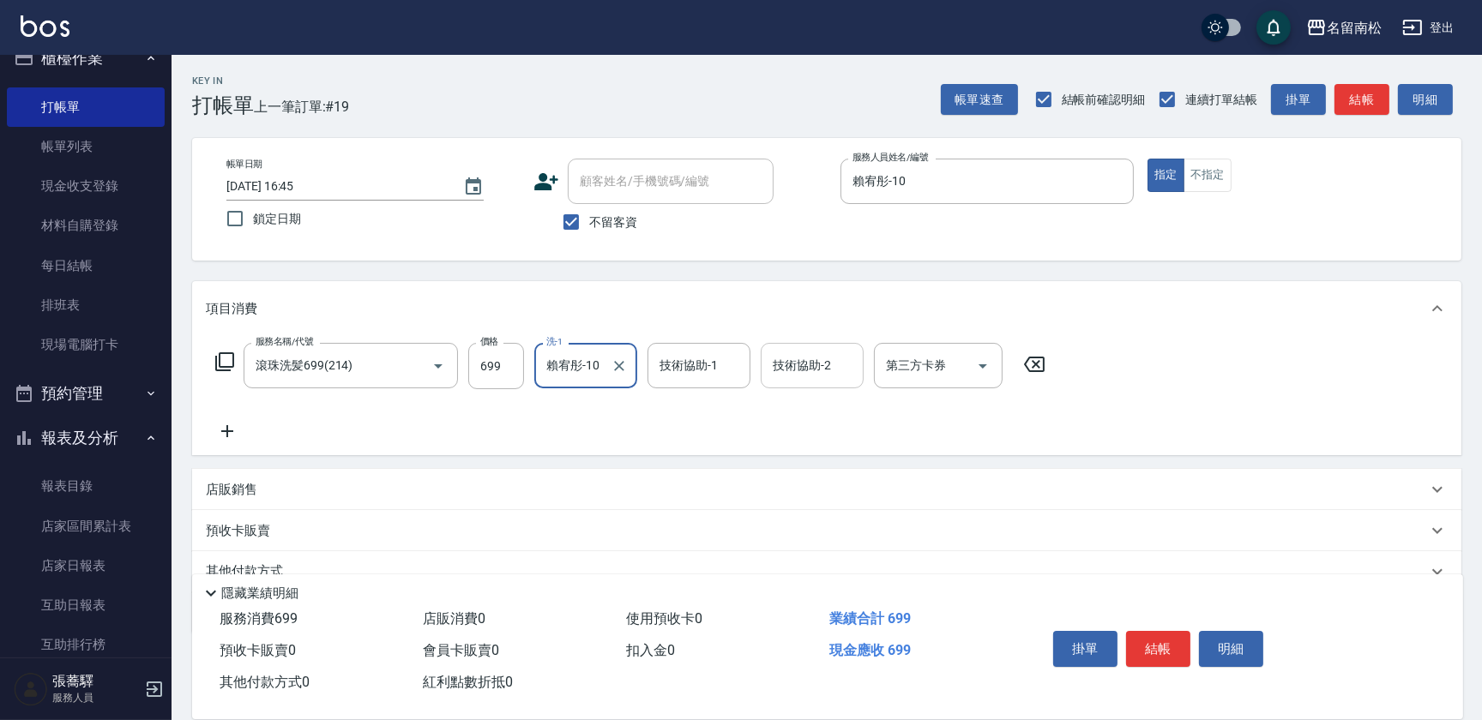
type input "賴宥彤-10"
click at [807, 371] on input "技術協助-2" at bounding box center [811, 366] width 87 height 30
click at [803, 419] on div "[PERSON_NAME]-10" at bounding box center [812, 409] width 103 height 28
type input "賴宥彤-10"
click at [506, 358] on input "699" at bounding box center [496, 366] width 56 height 46
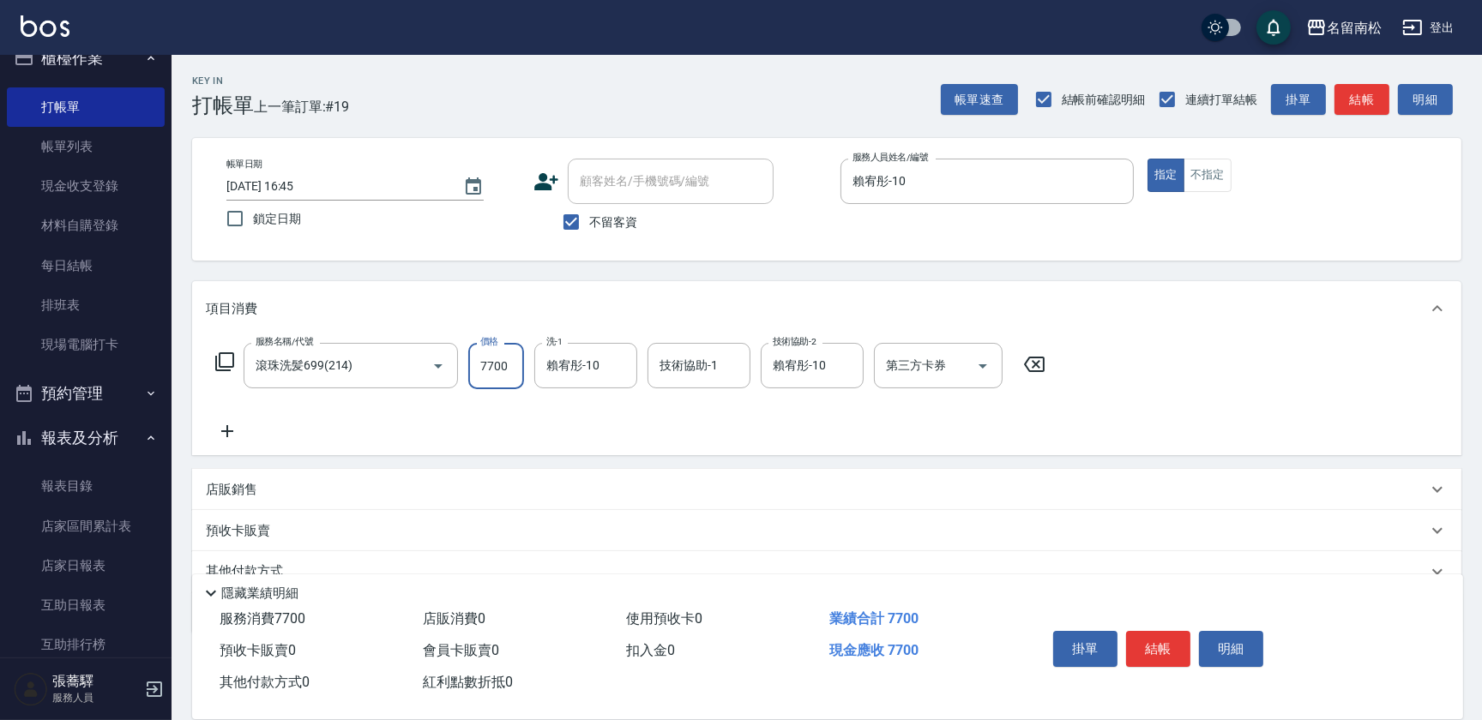
click at [481, 368] on input "7700" at bounding box center [496, 366] width 56 height 46
click at [484, 366] on input "7700" at bounding box center [496, 366] width 56 height 46
type input "700"
drag, startPoint x: 229, startPoint y: 430, endPoint x: 244, endPoint y: 431, distance: 14.7
click at [244, 431] on icon at bounding box center [227, 431] width 43 height 21
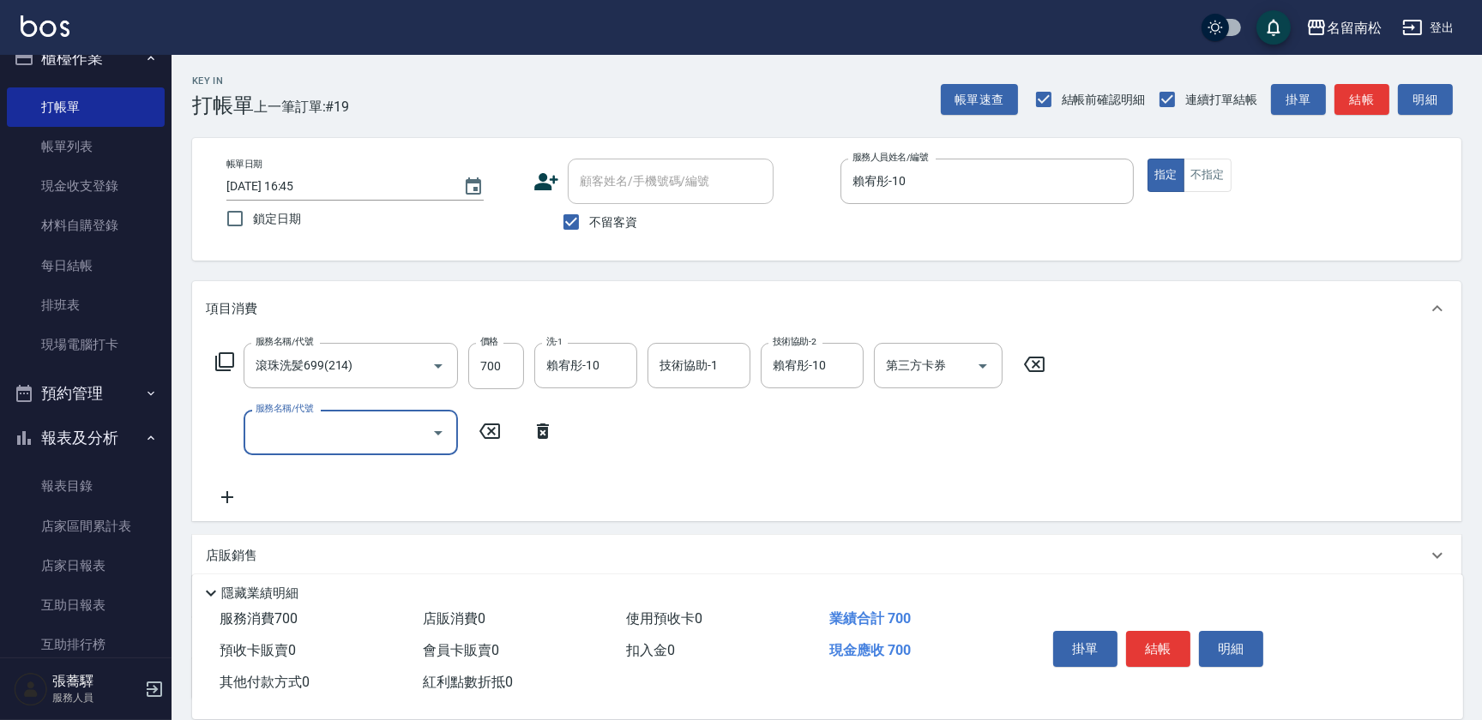
click at [308, 437] on input "服務名稱/代號" at bounding box center [337, 433] width 173 height 30
type input "滾珠洗髪699(214)"
click at [506, 431] on input "699" at bounding box center [496, 433] width 56 height 46
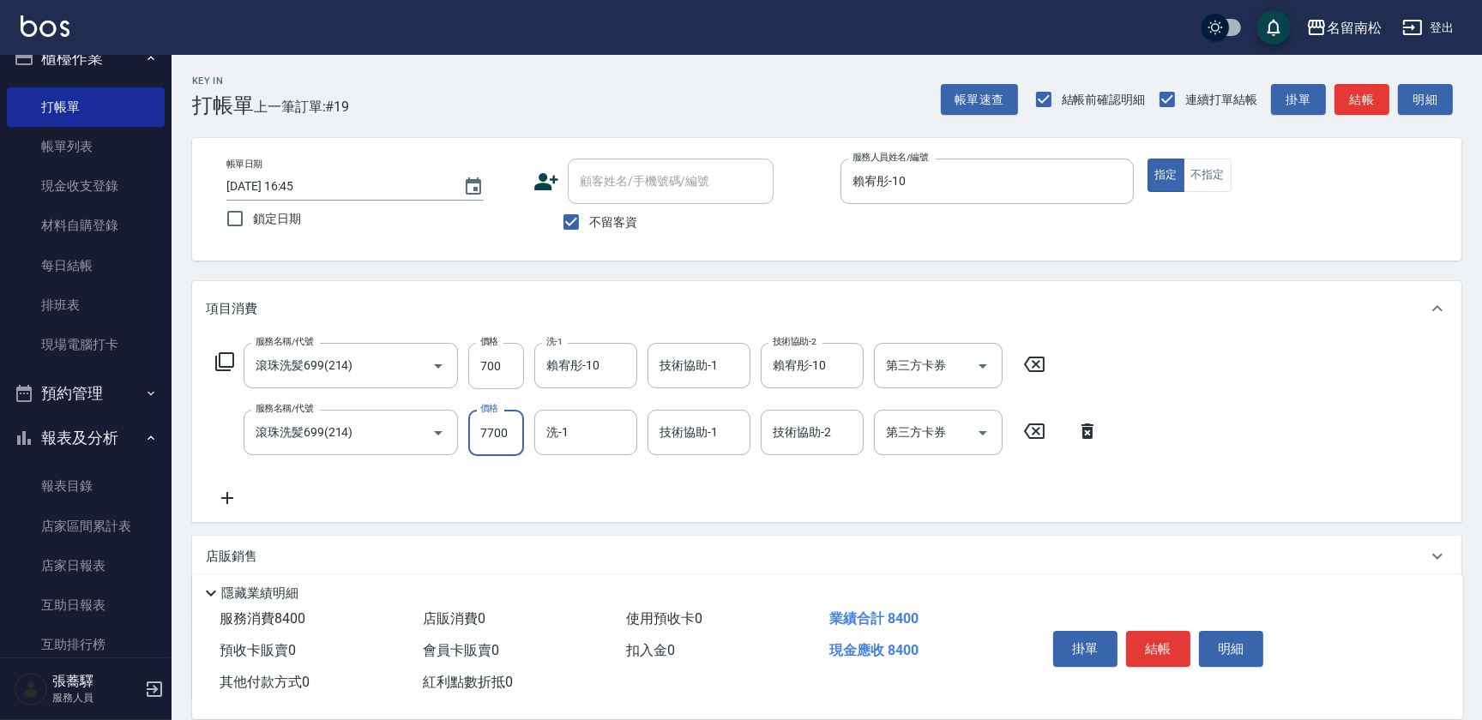
click at [484, 426] on input "7700" at bounding box center [496, 433] width 56 height 46
type input "700"
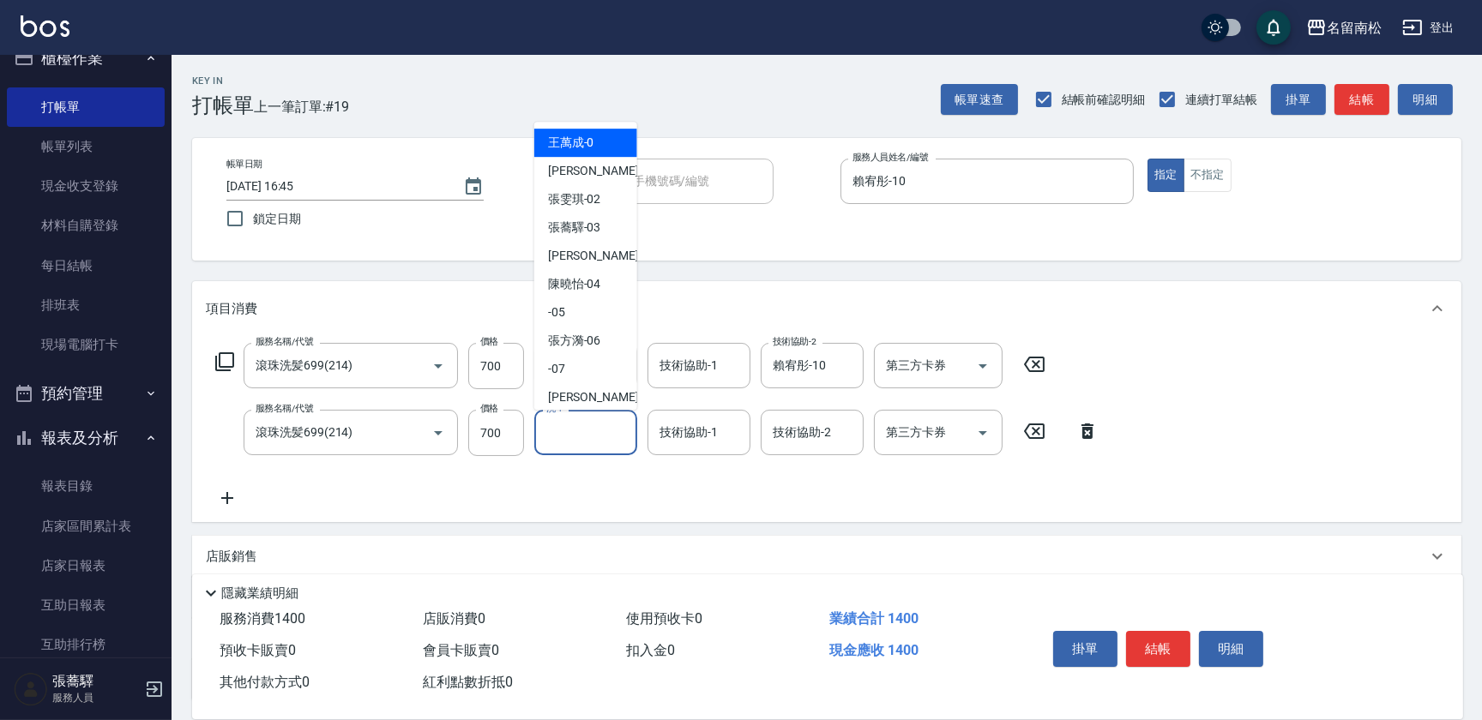
click at [553, 432] on input "洗-1" at bounding box center [585, 433] width 87 height 30
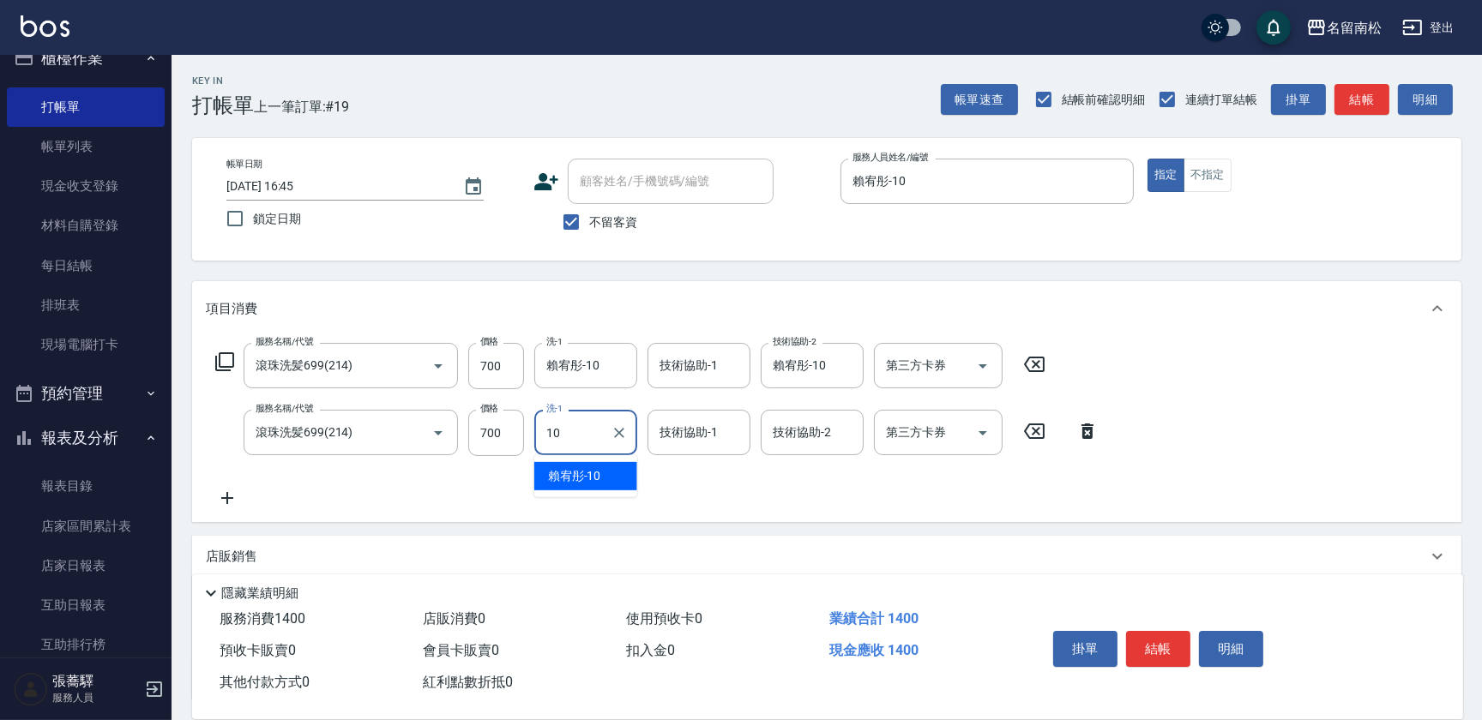
drag, startPoint x: 579, startPoint y: 477, endPoint x: 592, endPoint y: 480, distance: 13.3
click at [580, 480] on span "[PERSON_NAME]-10" at bounding box center [574, 476] width 53 height 18
type input "賴宥彤-10"
click at [837, 436] on div "1 技術協助-2" at bounding box center [812, 432] width 103 height 45
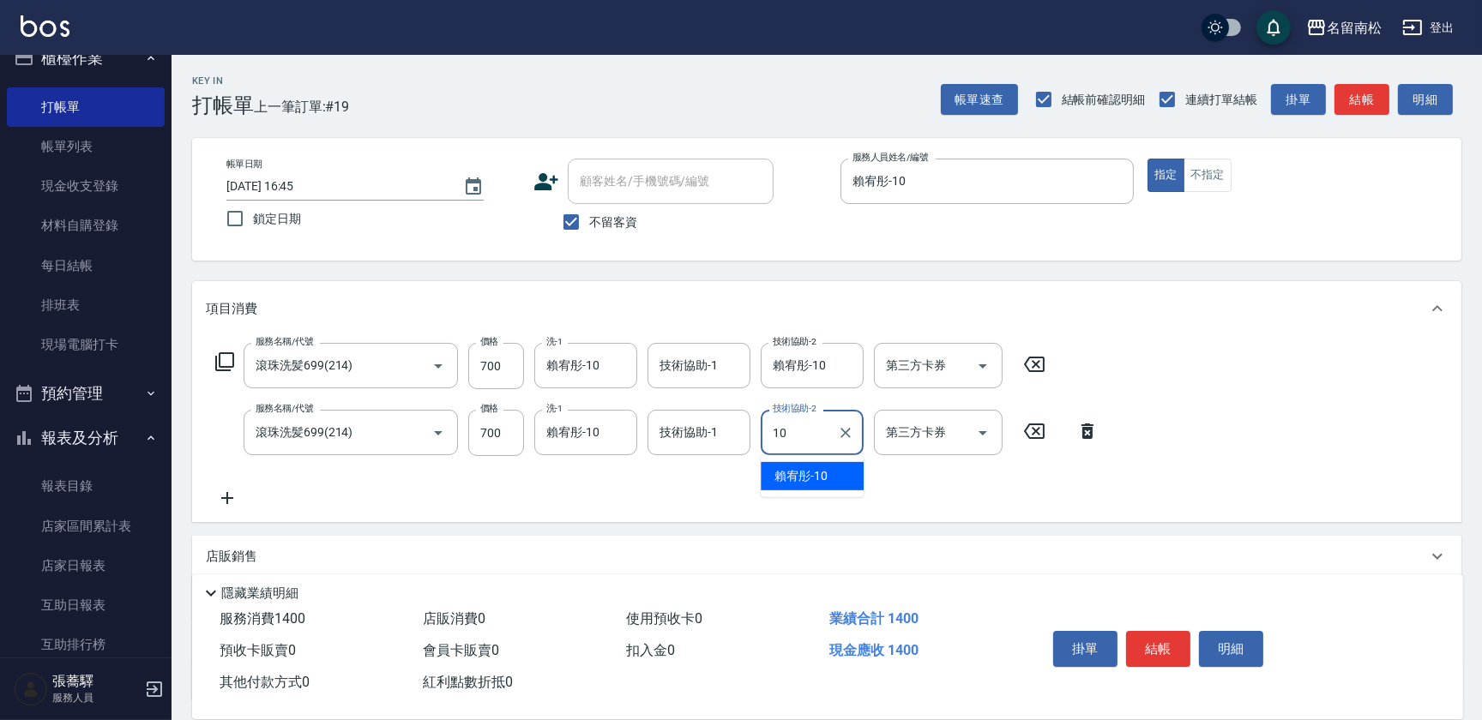
click at [821, 468] on span "[PERSON_NAME]-10" at bounding box center [800, 476] width 53 height 18
type input "賴宥彤-10"
click at [226, 499] on icon at bounding box center [227, 498] width 43 height 21
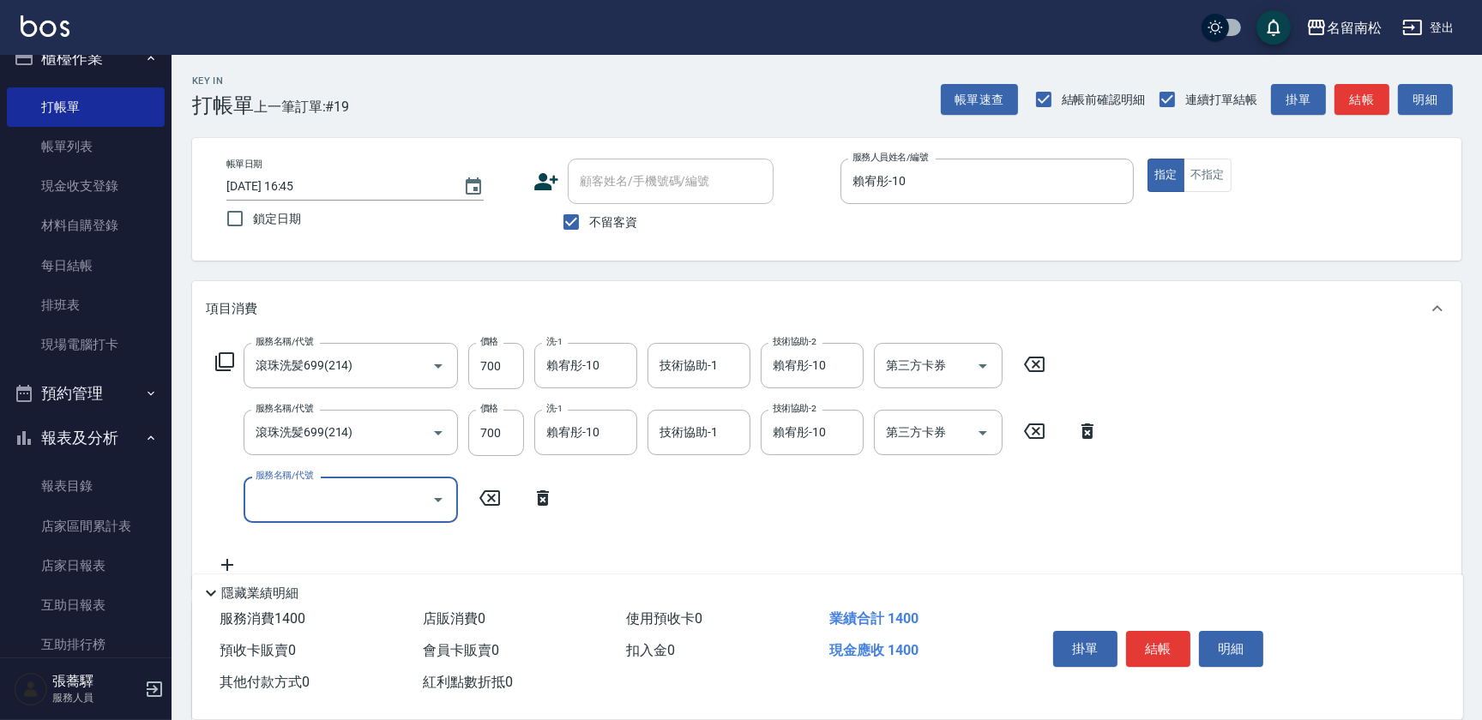
click at [439, 496] on icon "Open" at bounding box center [438, 500] width 21 height 21
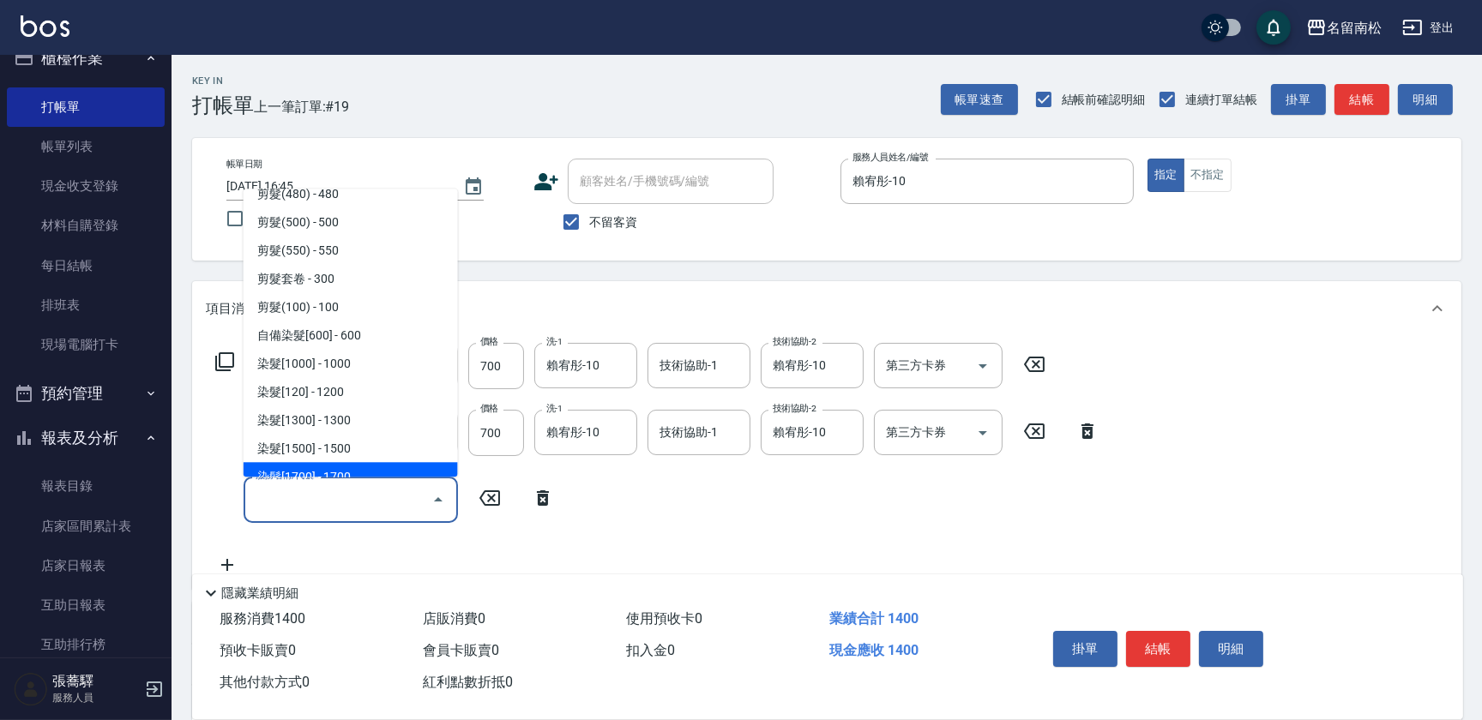
scroll to position [1481, 0]
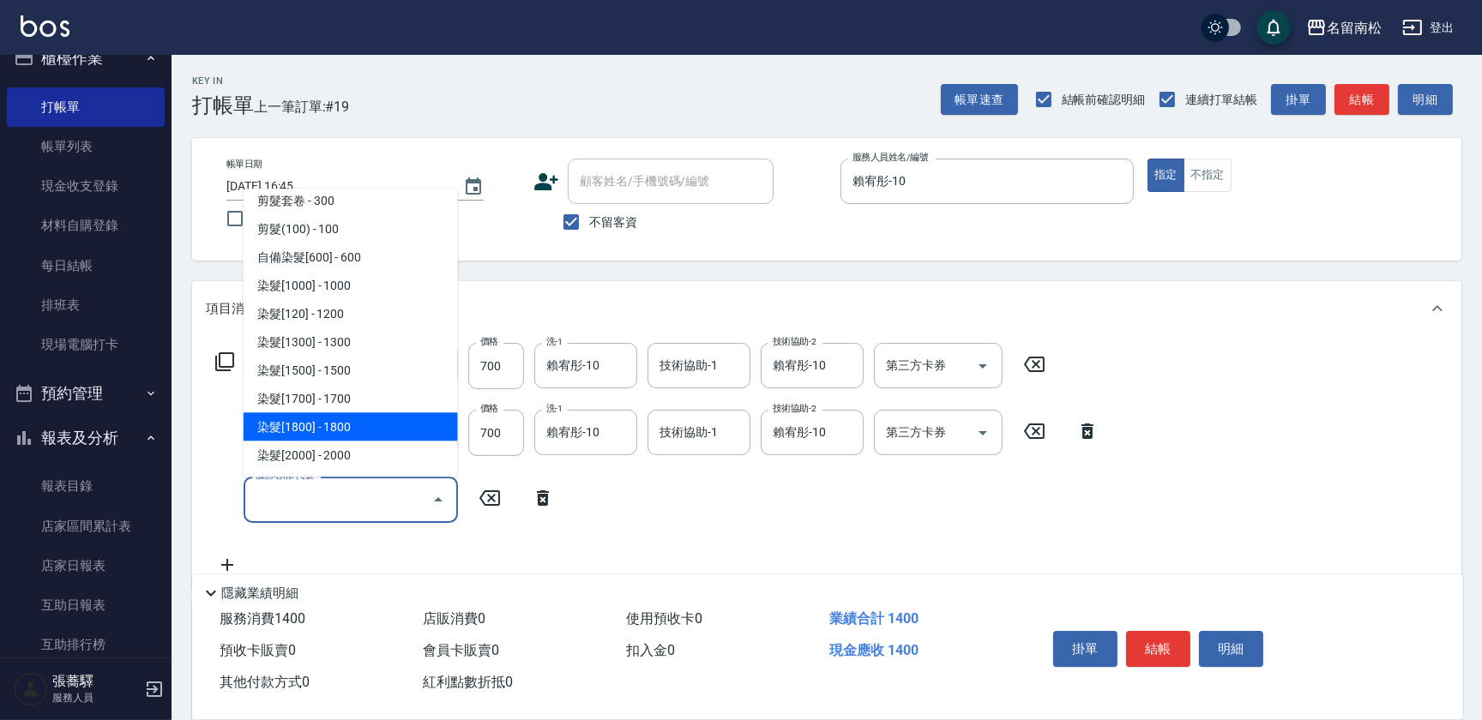
click at [397, 428] on span "染髮[1800] - 1800" at bounding box center [351, 426] width 214 height 28
type input "染髮[1800](507)"
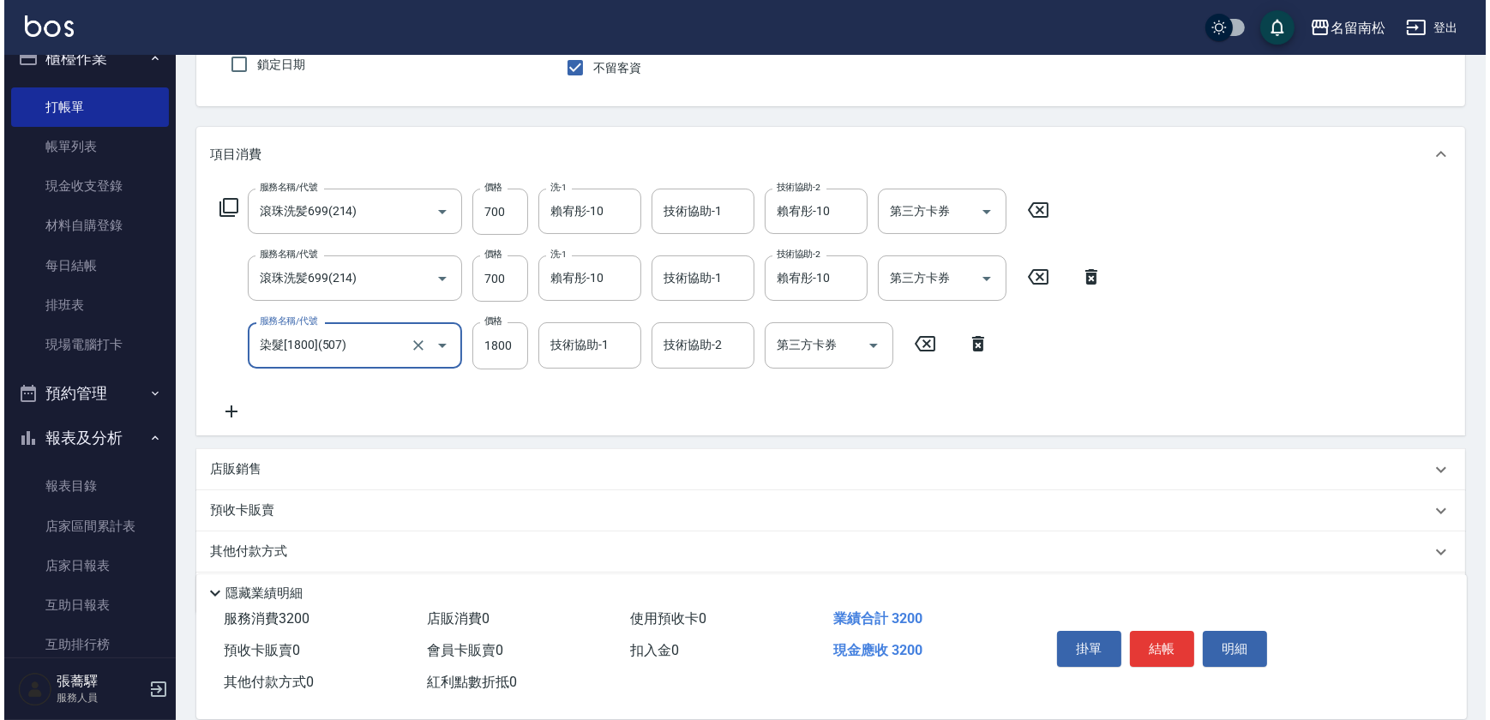
scroll to position [155, 0]
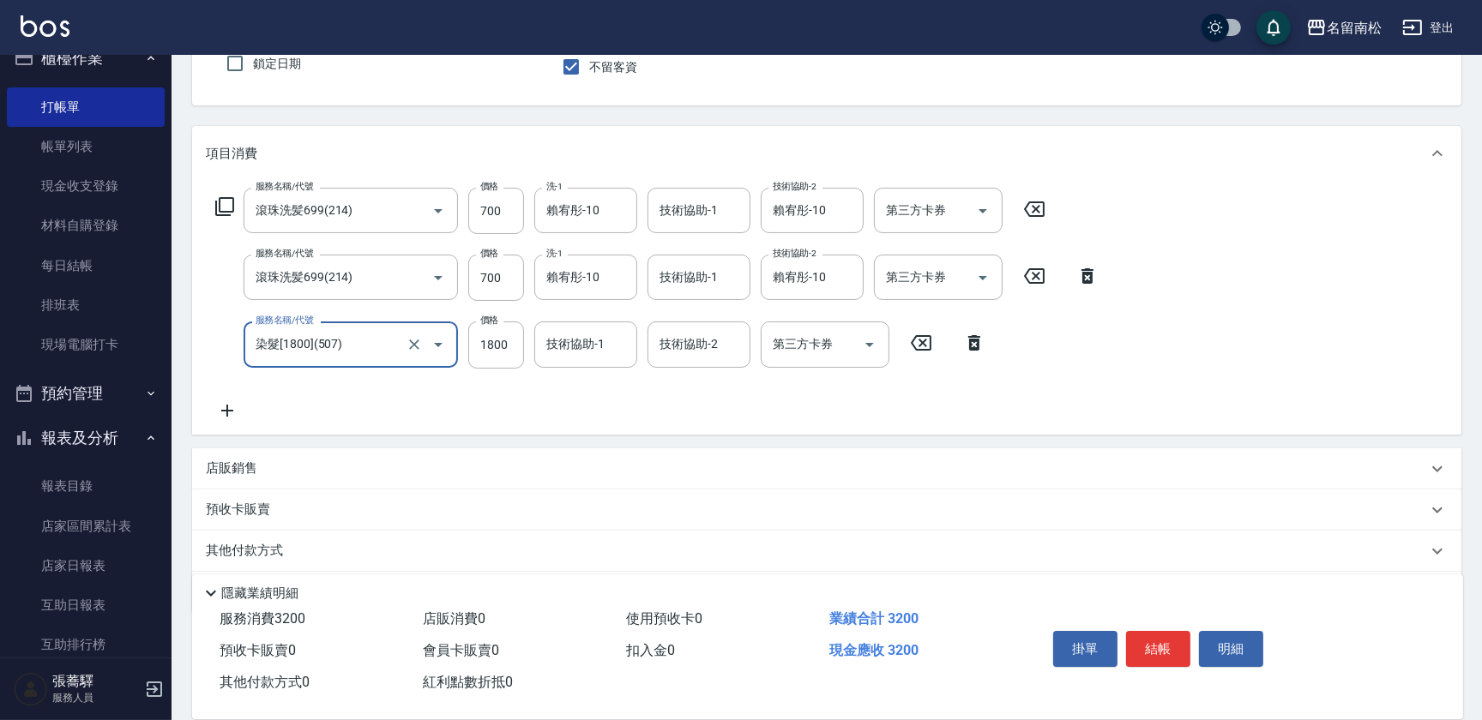
click at [225, 408] on icon at bounding box center [227, 410] width 43 height 21
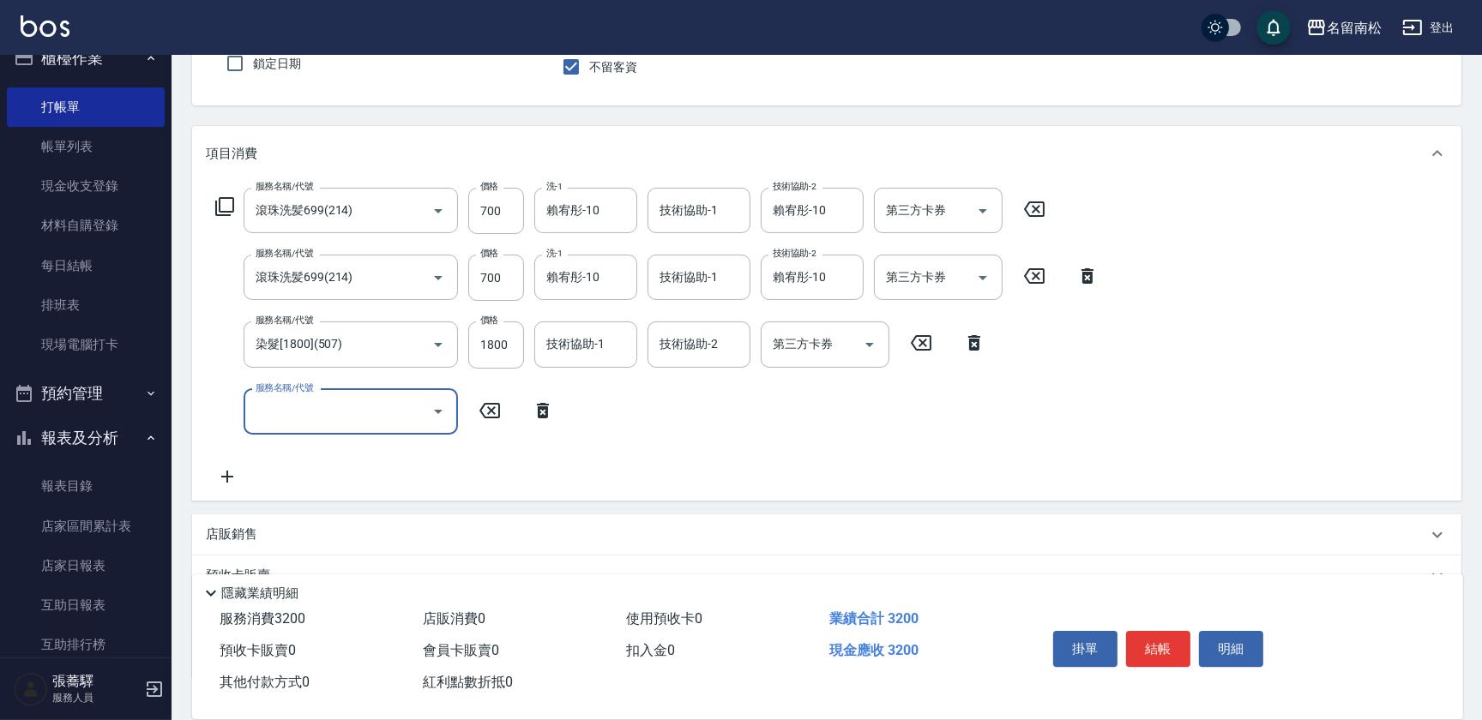
click at [292, 402] on input "服務名稱/代號" at bounding box center [337, 412] width 173 height 30
click at [384, 457] on span "洗髮[100] - 100" at bounding box center [351, 455] width 214 height 28
type input "洗髮[100](201)"
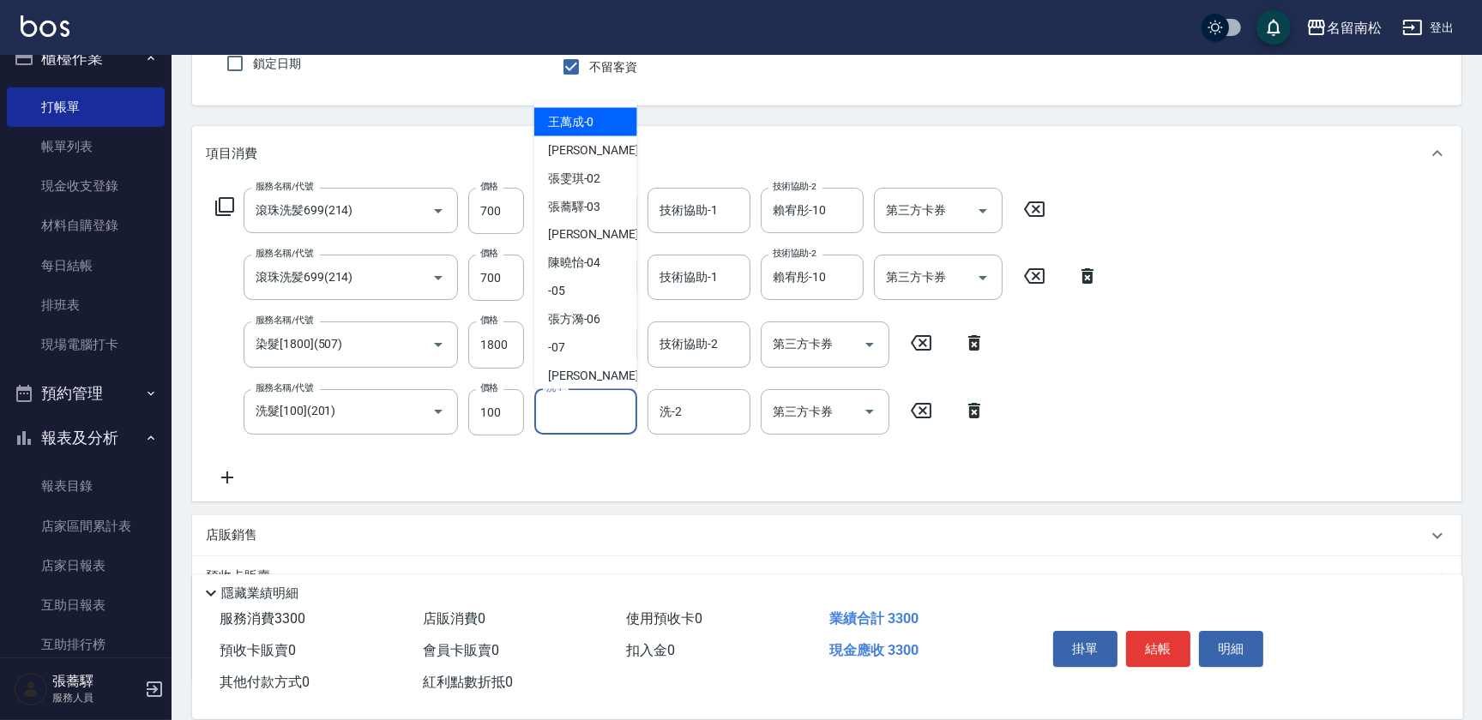
click at [562, 411] on input "洗-1" at bounding box center [585, 412] width 87 height 30
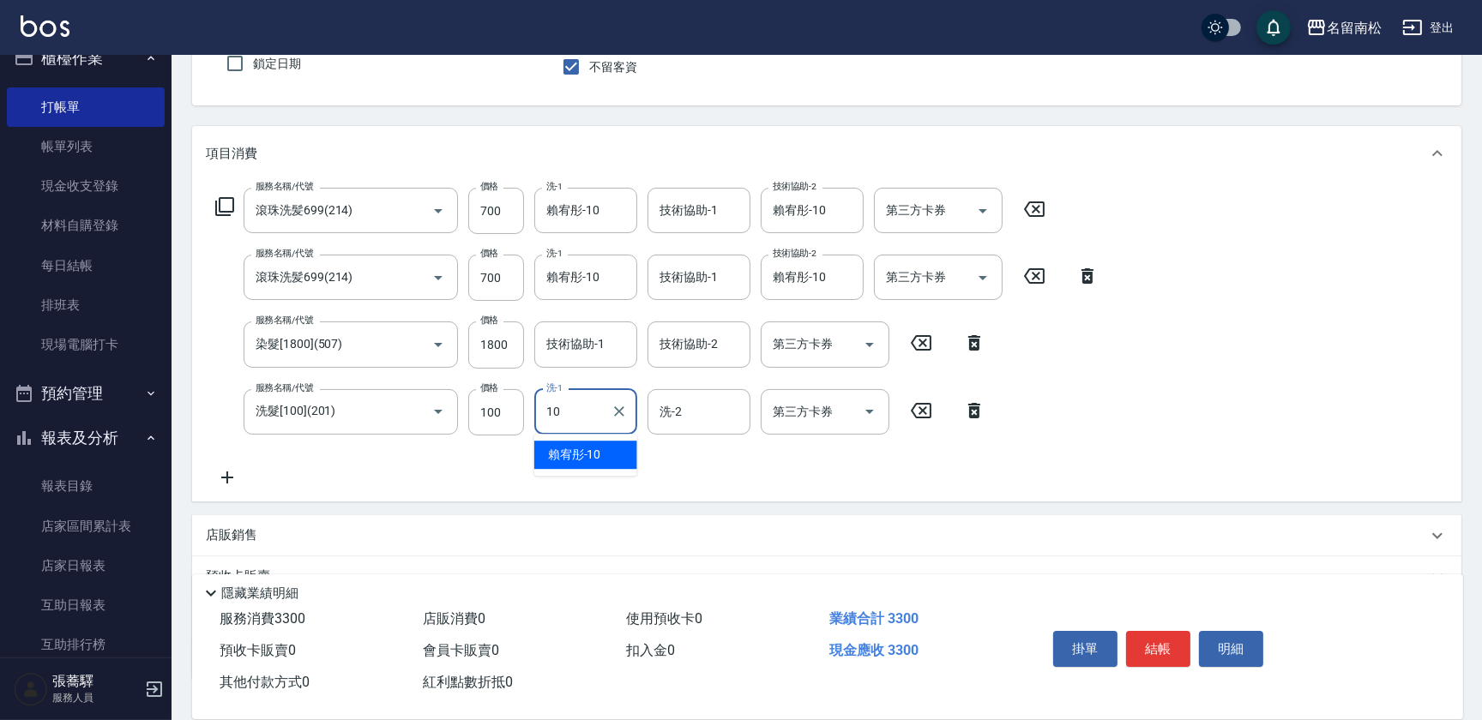
click at [556, 452] on span "[PERSON_NAME]-10" at bounding box center [574, 455] width 53 height 18
type input "賴宥彤-10"
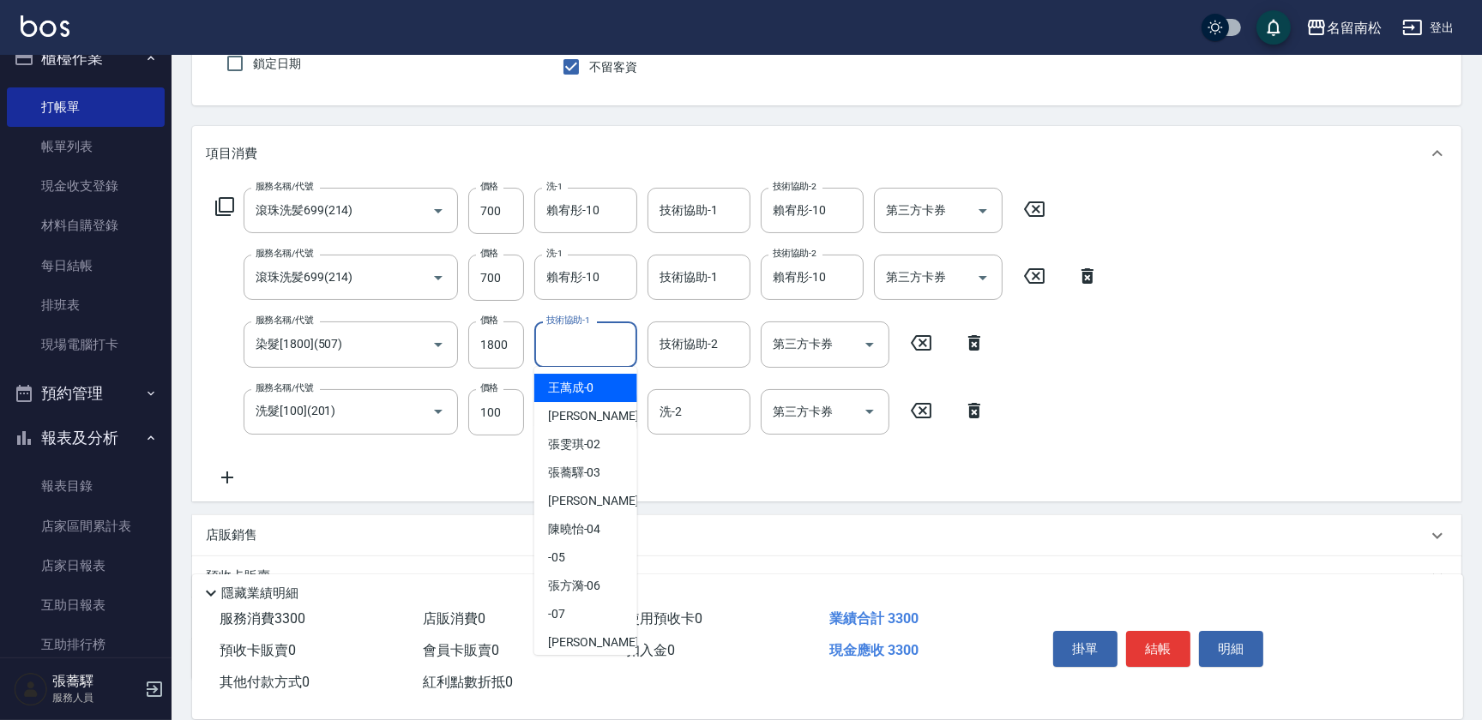
click at [616, 331] on input "技術協助-1" at bounding box center [585, 344] width 87 height 30
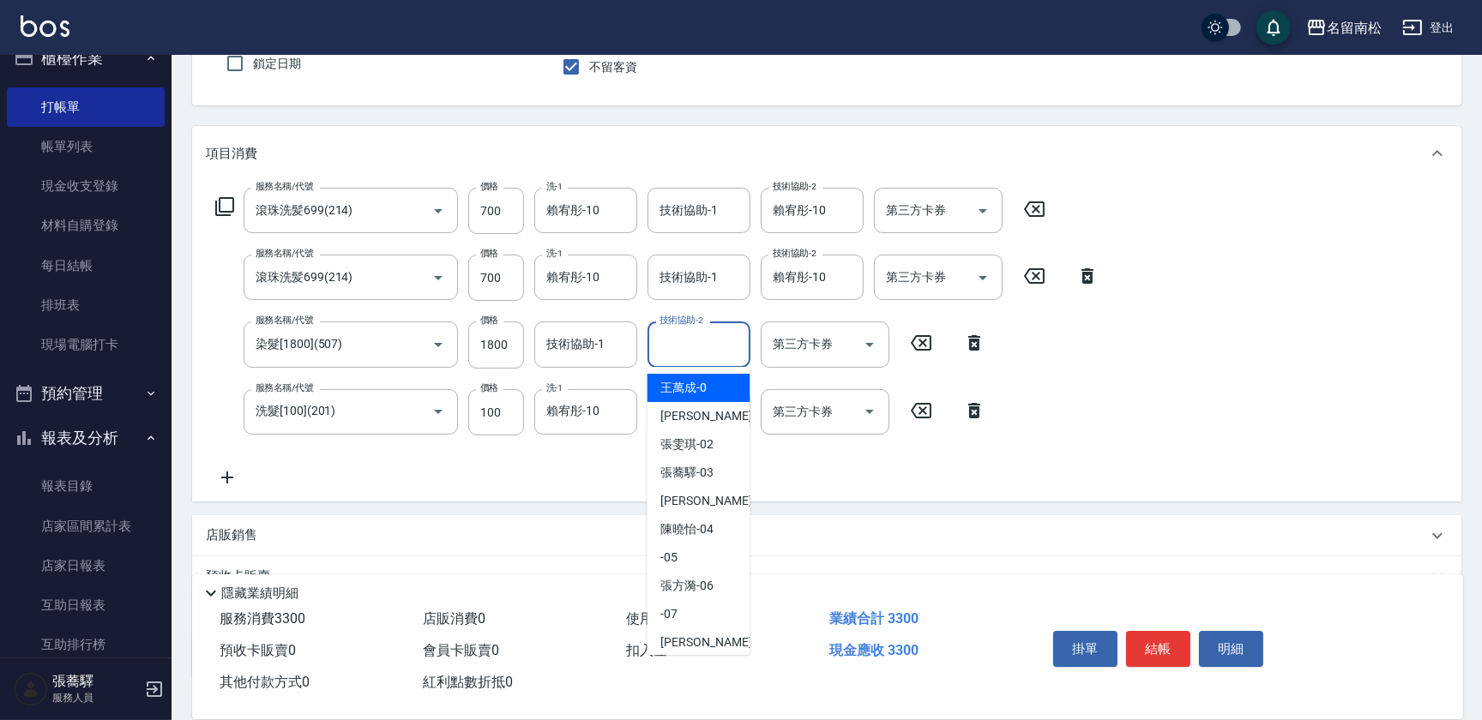
click at [666, 338] on input "技術協助-2" at bounding box center [698, 344] width 87 height 30
click at [663, 383] on span "[PERSON_NAME]-10" at bounding box center [687, 388] width 53 height 18
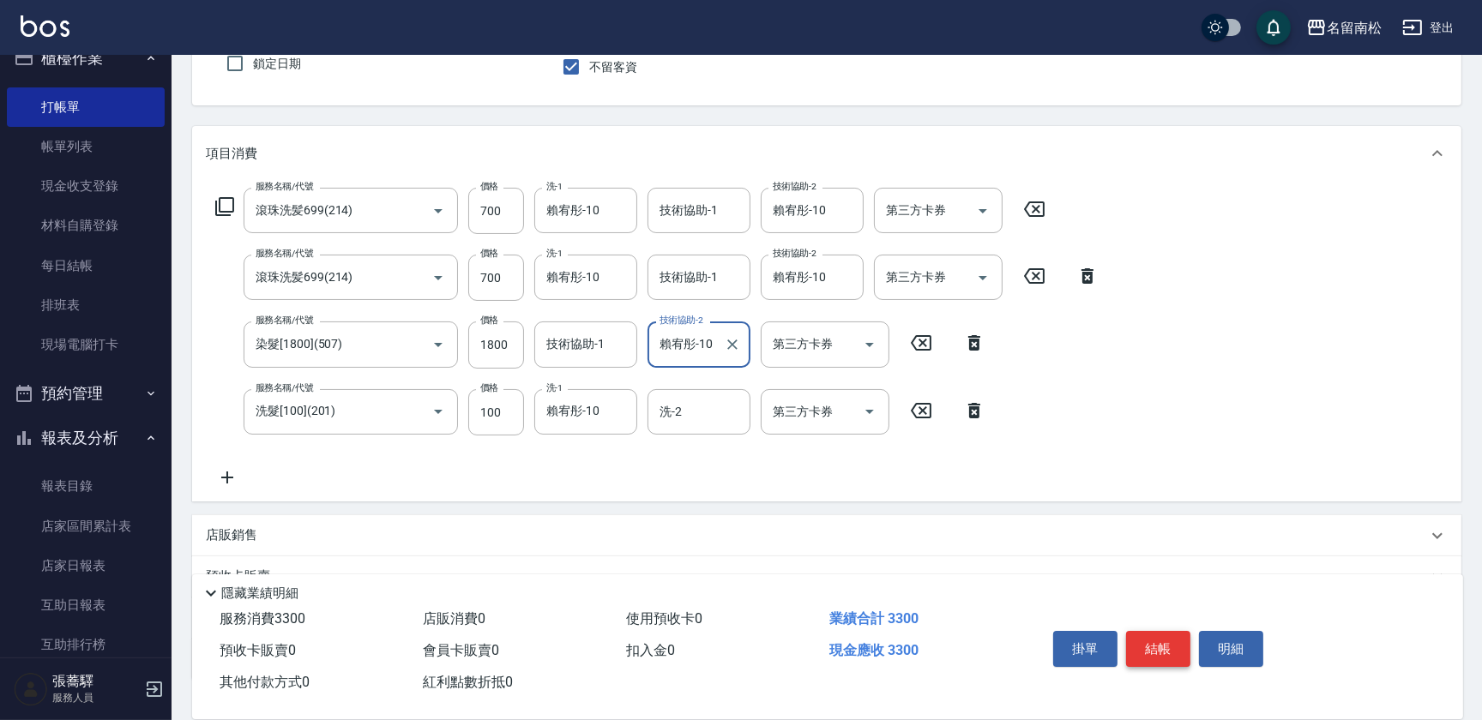
type input "賴宥彤-10"
click at [1157, 640] on button "結帳" at bounding box center [1158, 649] width 64 height 36
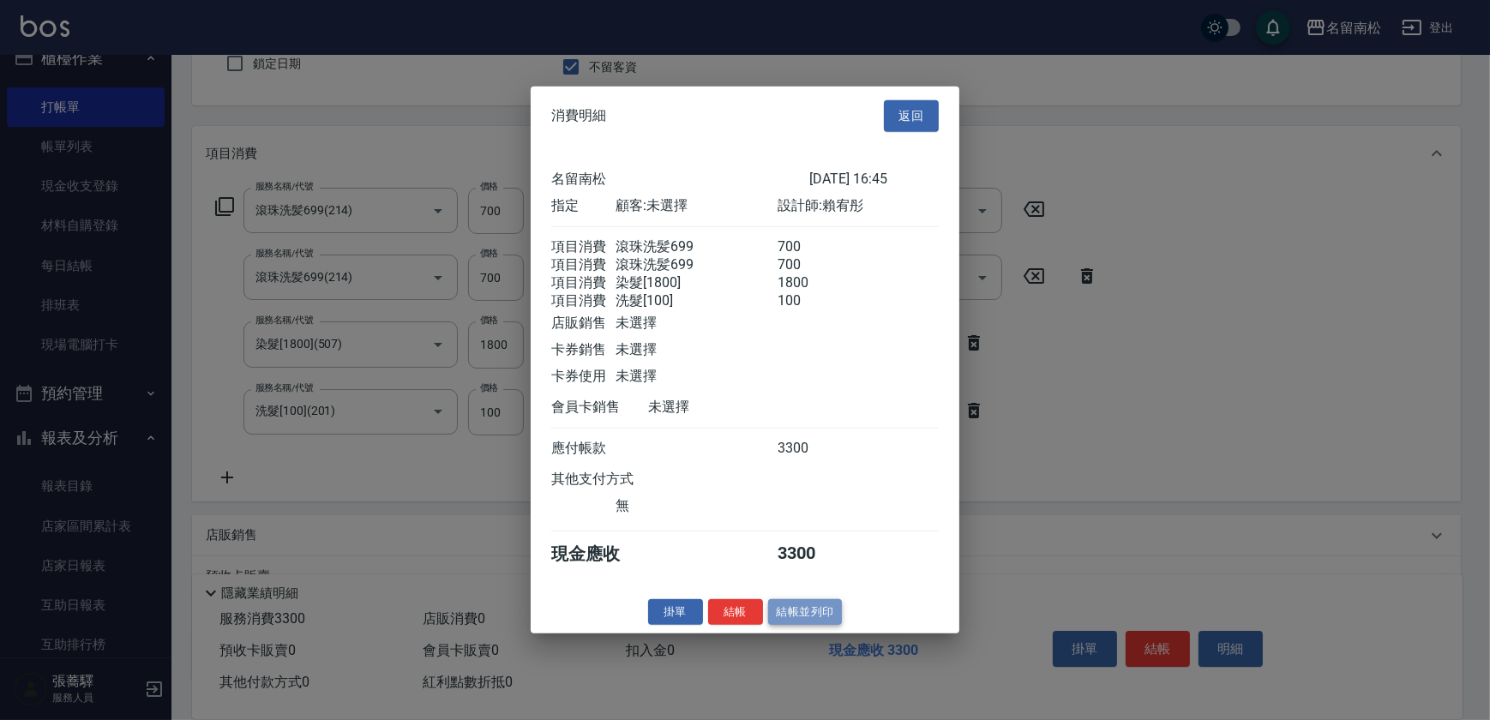
click at [808, 615] on button "結帳並列印" at bounding box center [805, 611] width 75 height 27
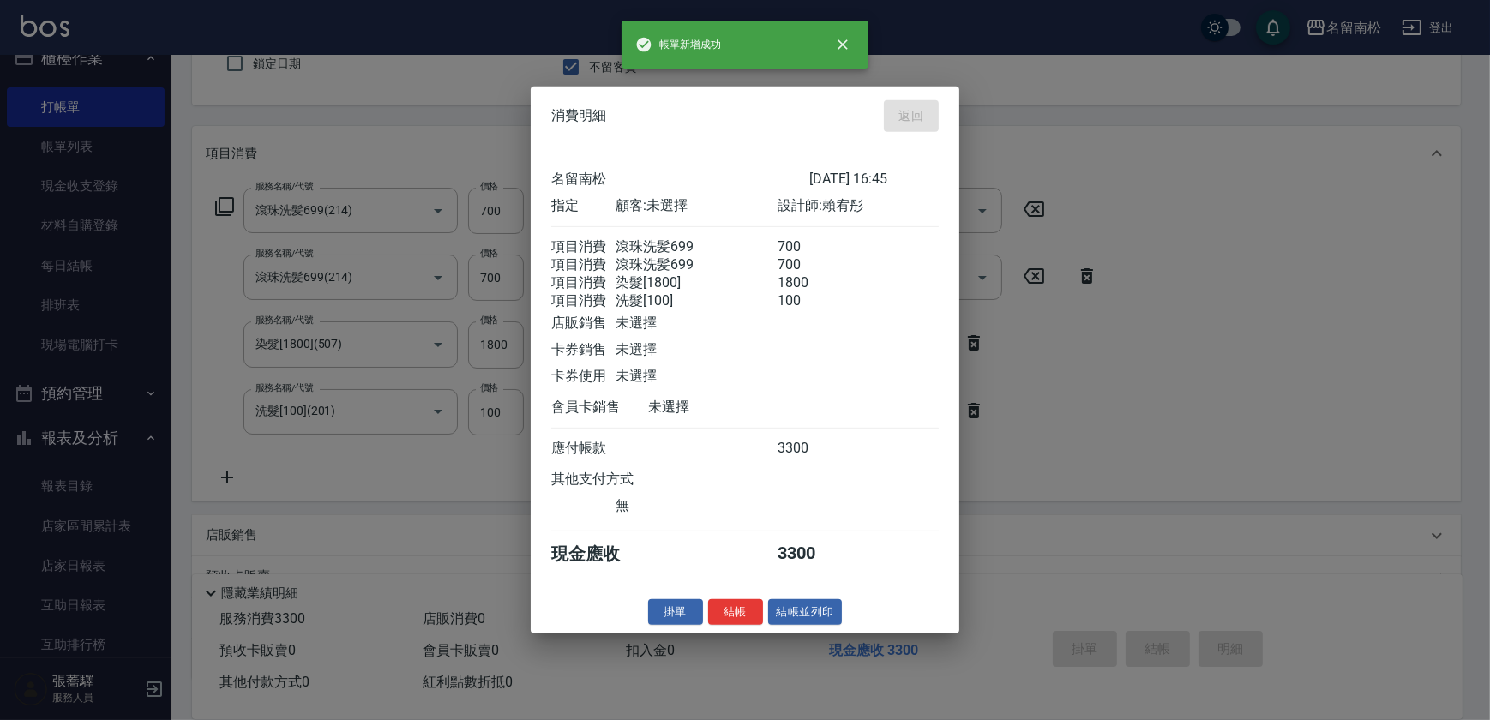
type input "[DATE] 16:46"
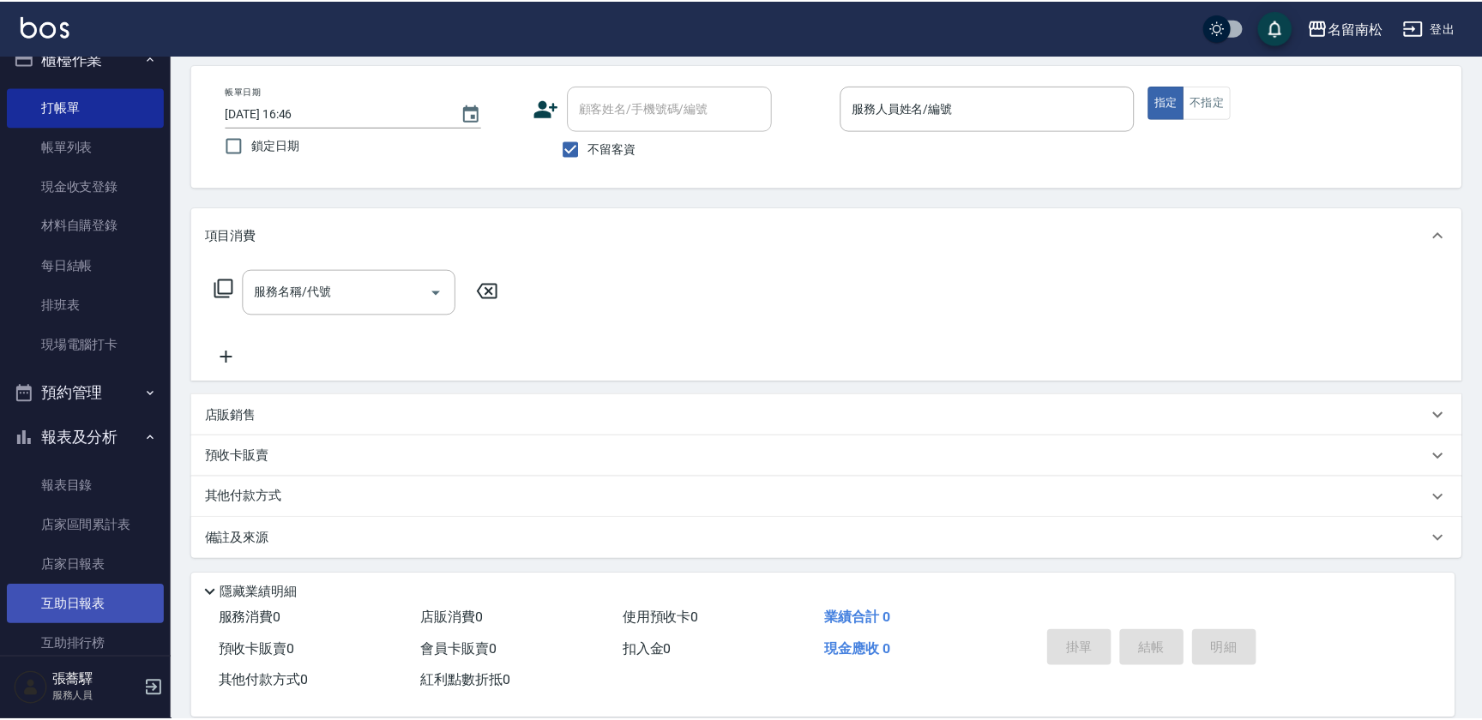
scroll to position [74, 0]
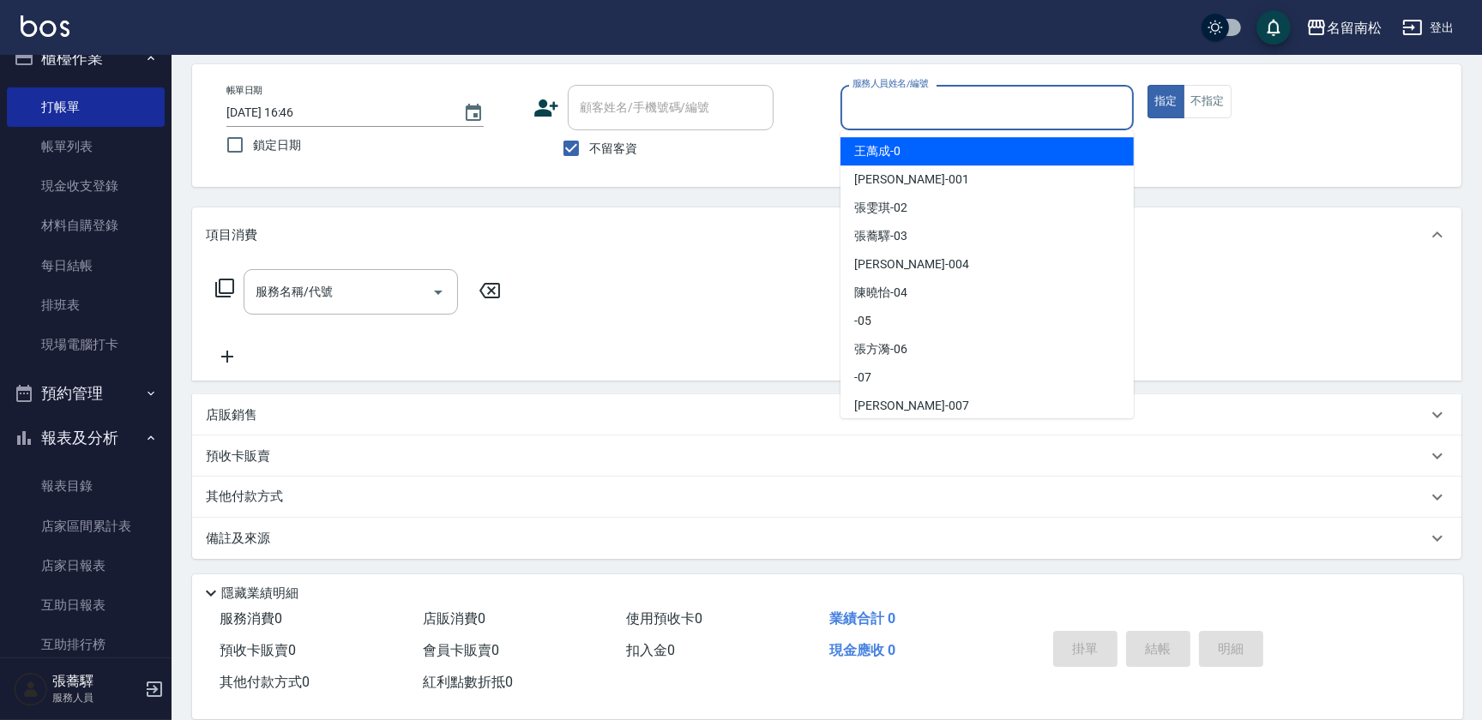
click at [967, 97] on input "服務人員姓名/編號" at bounding box center [987, 108] width 278 height 30
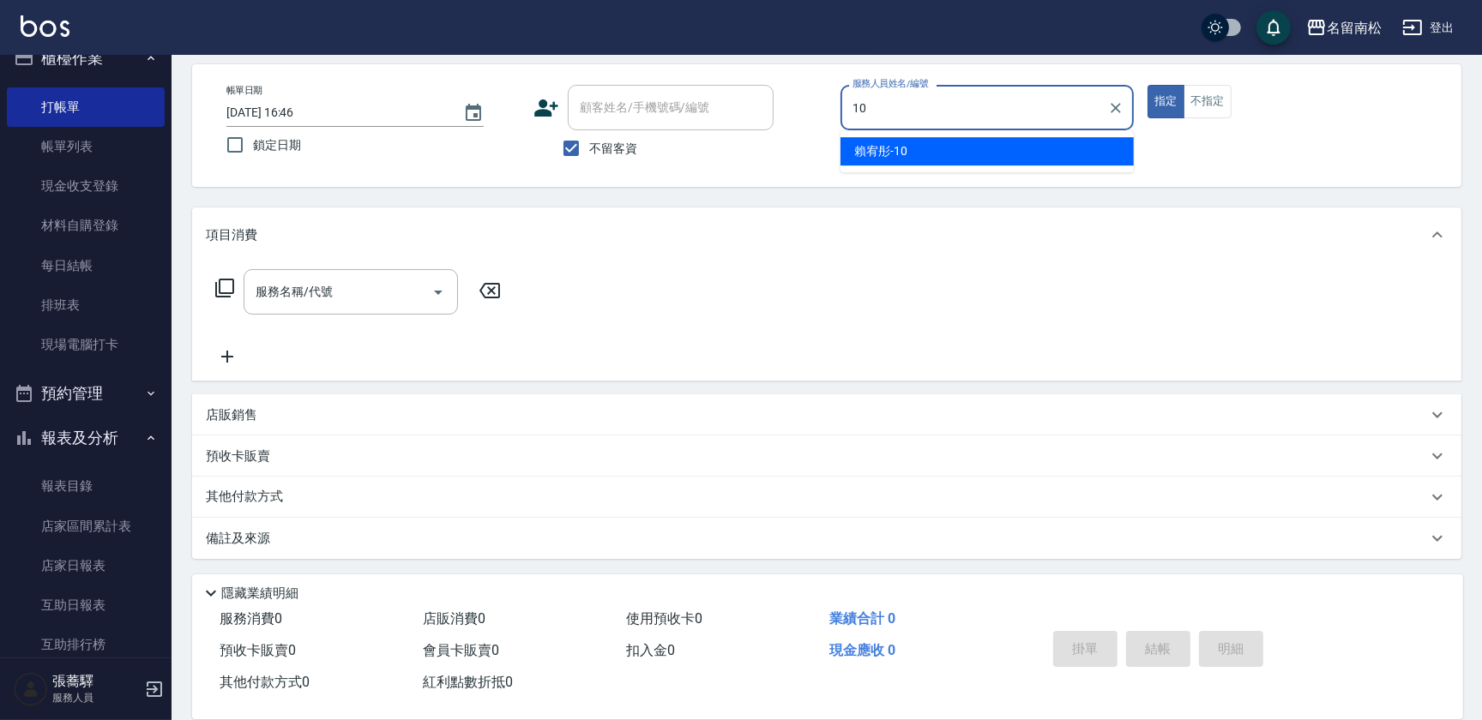
click at [950, 151] on div "[PERSON_NAME]-10" at bounding box center [986, 151] width 293 height 28
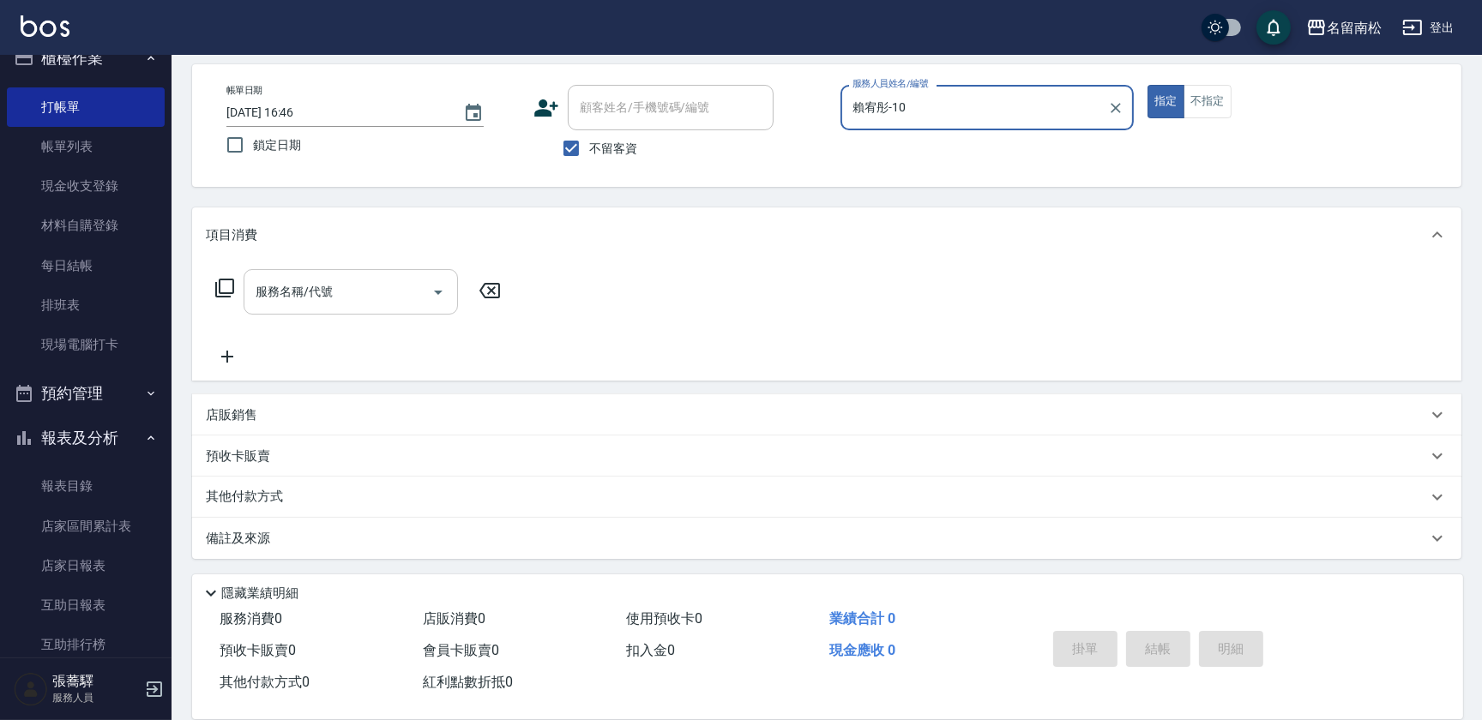
type input "賴宥彤-10"
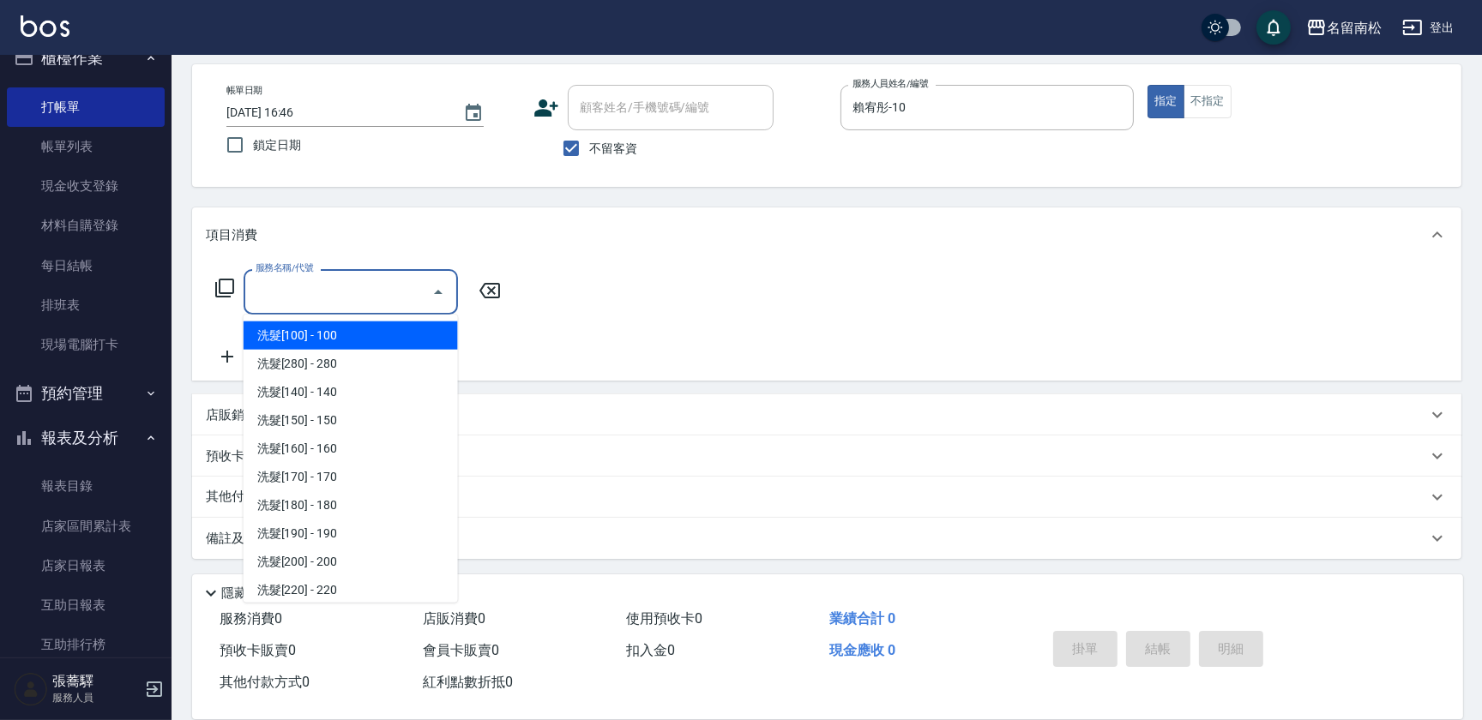
click at [364, 293] on input "服務名稱/代號" at bounding box center [337, 292] width 173 height 30
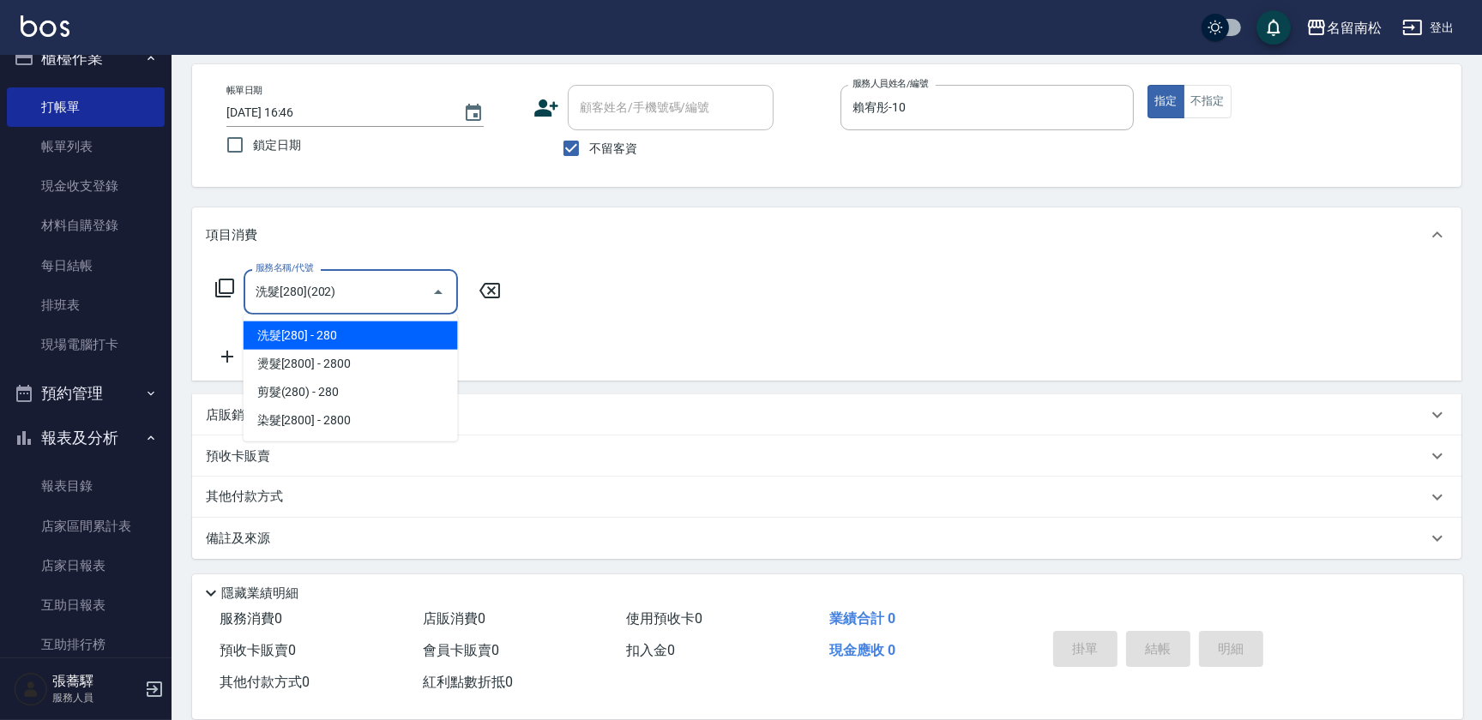
type input "洗髮[280](202)"
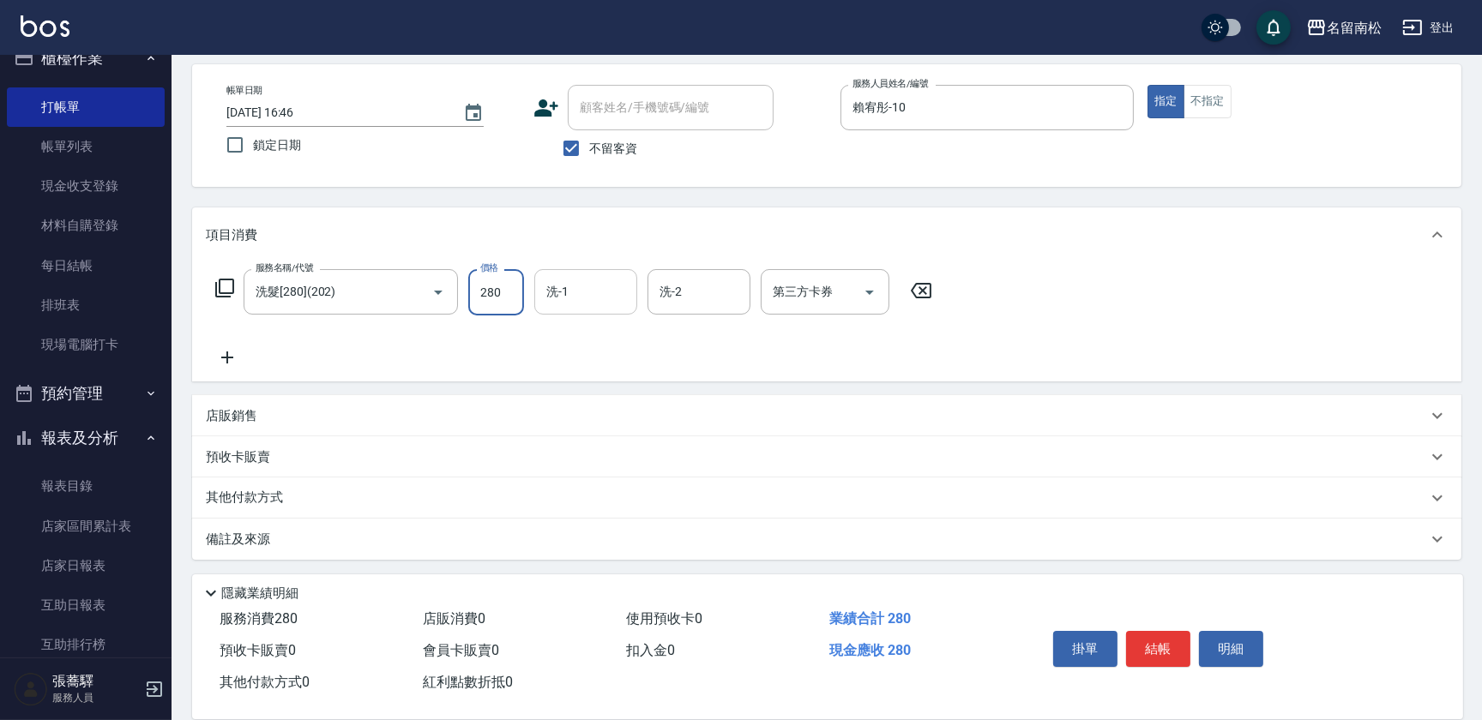
click at [610, 293] on input "洗-1" at bounding box center [585, 292] width 87 height 30
click at [604, 340] on div "[PERSON_NAME]-10" at bounding box center [585, 336] width 103 height 28
type input "賴宥彤-10"
click at [227, 356] on icon at bounding box center [227, 357] width 43 height 21
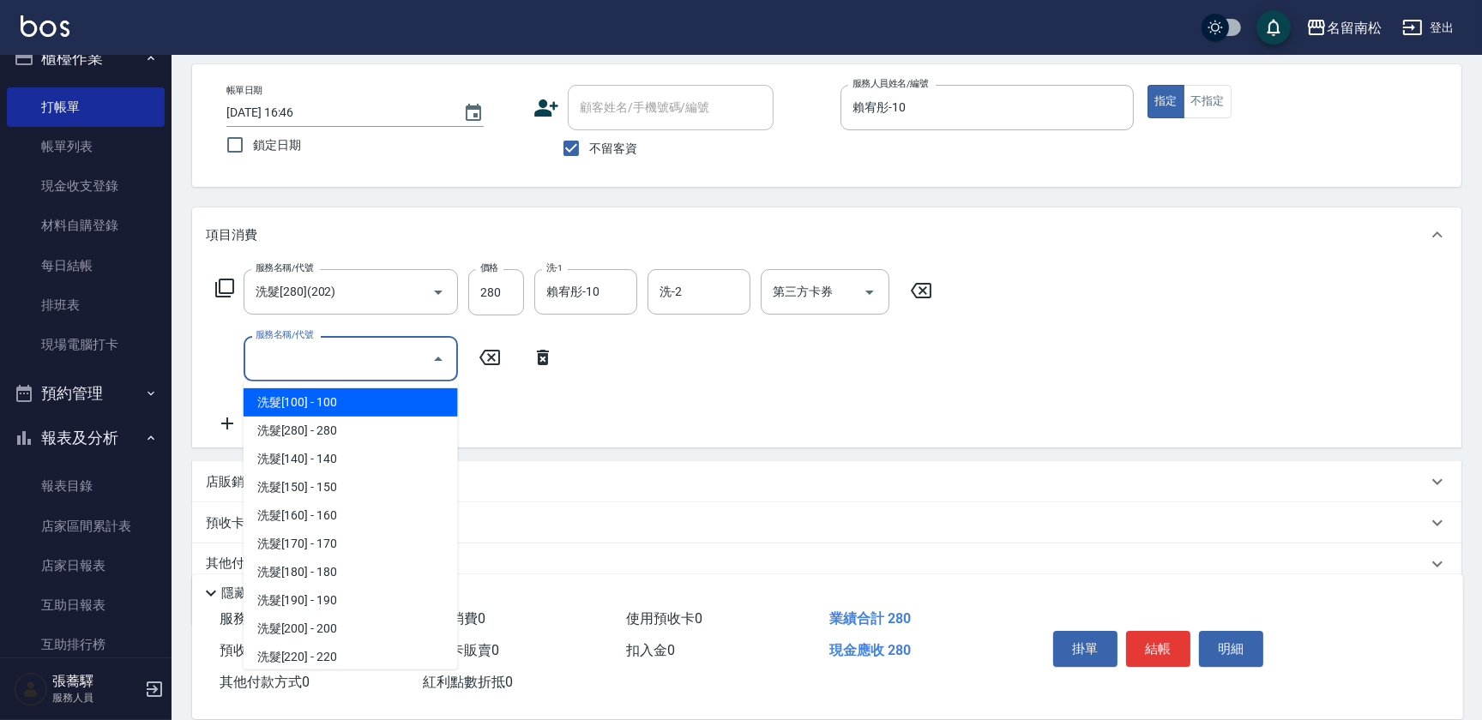
click at [313, 362] on input "服務名稱/代號" at bounding box center [337, 359] width 173 height 30
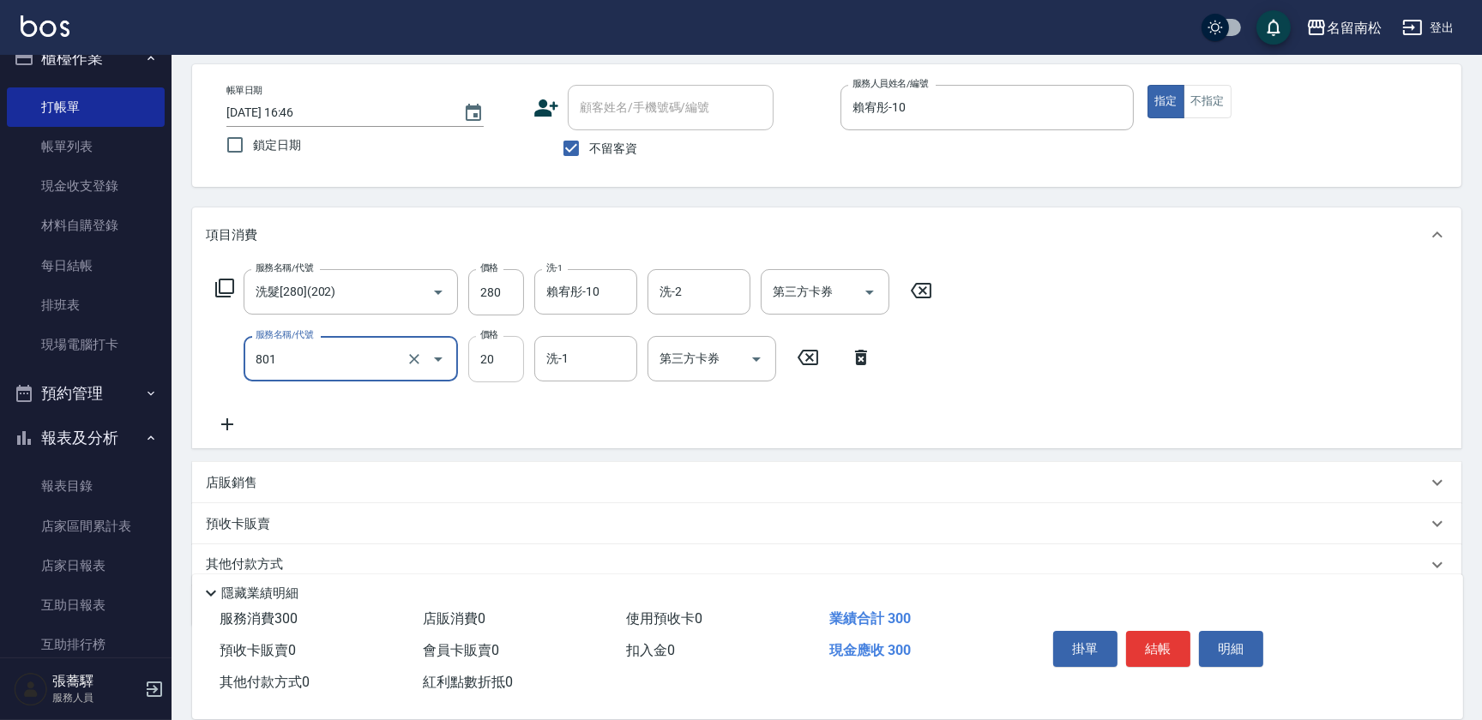
type input "潤絲(801)"
click at [508, 360] on input "20" at bounding box center [496, 359] width 56 height 46
click at [483, 354] on input "330" at bounding box center [496, 359] width 56 height 46
click at [486, 354] on input "330" at bounding box center [496, 359] width 56 height 46
type input "30"
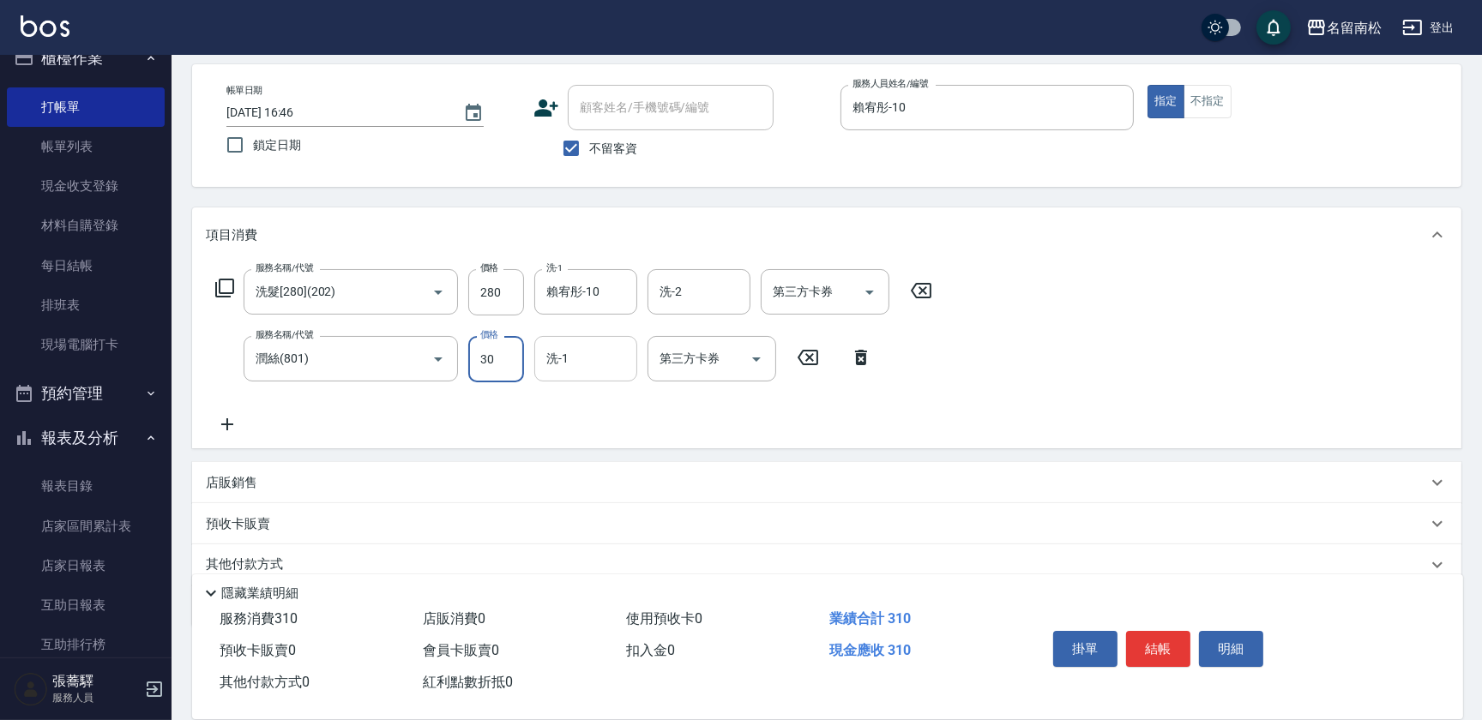
click at [590, 354] on input "洗-1" at bounding box center [585, 359] width 87 height 30
click at [586, 394] on span "[PERSON_NAME]-10" at bounding box center [574, 403] width 53 height 18
type input "賴宥彤-10"
click at [1150, 641] on button "結帳" at bounding box center [1158, 649] width 64 height 36
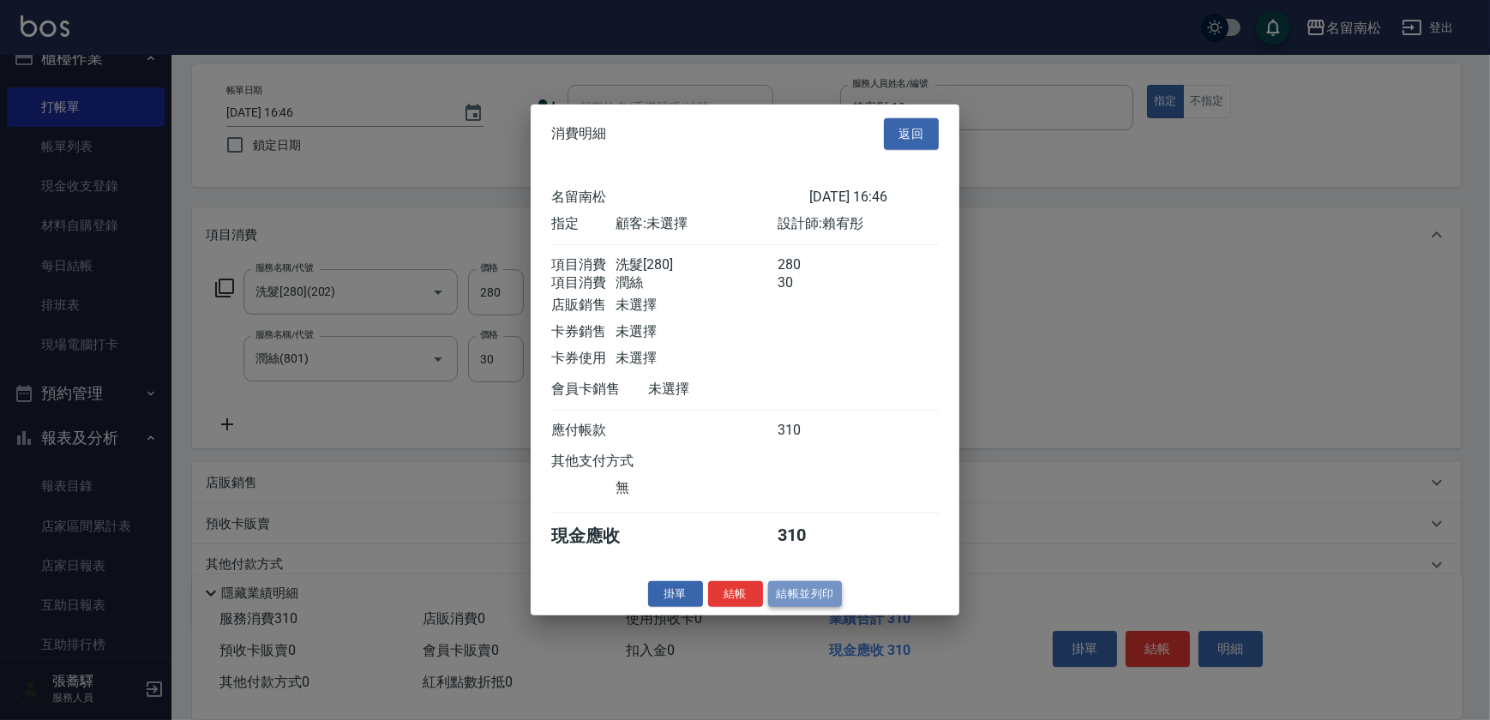
click at [789, 603] on button "結帳並列印" at bounding box center [805, 593] width 75 height 27
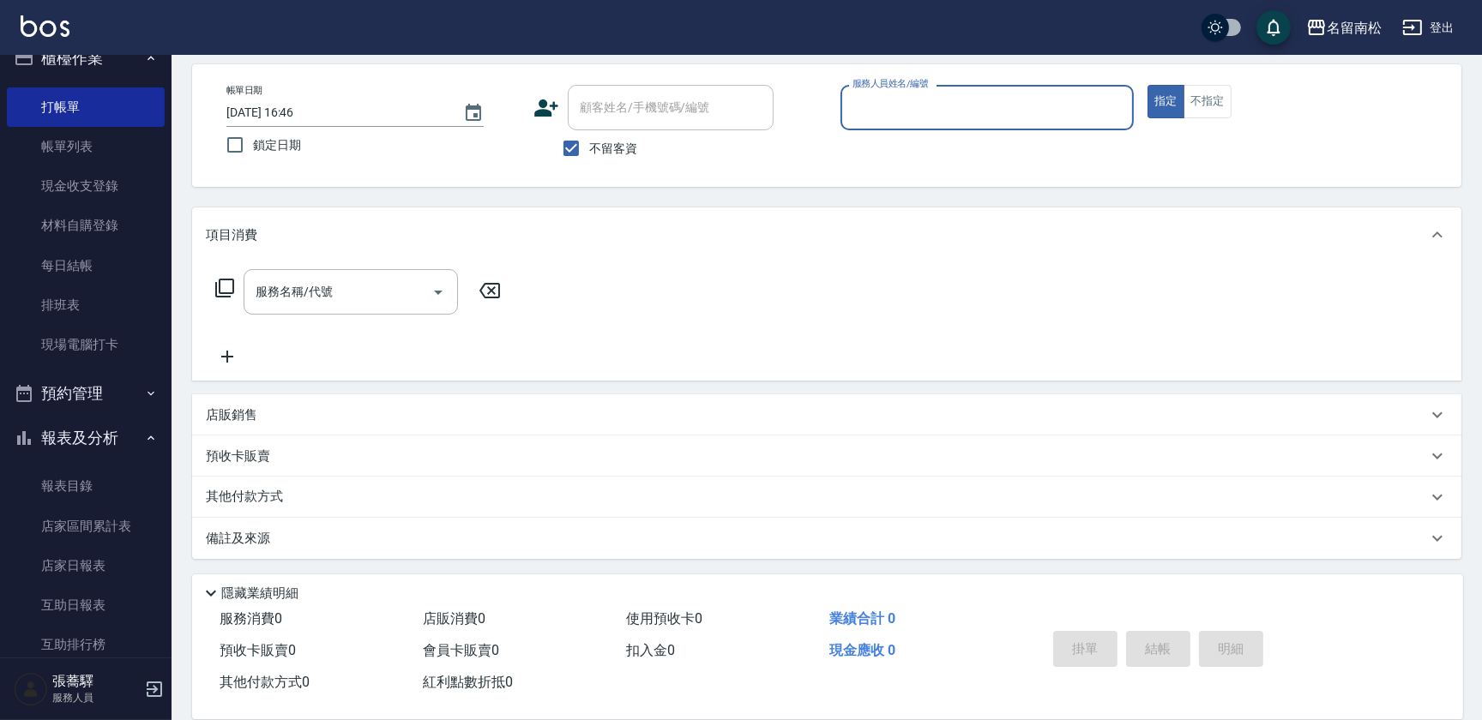
click at [932, 111] on div "服務人員姓名/編號 服務人員姓名/編號" at bounding box center [986, 107] width 293 height 45
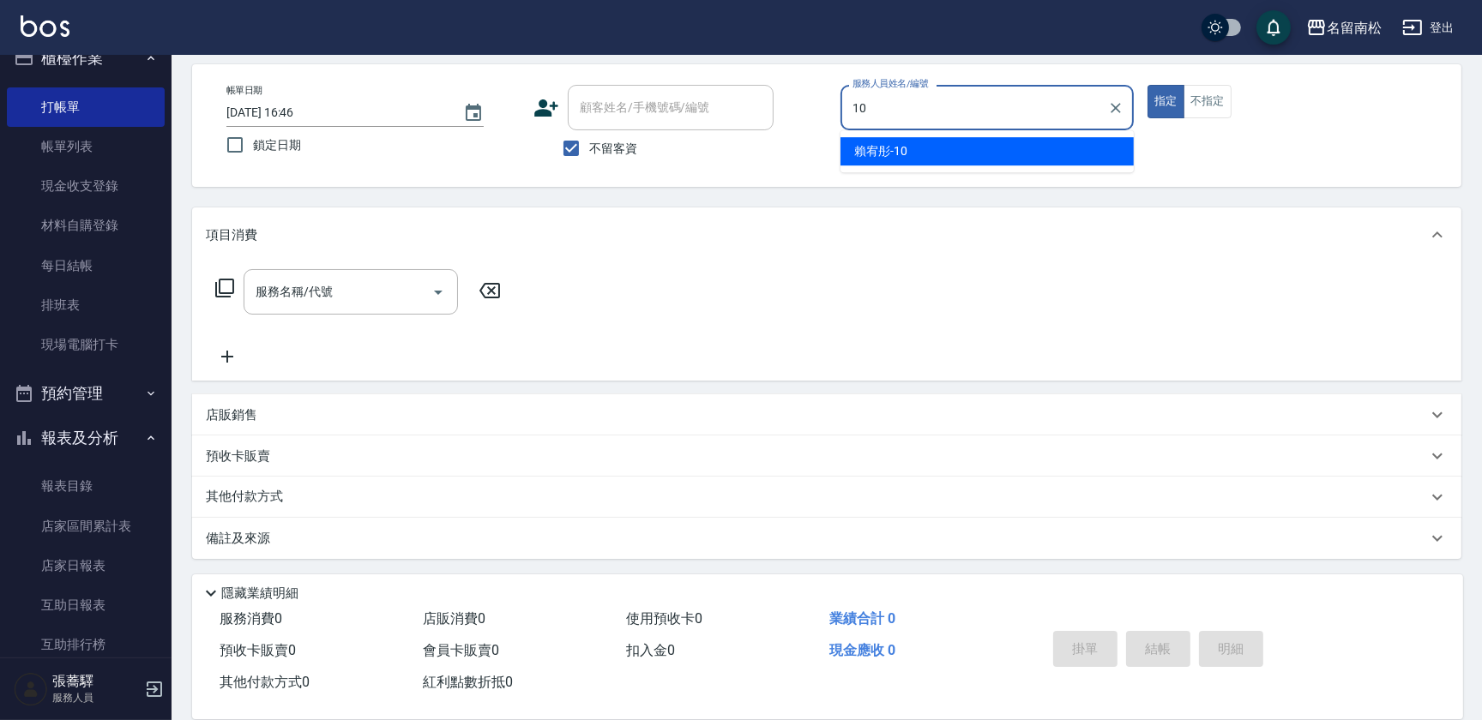
click at [899, 153] on span "[PERSON_NAME]-10" at bounding box center [880, 151] width 53 height 18
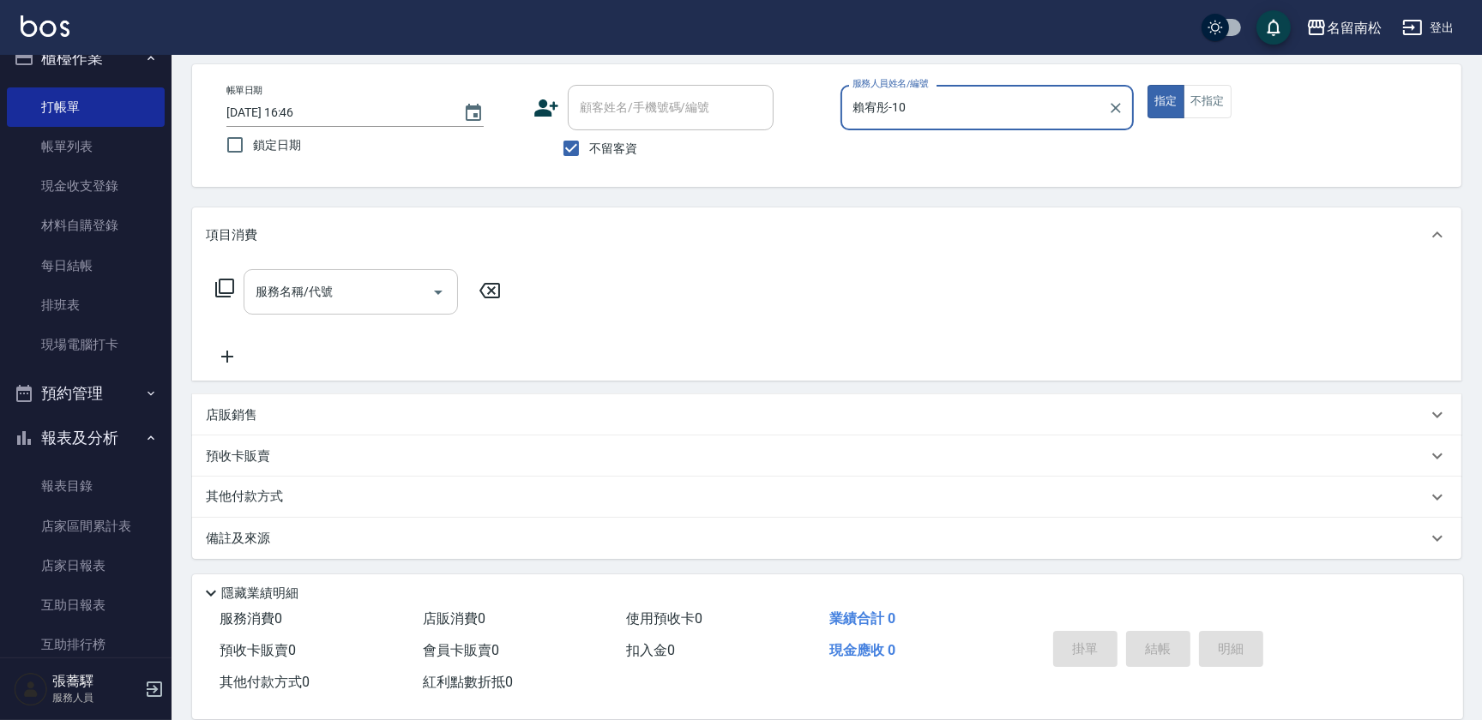
type input "賴宥彤-10"
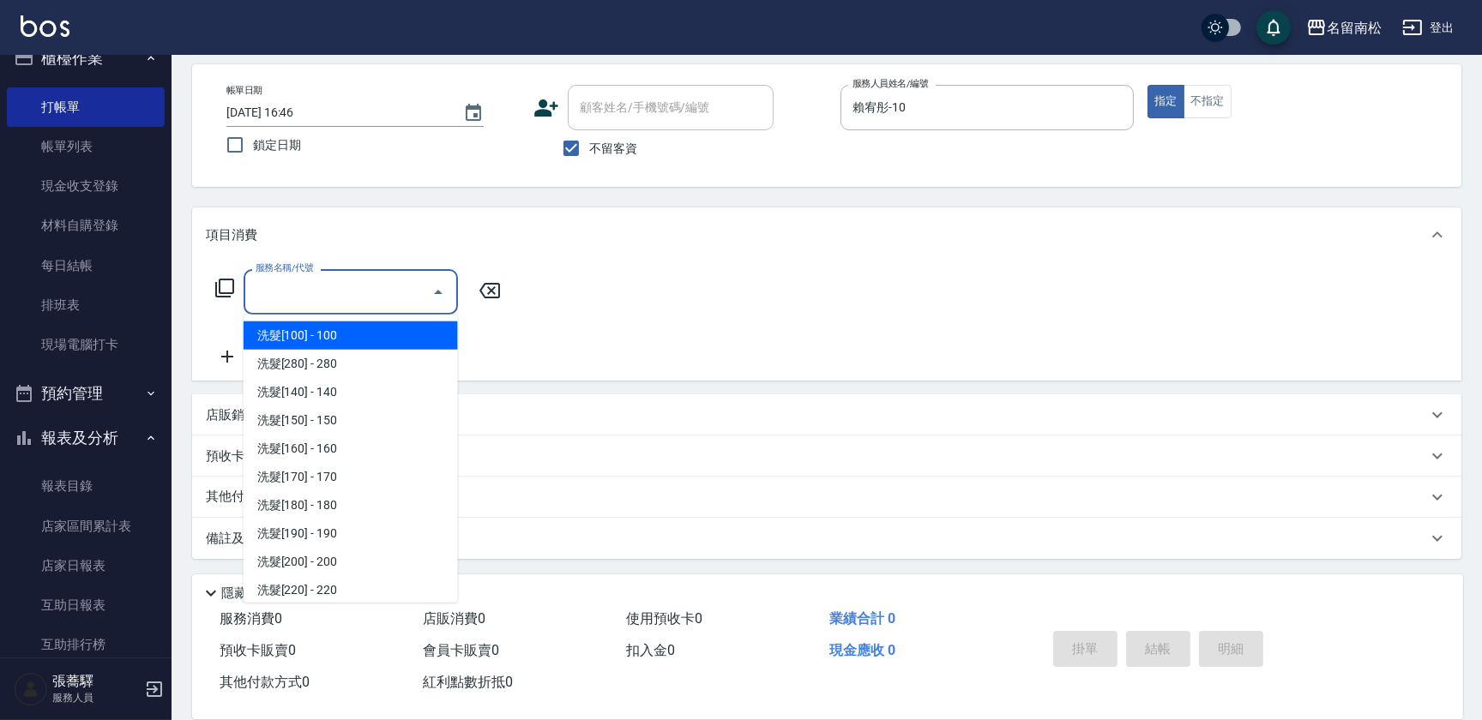
click at [393, 293] on input "服務名稱/代號" at bounding box center [337, 292] width 173 height 30
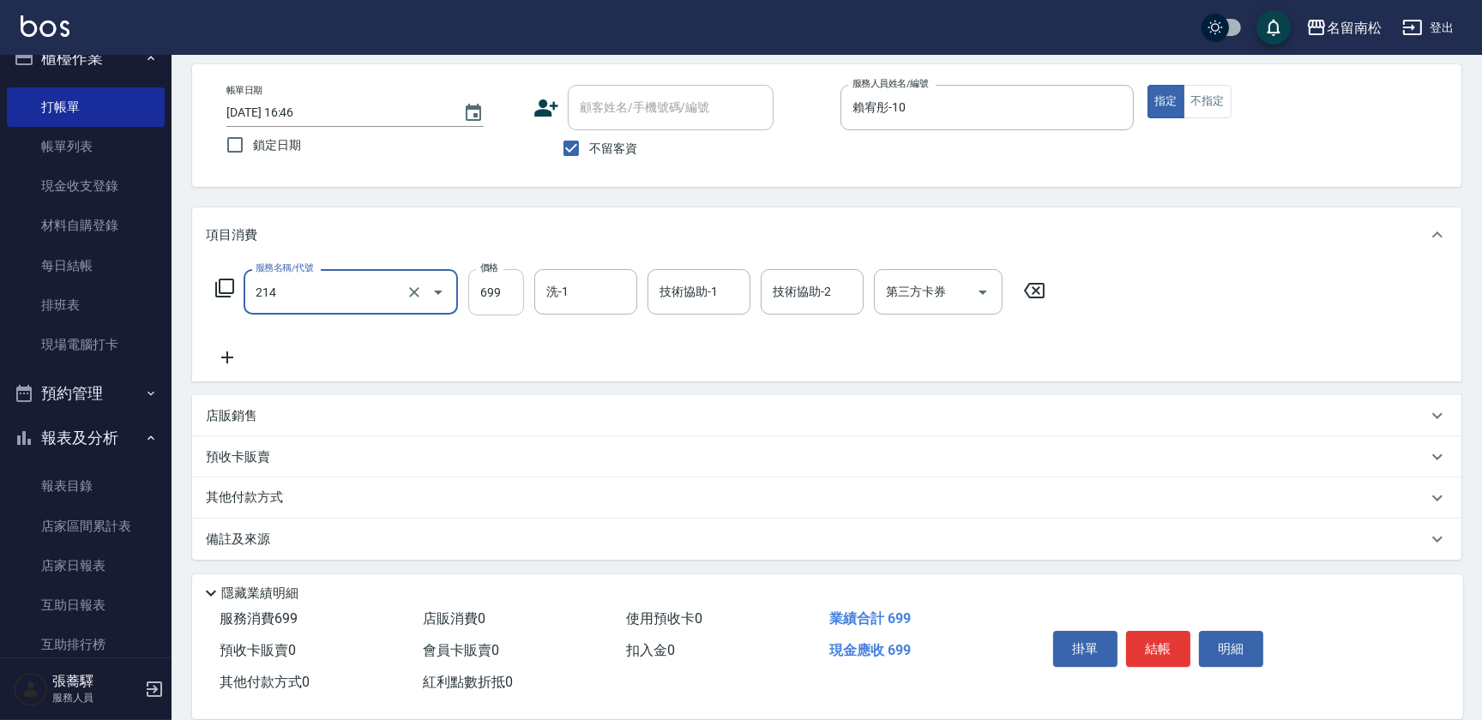
type input "滾珠洗髪699(214)"
click at [510, 298] on input "699" at bounding box center [496, 292] width 56 height 46
click at [486, 292] on input "7700" at bounding box center [496, 292] width 56 height 46
type input "700"
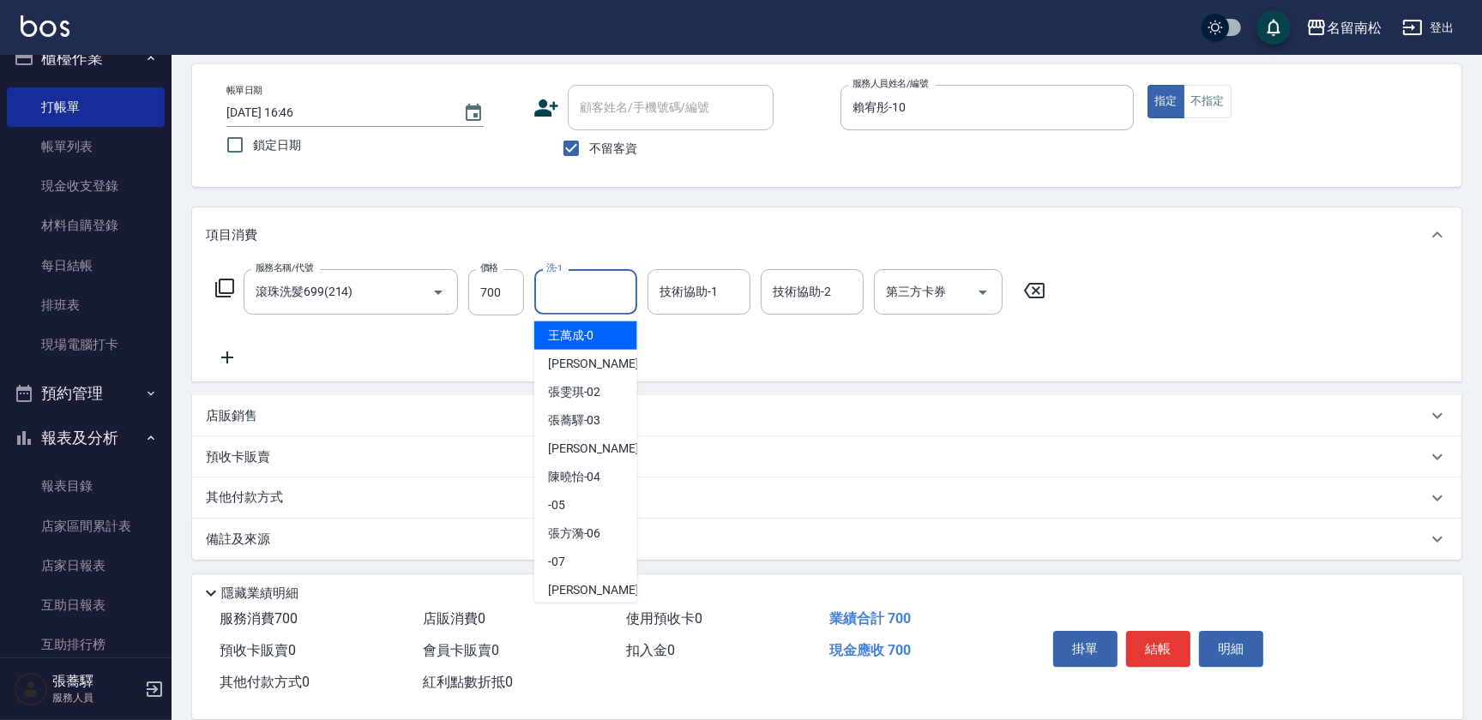
click at [578, 291] on input "洗-1" at bounding box center [585, 292] width 87 height 30
drag, startPoint x: 598, startPoint y: 336, endPoint x: 616, endPoint y: 328, distance: 20.4
click at [599, 336] on span "[PERSON_NAME]-10" at bounding box center [574, 336] width 53 height 18
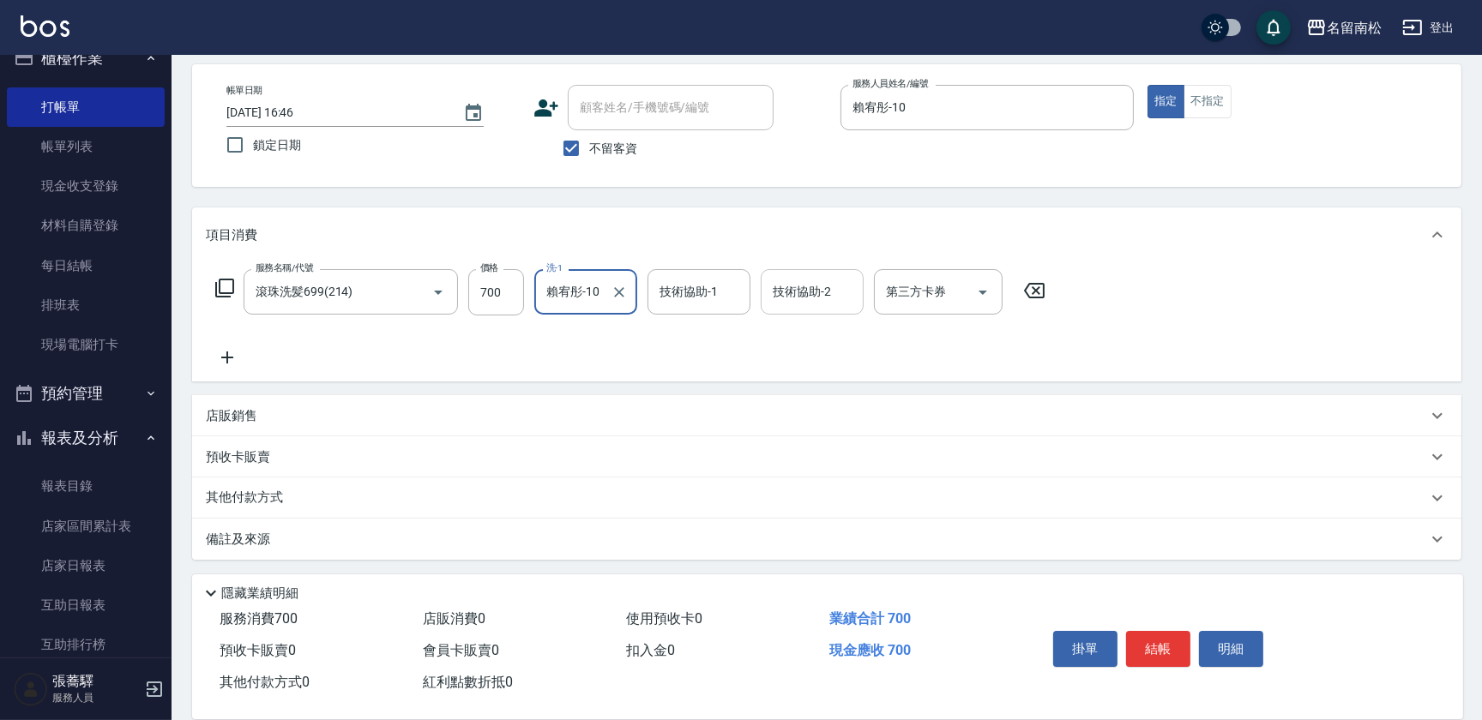
type input "賴宥彤-10"
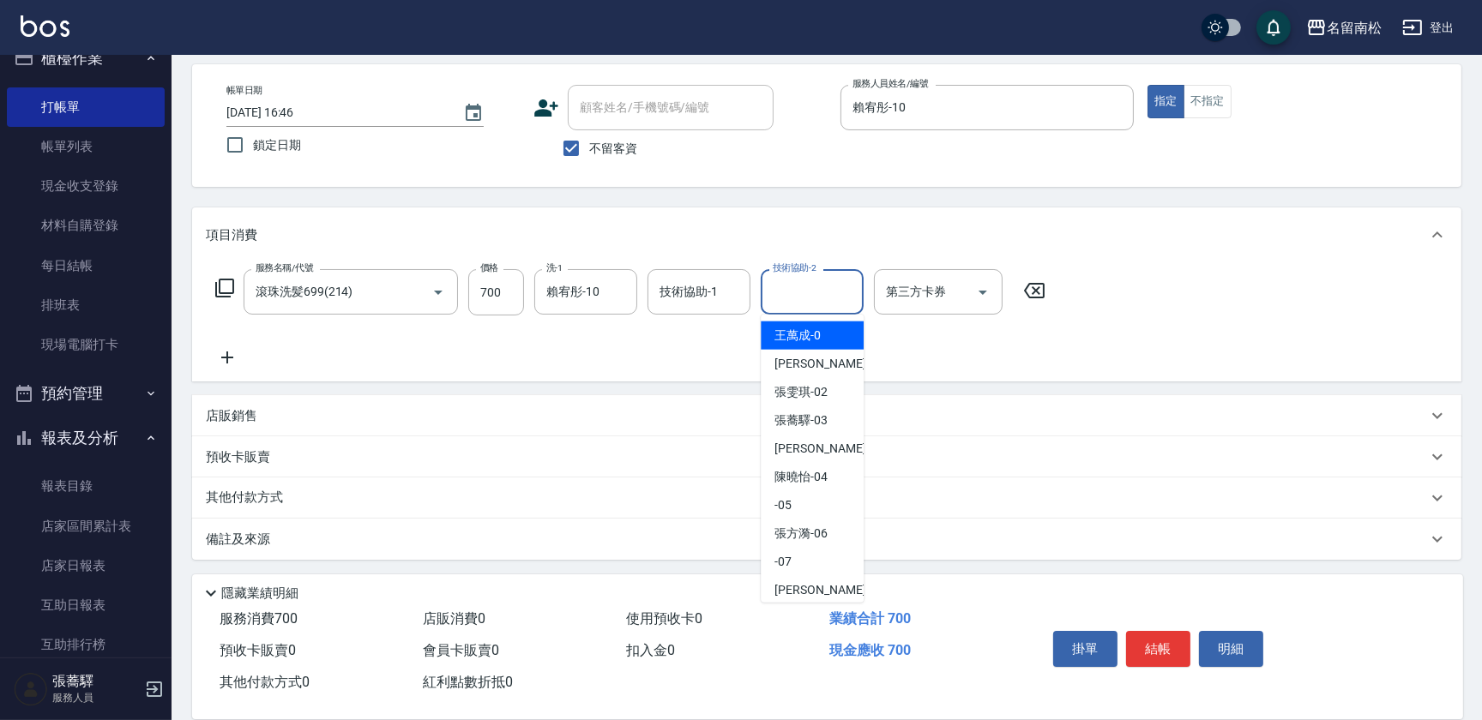
click at [808, 280] on input "技術協助-2" at bounding box center [811, 292] width 87 height 30
click at [805, 328] on span "[PERSON_NAME]-10" at bounding box center [800, 336] width 53 height 18
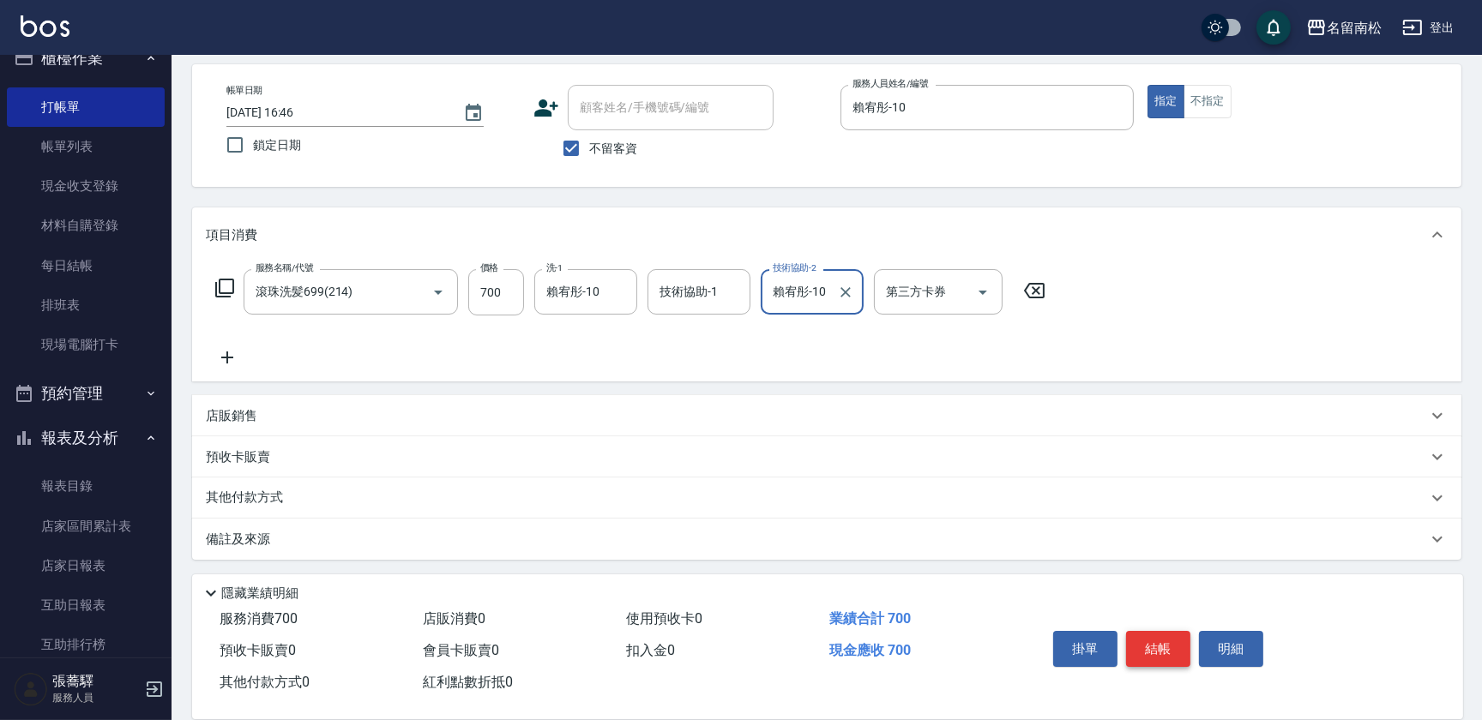
type input "賴宥彤-10"
click at [1162, 650] on button "結帳" at bounding box center [1158, 649] width 64 height 36
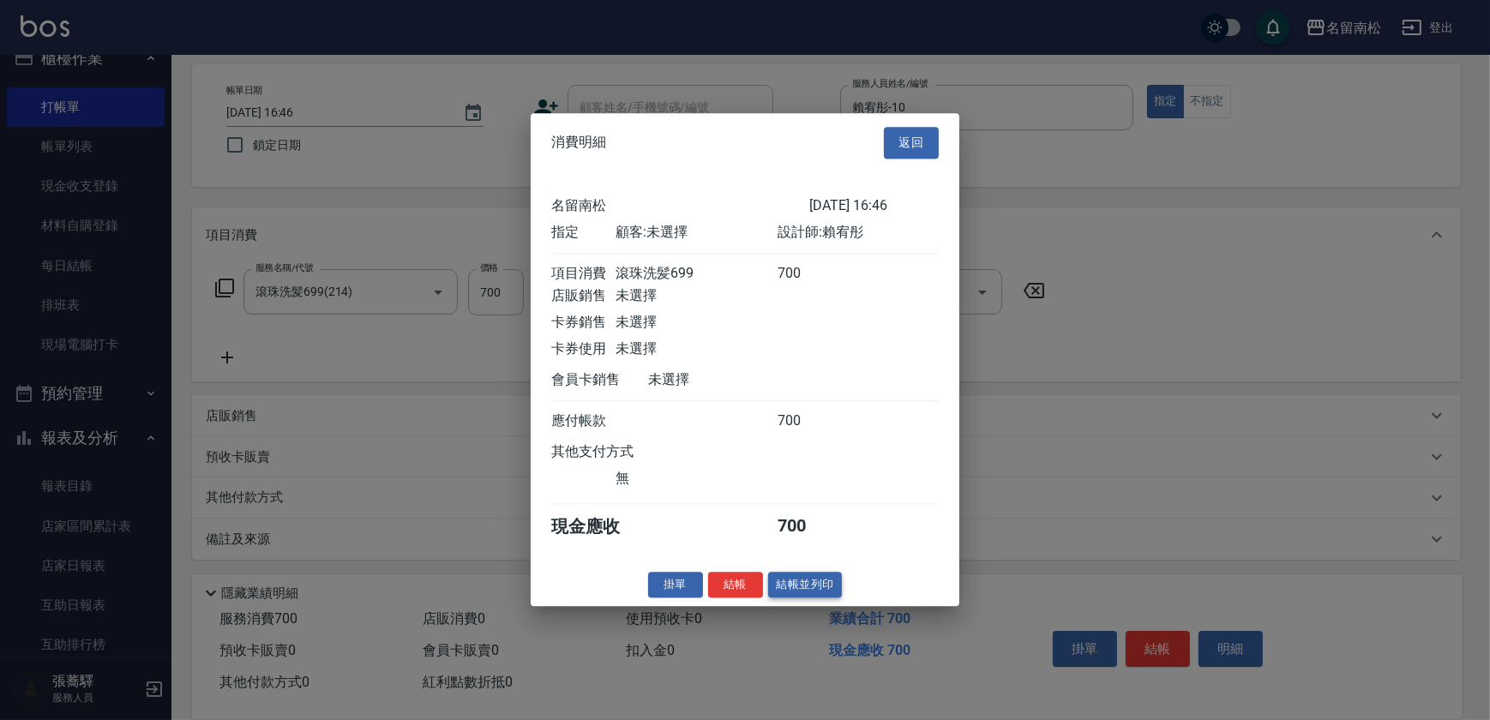
click at [804, 589] on button "結帳並列印" at bounding box center [805, 585] width 75 height 27
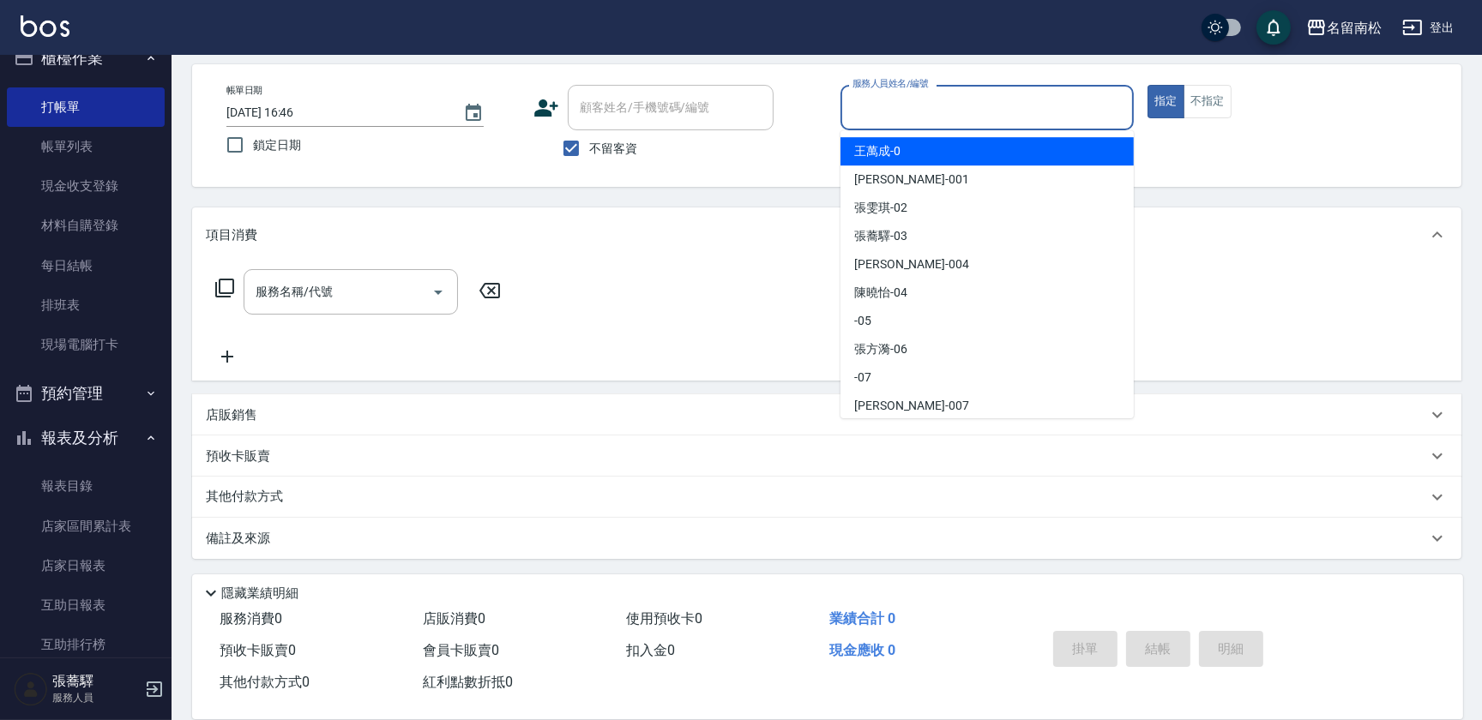
click at [965, 114] on input "服務人員姓名/編號" at bounding box center [987, 108] width 278 height 30
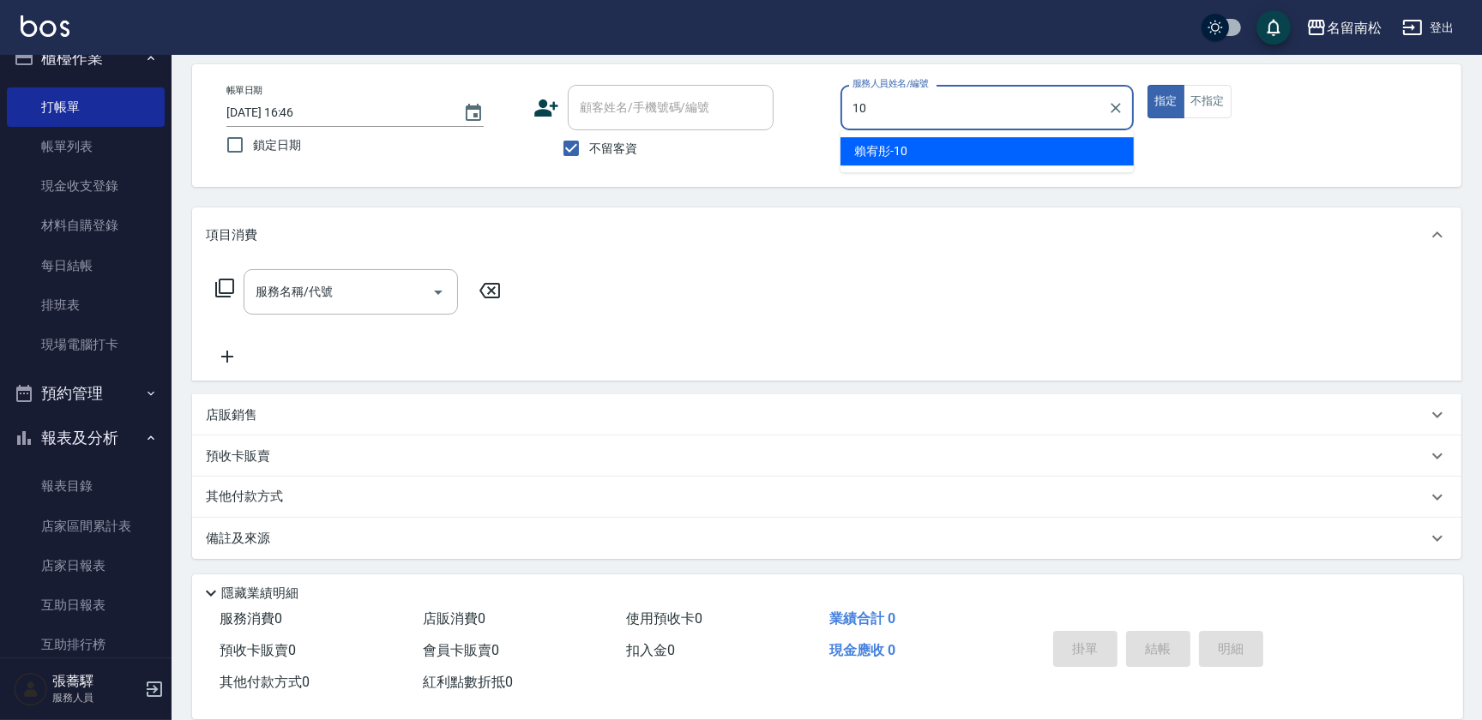
click at [959, 150] on div "[PERSON_NAME]-10" at bounding box center [986, 151] width 293 height 28
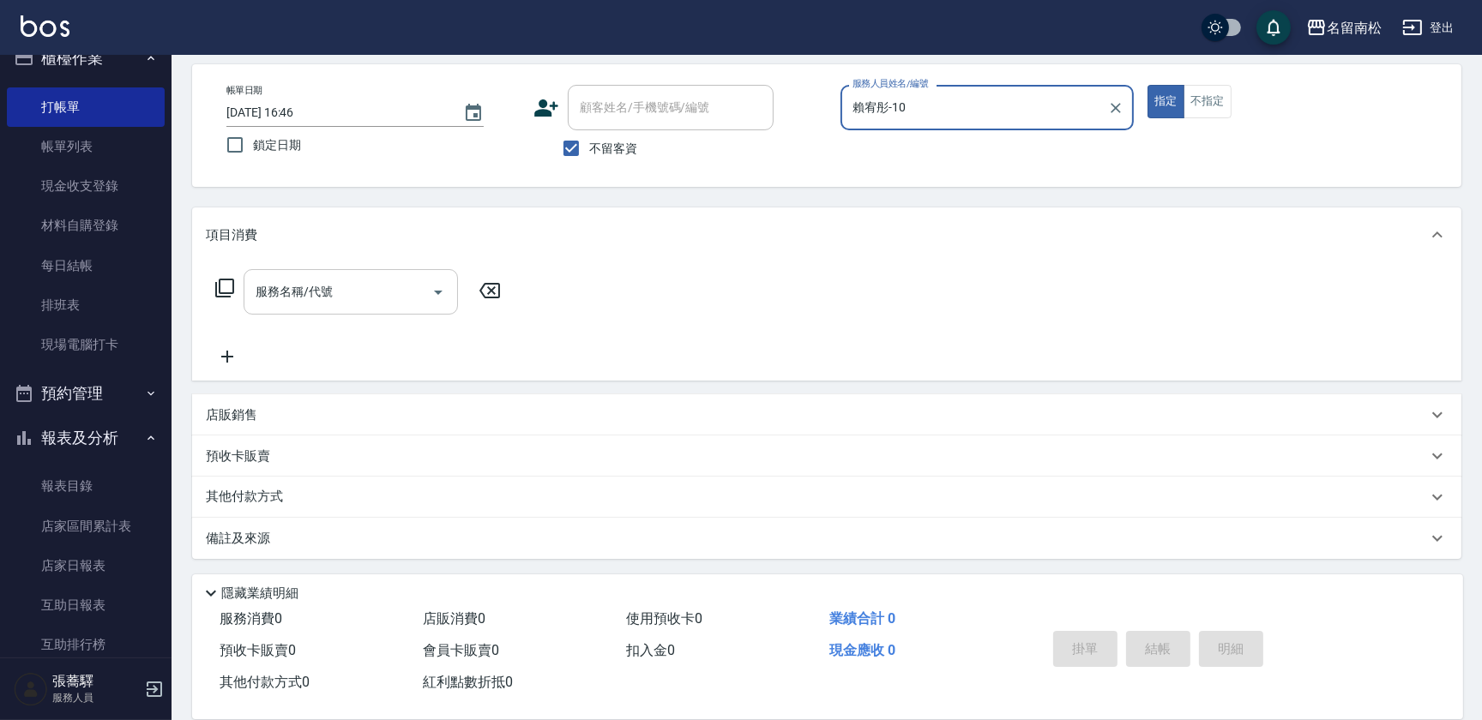
type input "賴宥彤-10"
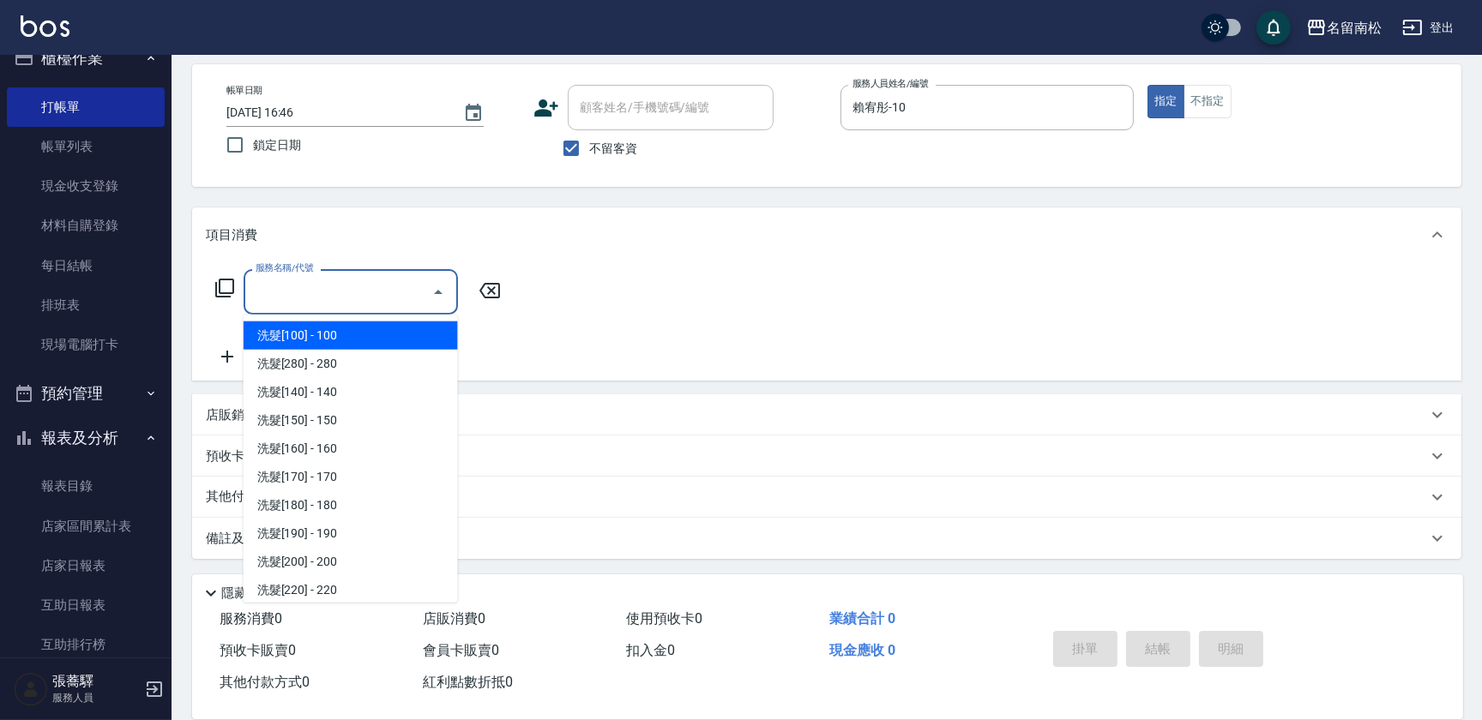
click at [387, 300] on input "服務名稱/代號" at bounding box center [337, 292] width 173 height 30
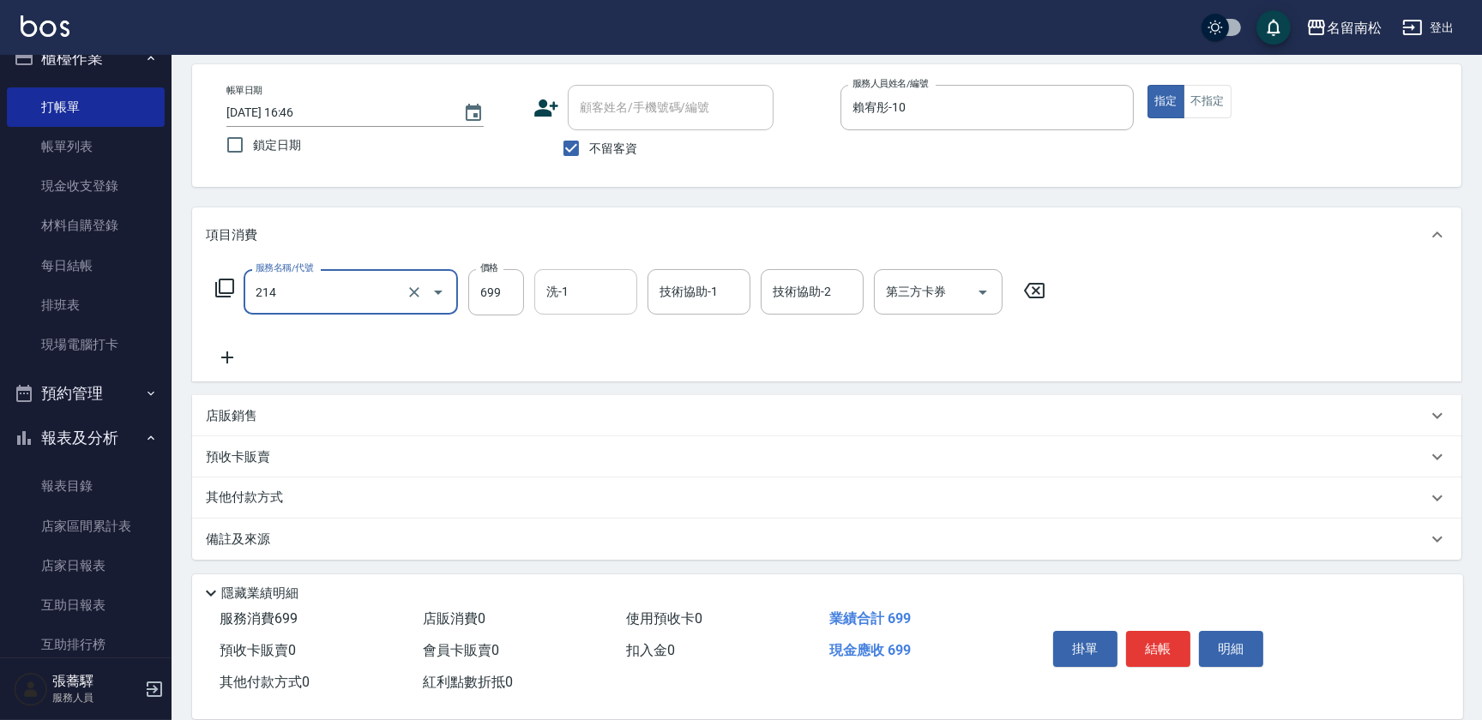
type input "滾珠洗髪699(214)"
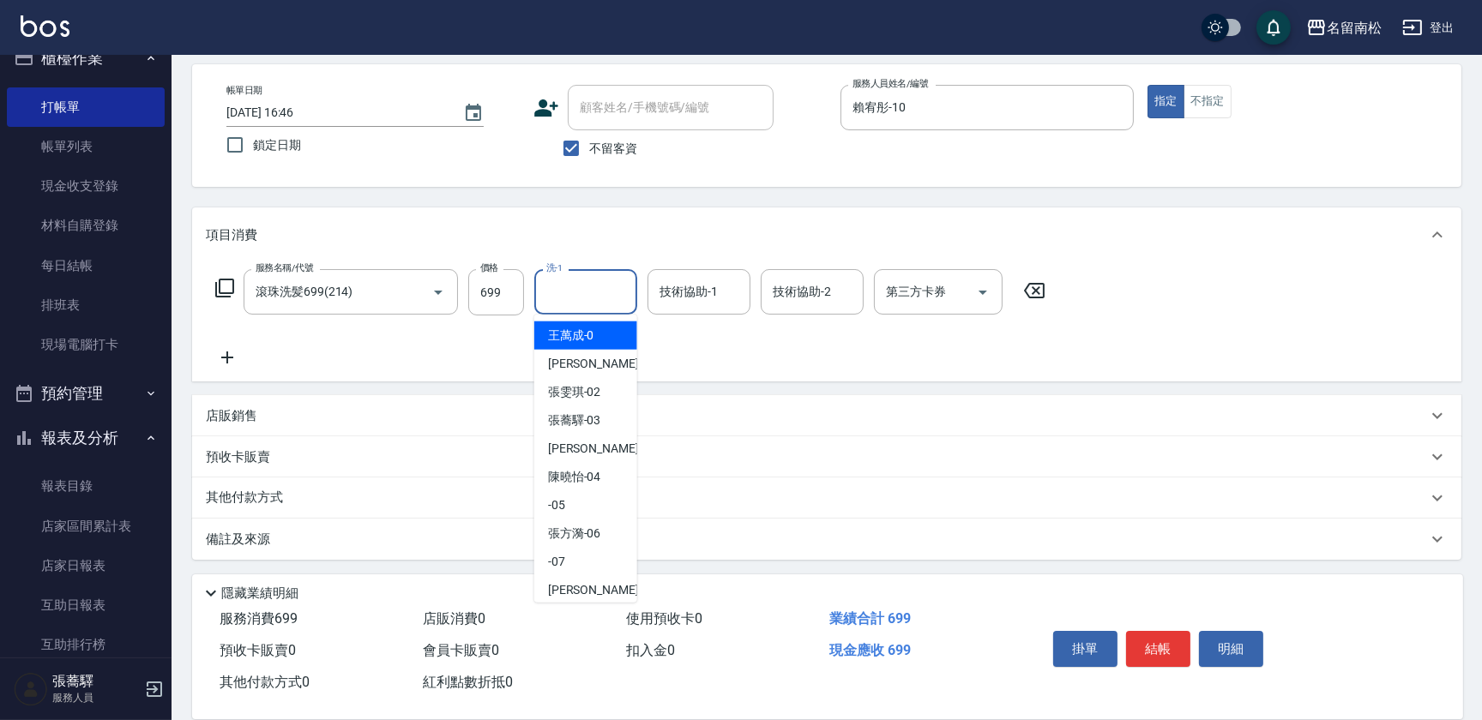
click at [571, 293] on input "洗-1" at bounding box center [585, 292] width 87 height 30
drag, startPoint x: 570, startPoint y: 328, endPoint x: 642, endPoint y: 333, distance: 72.1
click at [573, 329] on span "[PERSON_NAME]-10" at bounding box center [574, 336] width 53 height 18
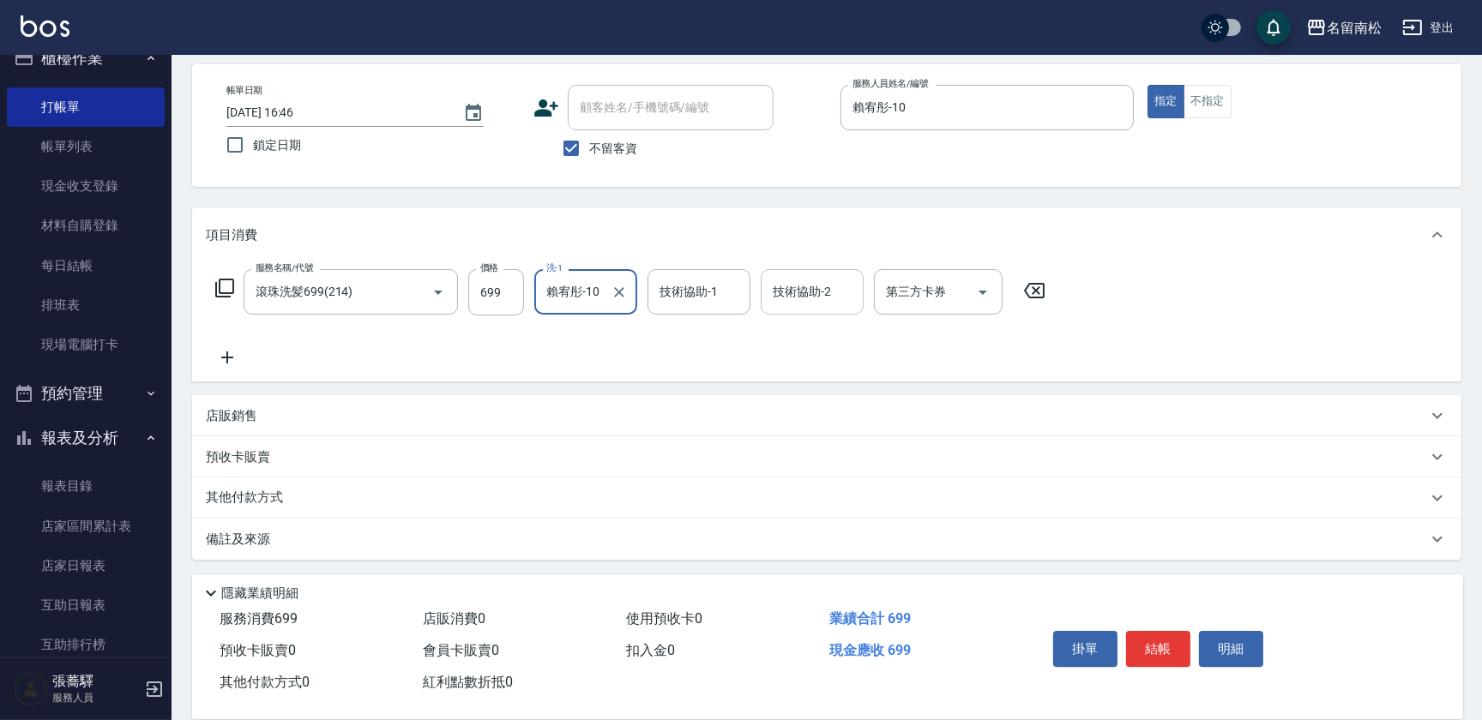
type input "賴宥彤-10"
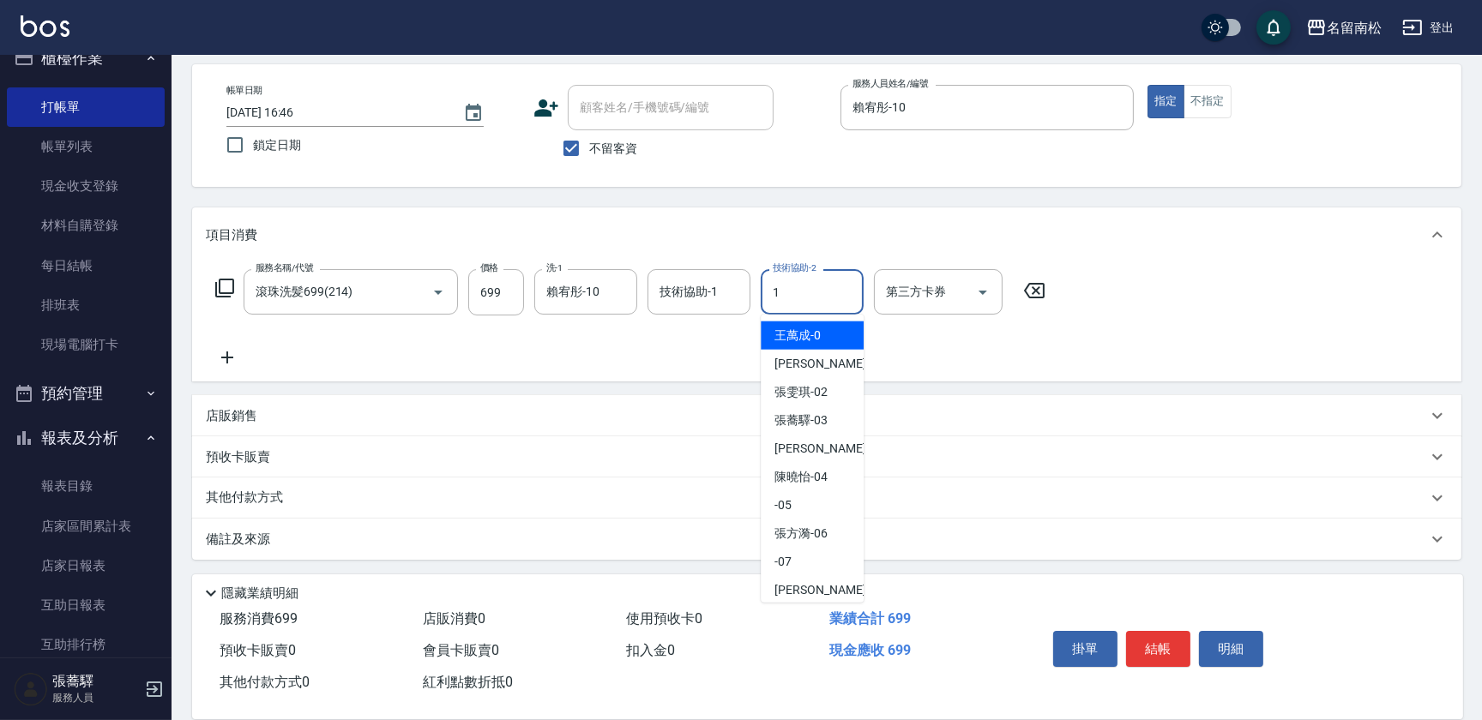
click at [779, 294] on input "1" at bounding box center [811, 292] width 87 height 30
click at [784, 337] on span "[PERSON_NAME]-10" at bounding box center [800, 336] width 53 height 18
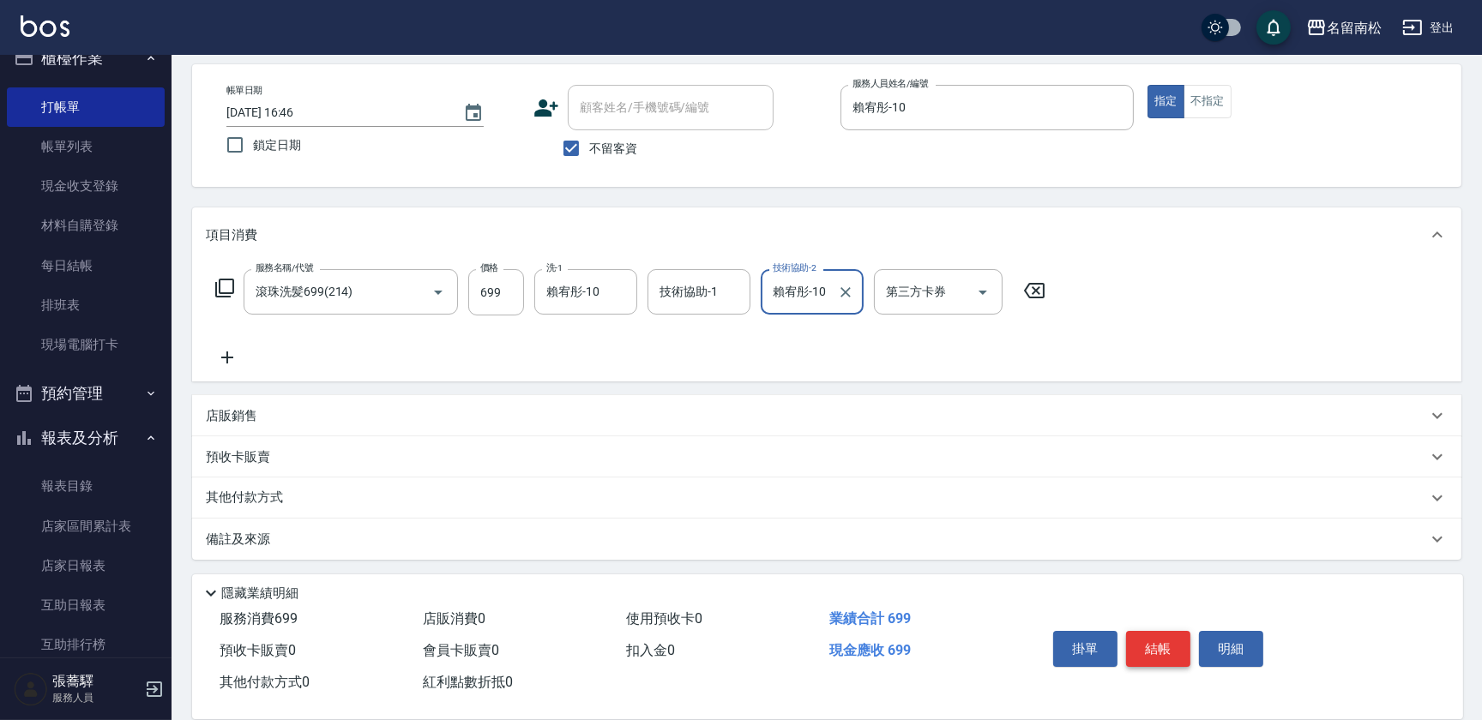
type input "賴宥彤-10"
click at [1158, 652] on button "結帳" at bounding box center [1158, 649] width 64 height 36
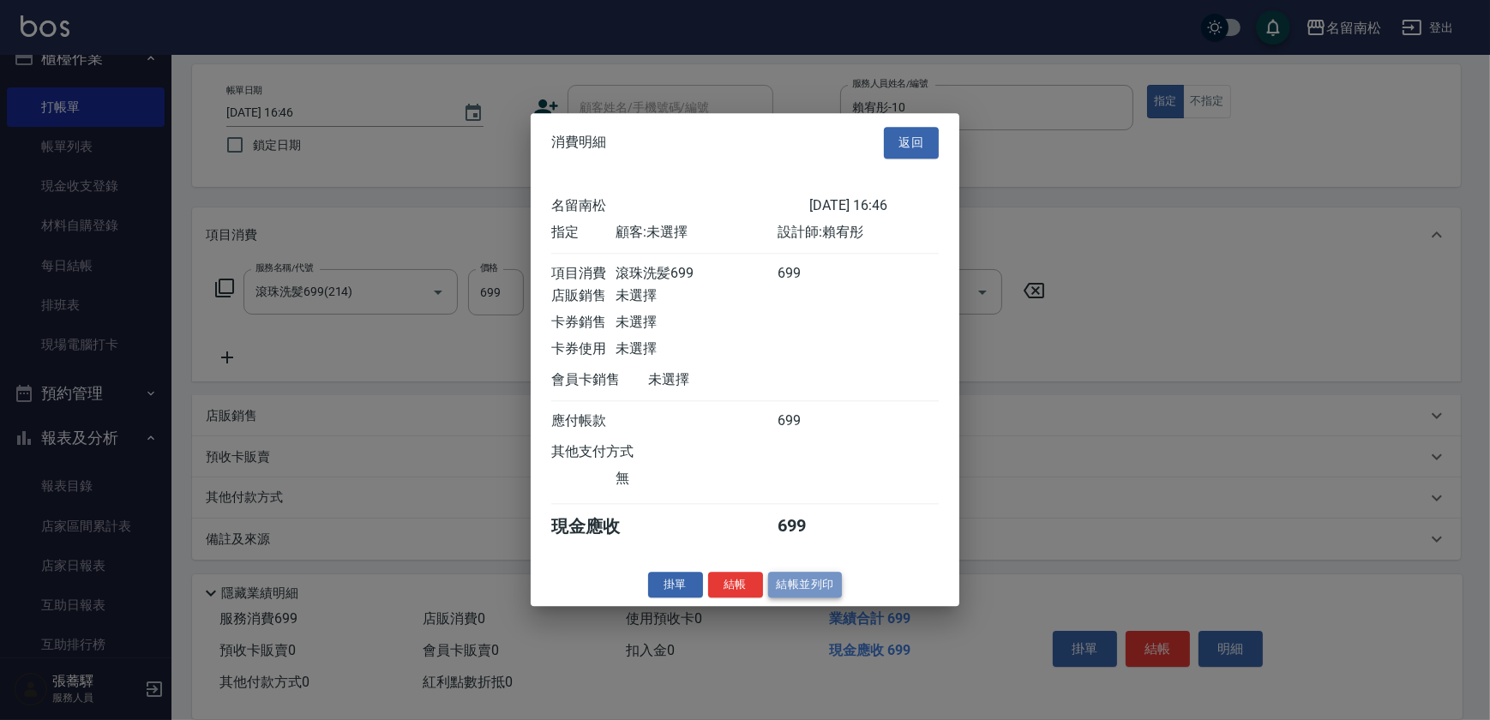
click at [816, 590] on button "結帳並列印" at bounding box center [805, 585] width 75 height 27
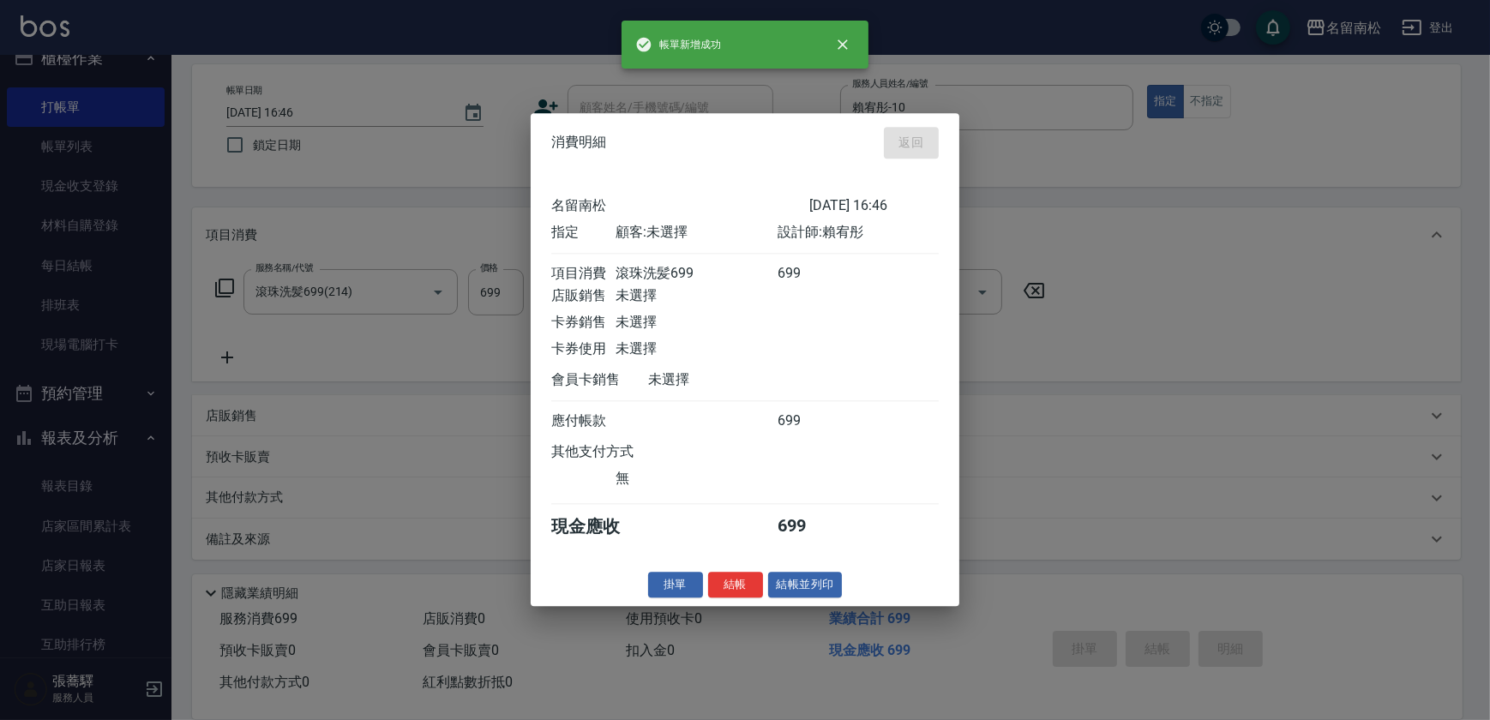
type input "[DATE] 16:47"
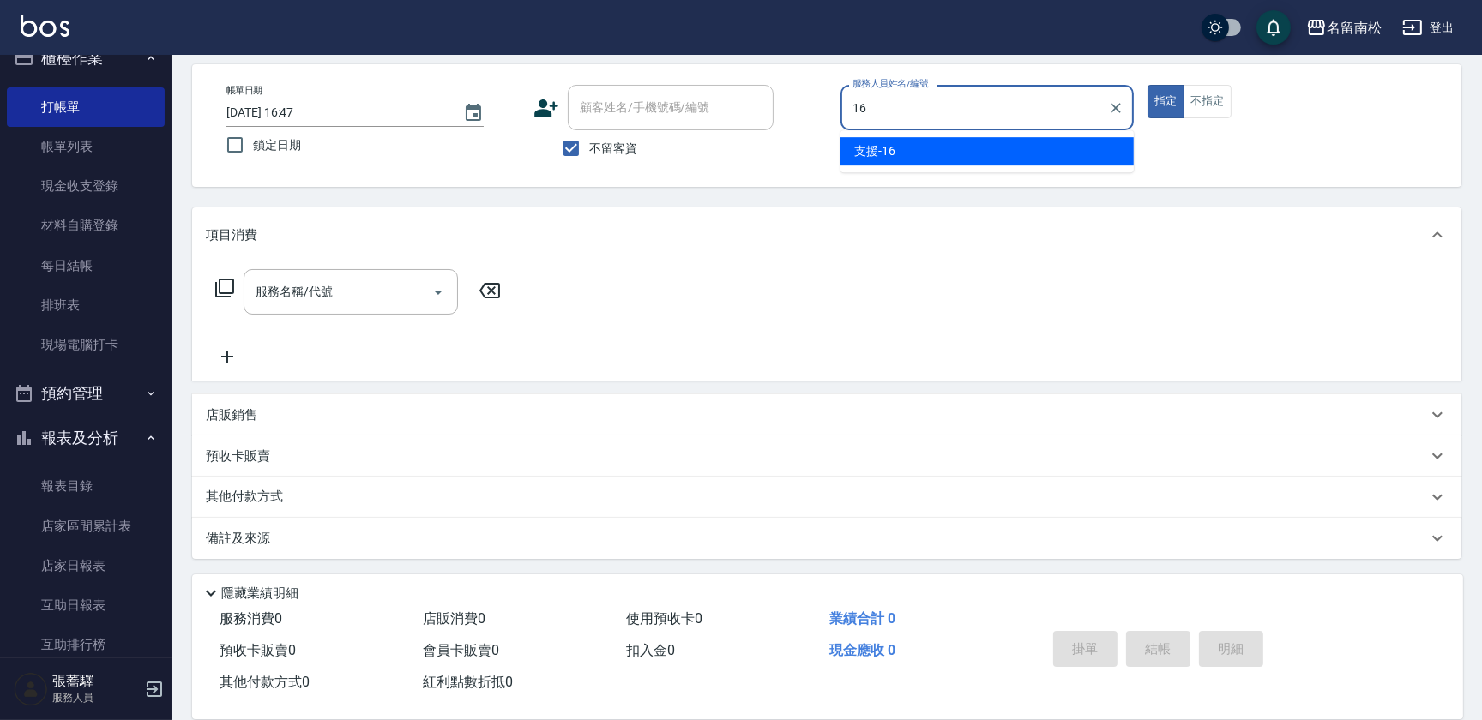
type input "支援-16"
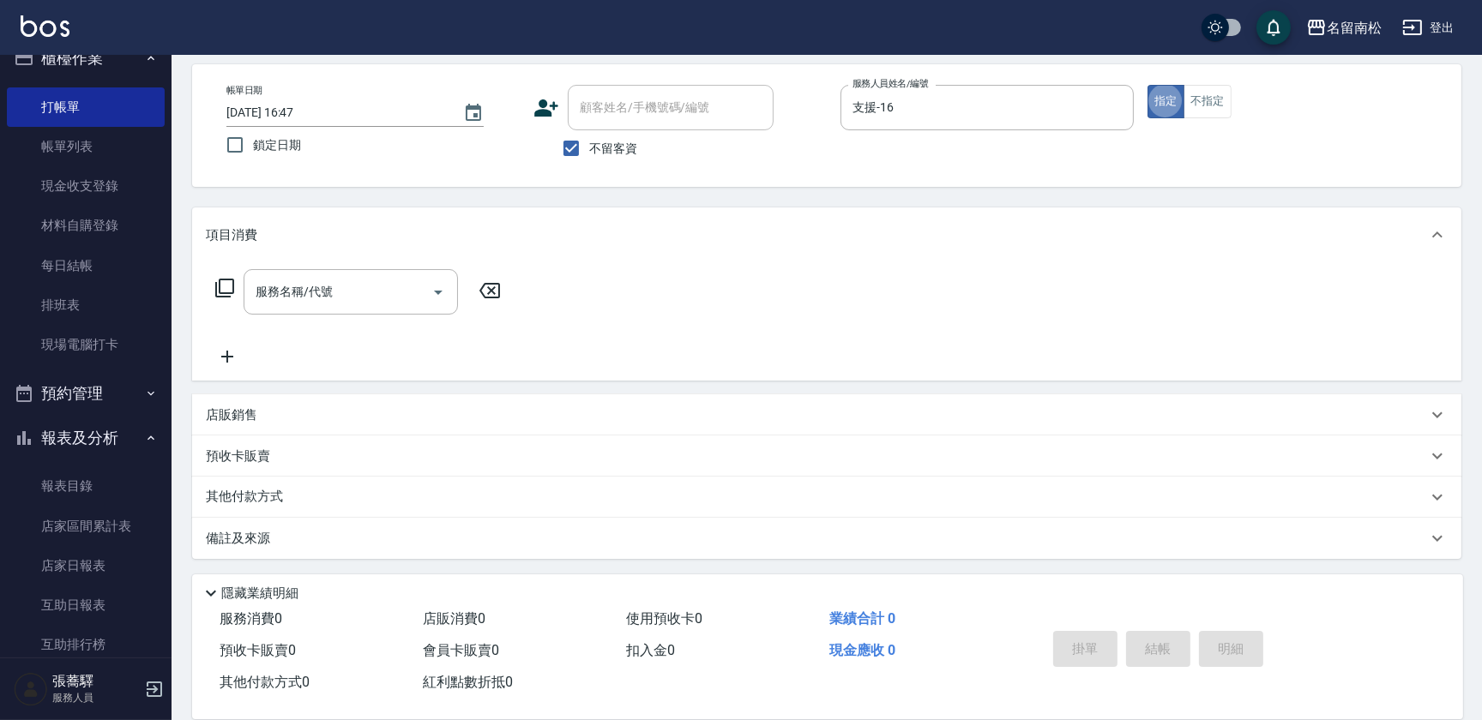
type button "true"
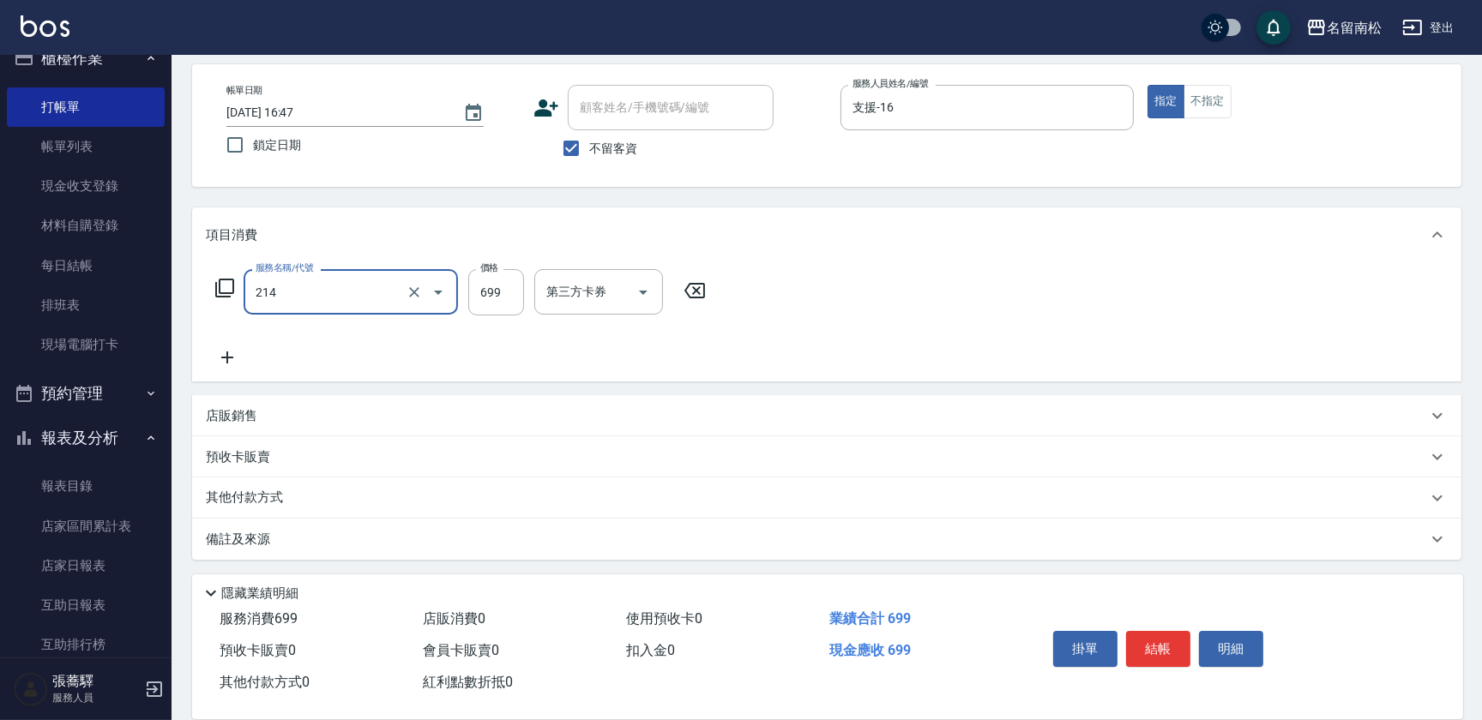
type input "滾珠洗髪699(214)"
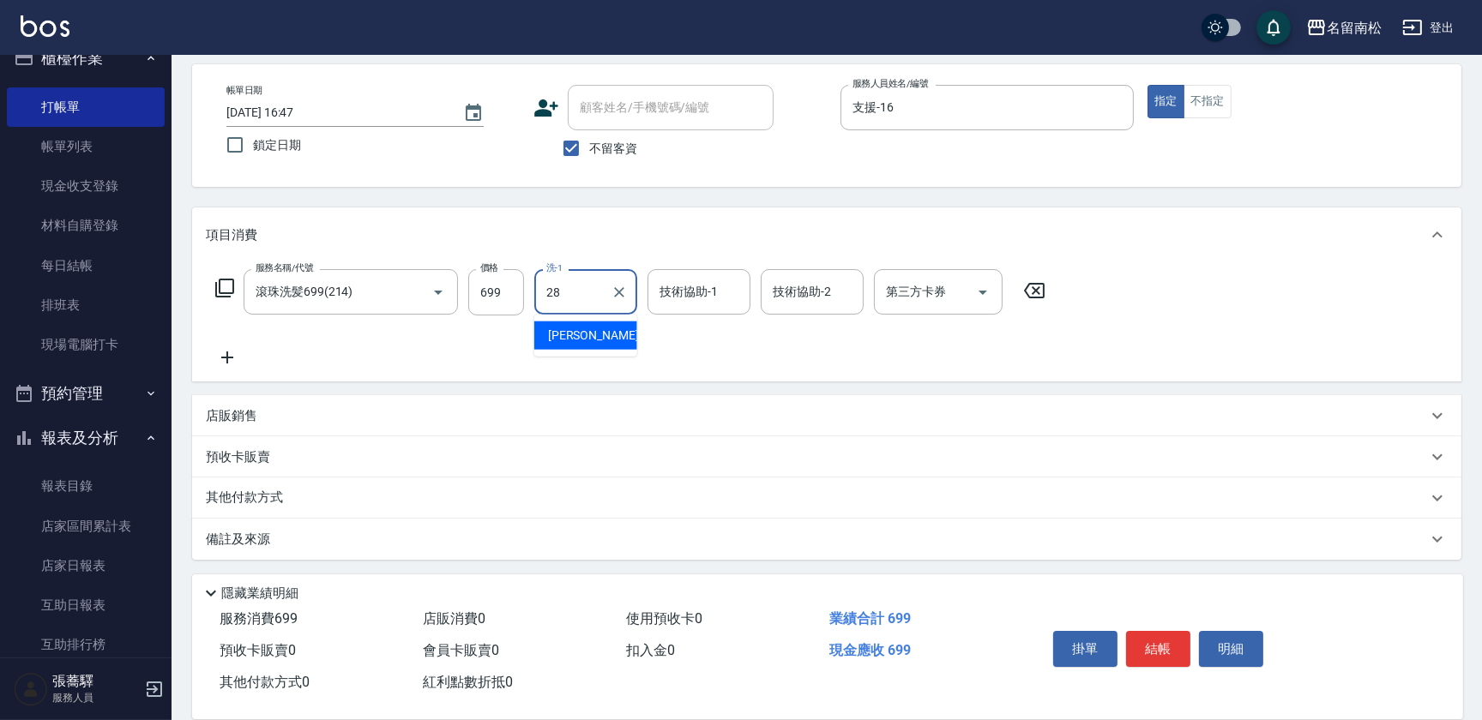
type input "[PERSON_NAME]-28"
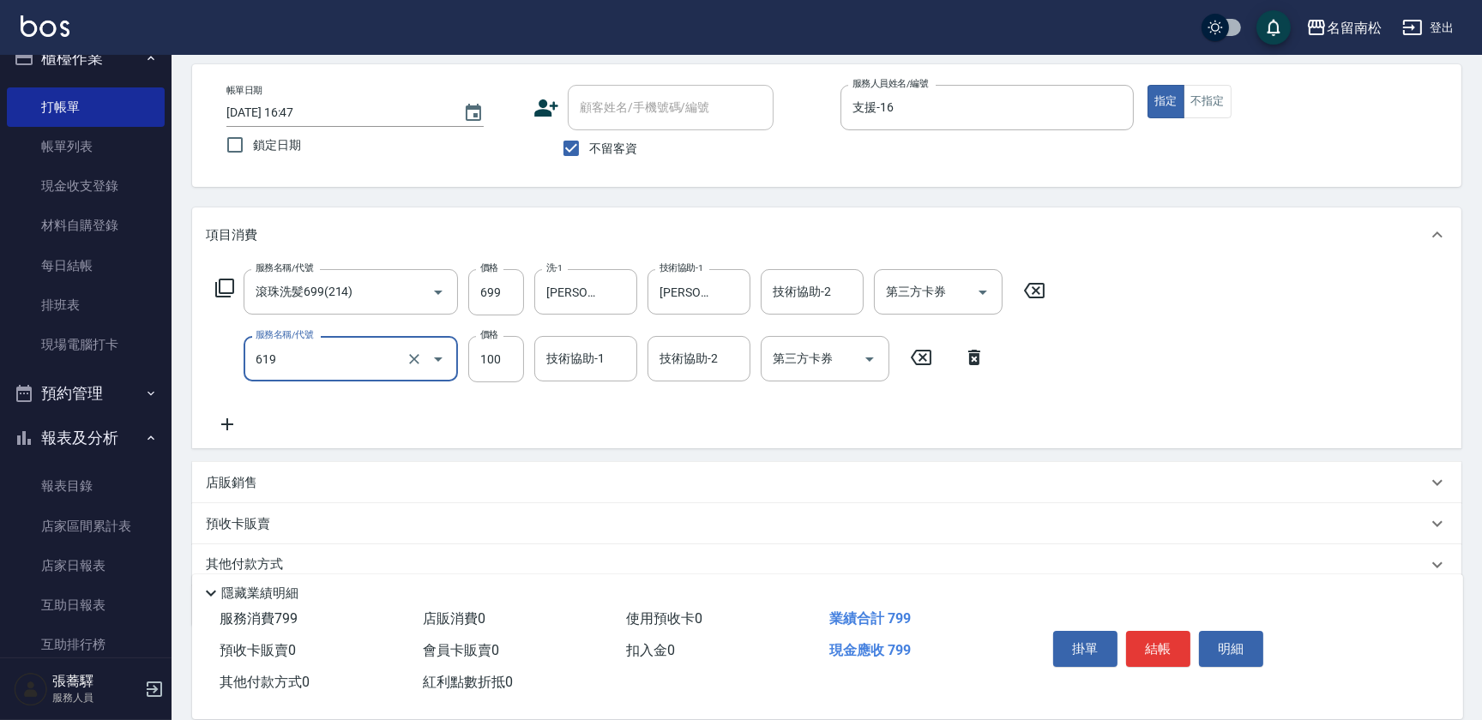
type input "煥彩.玻酸.晶膜.水療(619)"
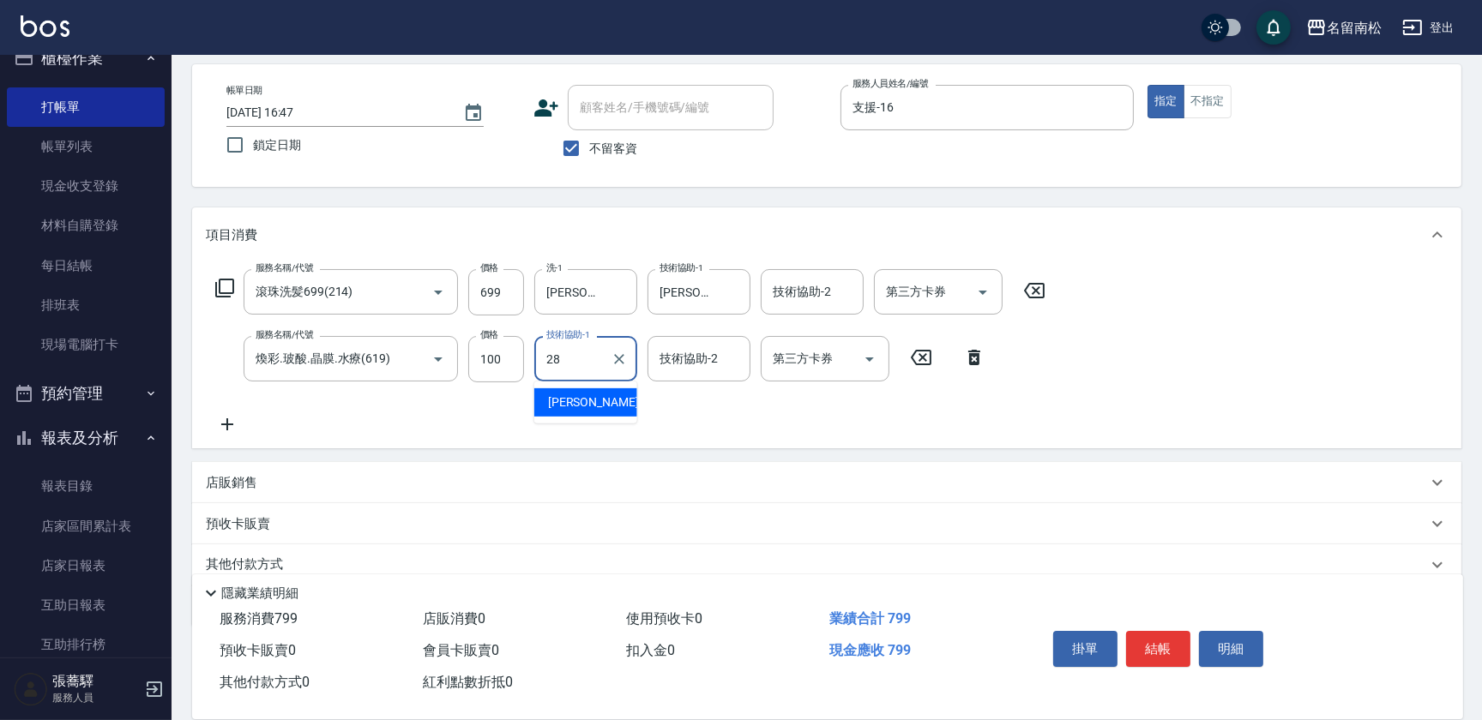
type input "[PERSON_NAME]-28"
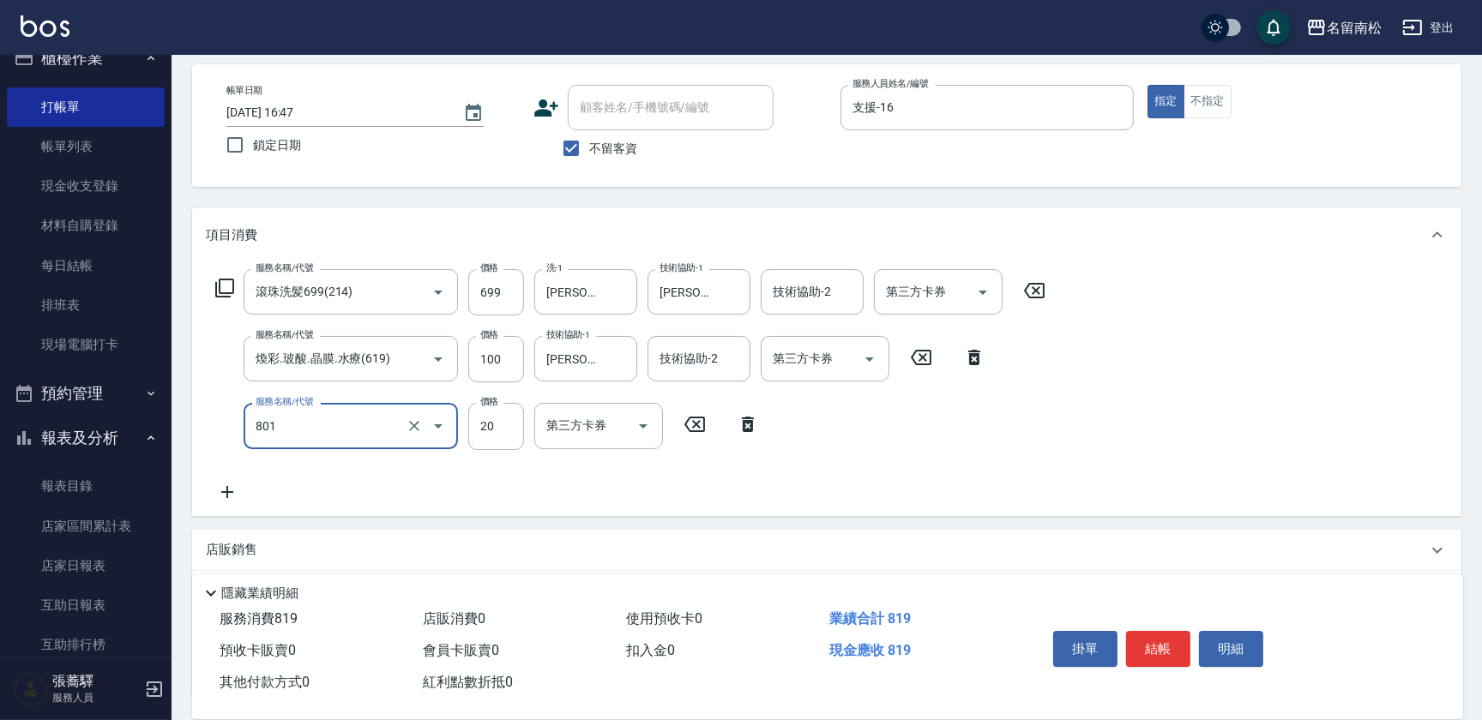
type input "潤絲(801)"
type input "30"
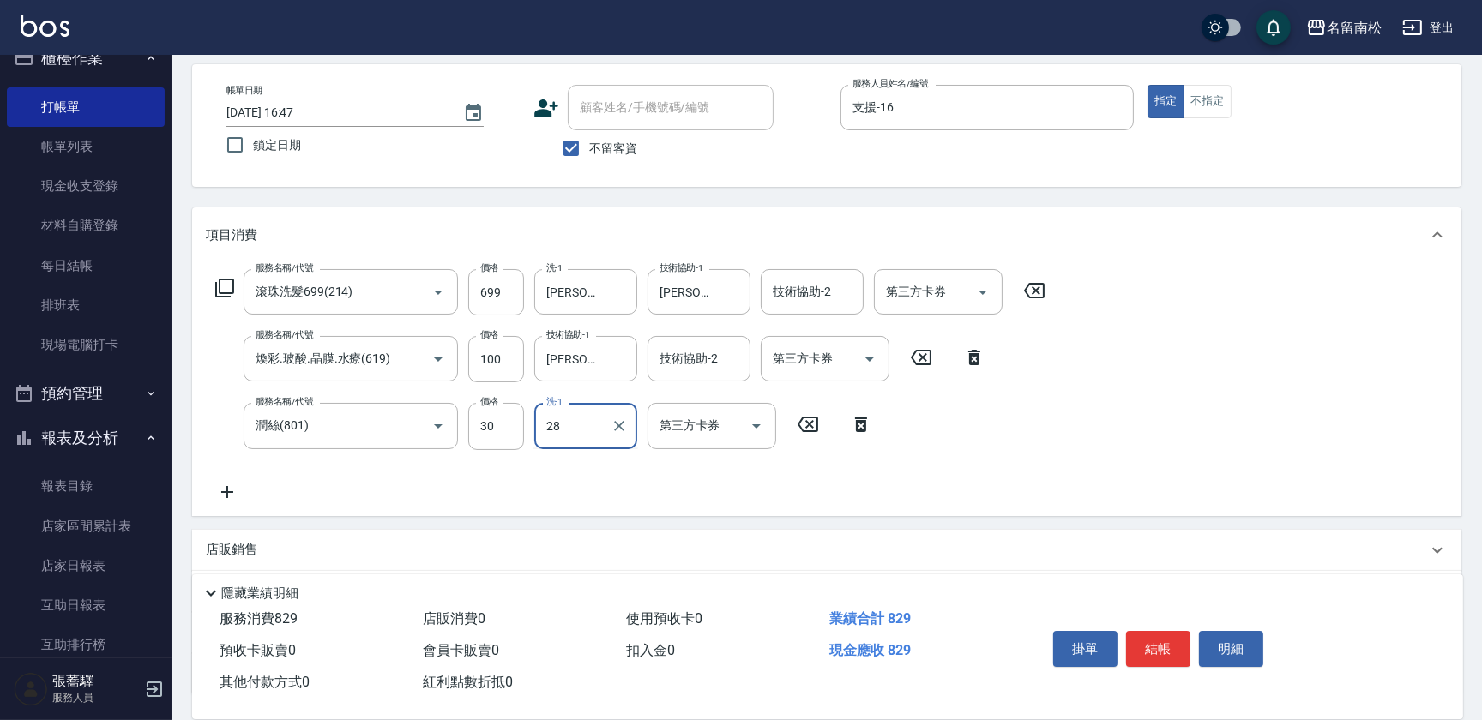
type input "[PERSON_NAME]-28"
click at [1159, 635] on button "結帳" at bounding box center [1158, 649] width 64 height 36
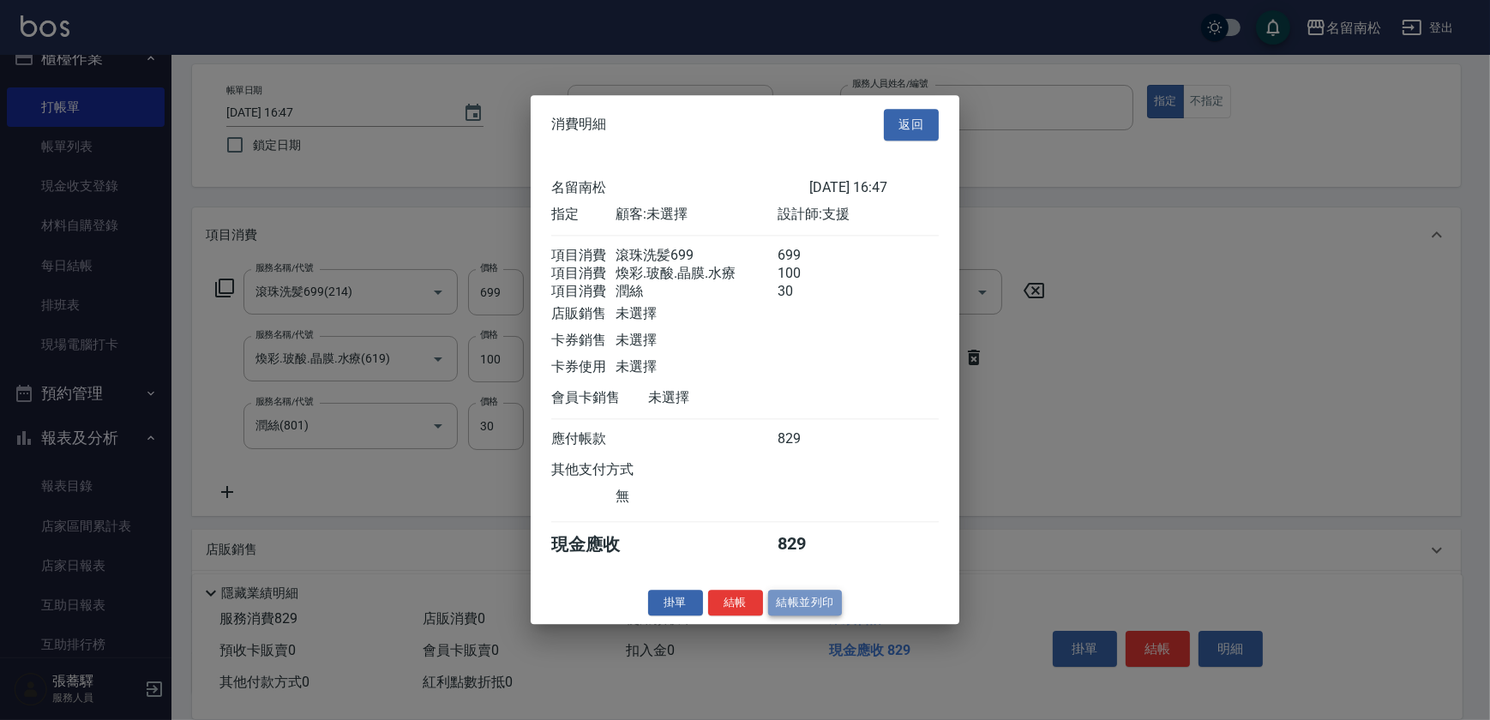
click at [827, 616] on button "結帳並列印" at bounding box center [805, 603] width 75 height 27
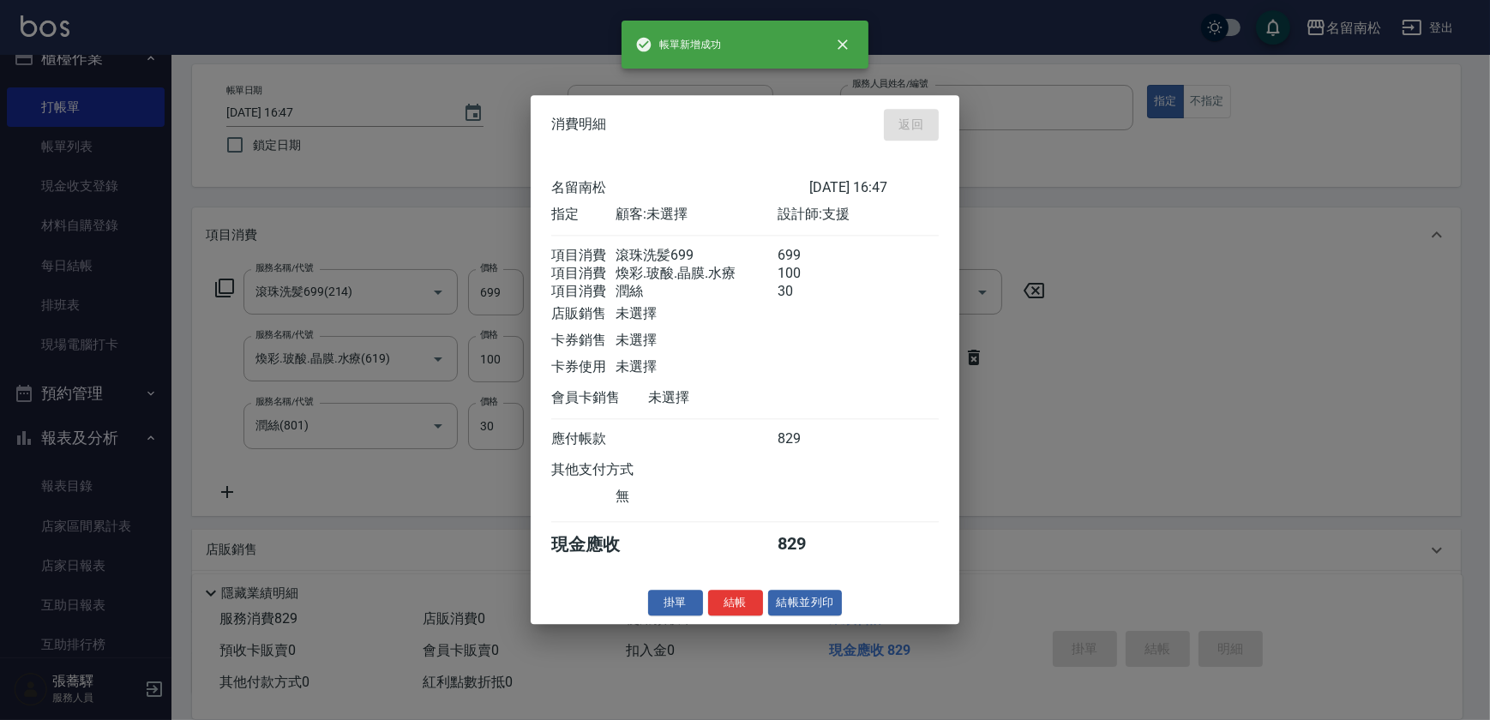
type input "[DATE] 16:58"
